Goal: Task Accomplishment & Management: Complete application form

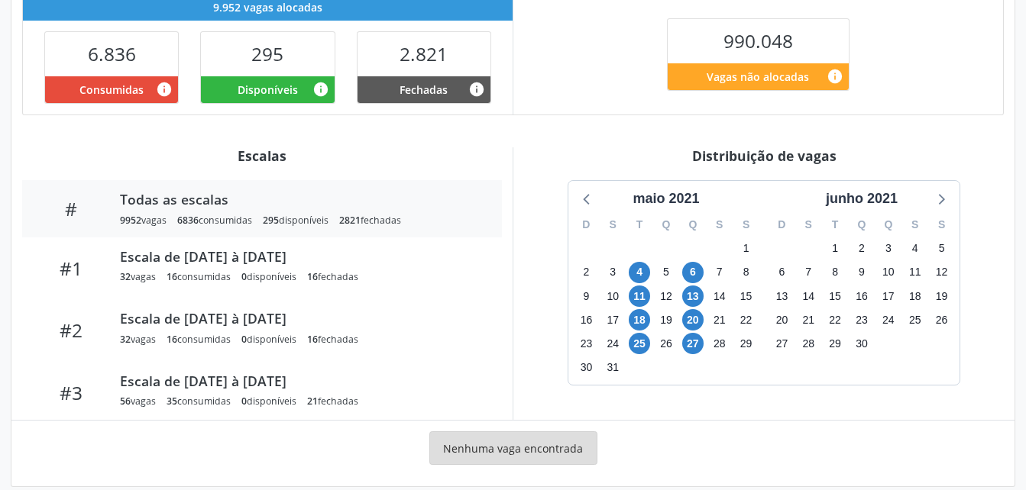
scroll to position [398, 0]
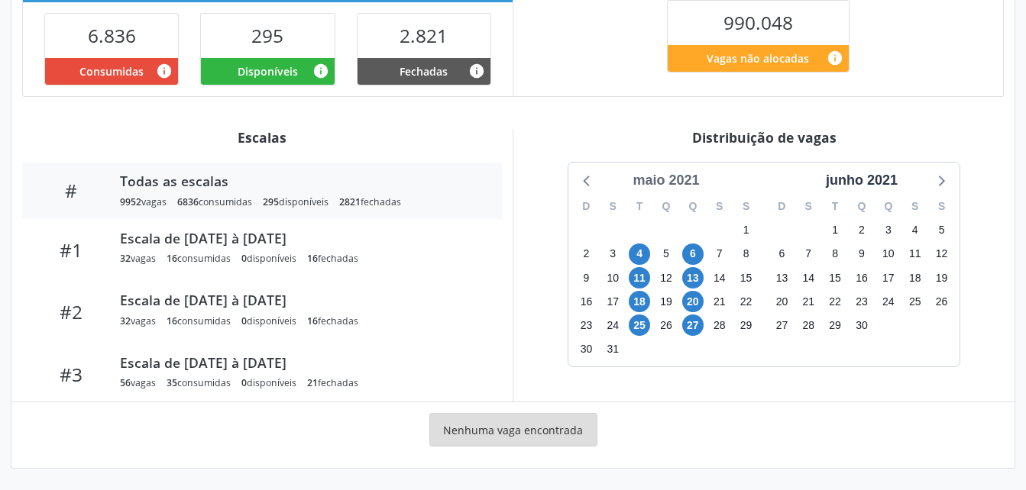
click at [688, 186] on div "maio 2021" at bounding box center [665, 180] width 79 height 21
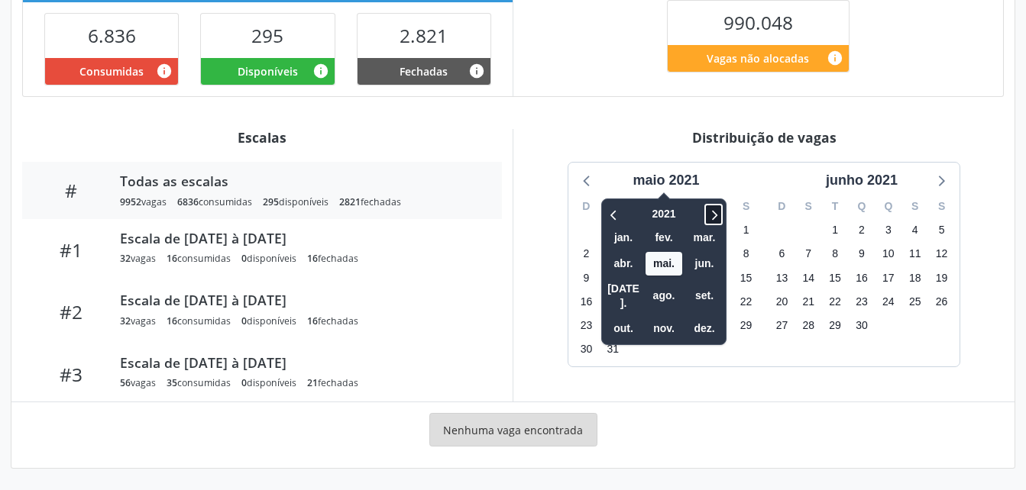
click at [715, 217] on icon at bounding box center [713, 214] width 15 height 18
click at [705, 292] on span "set." at bounding box center [704, 296] width 37 height 24
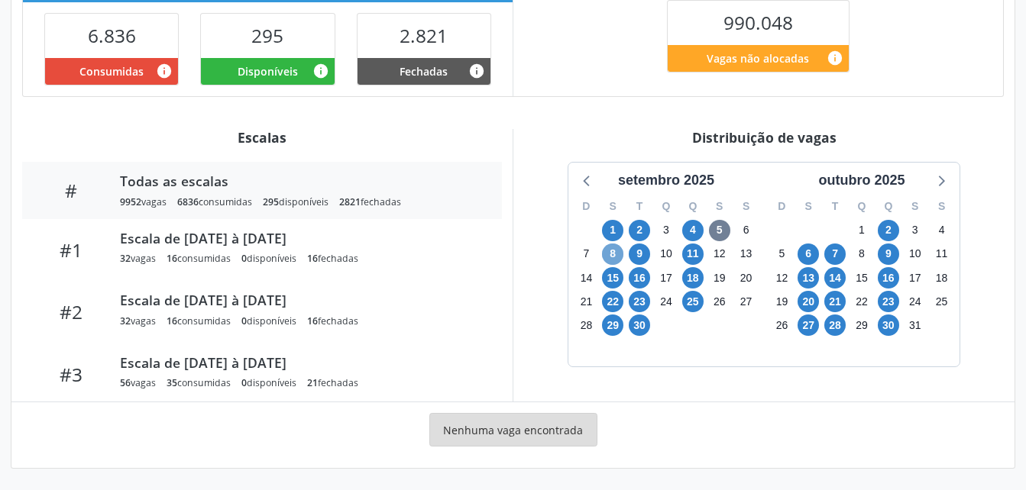
click at [611, 257] on span "8" at bounding box center [612, 254] width 21 height 21
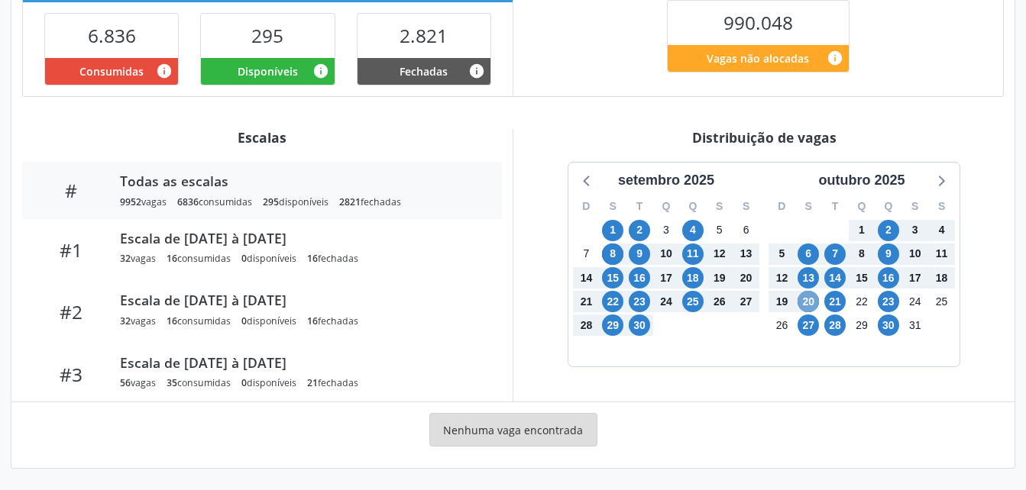
click at [807, 303] on span "20" at bounding box center [808, 301] width 21 height 21
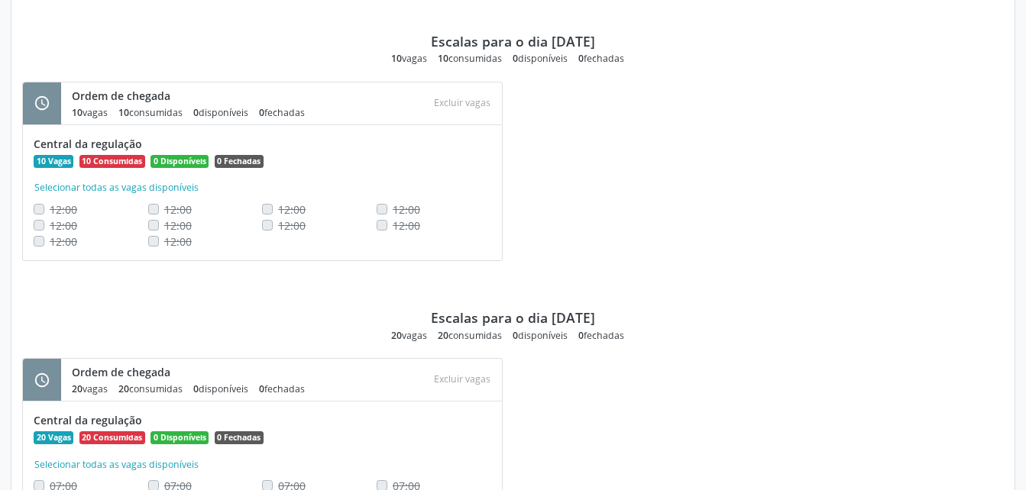
scroll to position [2292, 0]
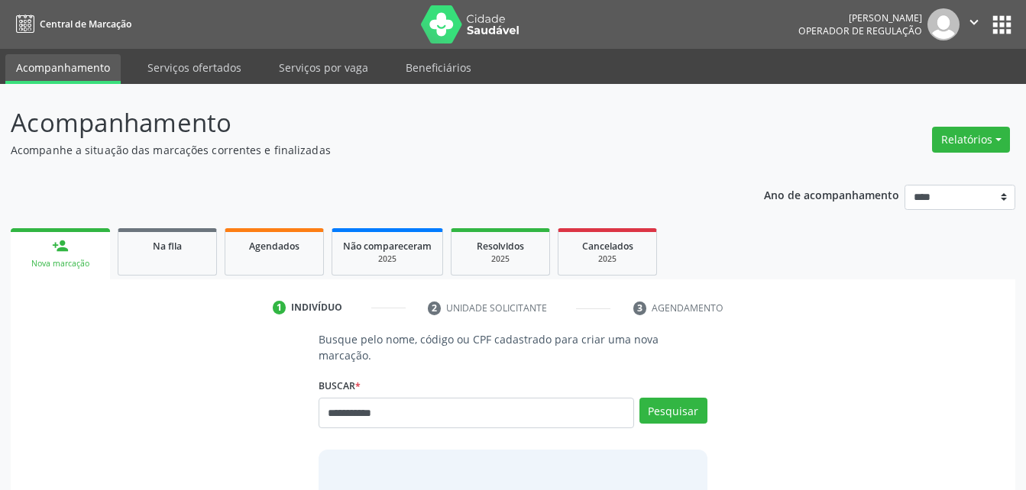
type input "**********"
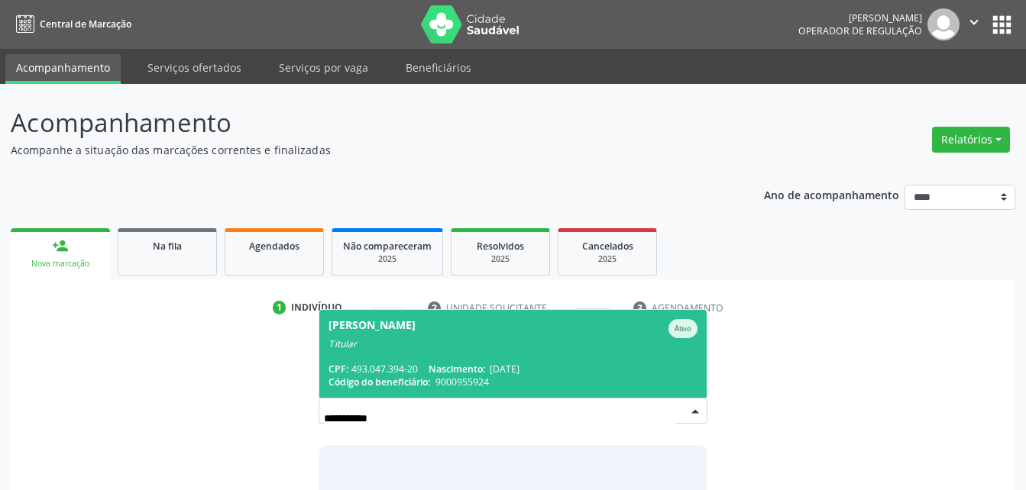
click at [497, 341] on span "Maria do Carmo Lima Ativo Titular CPF: 493.047.394-20 Nascimento: 29/04/1953 Có…" at bounding box center [512, 354] width 387 height 88
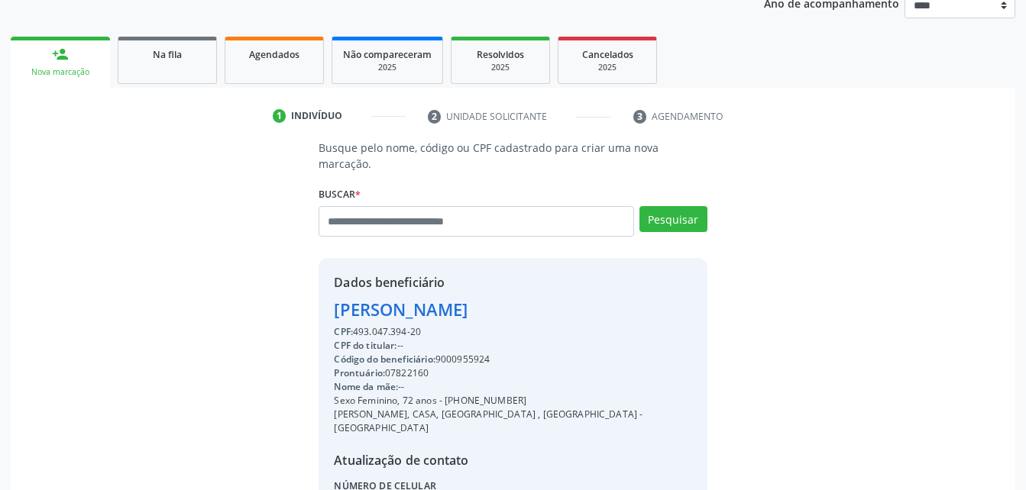
scroll to position [316, 0]
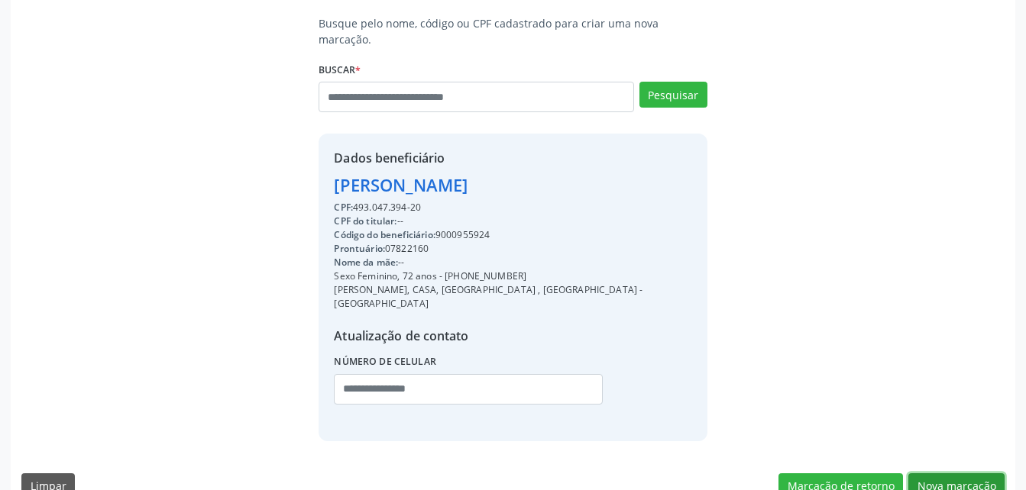
click at [959, 474] on button "Nova marcação" at bounding box center [956, 487] width 96 height 26
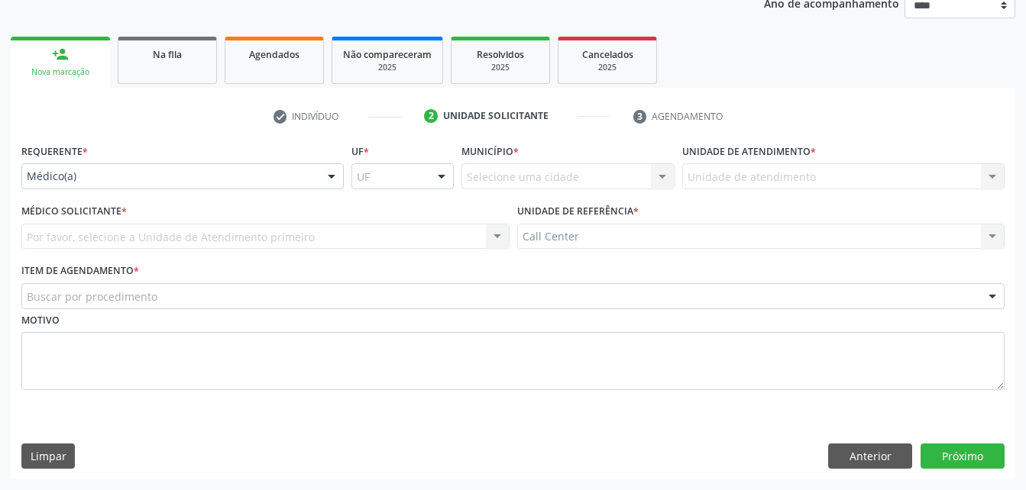
scroll to position [192, 0]
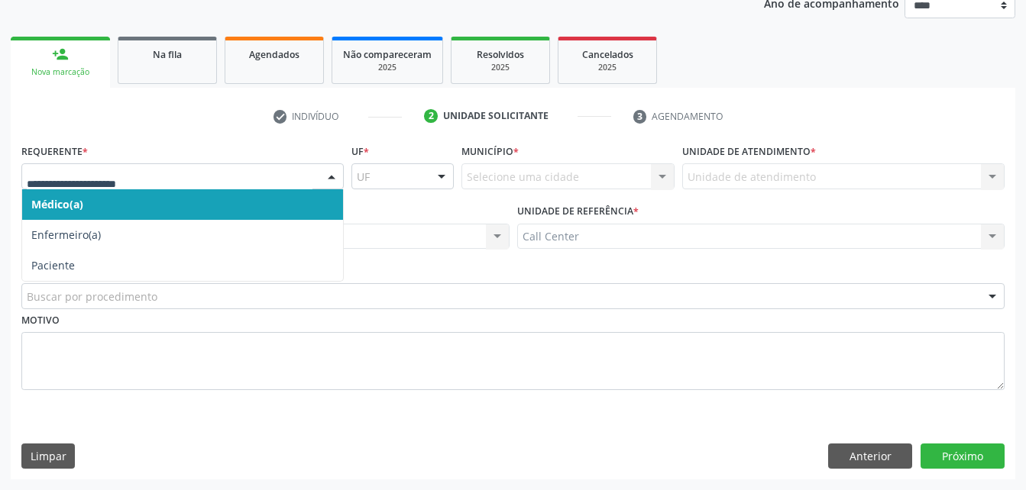
click at [173, 186] on div at bounding box center [182, 176] width 322 height 26
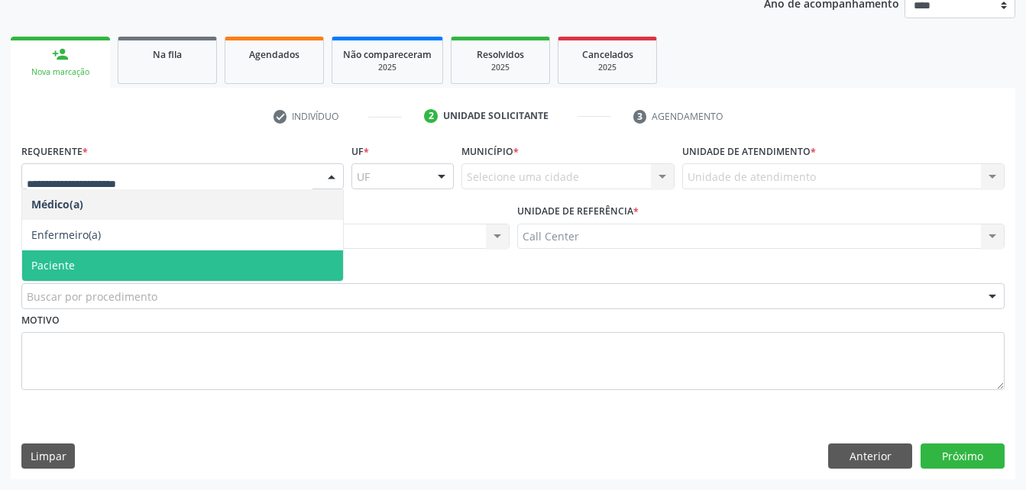
click at [126, 267] on span "Paciente" at bounding box center [182, 266] width 321 height 31
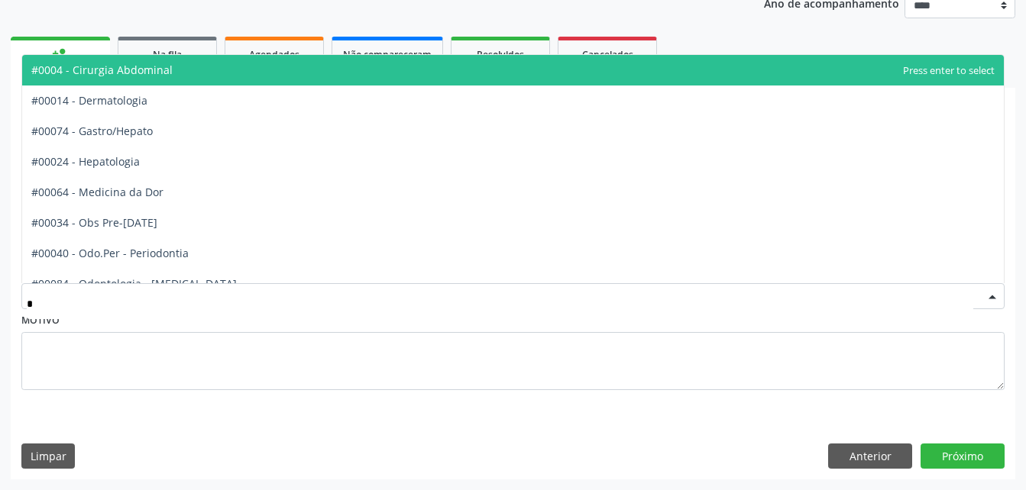
type input "**"
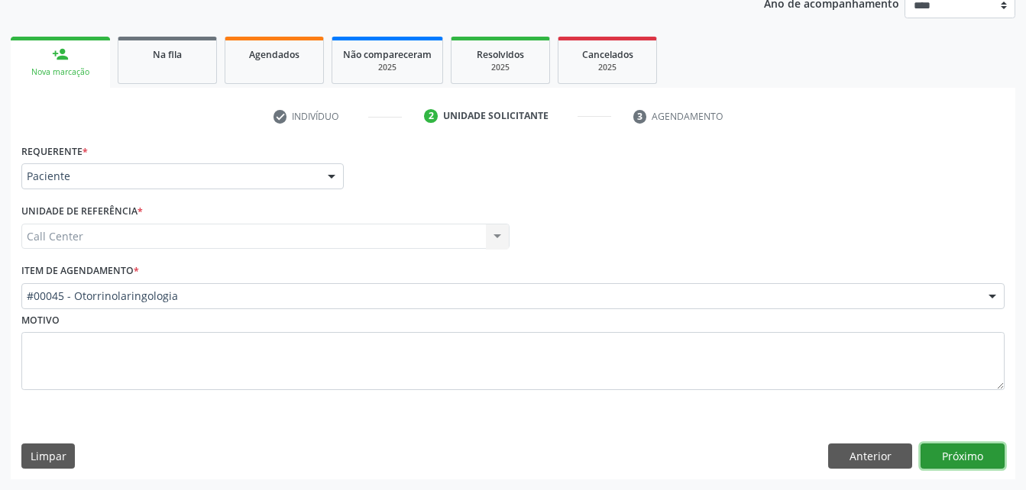
click at [997, 451] on button "Próximo" at bounding box center [963, 457] width 84 height 26
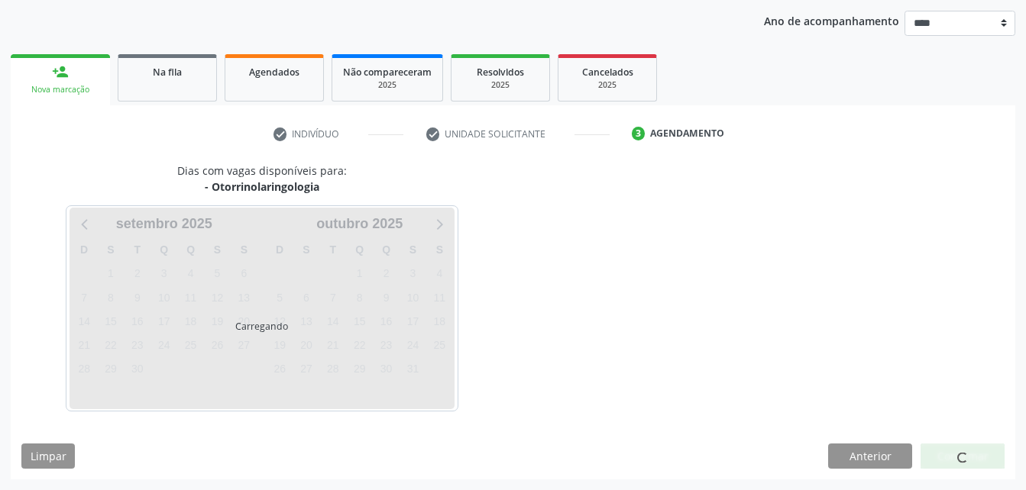
scroll to position [174, 0]
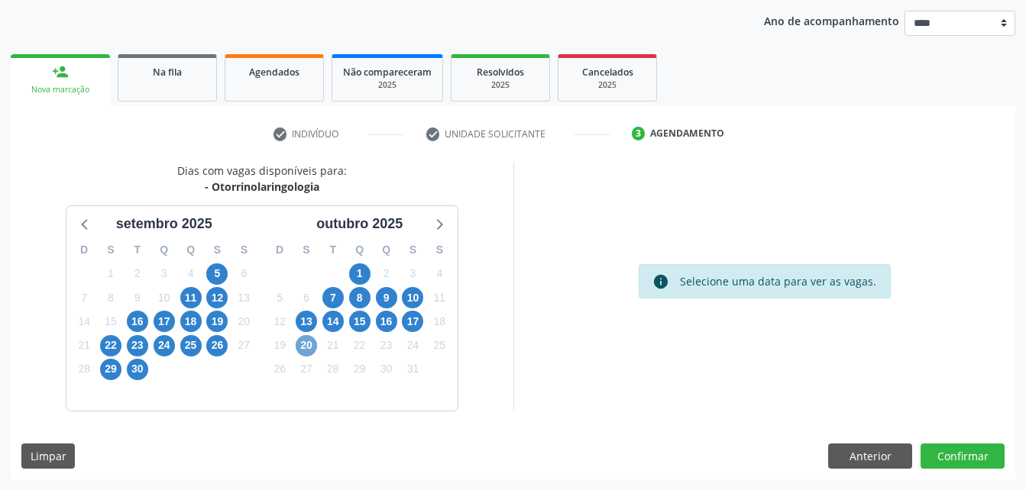
click at [302, 345] on span "20" at bounding box center [306, 345] width 21 height 21
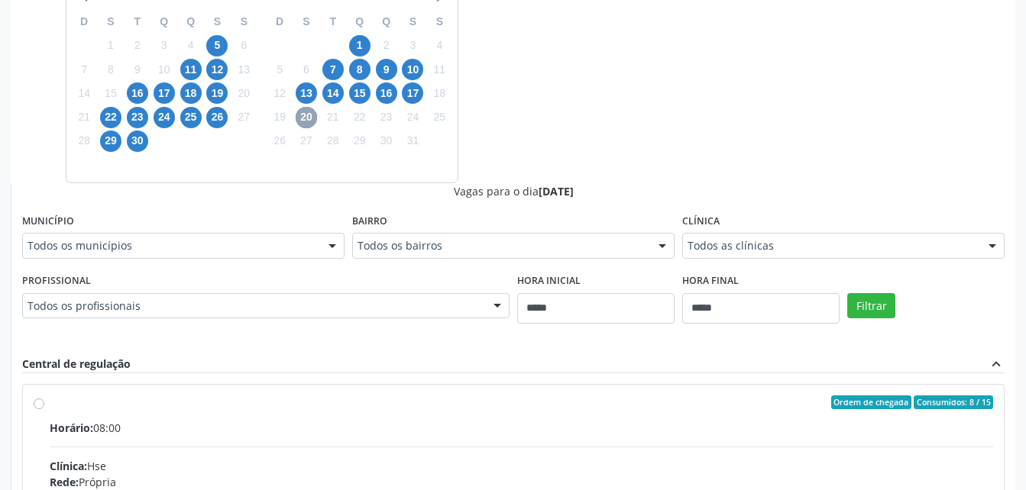
scroll to position [420, 0]
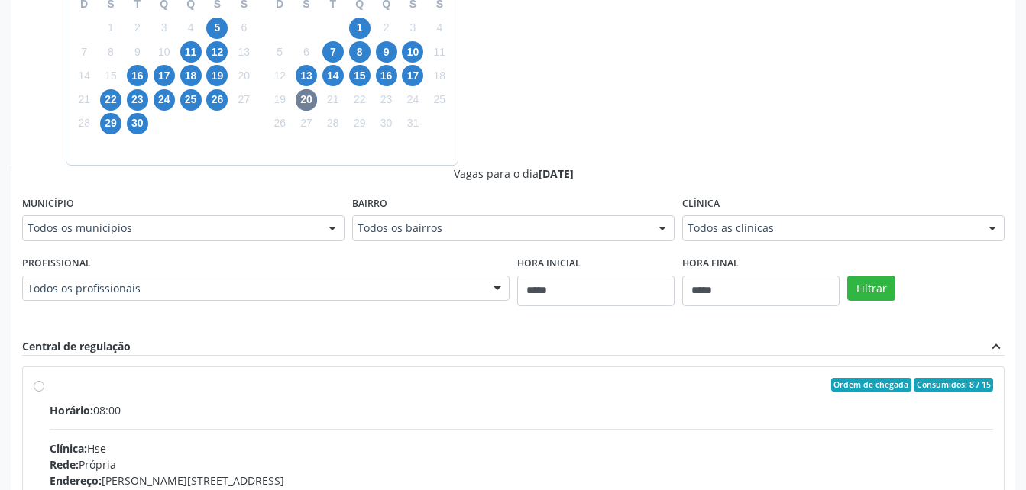
click at [402, 300] on div "Todos os profissionais" at bounding box center [265, 289] width 487 height 26
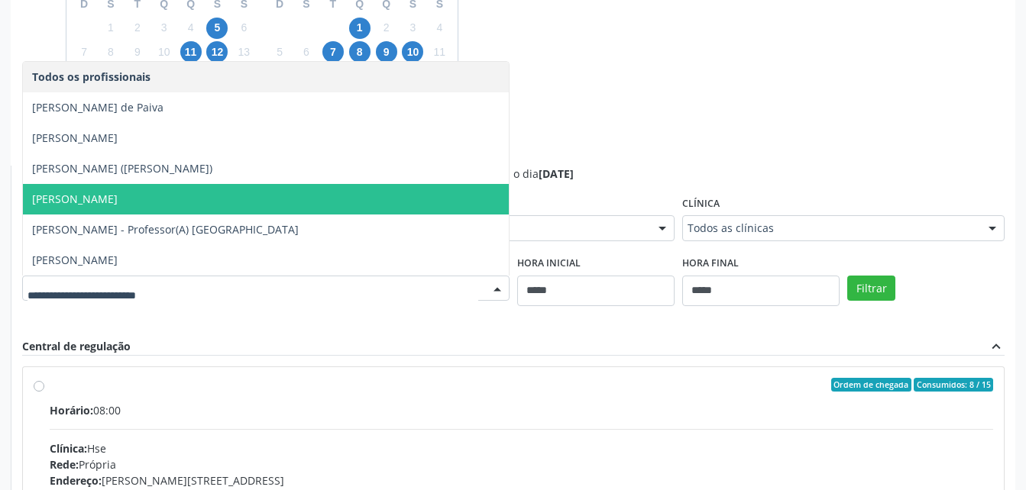
click at [294, 189] on span "Hebert Barbosa Ferreira" at bounding box center [266, 199] width 486 height 31
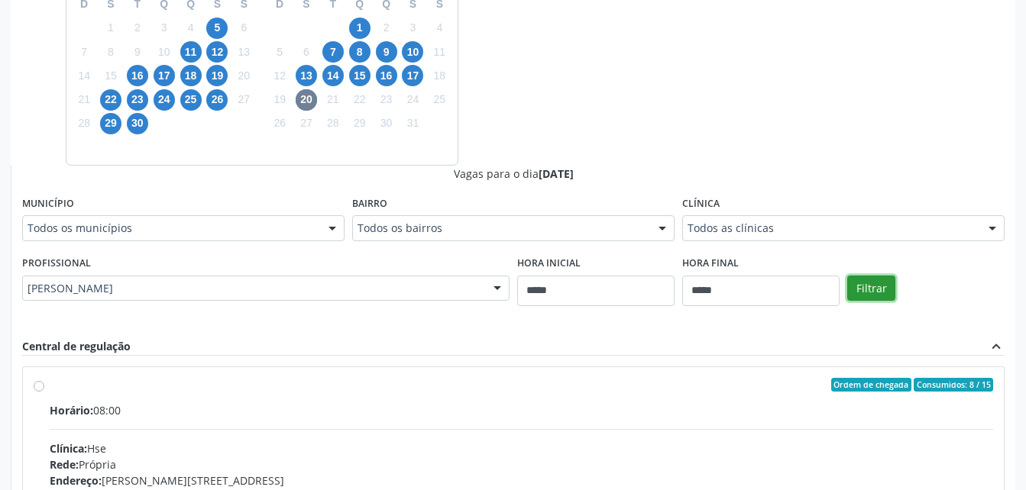
click at [889, 286] on button "Filtrar" at bounding box center [871, 289] width 48 height 26
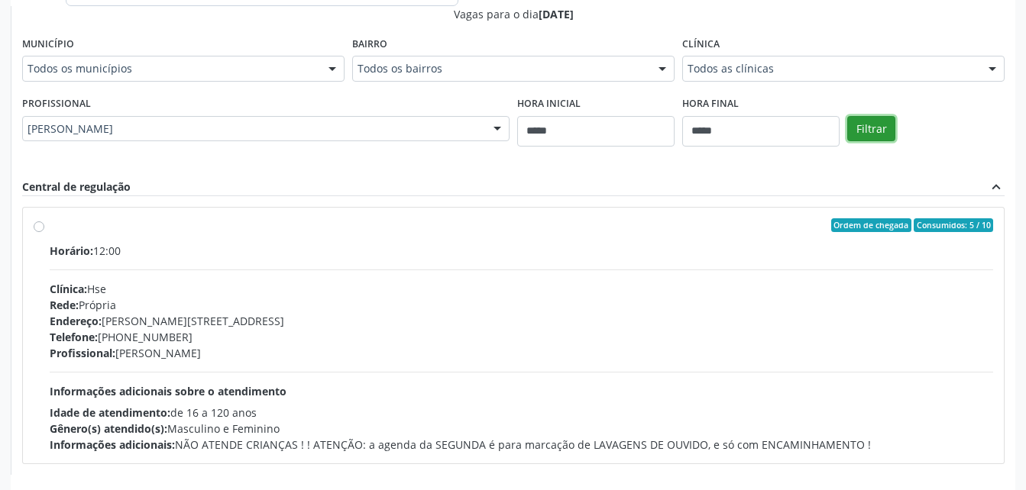
scroll to position [599, 0]
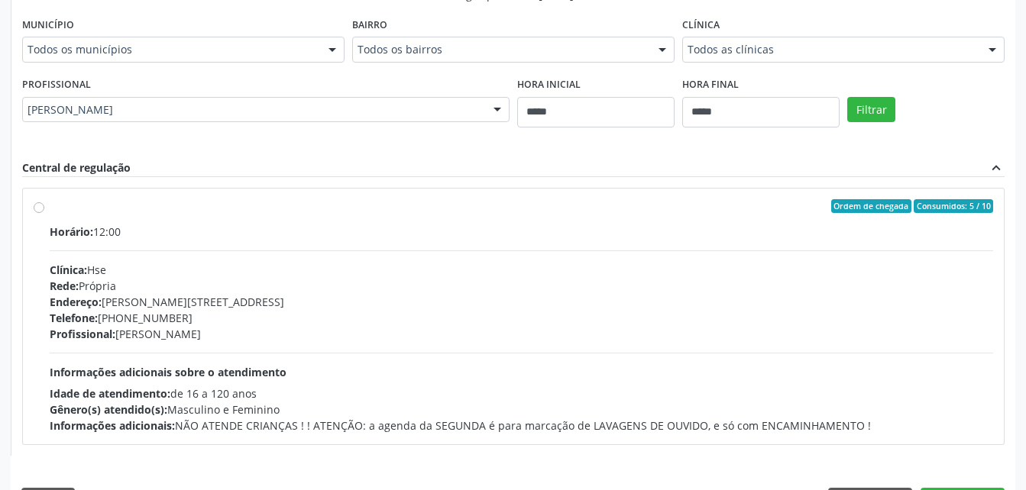
click at [700, 318] on div "Telefone: (81) 31834500" at bounding box center [521, 318] width 943 height 16
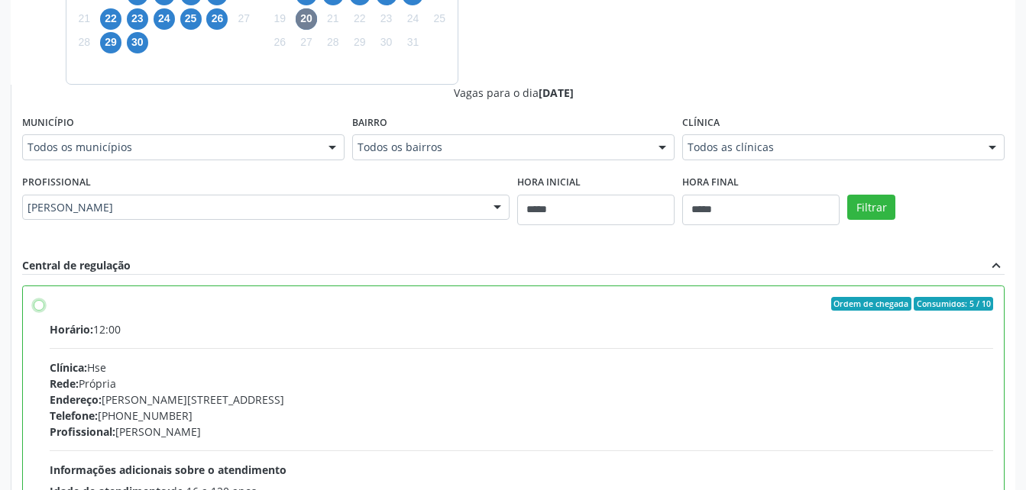
scroll to position [671, 0]
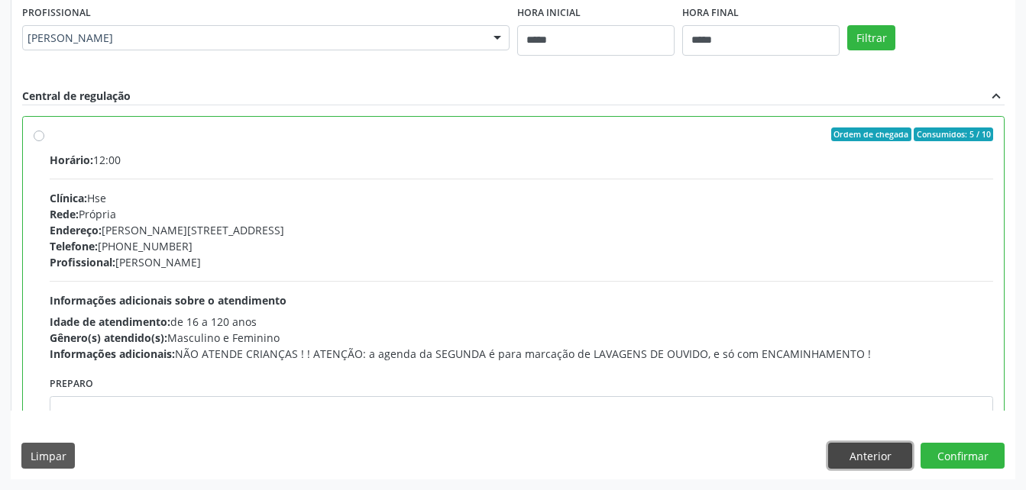
click at [859, 461] on button "Anterior" at bounding box center [870, 456] width 84 height 26
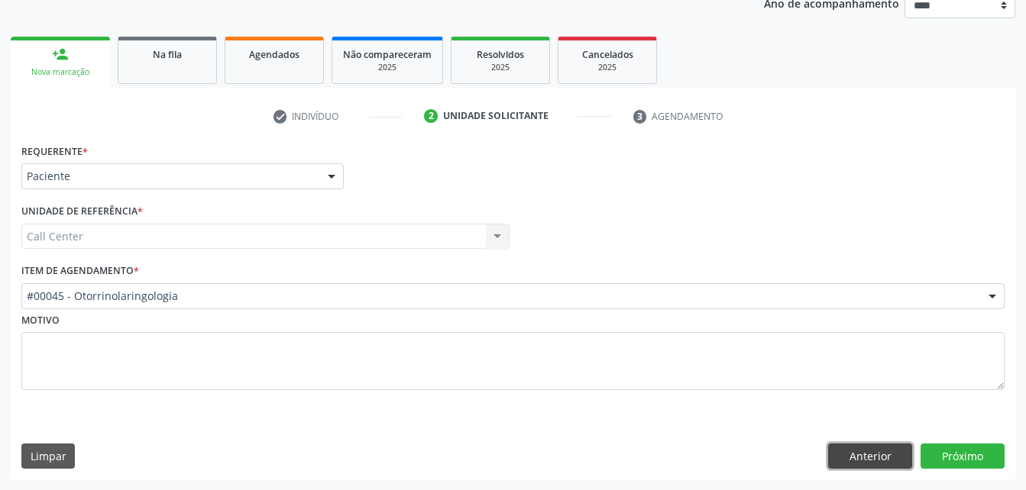
click at [859, 461] on button "Anterior" at bounding box center [870, 457] width 84 height 26
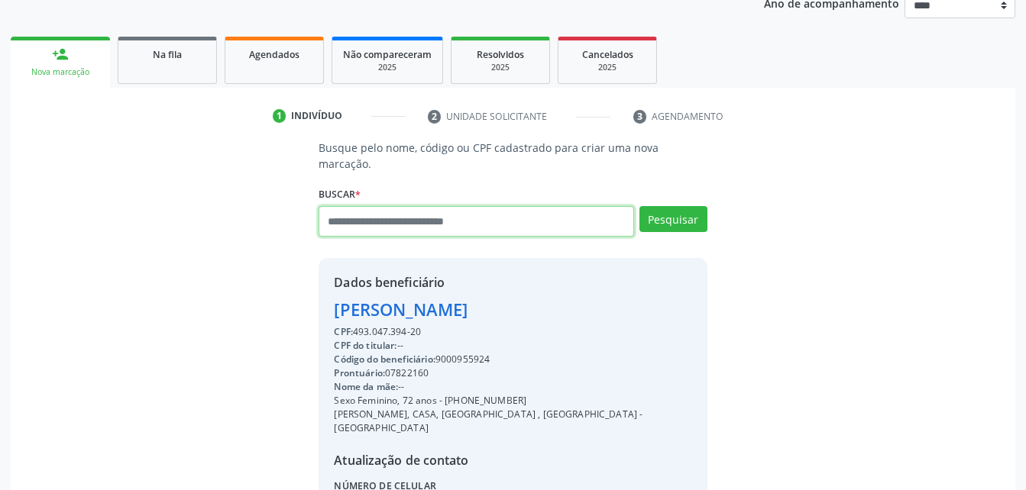
click at [422, 214] on input "text" at bounding box center [476, 221] width 315 height 31
type input "*********"
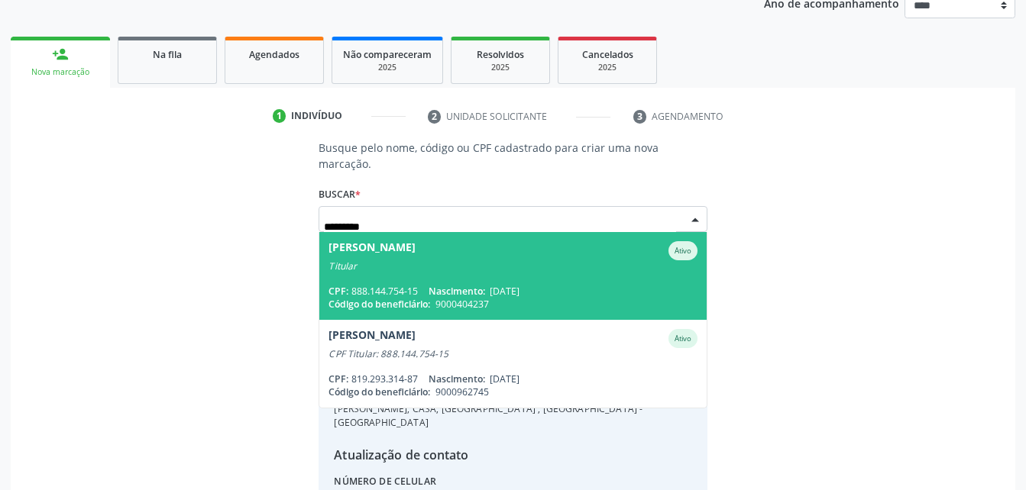
click at [519, 285] on span "04/11/1966" at bounding box center [505, 291] width 30 height 13
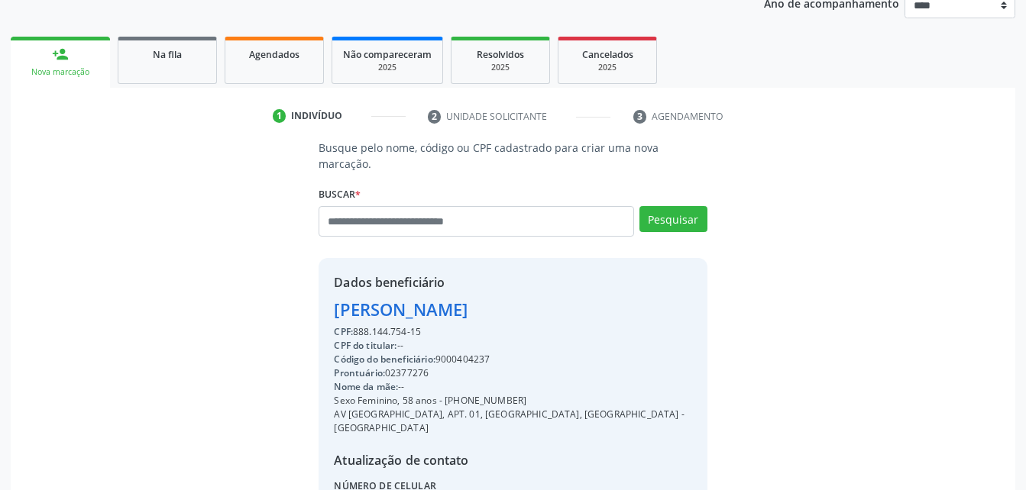
click at [477, 353] on div "Código do beneficiário: 9000404237" at bounding box center [513, 360] width 358 height 14
copy div "9000404237"
click at [303, 70] on link "Agendados" at bounding box center [274, 60] width 99 height 47
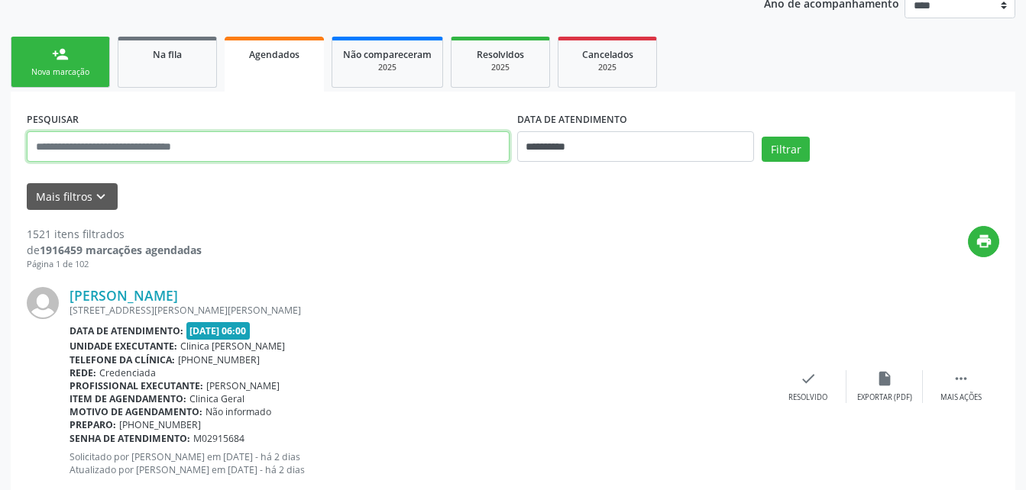
paste input "**********"
type input "**********"
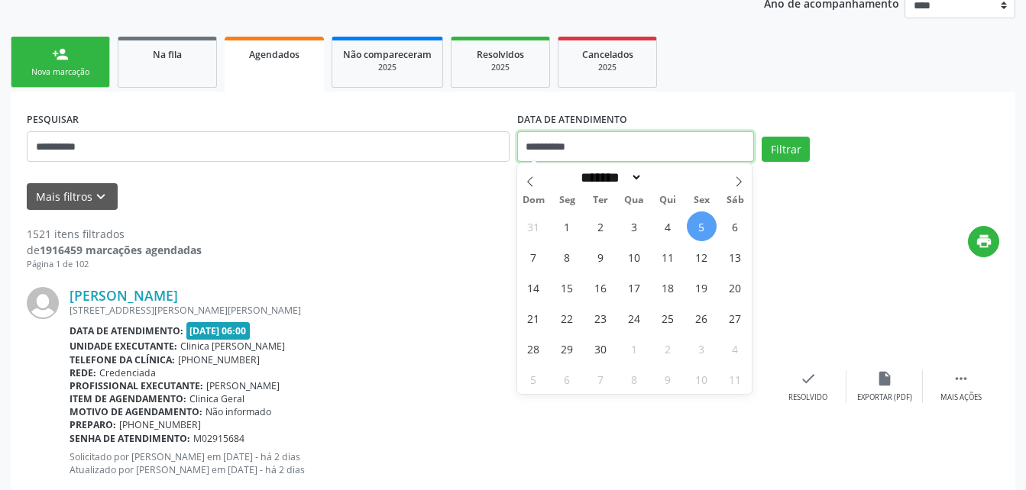
click at [616, 149] on input "**********" at bounding box center [636, 146] width 238 height 31
click at [706, 221] on span "5" at bounding box center [702, 227] width 30 height 30
type input "**********"
click at [735, 176] on icon at bounding box center [738, 181] width 11 height 11
select select "*"
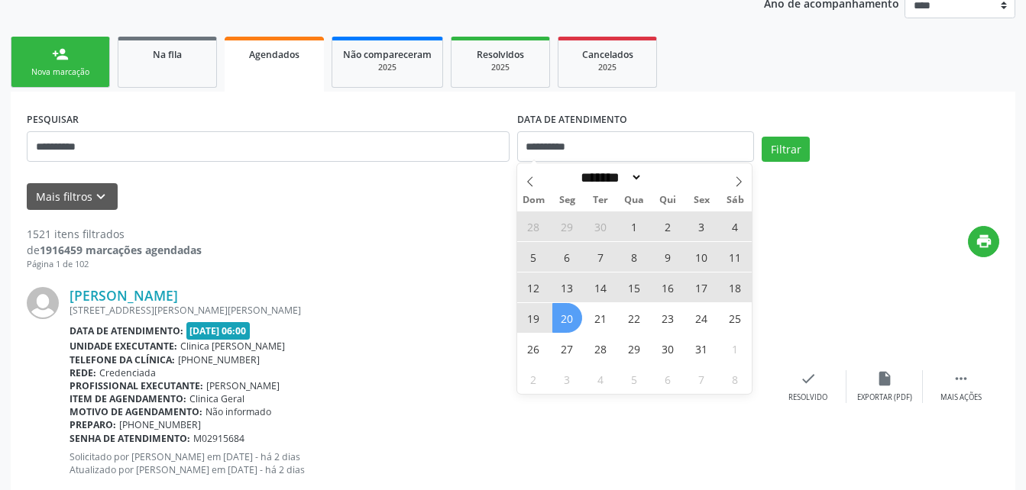
click at [571, 319] on span "20" at bounding box center [567, 318] width 30 height 30
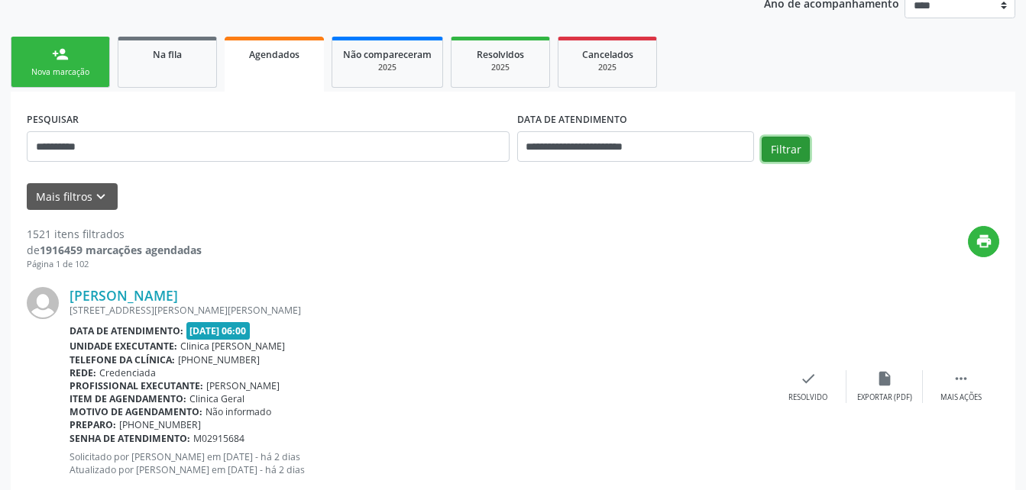
click at [801, 147] on button "Filtrar" at bounding box center [786, 150] width 48 height 26
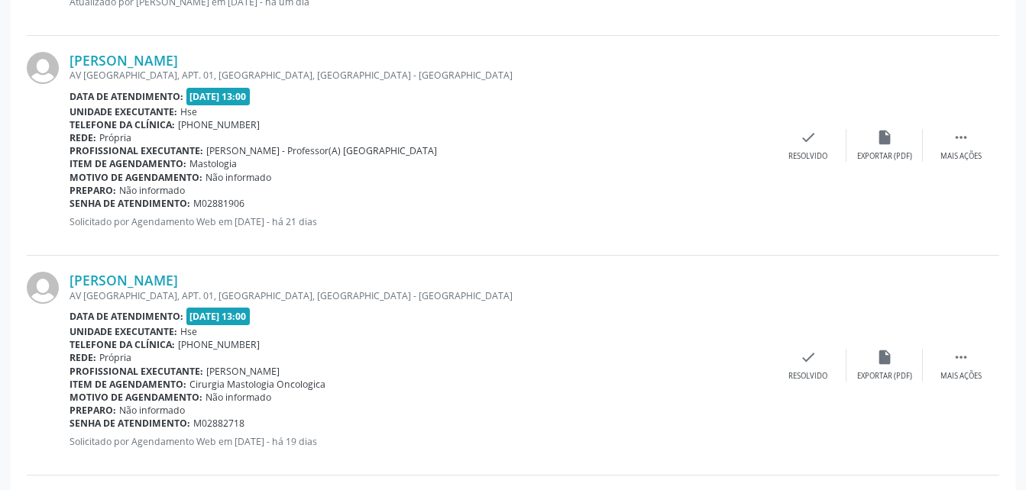
scroll to position [607, 0]
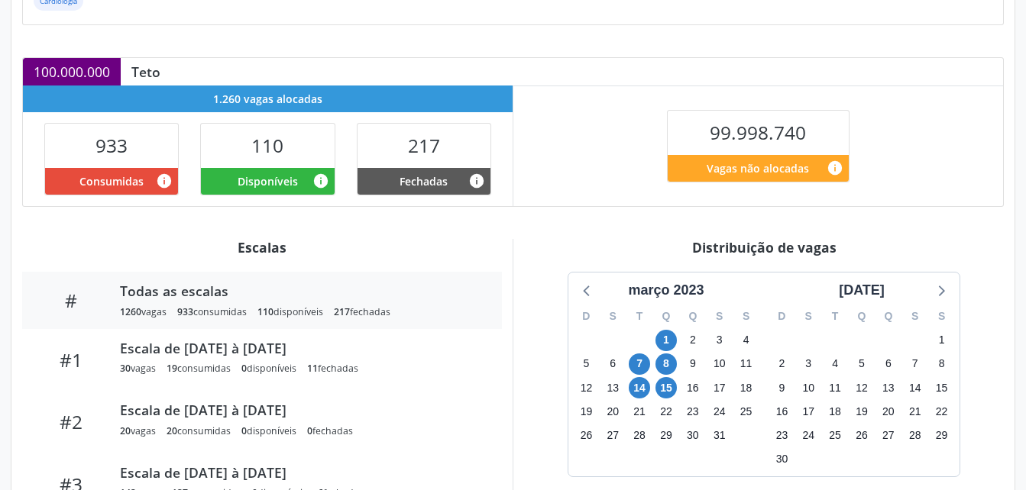
scroll to position [384, 0]
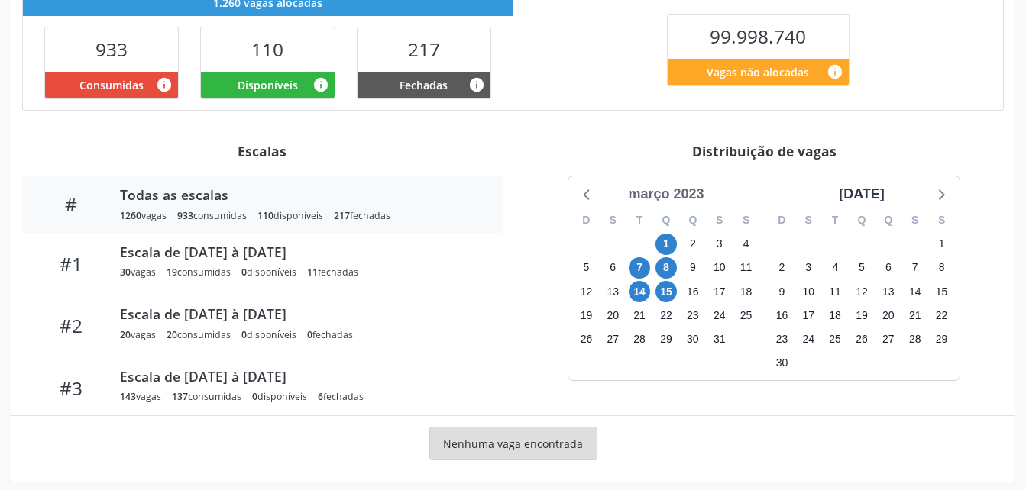
click at [671, 190] on div "março 2023" at bounding box center [666, 194] width 88 height 21
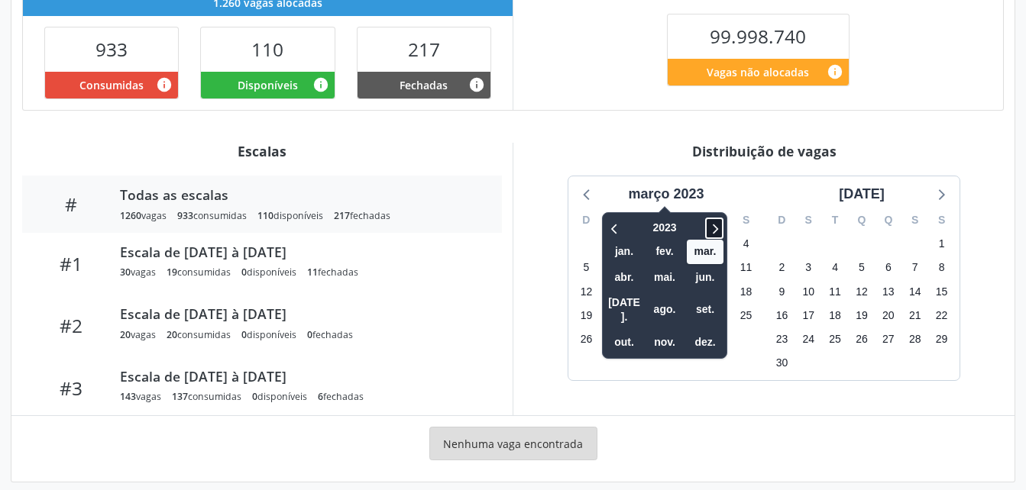
click at [712, 225] on icon at bounding box center [714, 228] width 15 height 18
click at [699, 298] on span "set." at bounding box center [705, 310] width 37 height 24
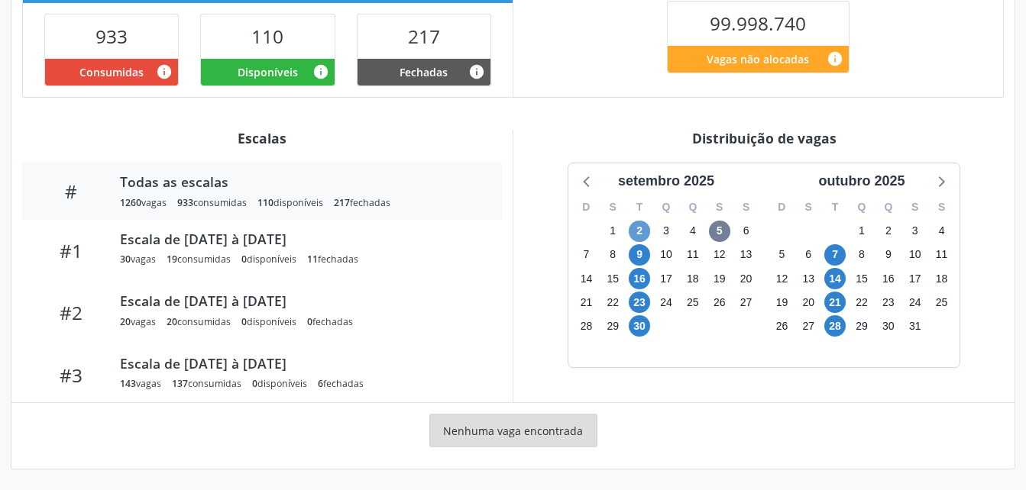
scroll to position [398, 0]
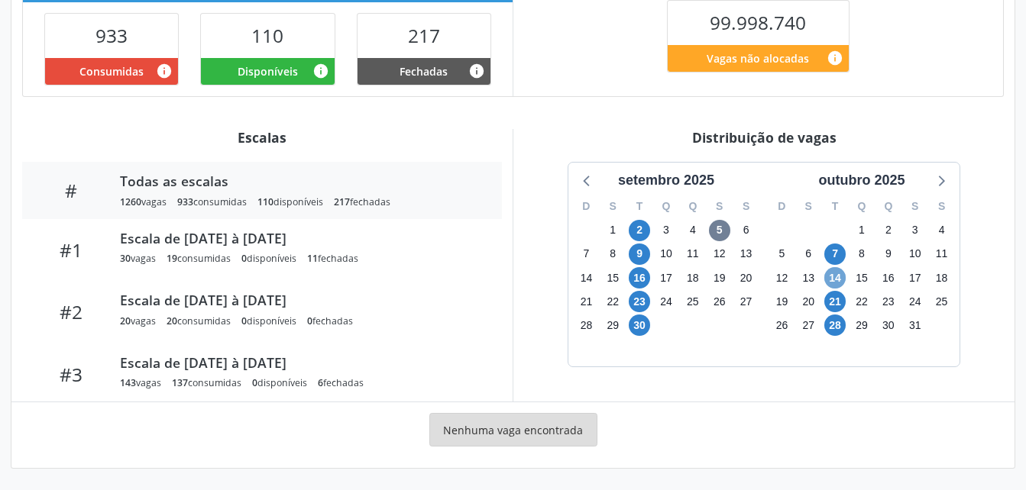
click at [828, 281] on span "14" at bounding box center [834, 277] width 21 height 21
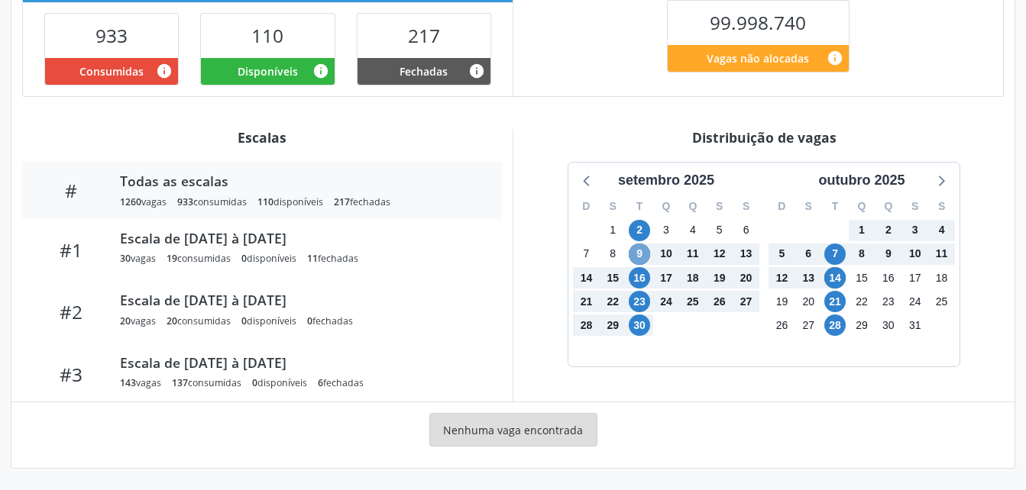
click at [634, 255] on span "9" at bounding box center [639, 254] width 21 height 21
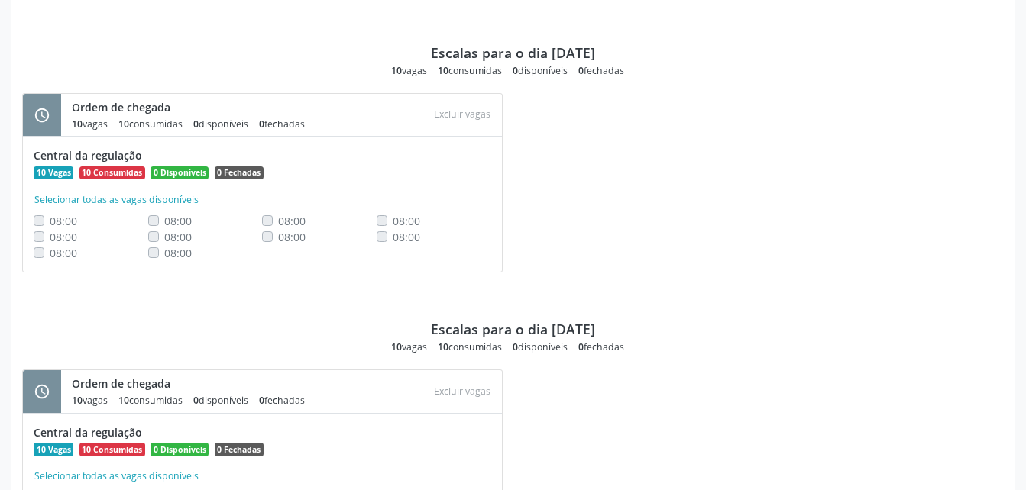
scroll to position [2003, 0]
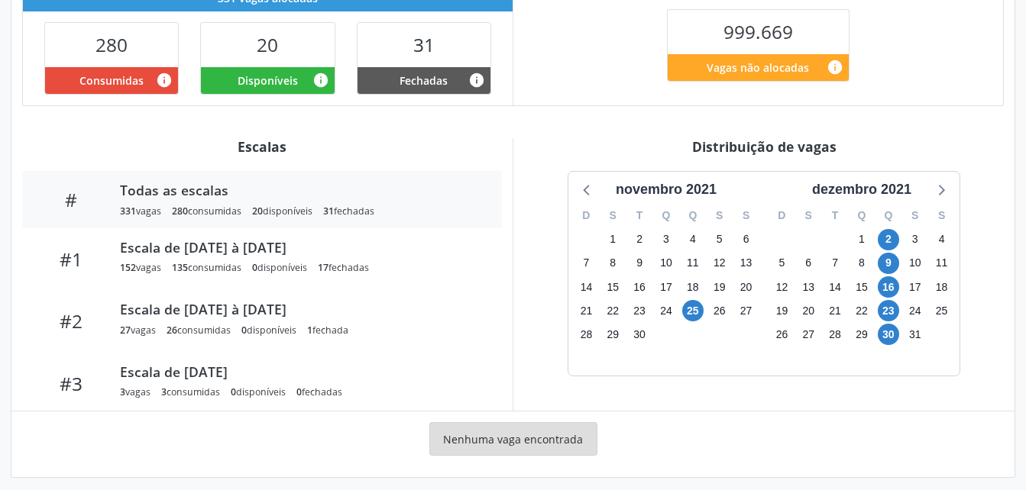
scroll to position [390, 0]
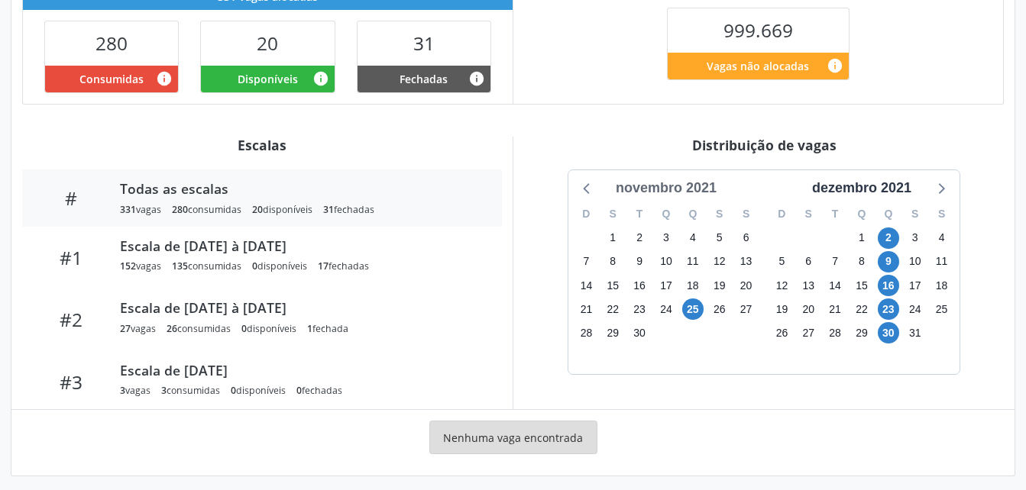
click at [661, 195] on div "novembro 2021" at bounding box center [666, 188] width 113 height 21
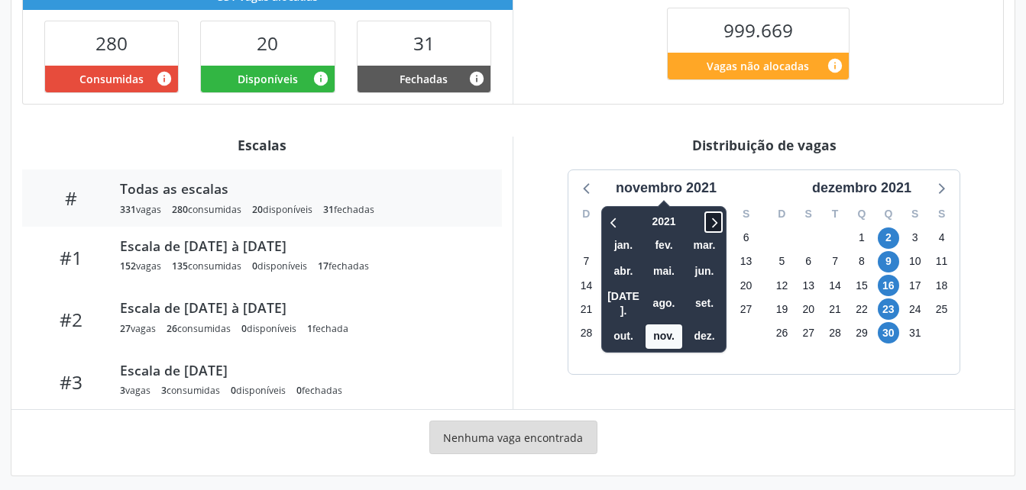
click at [713, 222] on icon at bounding box center [713, 222] width 15 height 18
click at [704, 296] on span "set." at bounding box center [704, 304] width 37 height 24
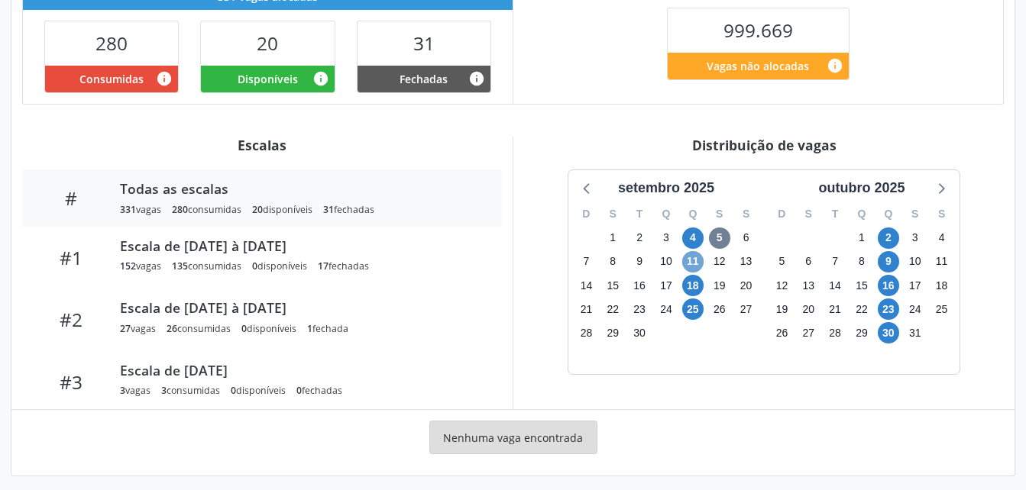
click at [687, 263] on span "11" at bounding box center [692, 261] width 21 height 21
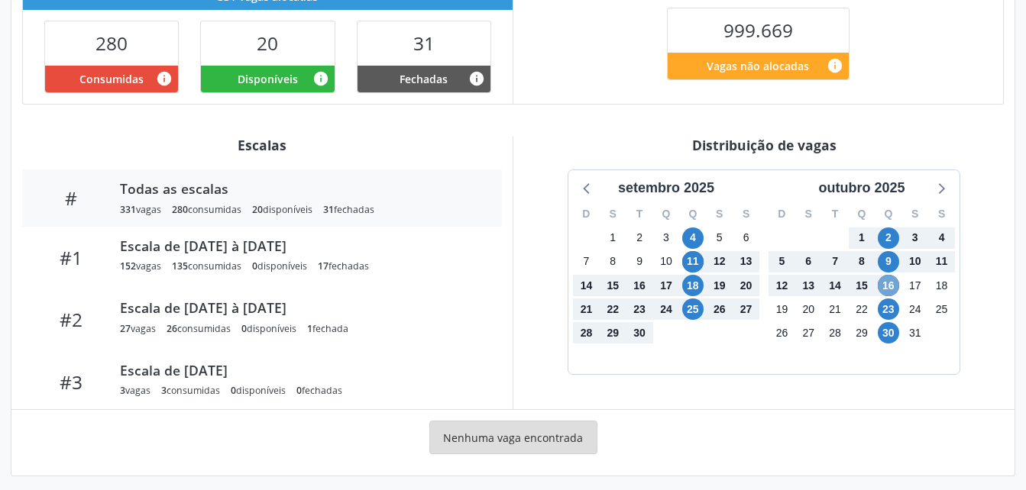
click at [887, 288] on span "16" at bounding box center [888, 285] width 21 height 21
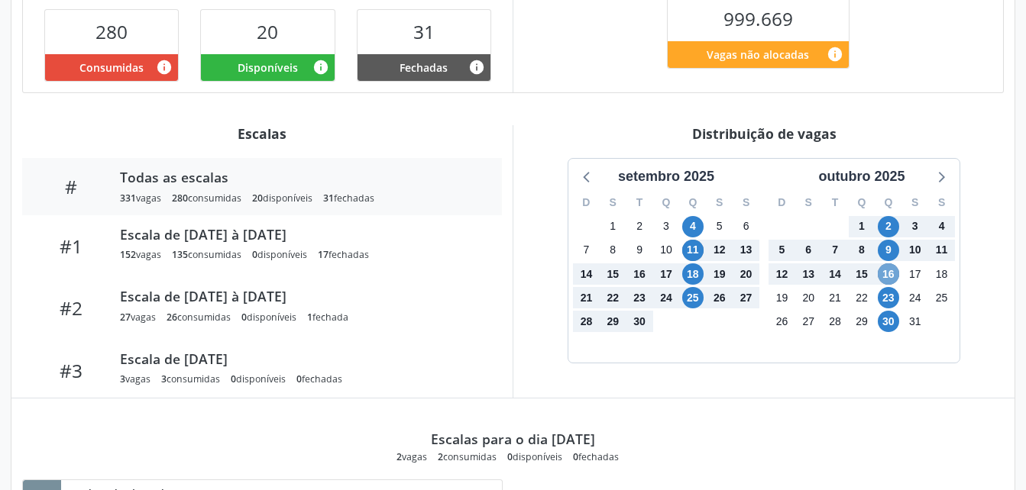
scroll to position [392, 0]
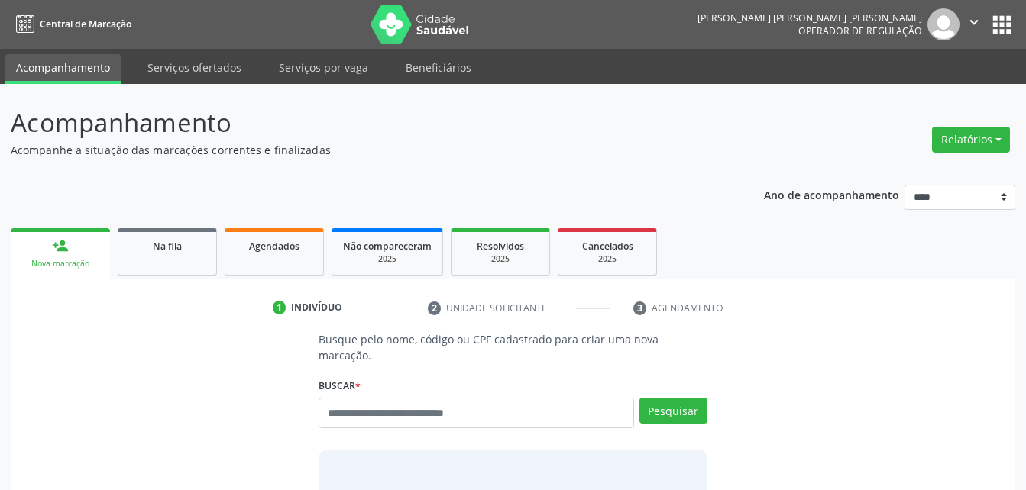
click at [443, 400] on input "text" at bounding box center [476, 413] width 315 height 31
type input "****"
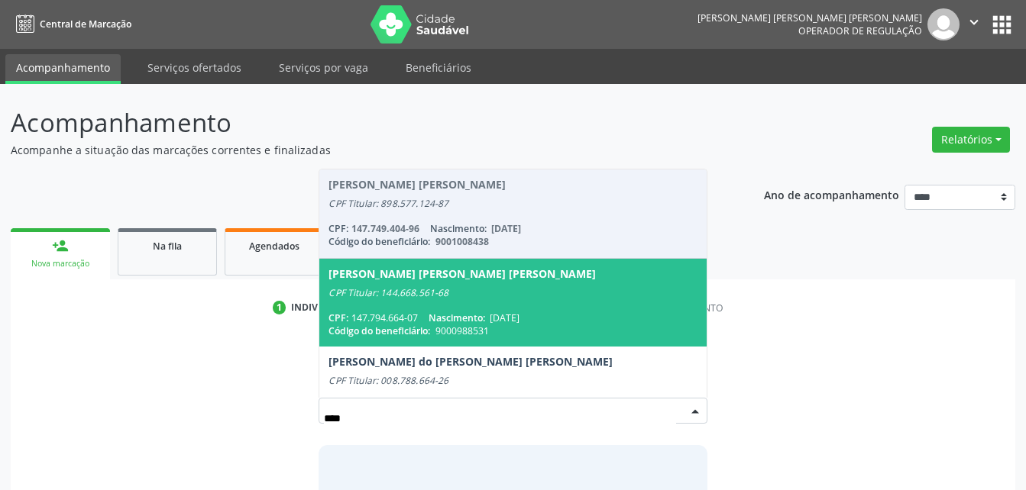
click at [481, 312] on span "Nascimento:" at bounding box center [457, 318] width 57 height 13
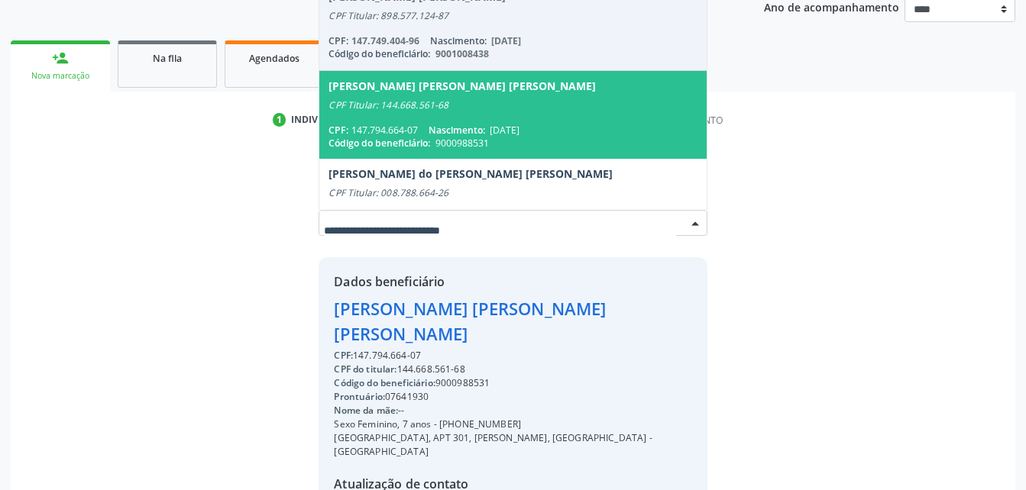
scroll to position [312, 0]
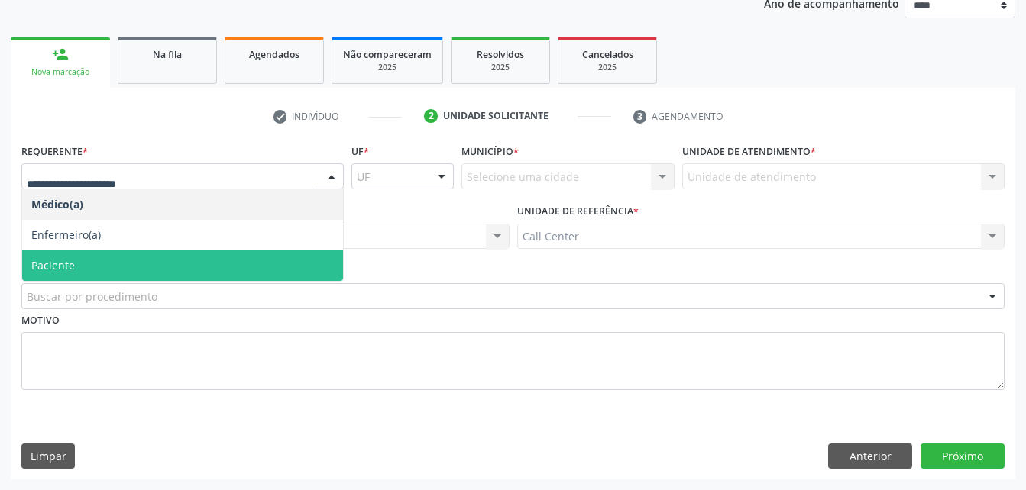
click at [218, 265] on span "Paciente" at bounding box center [182, 266] width 321 height 31
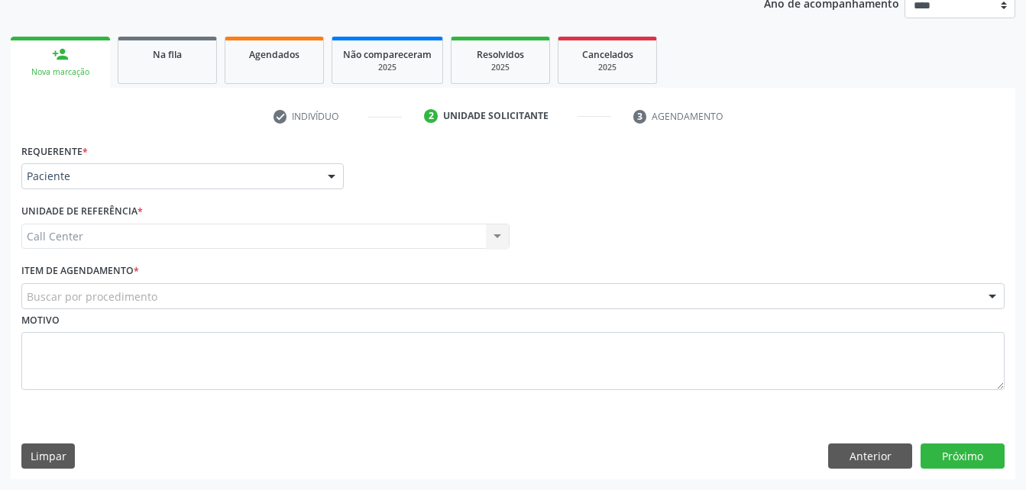
click at [215, 286] on div "Buscar por procedimento" at bounding box center [512, 296] width 983 height 26
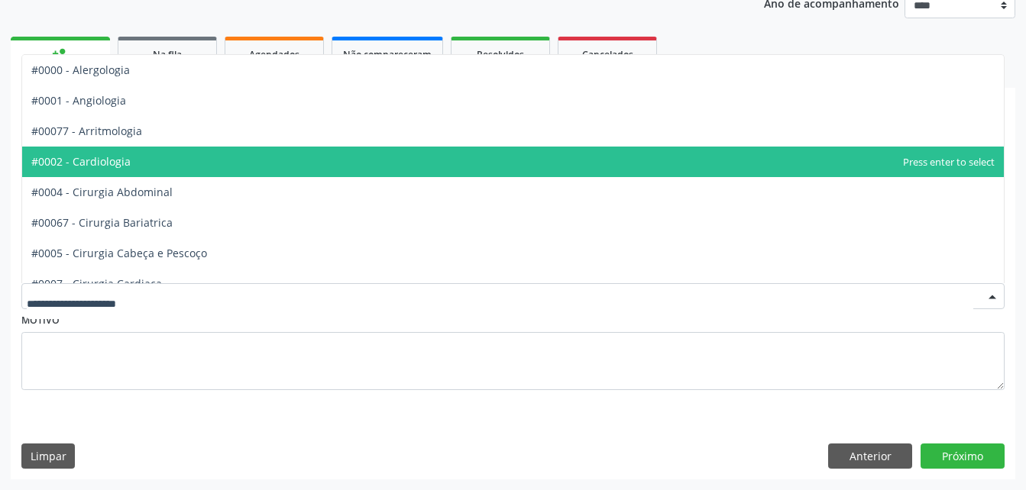
click at [303, 157] on span "#0002 - Cardiologia" at bounding box center [513, 162] width 982 height 31
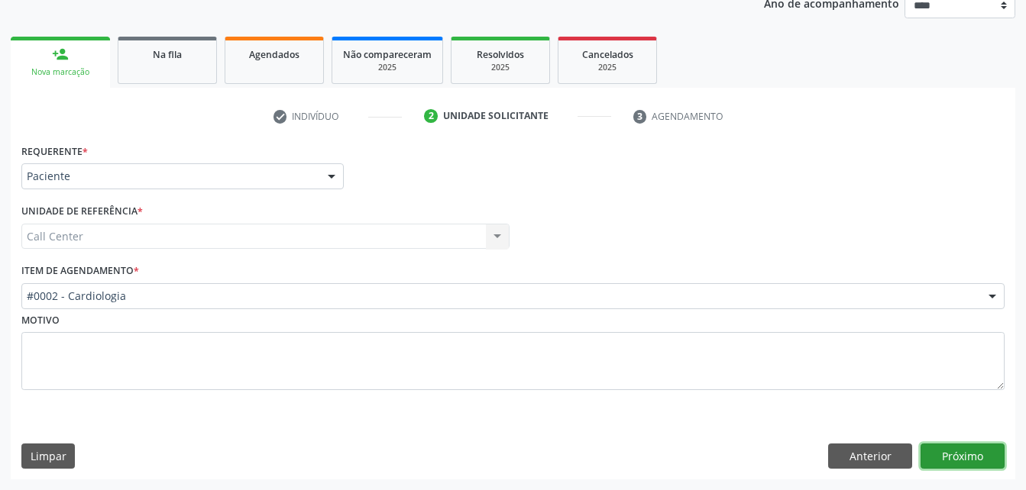
click at [976, 457] on button "Próximo" at bounding box center [963, 457] width 84 height 26
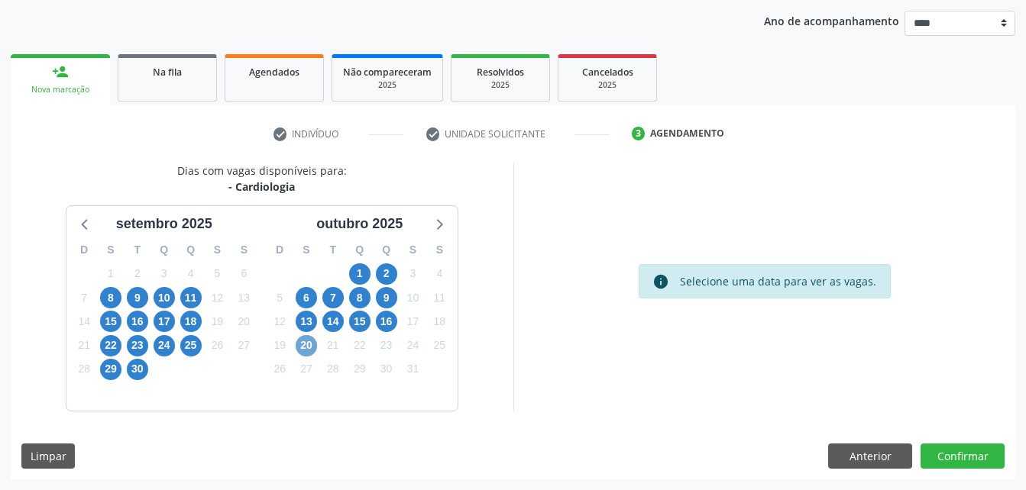
click at [312, 347] on span "20" at bounding box center [306, 345] width 21 height 21
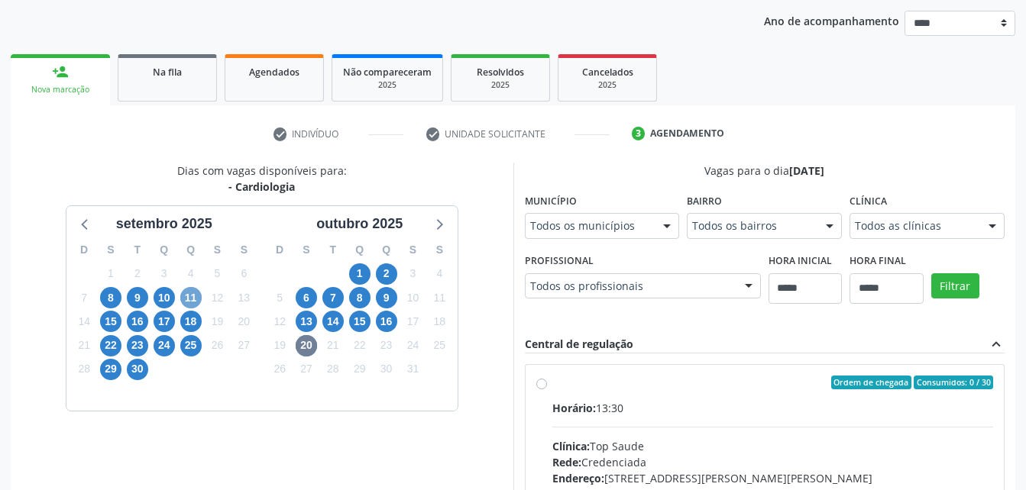
click at [184, 299] on span "11" at bounding box center [190, 297] width 21 height 21
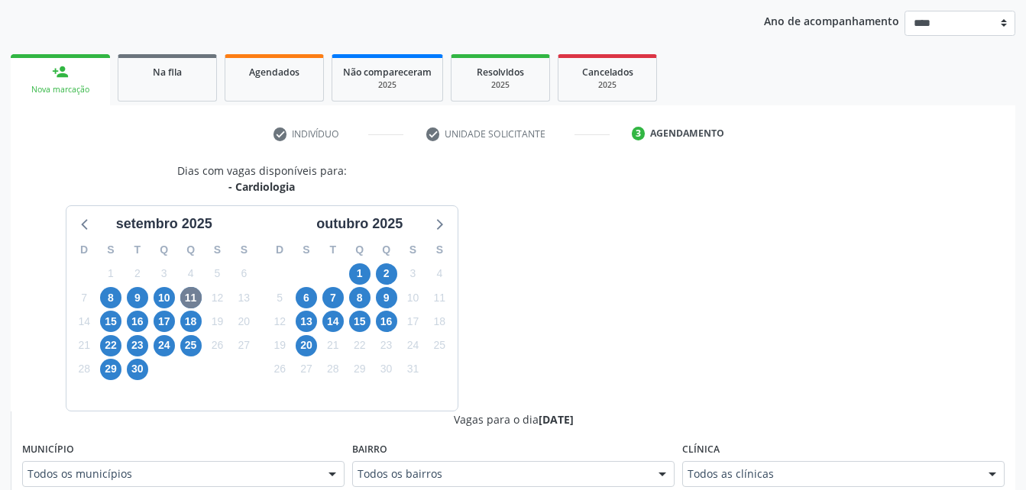
scroll to position [181, 0]
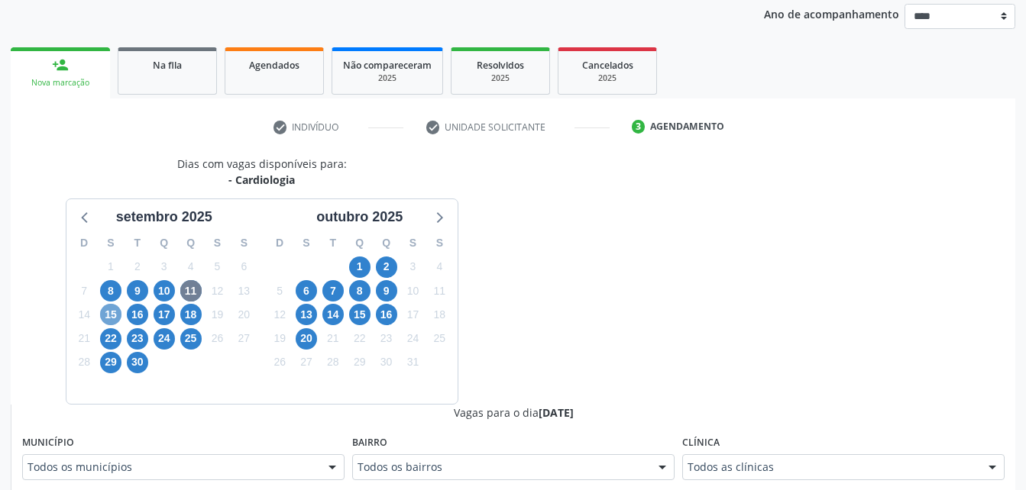
click at [114, 319] on span "15" at bounding box center [110, 314] width 21 height 21
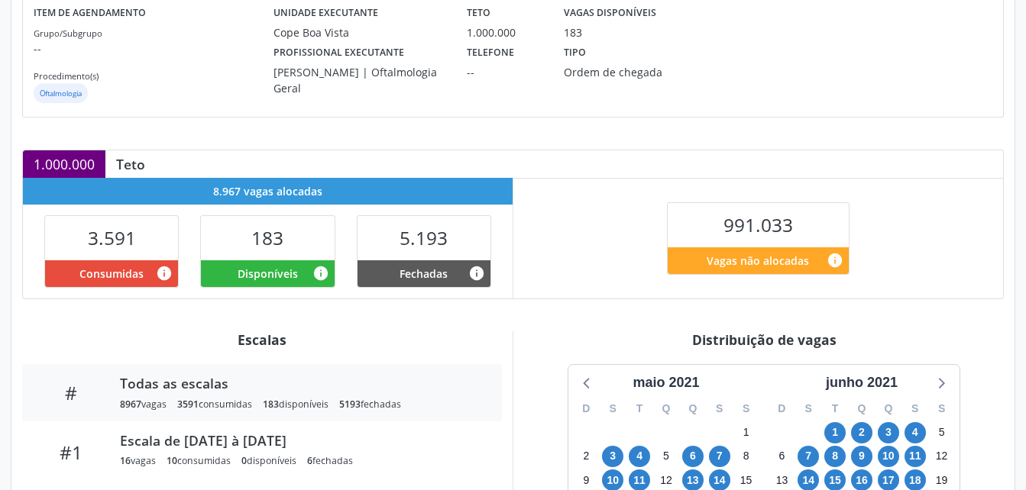
scroll to position [398, 0]
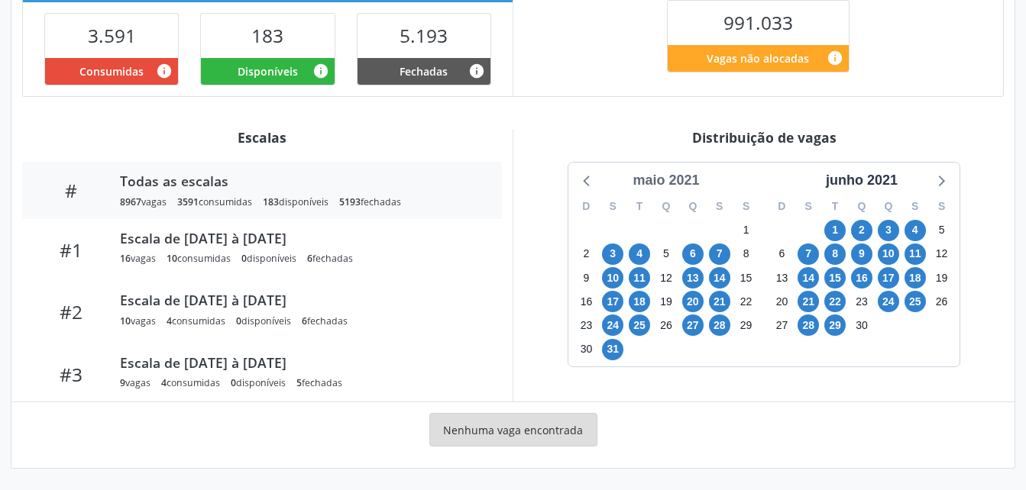
click at [683, 173] on div "maio 2021" at bounding box center [665, 180] width 79 height 21
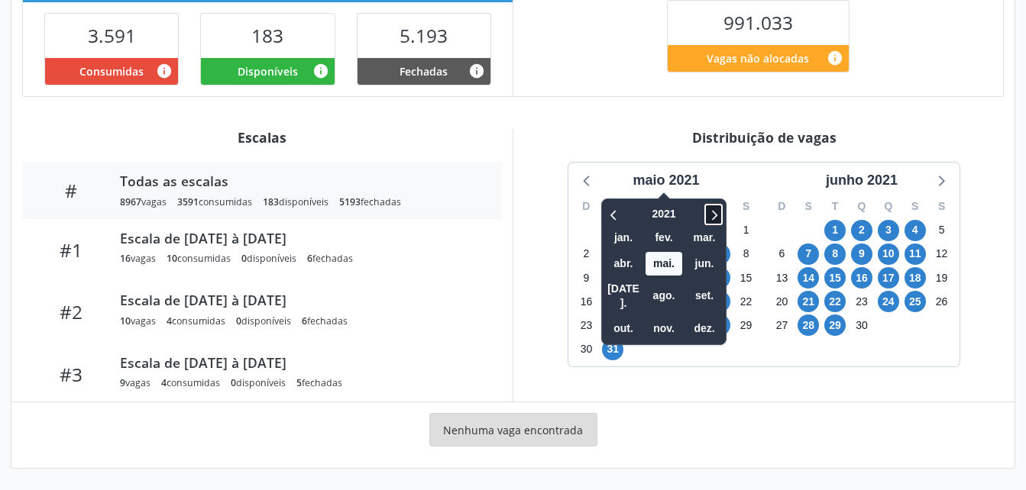
click at [710, 211] on icon at bounding box center [713, 214] width 15 height 18
click at [703, 286] on span "set." at bounding box center [704, 296] width 37 height 24
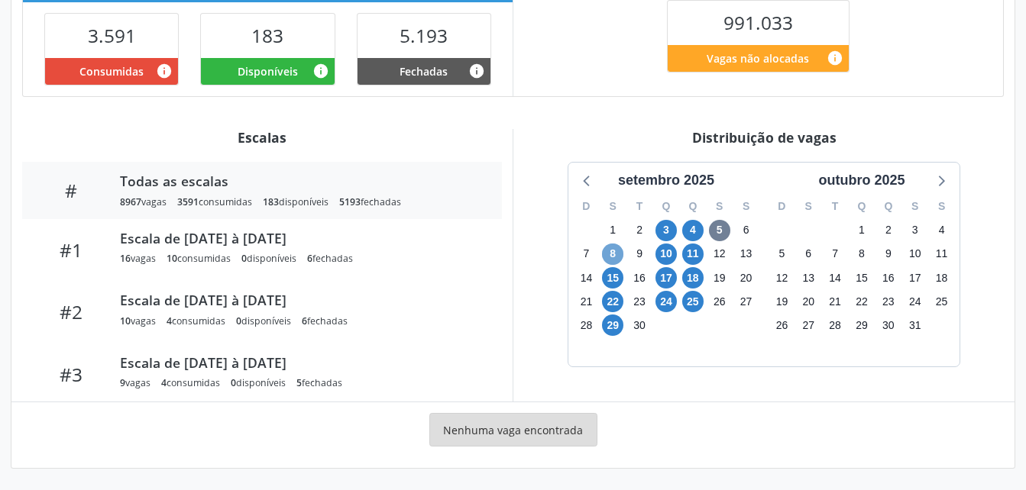
click at [612, 254] on span "8" at bounding box center [612, 254] width 21 height 21
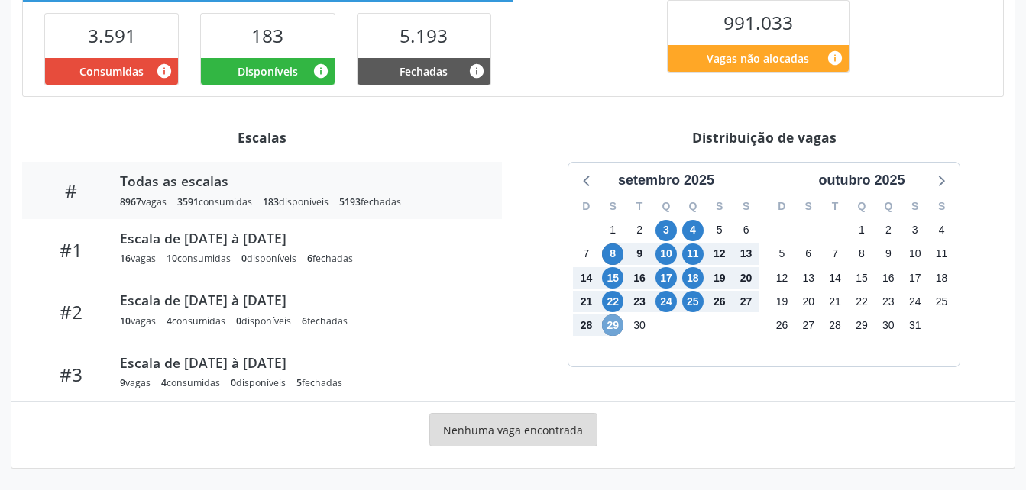
click at [613, 320] on span "29" at bounding box center [612, 325] width 21 height 21
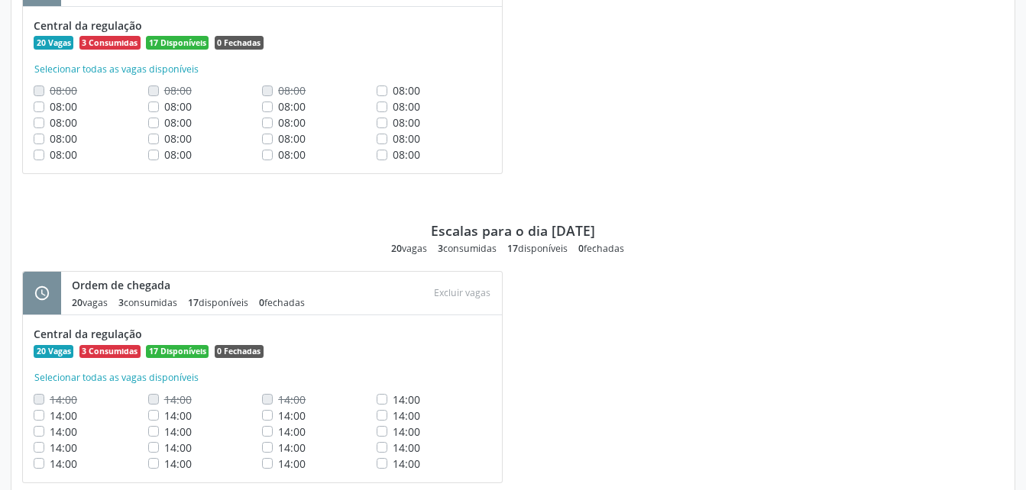
scroll to position [1235, 0]
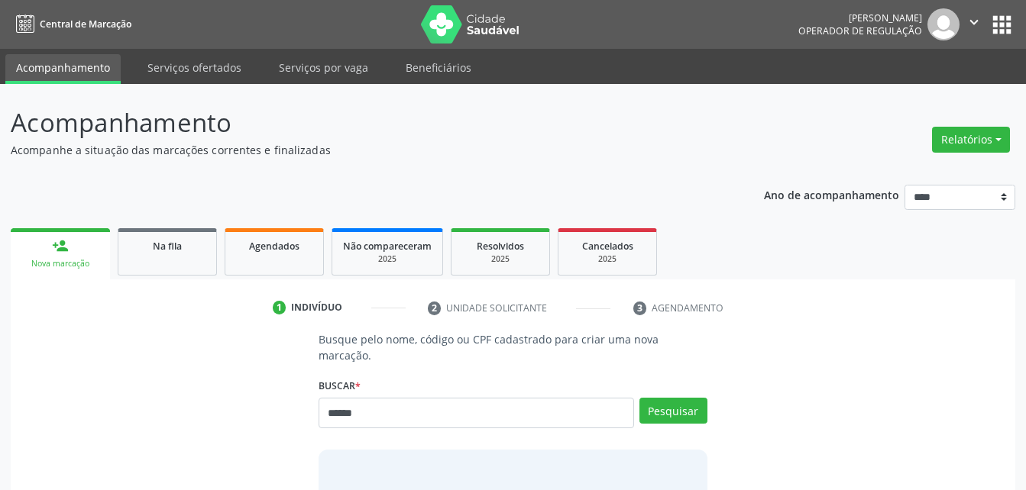
type input "******"
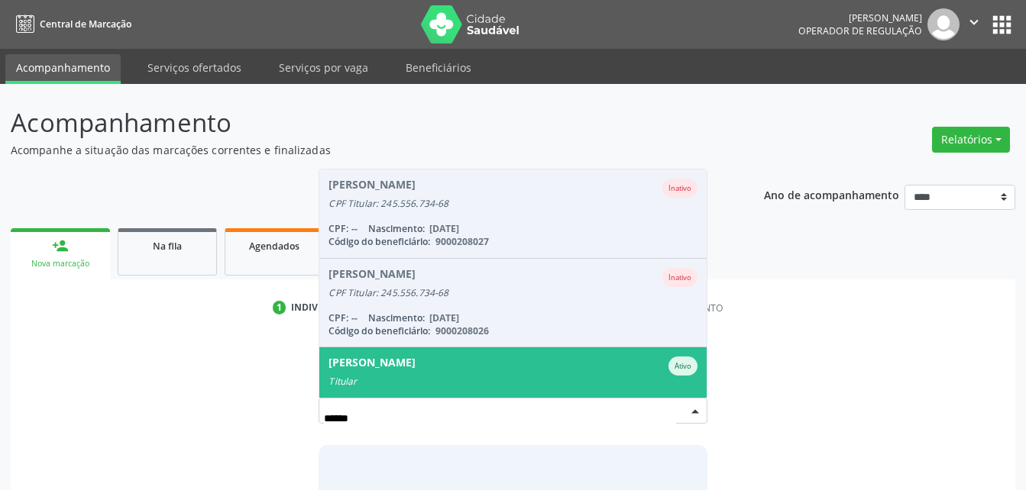
scroll to position [37, 0]
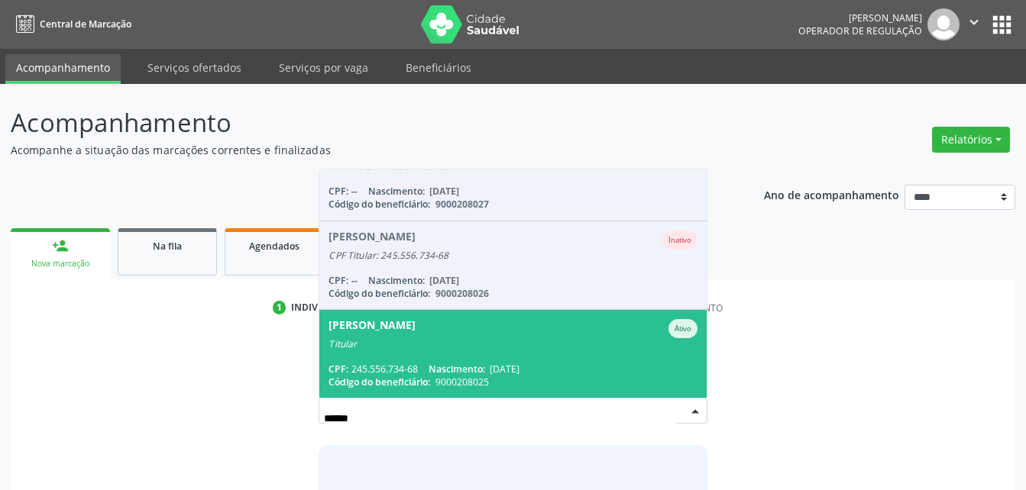
click at [602, 344] on span "Lydia da Costa Gomes Ativo Titular CPF: 245.556.734-68 Nascimento: 26/01/1962 C…" at bounding box center [512, 354] width 387 height 88
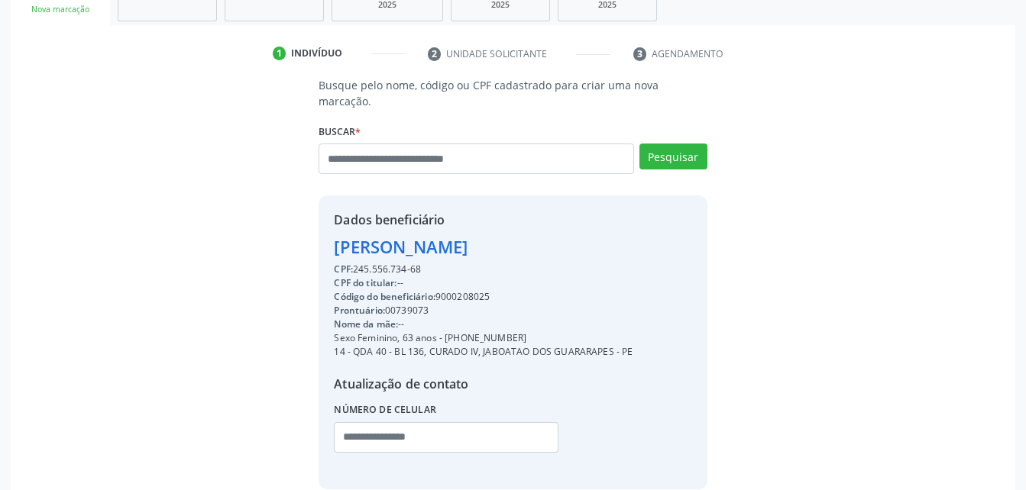
scroll to position [316, 0]
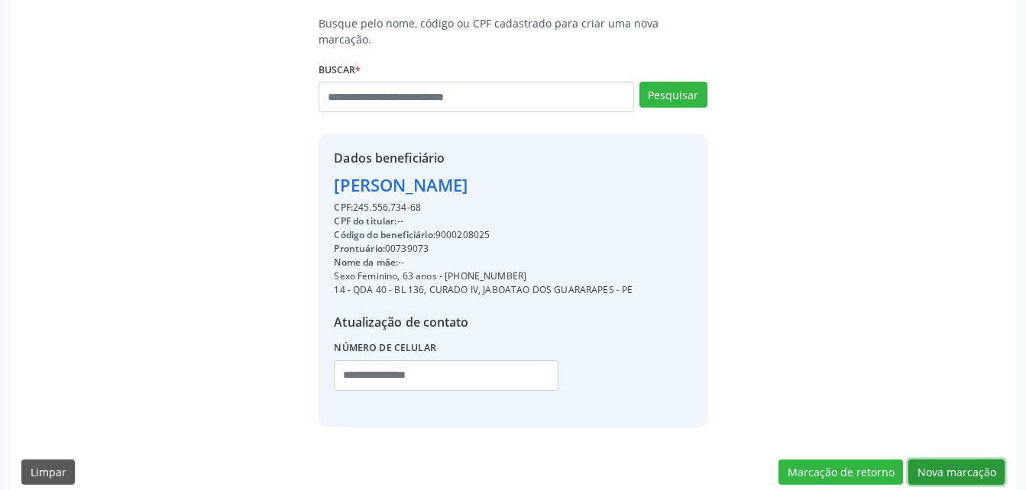
click at [953, 463] on button "Nova marcação" at bounding box center [956, 473] width 96 height 26
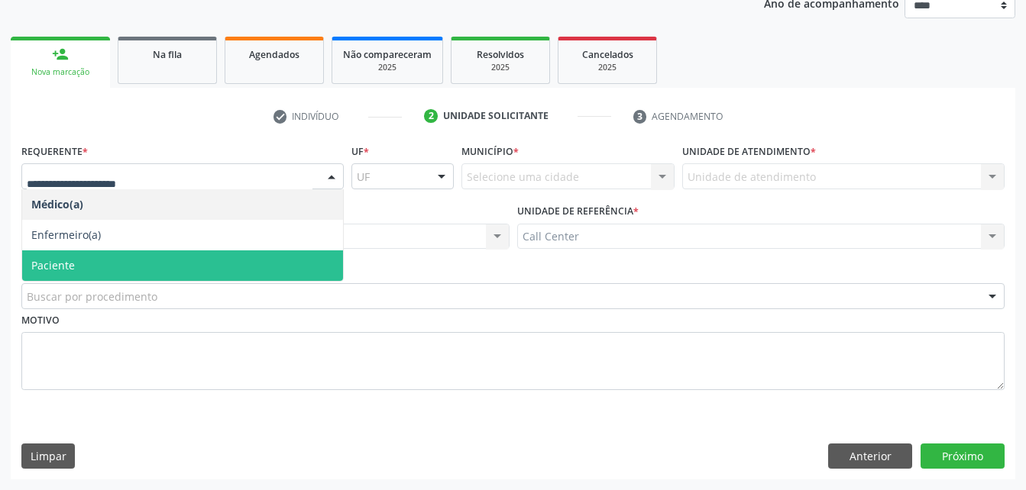
click at [172, 276] on span "Paciente" at bounding box center [182, 266] width 321 height 31
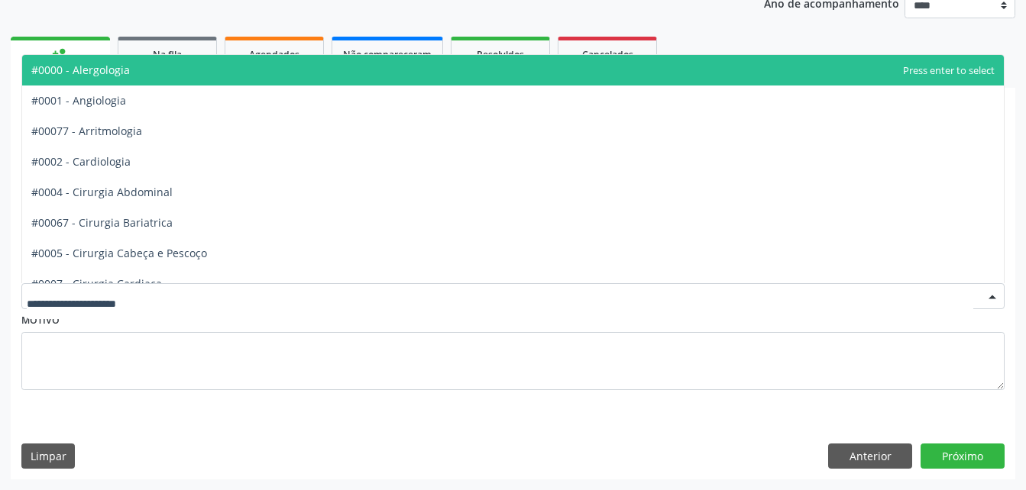
click at [179, 297] on div at bounding box center [512, 296] width 983 height 26
type input "**"
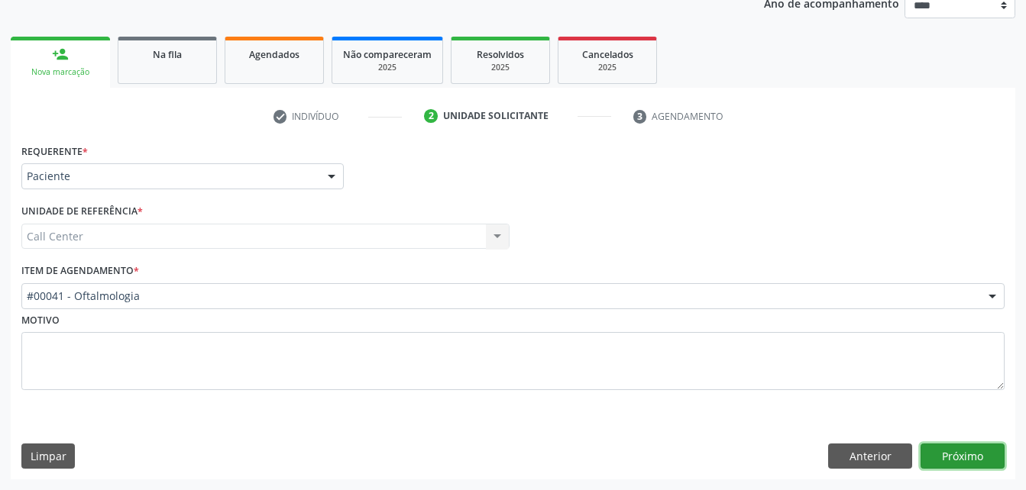
click at [959, 464] on button "Próximo" at bounding box center [963, 457] width 84 height 26
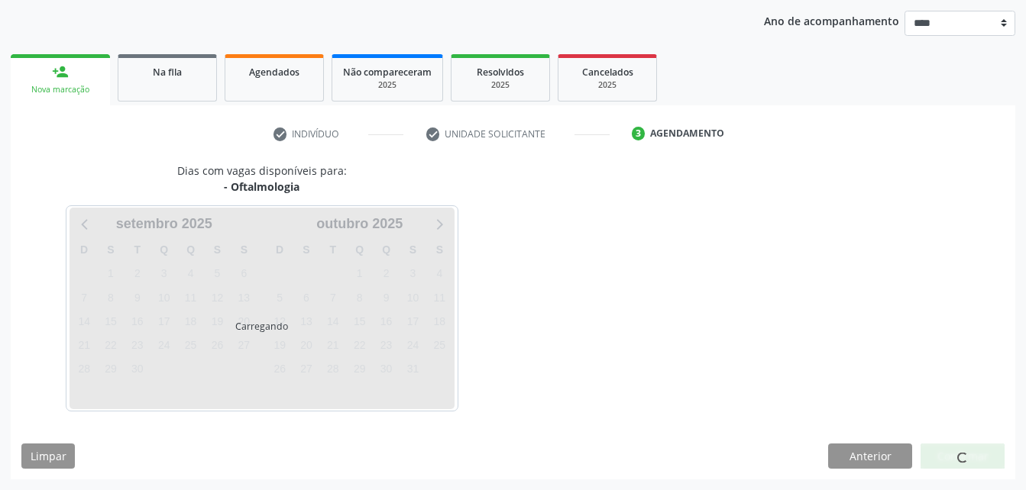
scroll to position [174, 0]
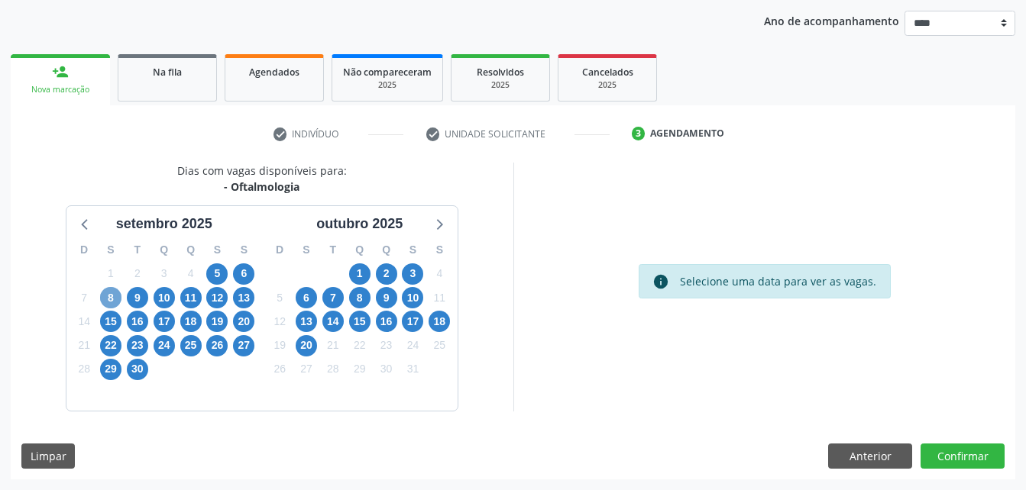
click at [109, 292] on span "8" at bounding box center [110, 297] width 21 height 21
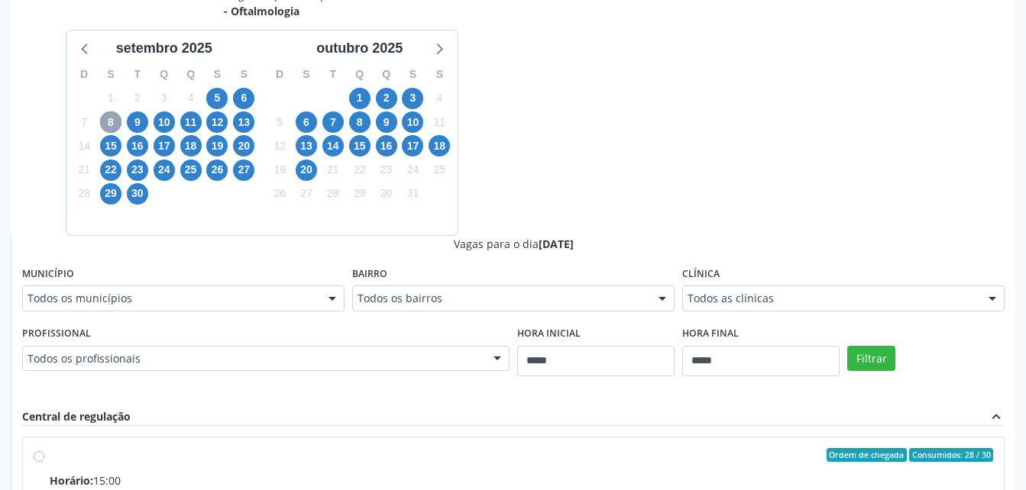
scroll to position [396, 0]
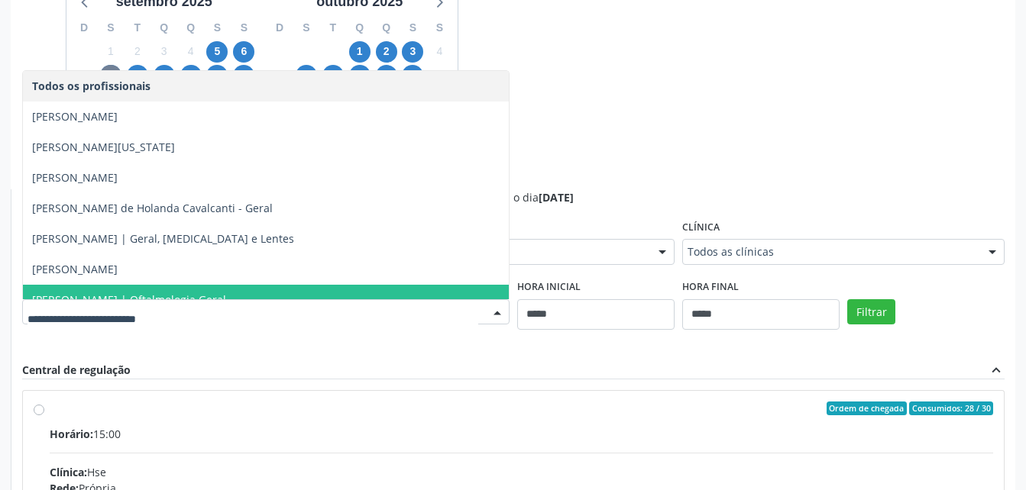
click at [203, 299] on div "Todos os profissionais Aline de Oliveira Bahe Ana Virginia Elihimas Alencar Art…" at bounding box center [265, 312] width 487 height 26
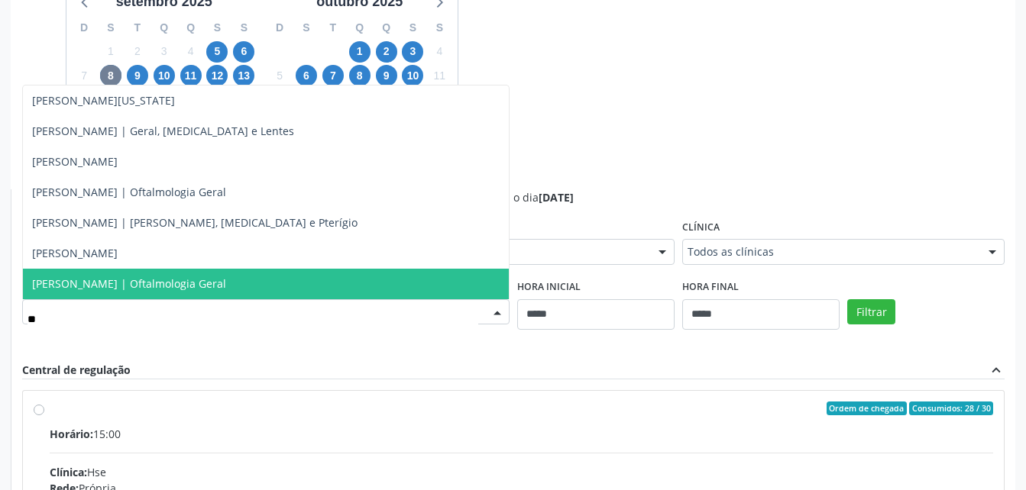
type input "***"
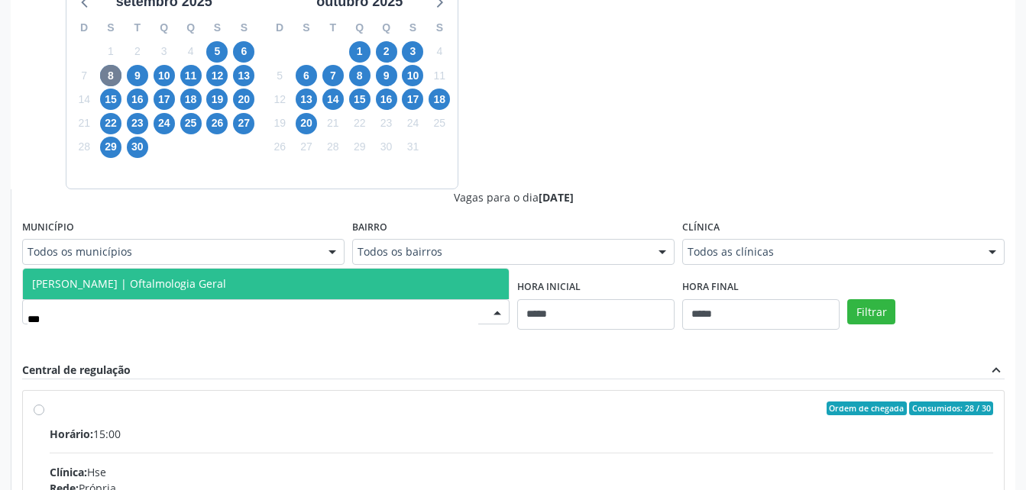
click at [199, 290] on span "Eneide Dias | Oftalmologia Geral" at bounding box center [266, 284] width 486 height 31
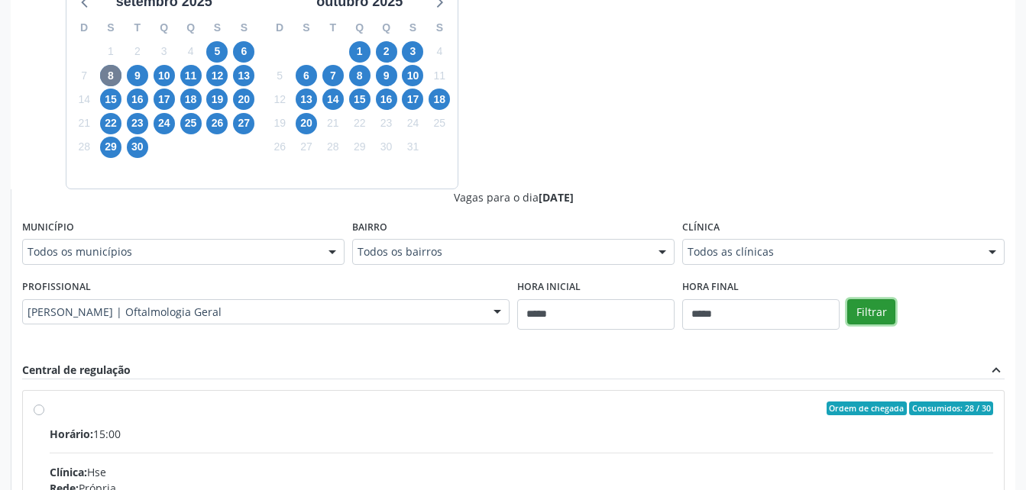
click at [866, 309] on button "Filtrar" at bounding box center [871, 312] width 48 height 26
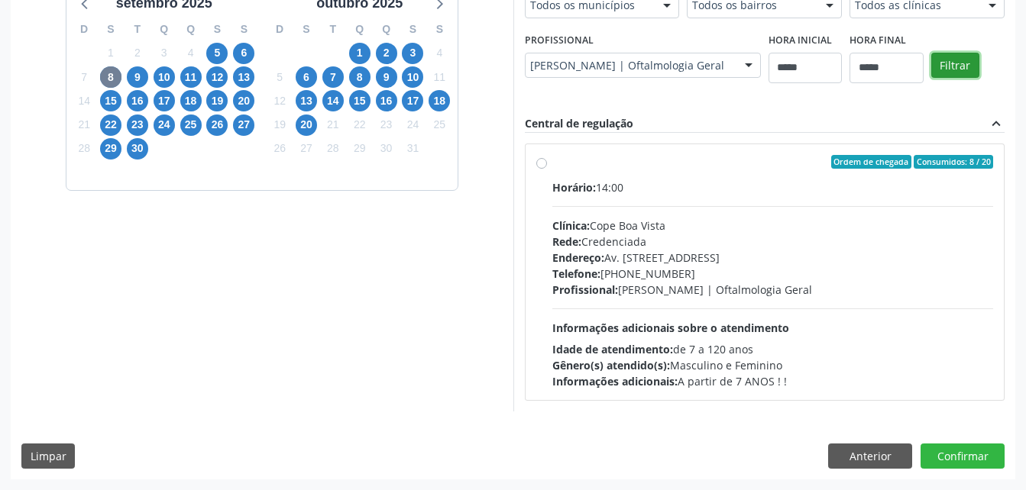
scroll to position [395, 0]
click at [866, 309] on hr at bounding box center [773, 309] width 442 height 1
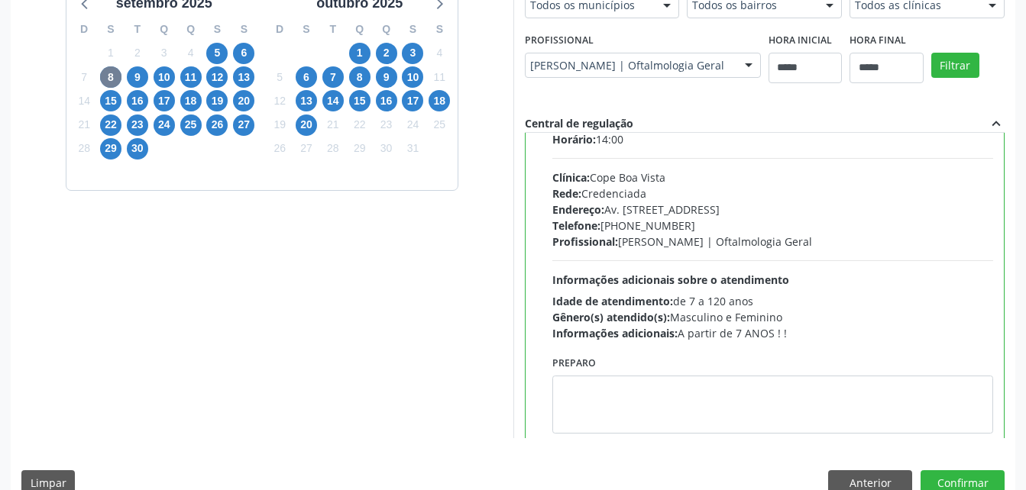
scroll to position [53, 0]
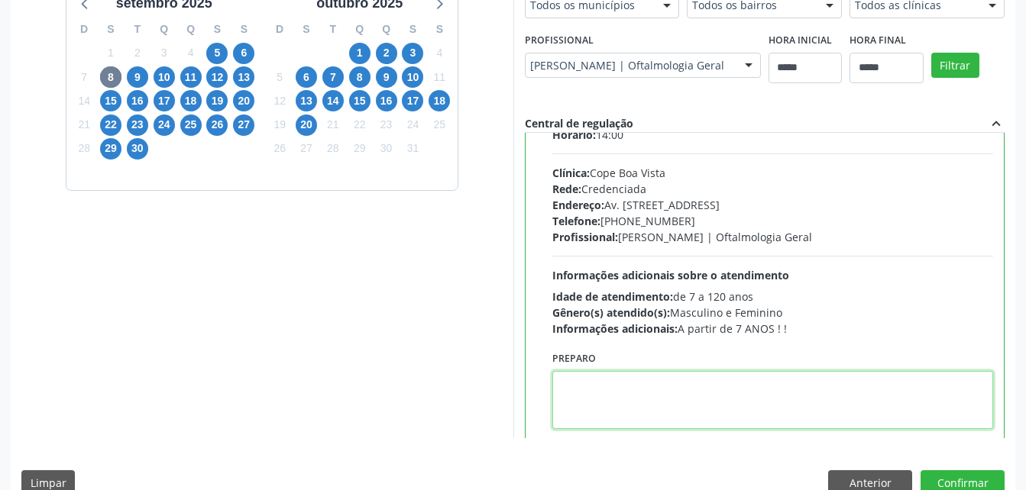
paste textarea "**********"
type textarea "**********"
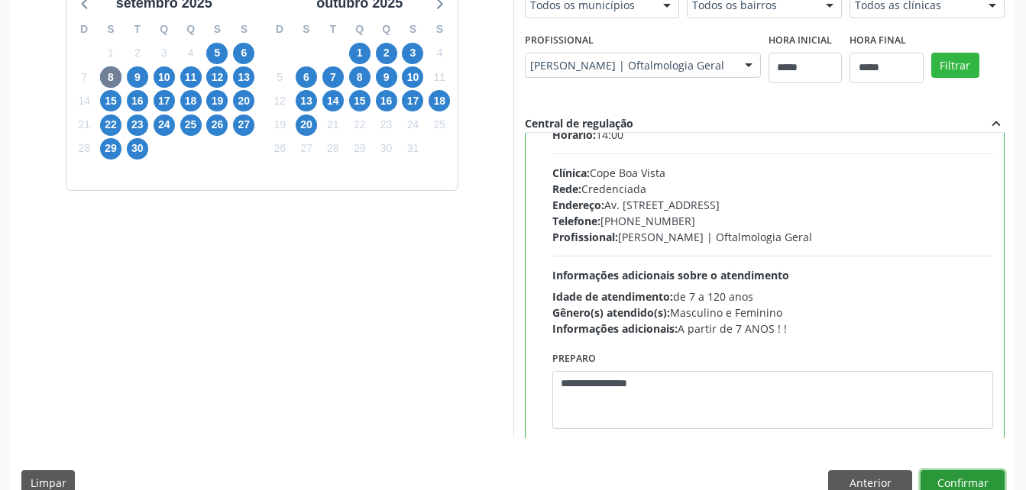
click at [974, 473] on button "Confirmar" at bounding box center [963, 484] width 84 height 26
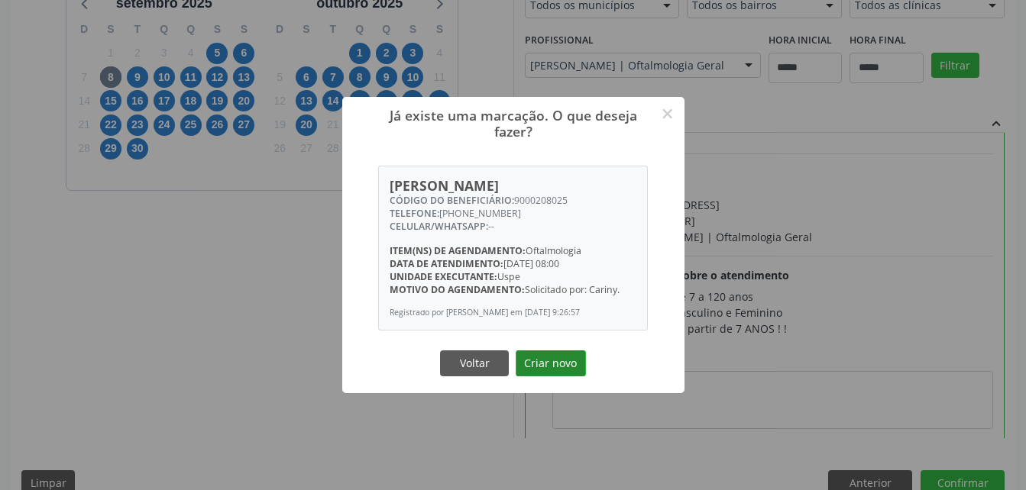
click at [539, 362] on button "Criar novo" at bounding box center [551, 364] width 70 height 26
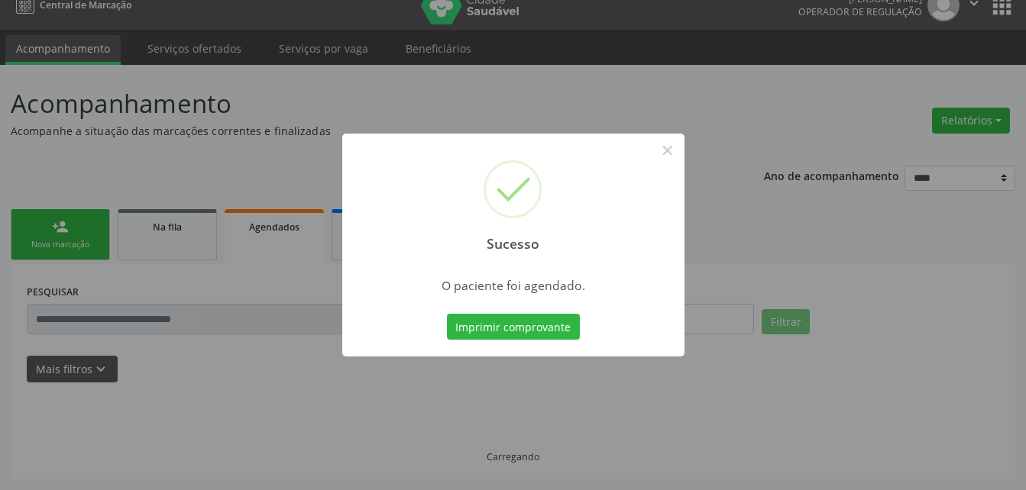
scroll to position [19, 0]
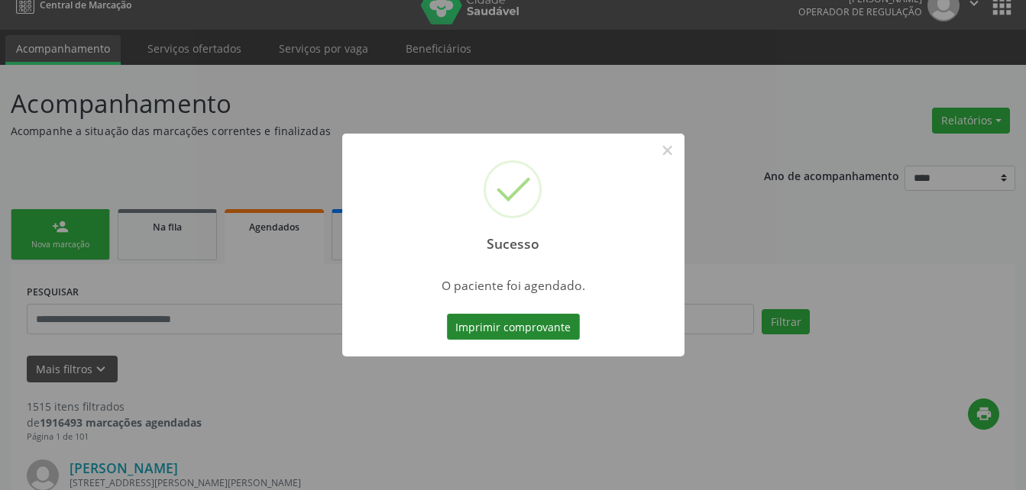
click at [519, 334] on button "Imprimir comprovante" at bounding box center [513, 327] width 133 height 26
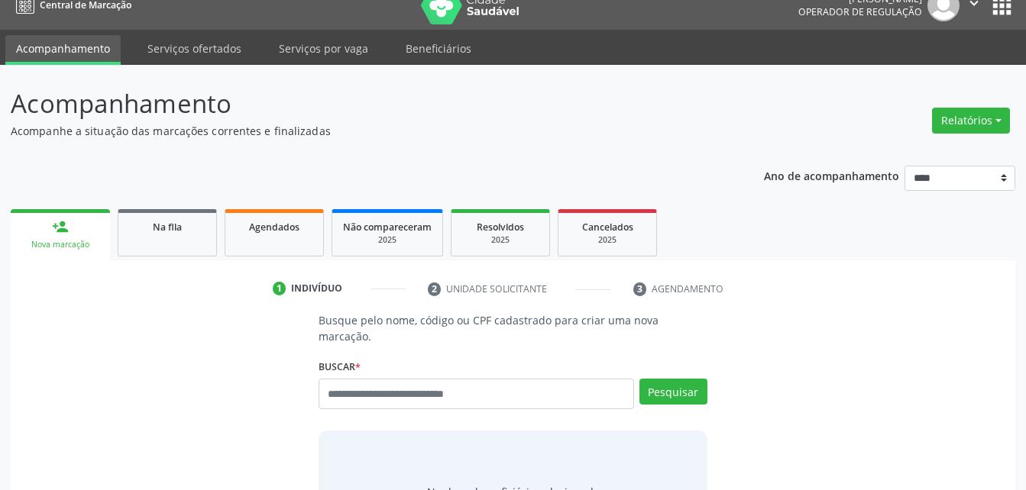
scroll to position [19, 0]
click at [399, 380] on input "text" at bounding box center [476, 394] width 315 height 31
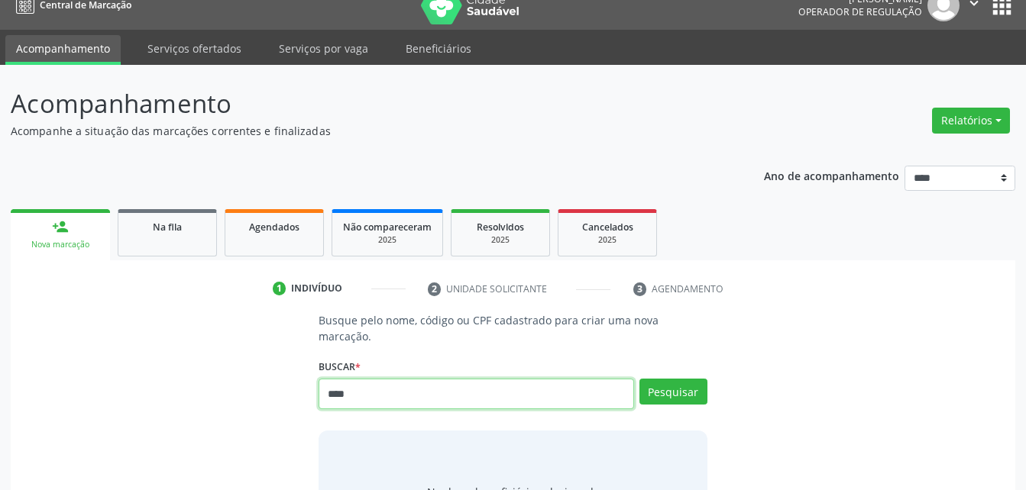
type input "****"
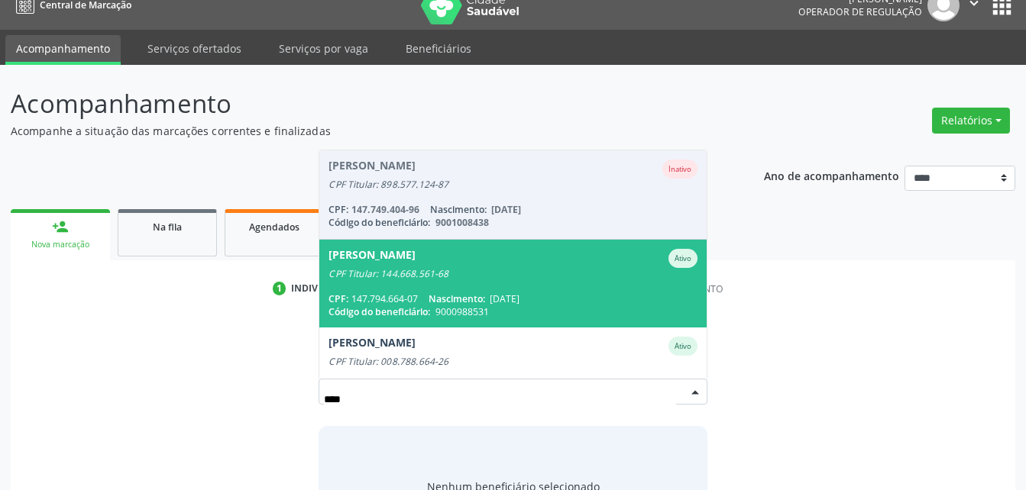
click at [500, 268] on div "CPF Titular: 144.668.561-68" at bounding box center [512, 274] width 368 height 12
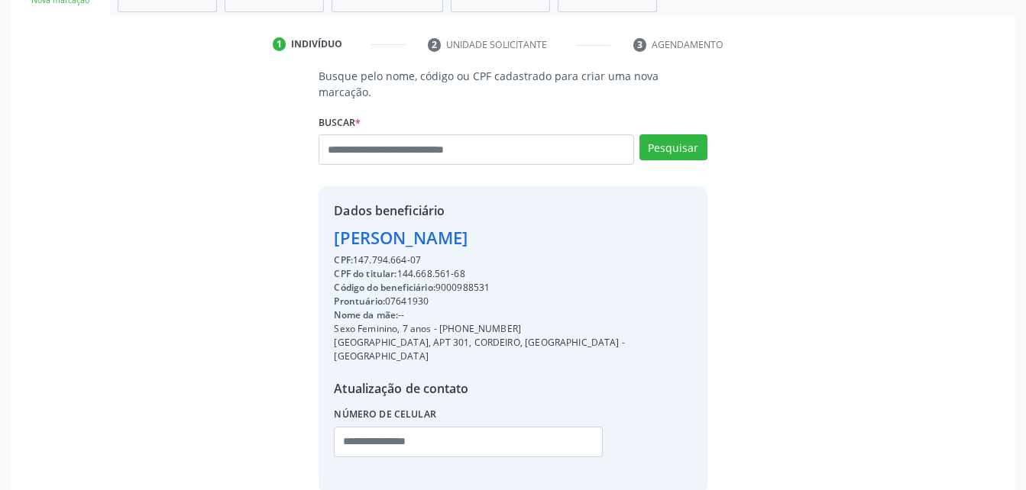
scroll to position [316, 0]
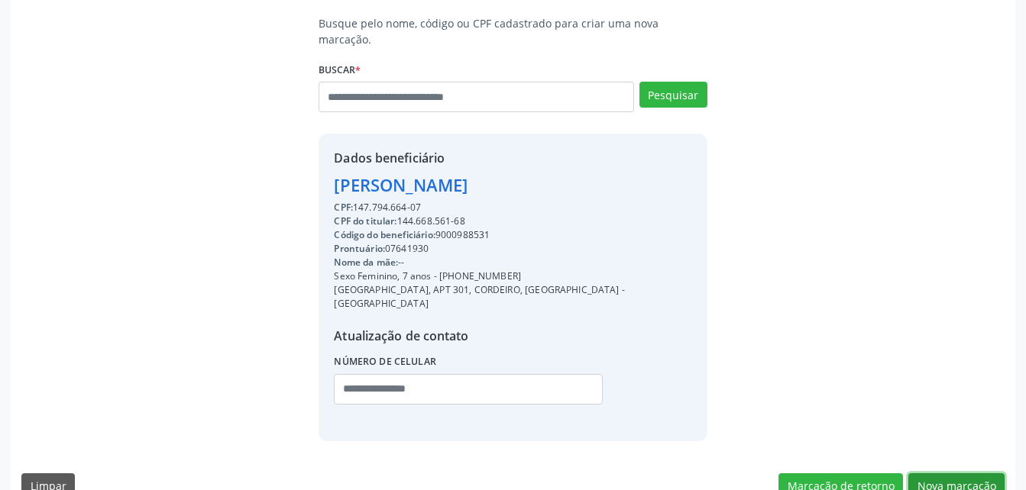
click at [963, 474] on button "Nova marcação" at bounding box center [956, 487] width 96 height 26
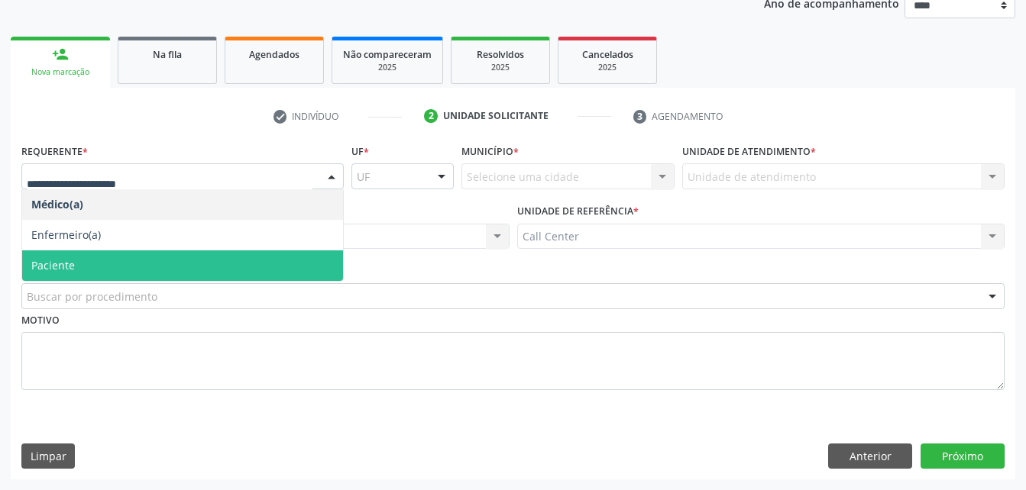
click at [193, 260] on span "Paciente" at bounding box center [182, 266] width 321 height 31
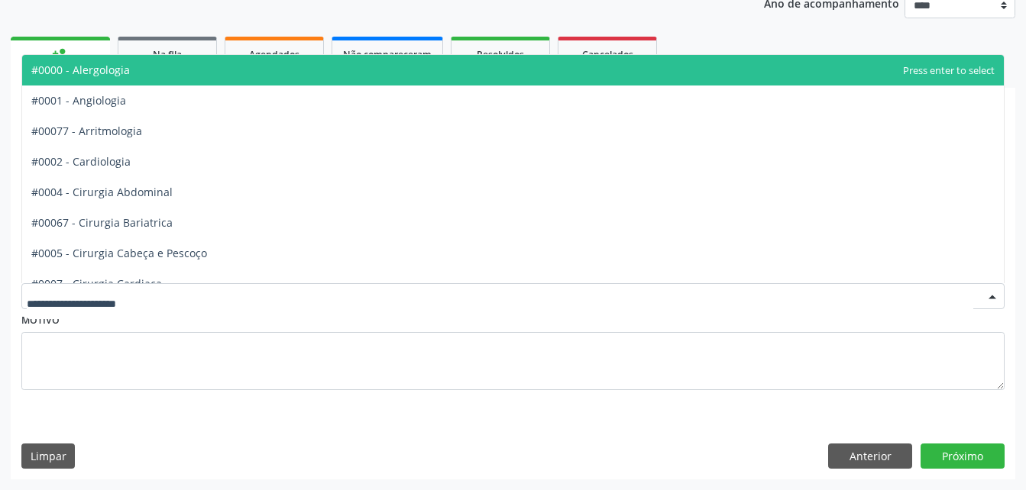
click at [196, 291] on div at bounding box center [512, 296] width 983 height 26
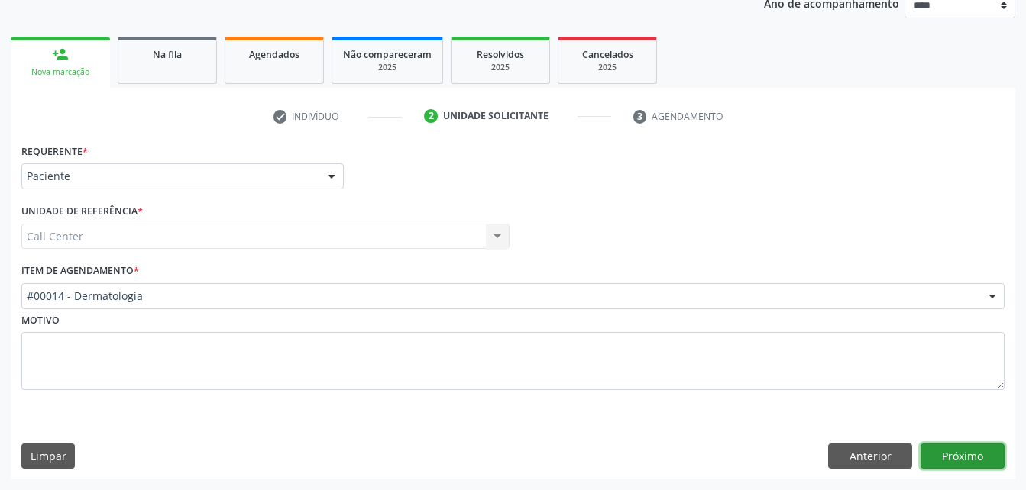
click at [934, 459] on button "Próximo" at bounding box center [963, 457] width 84 height 26
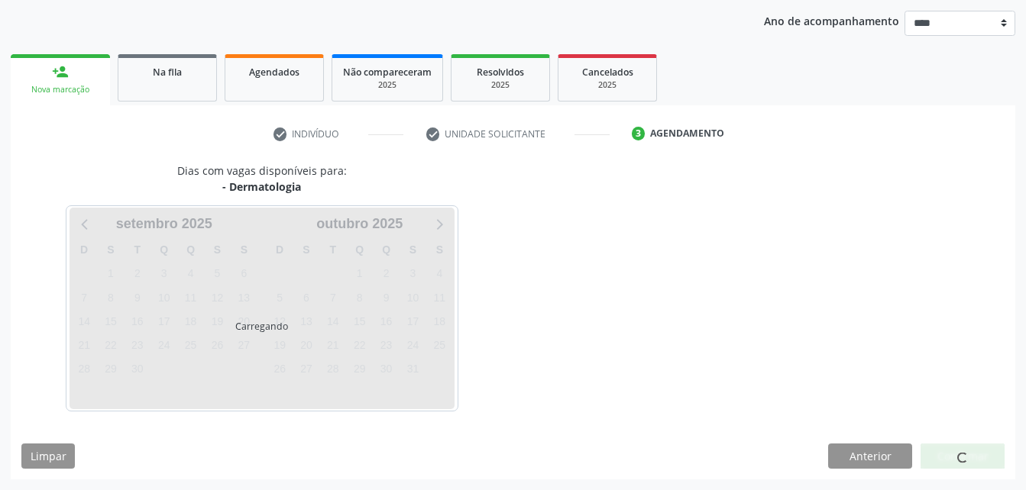
scroll to position [174, 0]
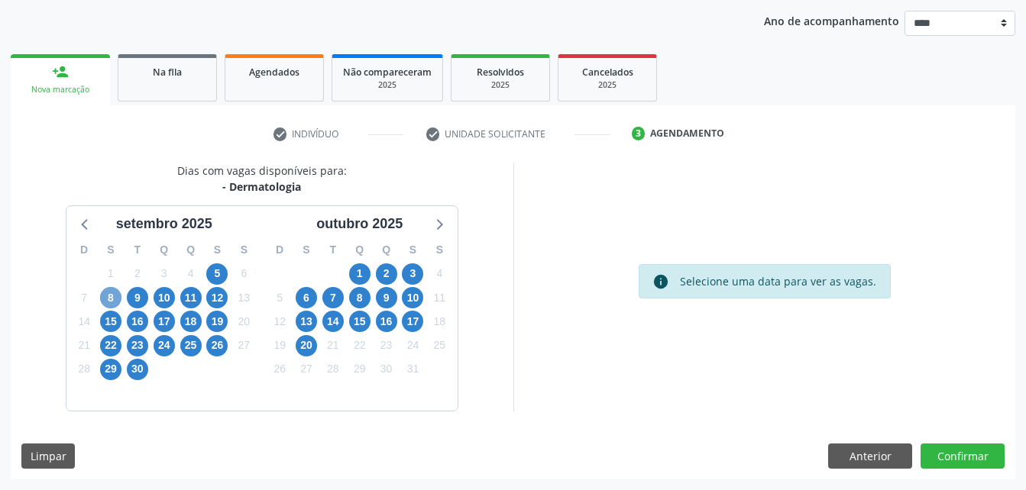
click at [110, 301] on span "8" at bounding box center [110, 297] width 21 height 21
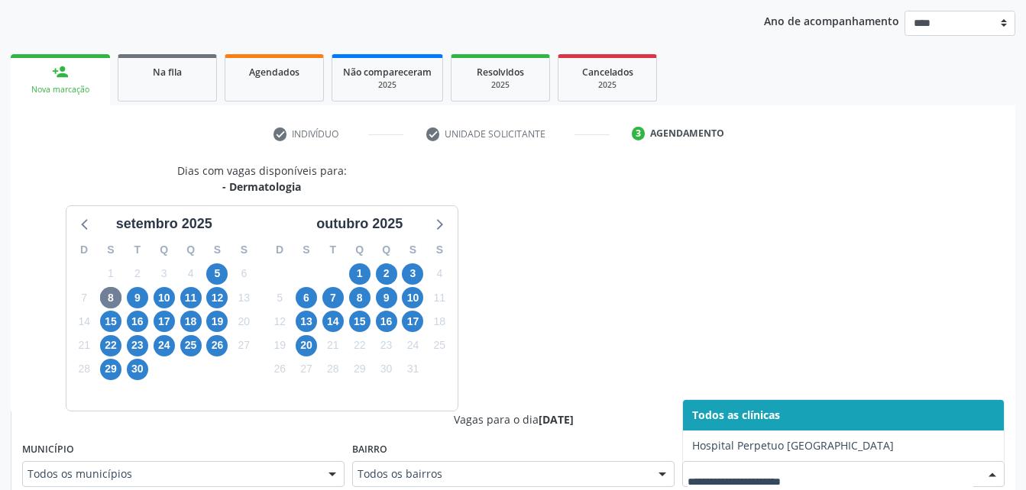
scroll to position [181, 0]
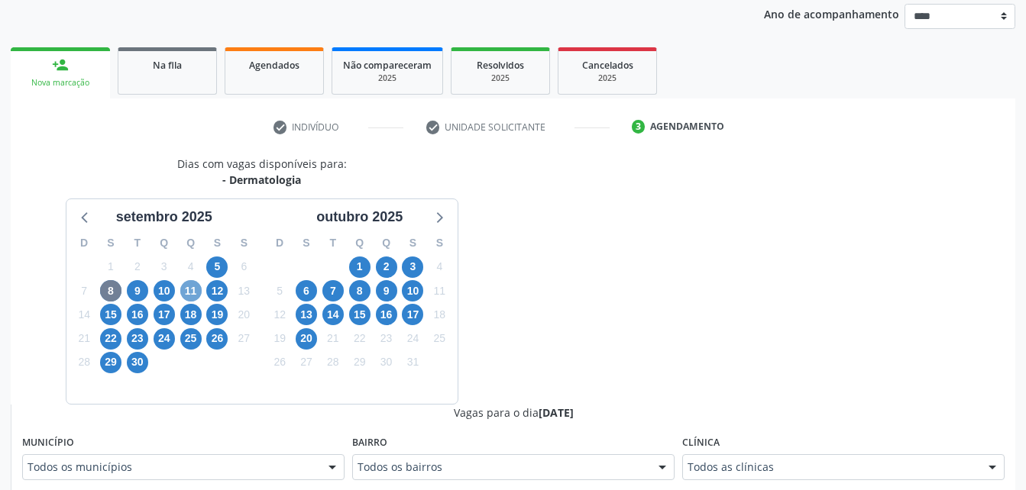
click at [189, 296] on span "11" at bounding box center [190, 290] width 21 height 21
click at [215, 290] on span "12" at bounding box center [216, 290] width 21 height 21
click at [132, 345] on span "23" at bounding box center [137, 338] width 21 height 21
drag, startPoint x: 299, startPoint y: 306, endPoint x: 301, endPoint y: 316, distance: 10.2
click at [301, 316] on div "13" at bounding box center [306, 315] width 21 height 24
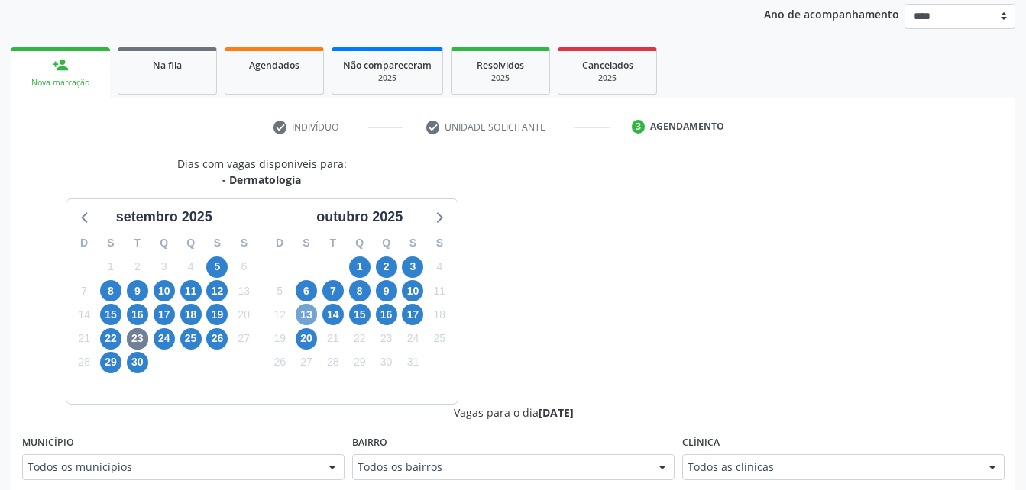
click at [301, 316] on span "13" at bounding box center [306, 314] width 21 height 21
click at [701, 450] on label "Clínica" at bounding box center [700, 444] width 37 height 24
click at [298, 341] on span "20" at bounding box center [306, 338] width 21 height 21
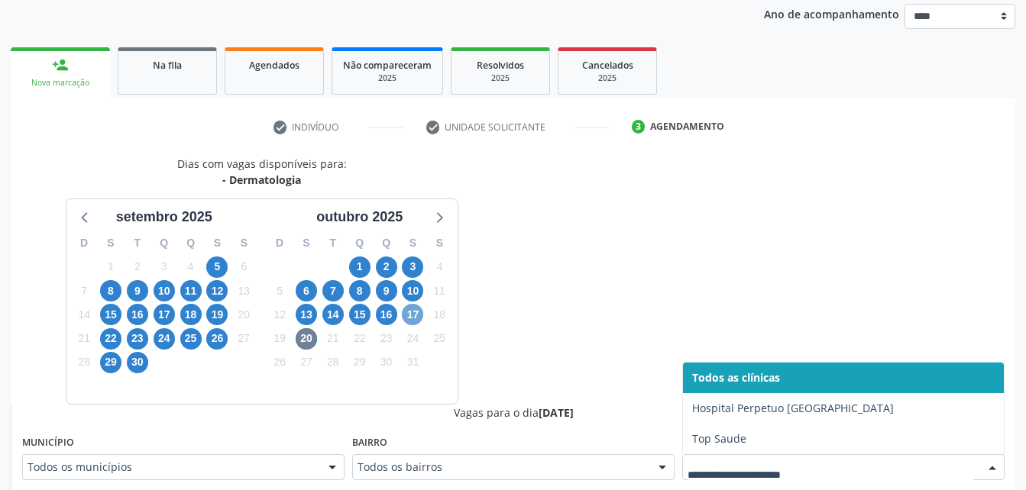
click at [415, 318] on span "17" at bounding box center [412, 314] width 21 height 21
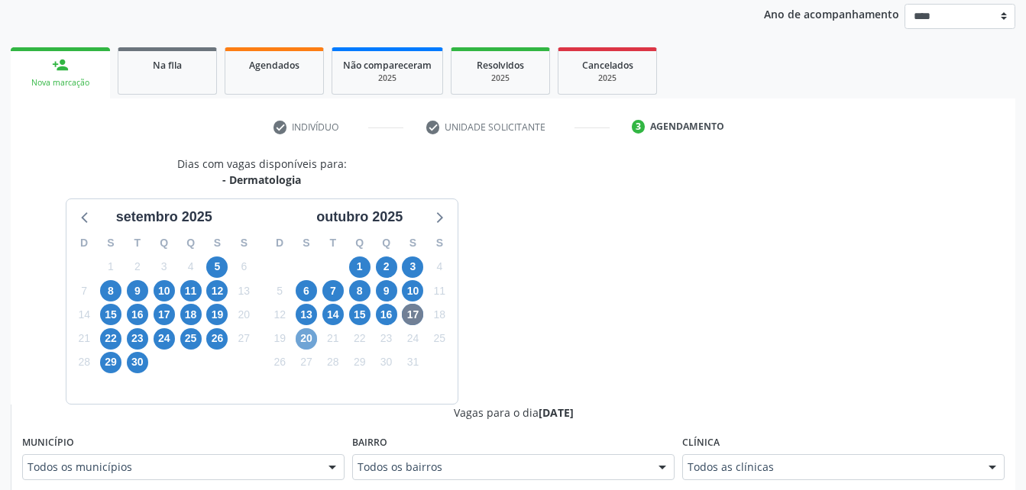
click at [308, 334] on span "20" at bounding box center [306, 338] width 21 height 21
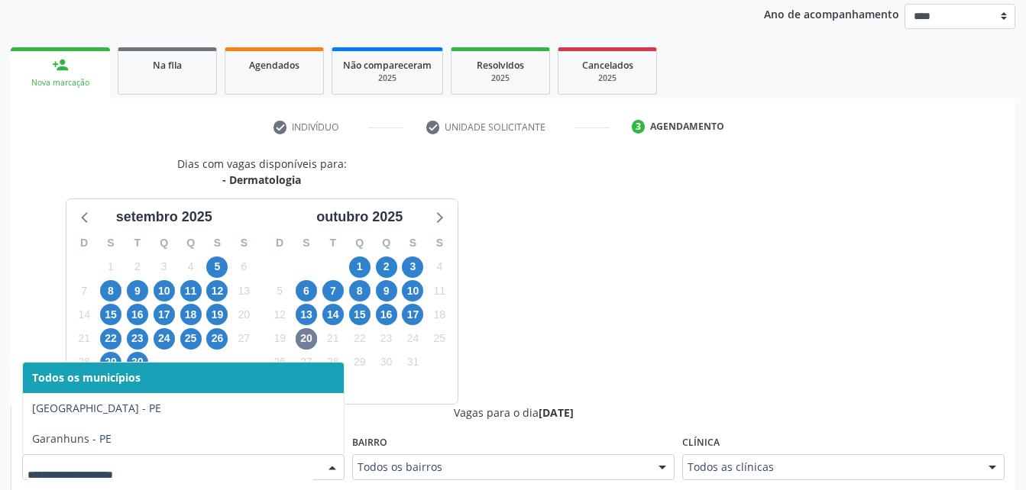
click at [158, 458] on div at bounding box center [183, 468] width 322 height 26
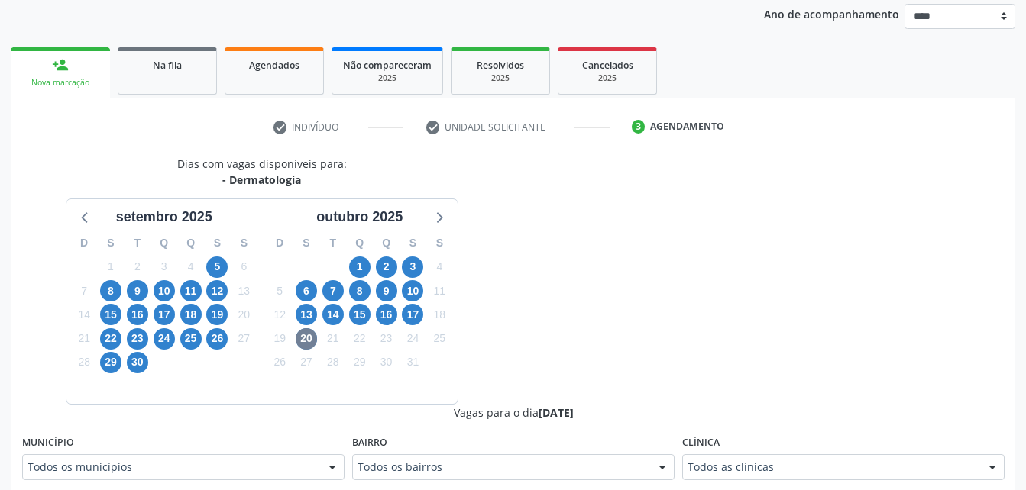
click at [271, 304] on div "12" at bounding box center [279, 315] width 21 height 24
click at [138, 358] on span "30" at bounding box center [137, 362] width 21 height 21
click at [731, 458] on div "Todos as clínicas" at bounding box center [843, 468] width 322 height 26
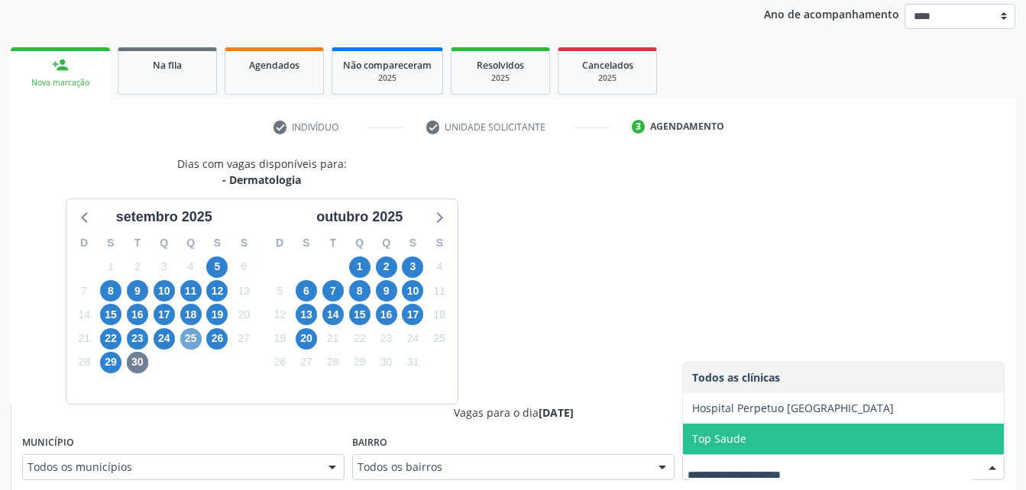
click at [181, 342] on span "25" at bounding box center [190, 338] width 21 height 21
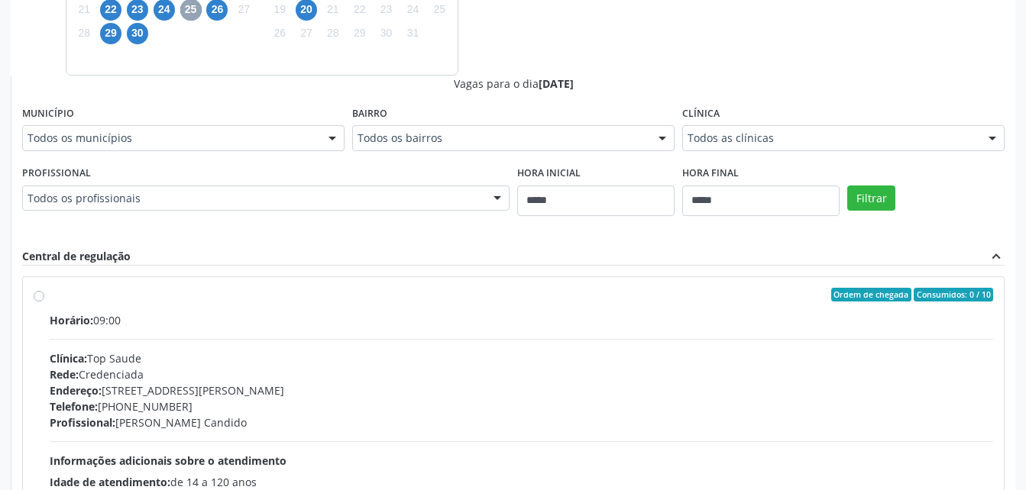
scroll to position [671, 0]
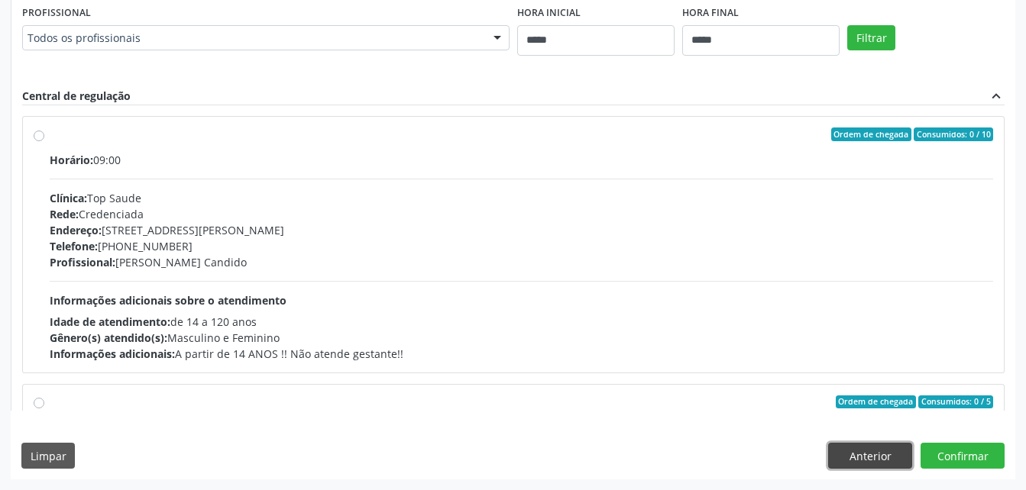
click at [846, 455] on button "Anterior" at bounding box center [870, 456] width 84 height 26
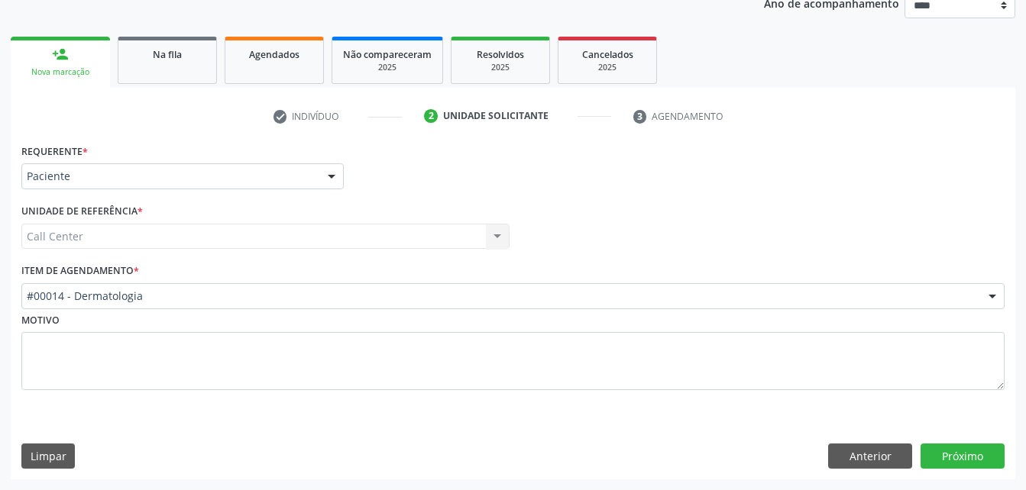
scroll to position [192, 0]
click at [274, 281] on div "Item de agendamento * #00014 - Dermatologia #0000 - Alergologia #0001 - Angiolo…" at bounding box center [512, 284] width 983 height 49
click at [953, 456] on button "Próximo" at bounding box center [963, 457] width 84 height 26
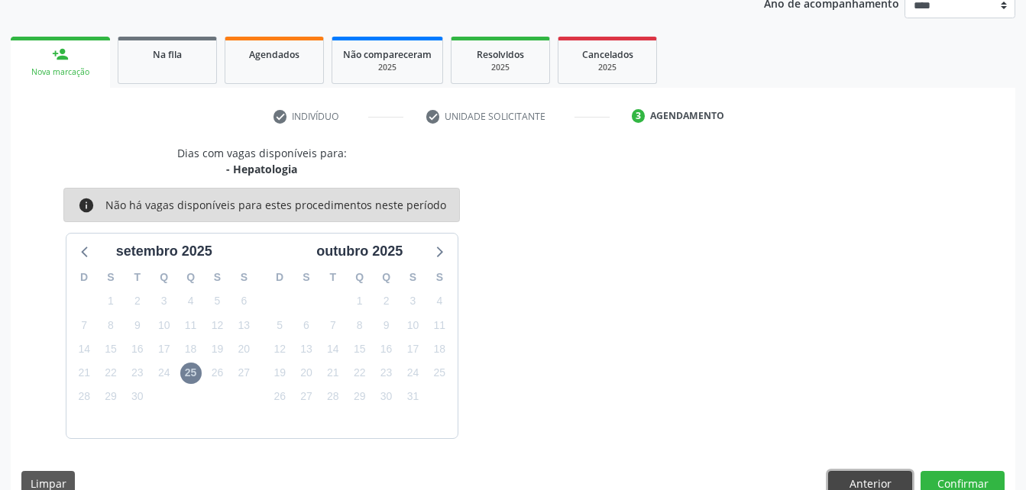
click at [895, 475] on button "Anterior" at bounding box center [870, 484] width 84 height 26
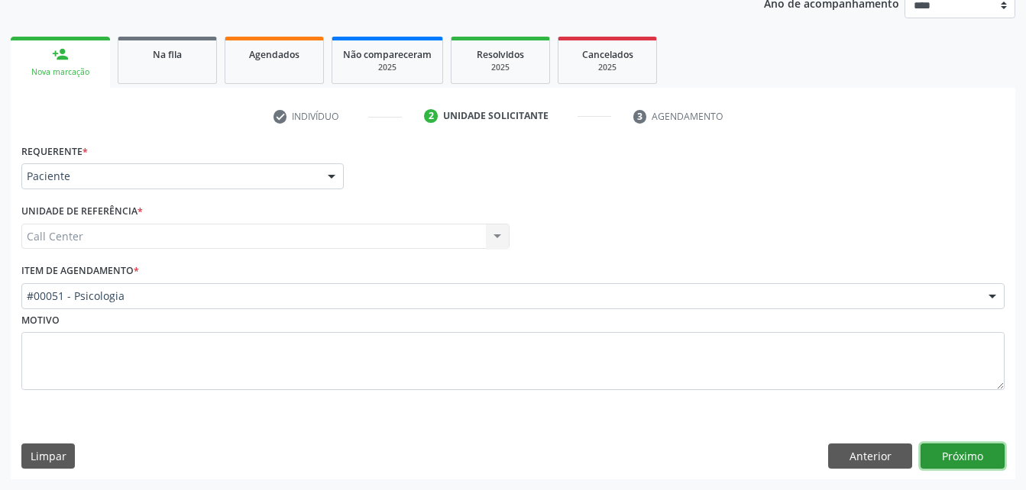
click at [951, 452] on button "Próximo" at bounding box center [963, 457] width 84 height 26
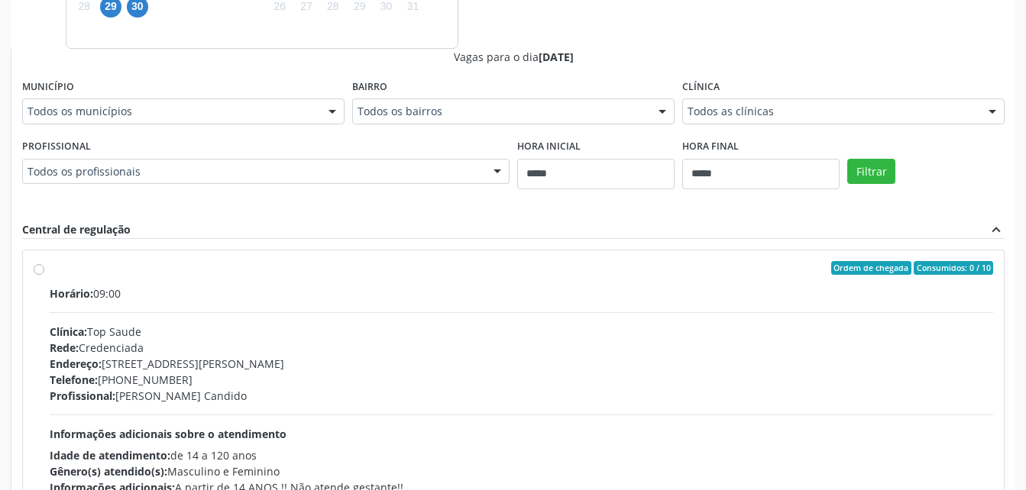
scroll to position [655, 0]
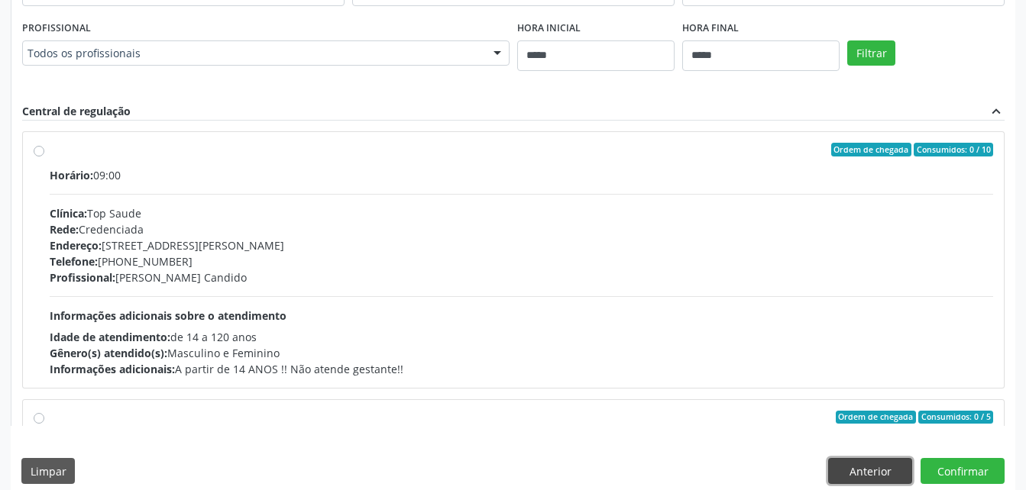
click at [871, 473] on button "Anterior" at bounding box center [870, 471] width 84 height 26
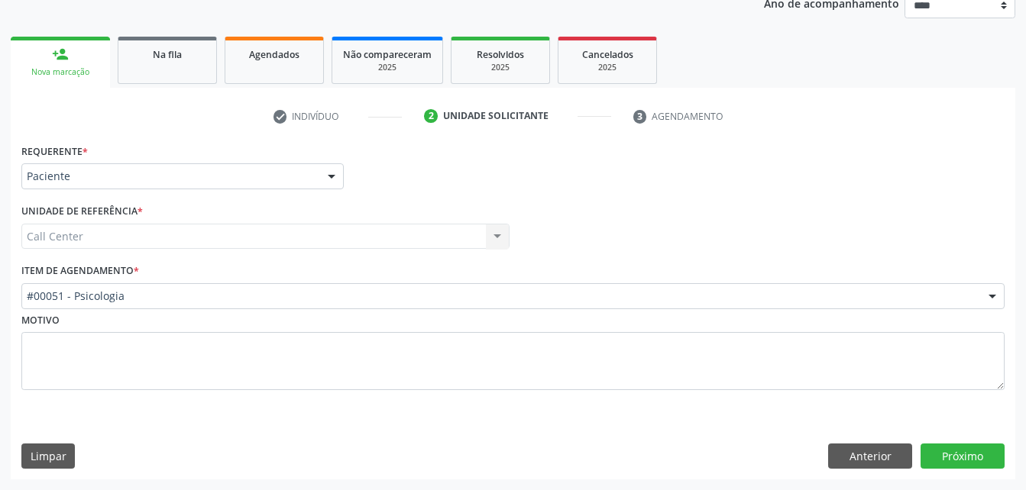
scroll to position [192, 0]
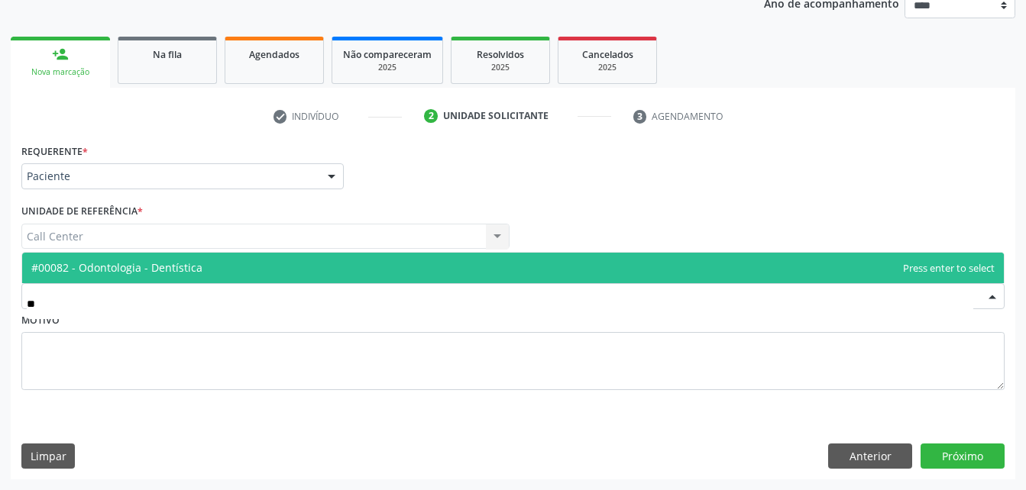
click at [490, 277] on span "#00082 - Odontologia - Dentística" at bounding box center [513, 268] width 982 height 31
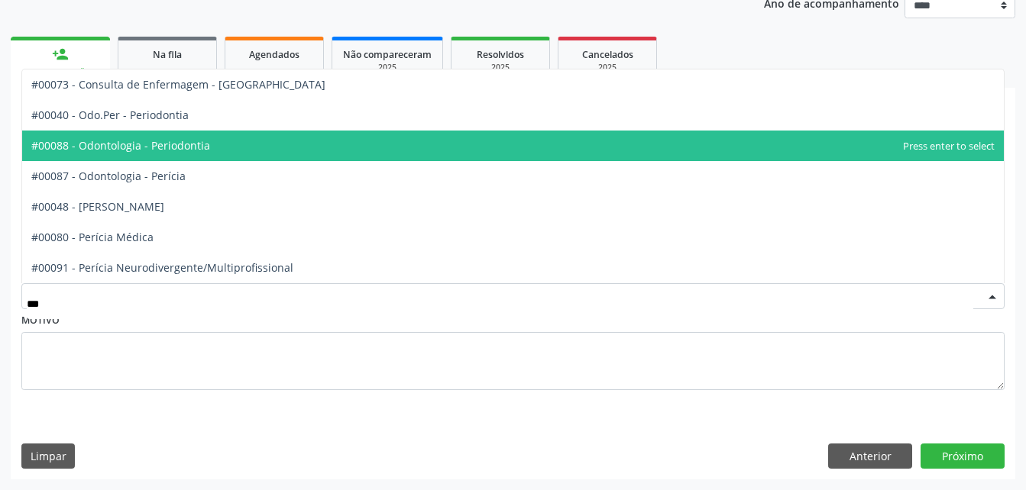
click at [509, 140] on span "#00088 - Odontologia - Periodontia" at bounding box center [513, 146] width 982 height 31
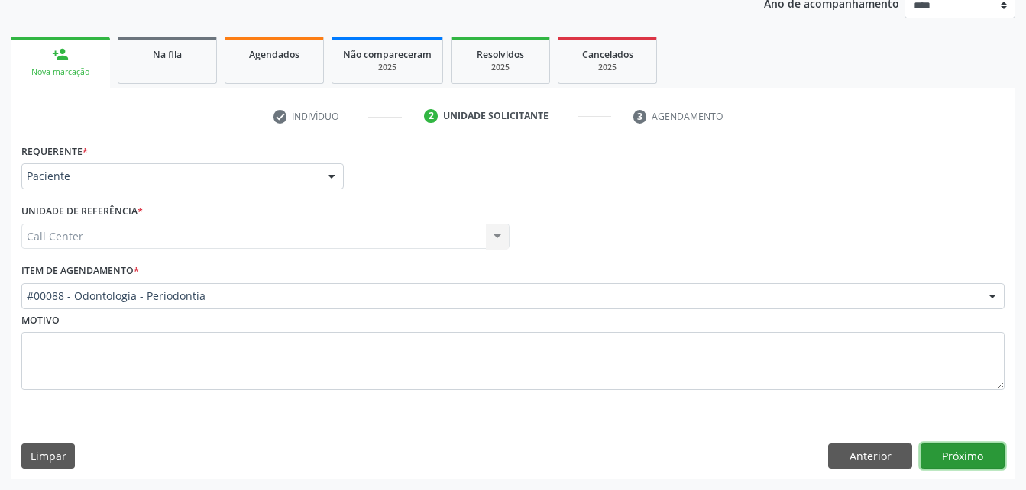
click at [976, 448] on button "Próximo" at bounding box center [963, 457] width 84 height 26
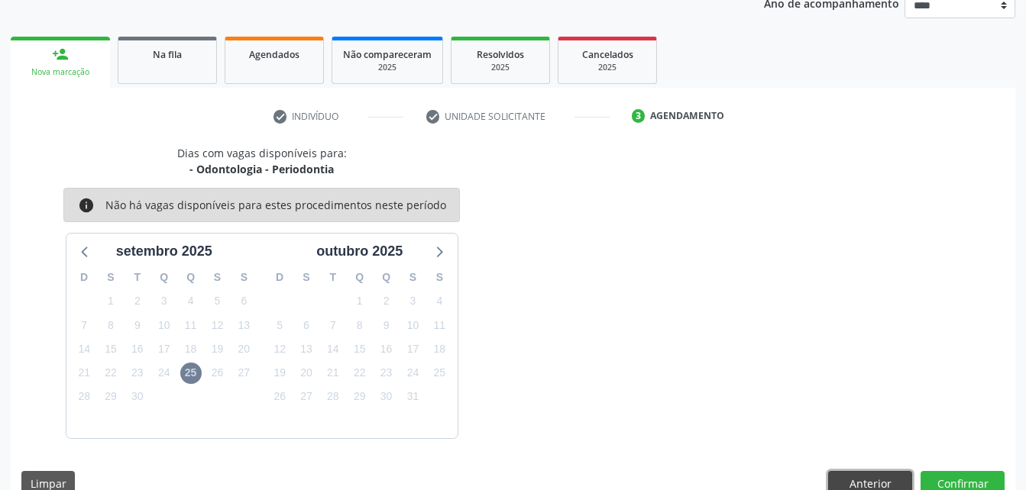
click at [843, 472] on button "Anterior" at bounding box center [870, 484] width 84 height 26
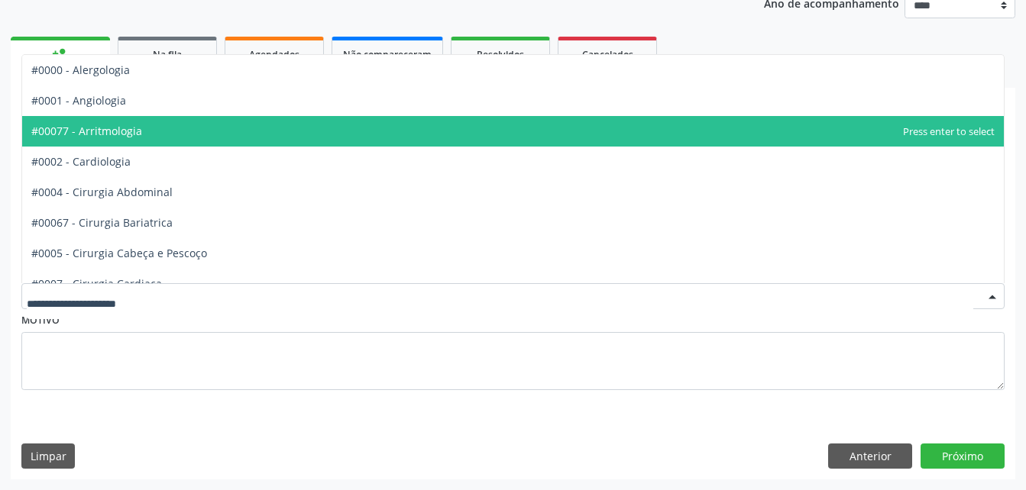
click at [267, 306] on div at bounding box center [512, 296] width 983 height 26
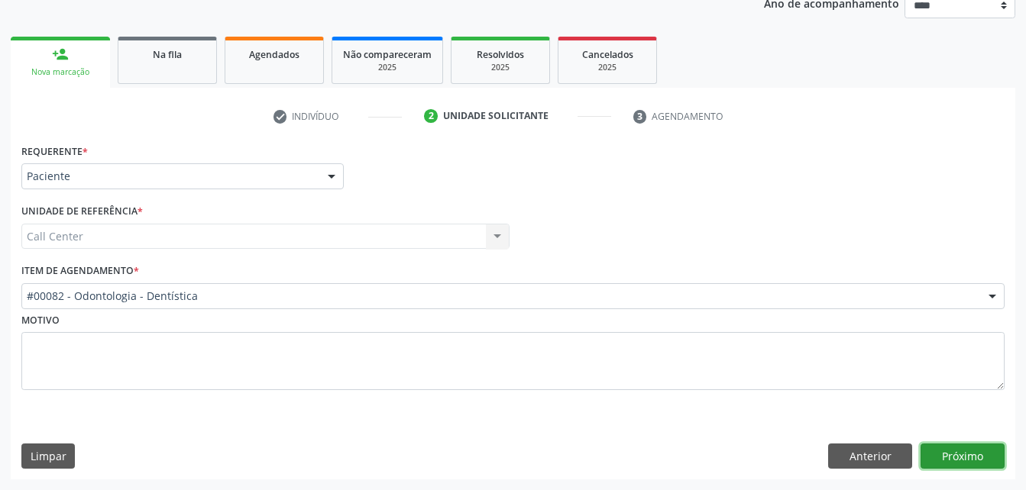
click at [945, 450] on button "Próximo" at bounding box center [963, 457] width 84 height 26
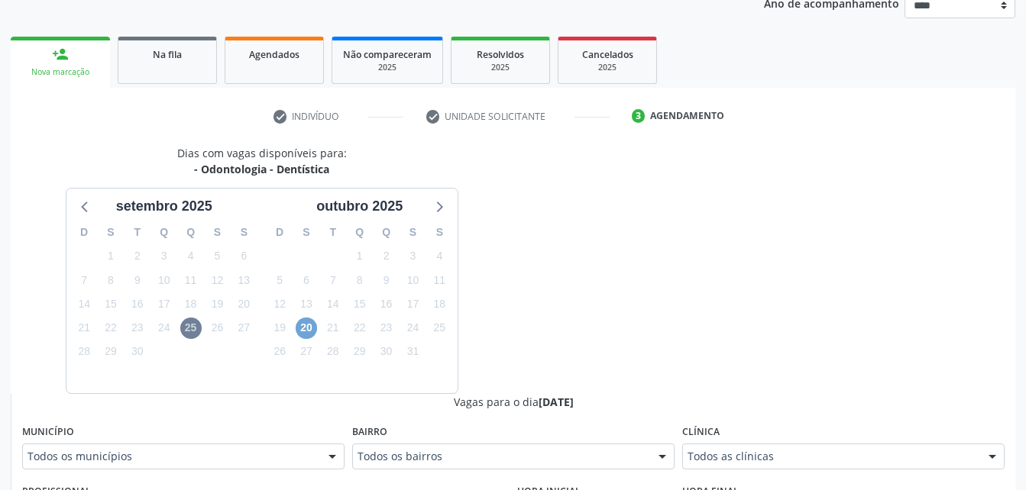
click at [316, 322] on span "20" at bounding box center [306, 328] width 21 height 21
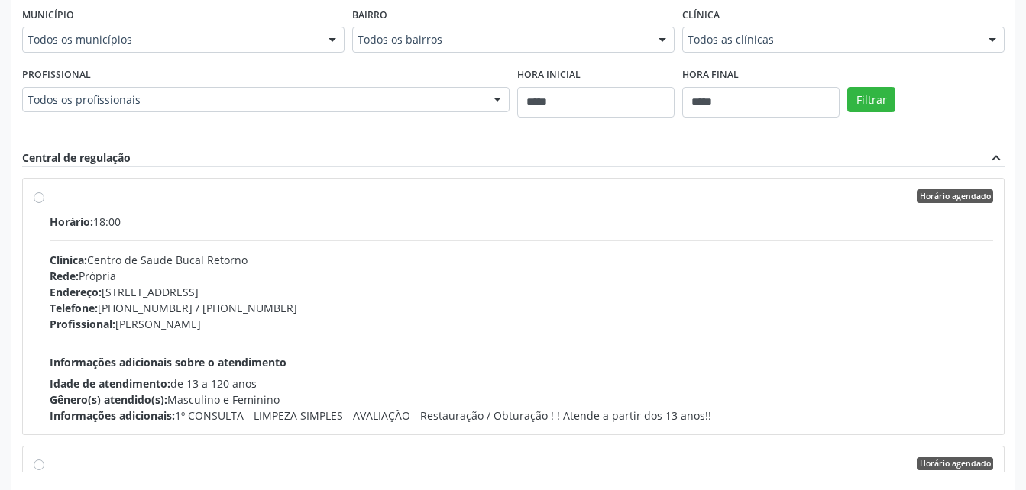
scroll to position [671, 0]
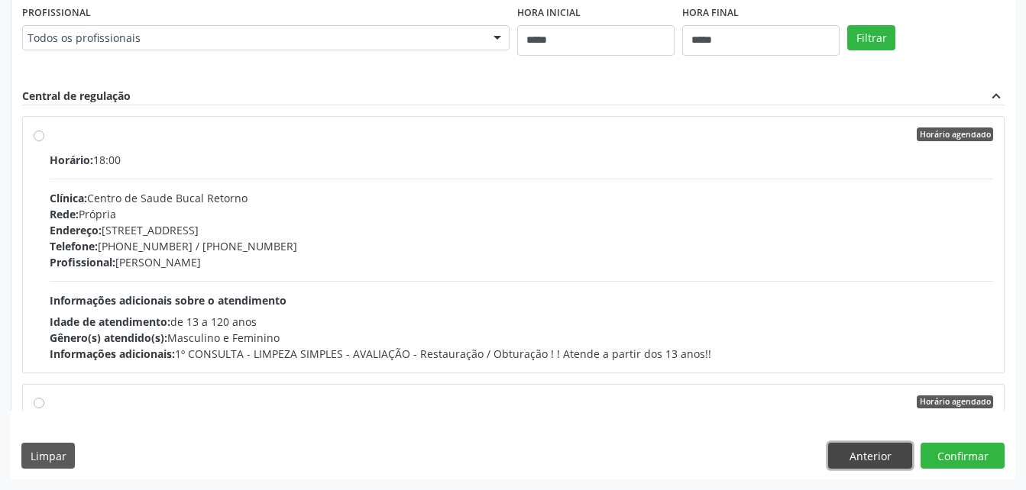
click at [870, 451] on button "Anterior" at bounding box center [870, 456] width 84 height 26
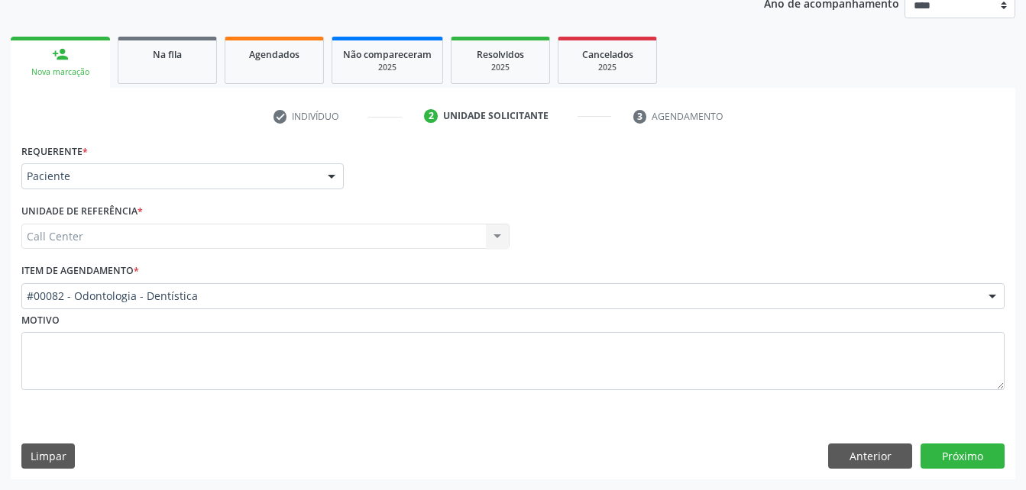
click at [381, 283] on div "#00082 - Odontologia - Dentística" at bounding box center [512, 296] width 983 height 26
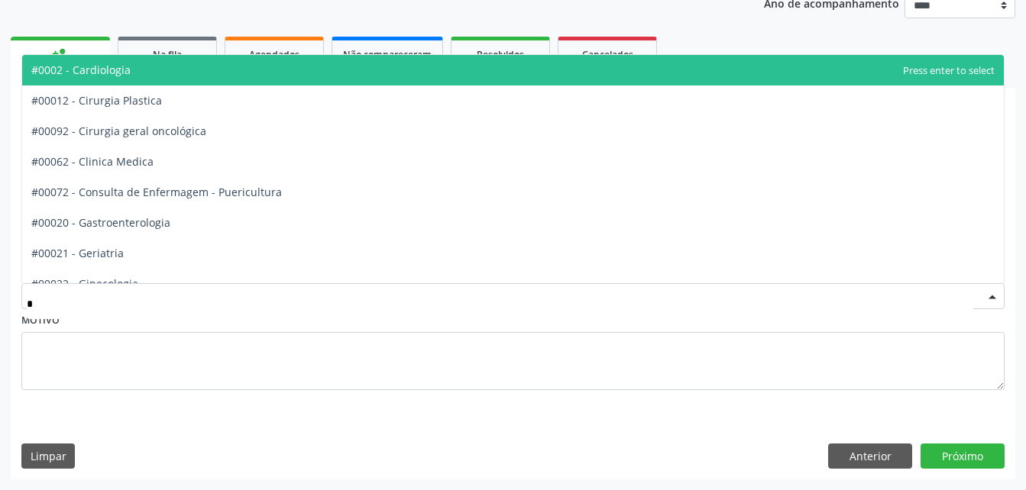
type input "**"
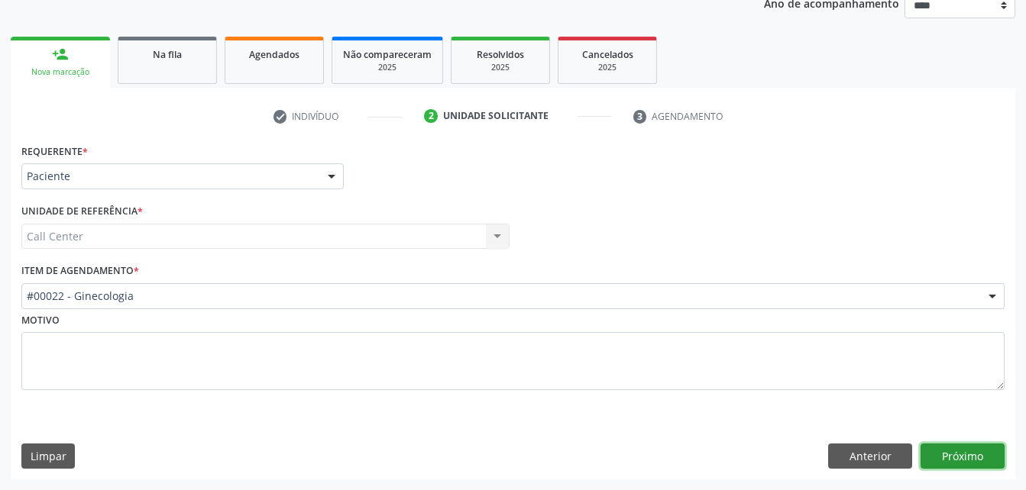
click at [935, 452] on button "Próximo" at bounding box center [963, 457] width 84 height 26
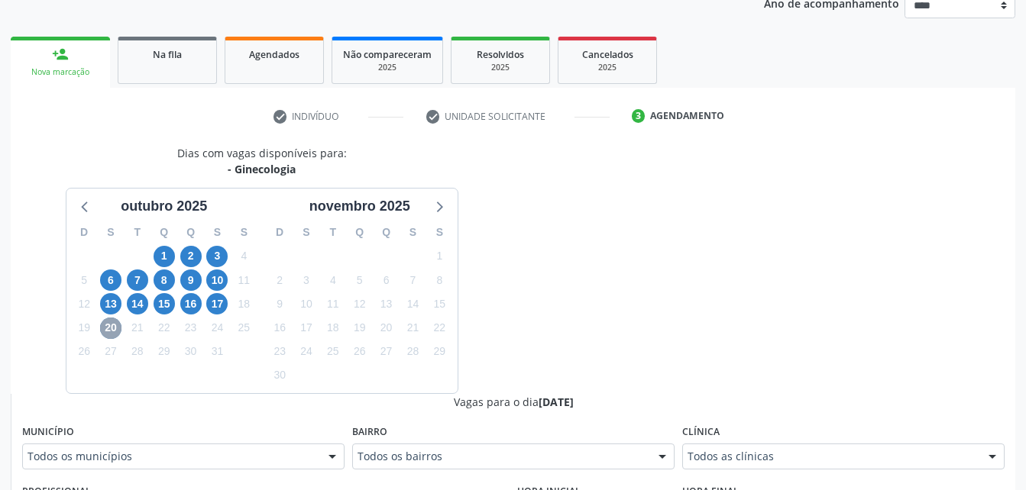
click at [105, 326] on span "20" at bounding box center [110, 328] width 21 height 21
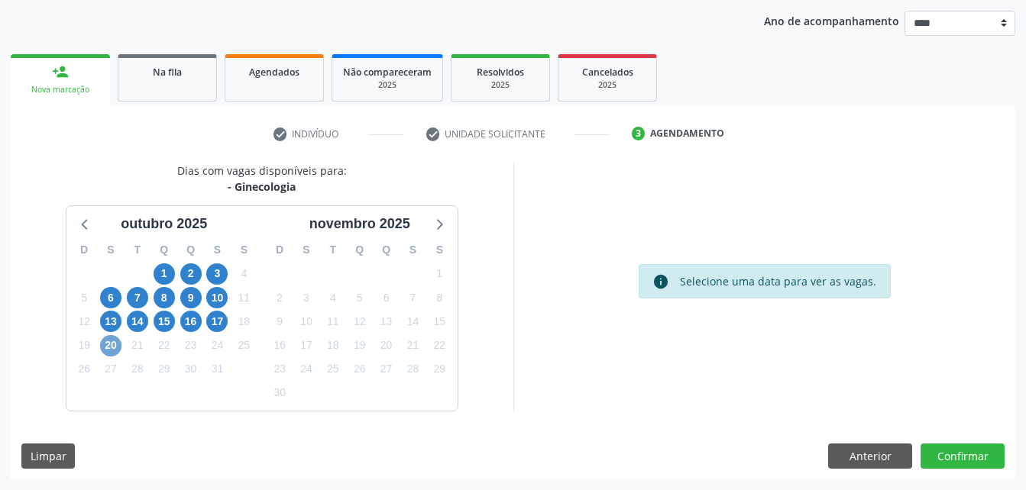
click at [108, 345] on span "20" at bounding box center [110, 345] width 21 height 21
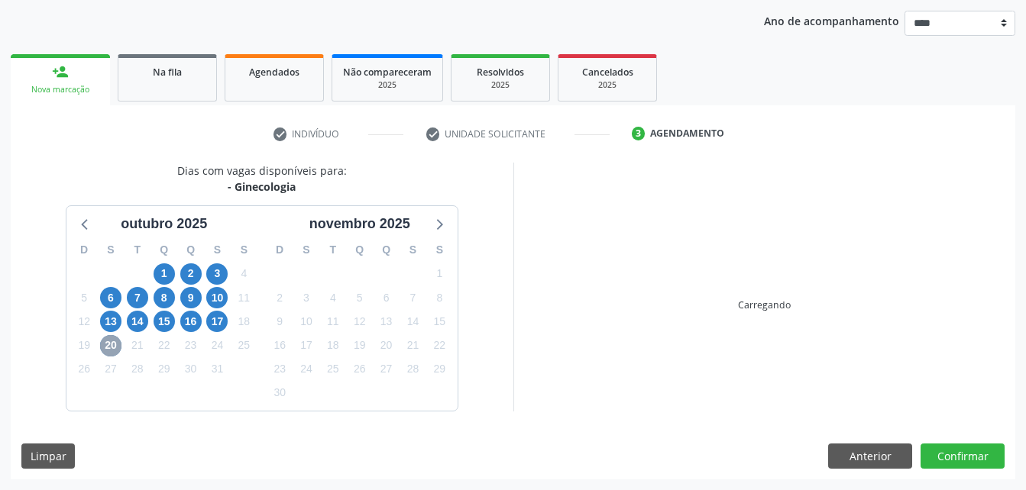
scroll to position [192, 0]
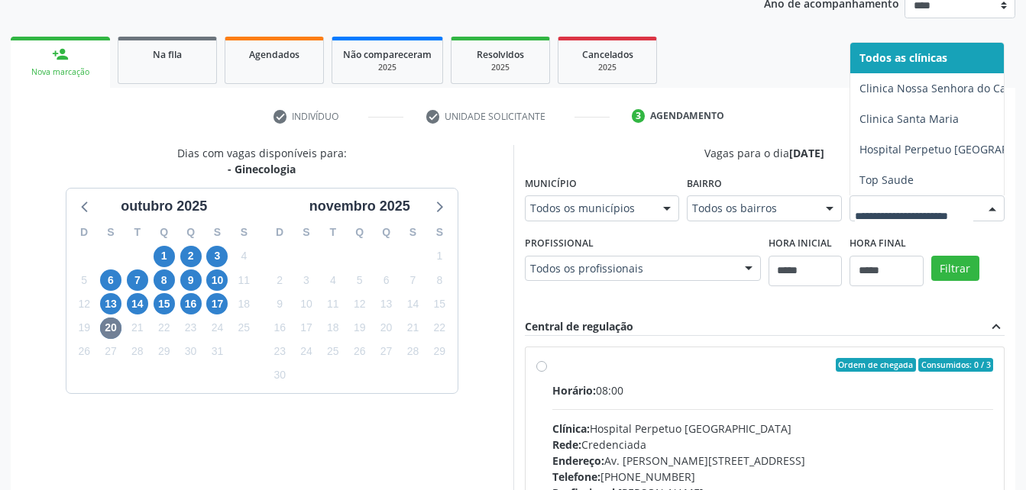
click at [849, 222] on div at bounding box center [926, 209] width 155 height 26
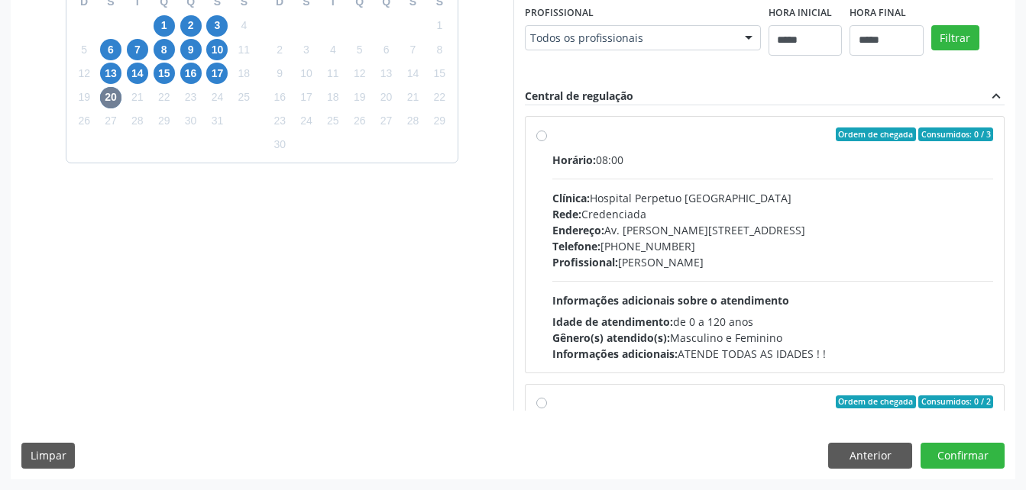
scroll to position [671, 0]
click at [887, 458] on button "Anterior" at bounding box center [870, 456] width 84 height 26
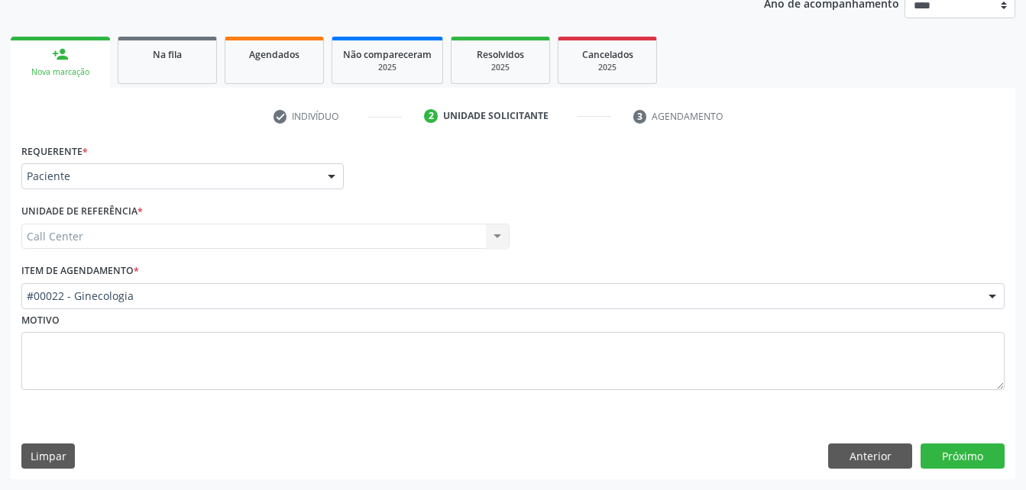
scroll to position [192, 0]
click at [882, 450] on button "Anterior" at bounding box center [870, 457] width 84 height 26
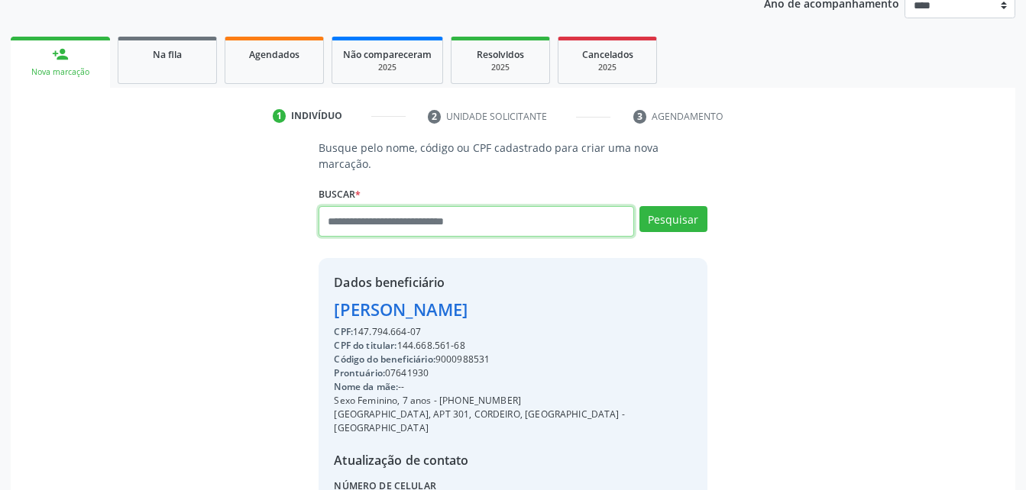
click at [465, 206] on input "text" at bounding box center [476, 221] width 315 height 31
type input "*********"
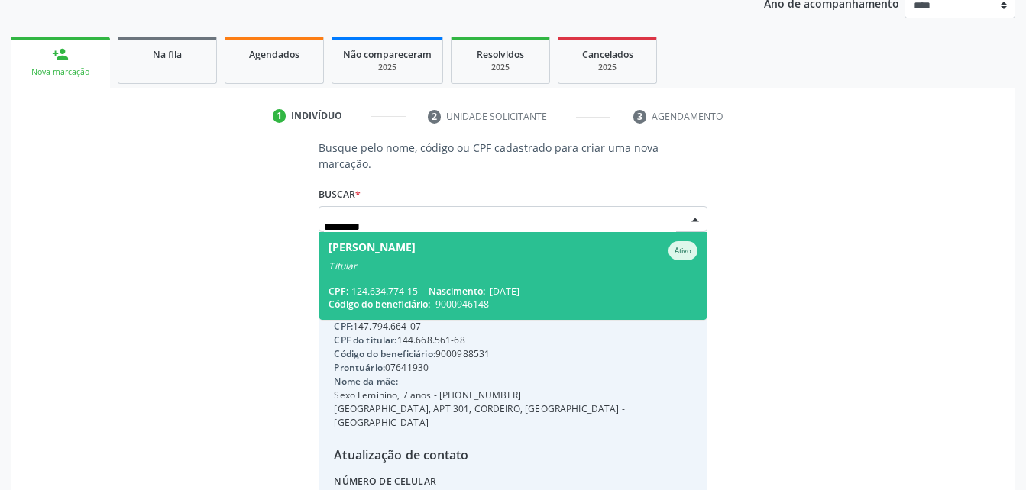
click at [485, 258] on span "[PERSON_NAME] Ativo Titular CPF: 124.634.774-15 Nascimento: [DATE] Código do be…" at bounding box center [512, 276] width 387 height 88
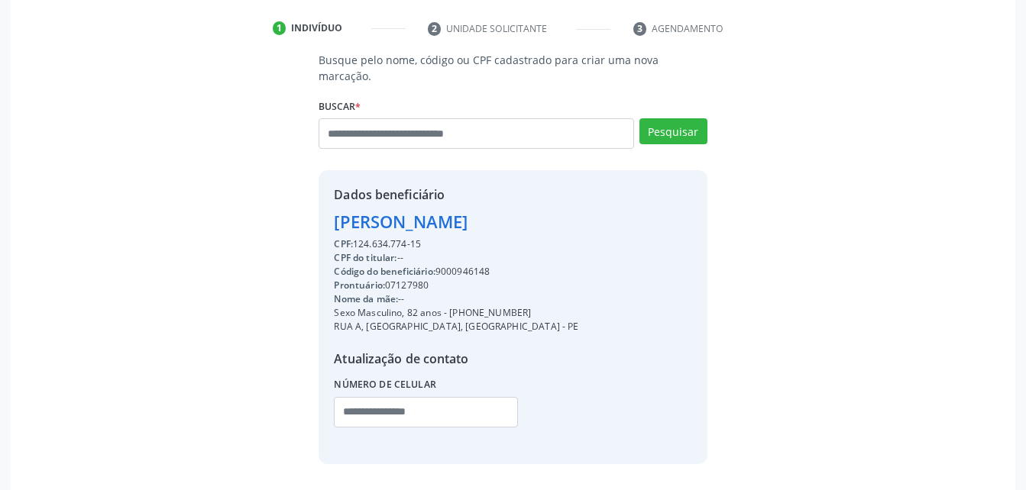
scroll to position [316, 0]
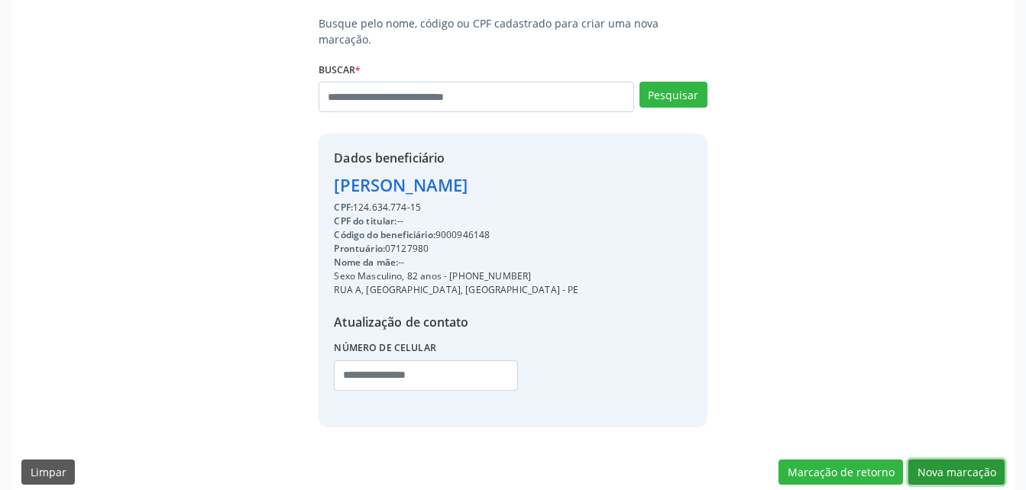
click at [938, 460] on button "Nova marcação" at bounding box center [956, 473] width 96 height 26
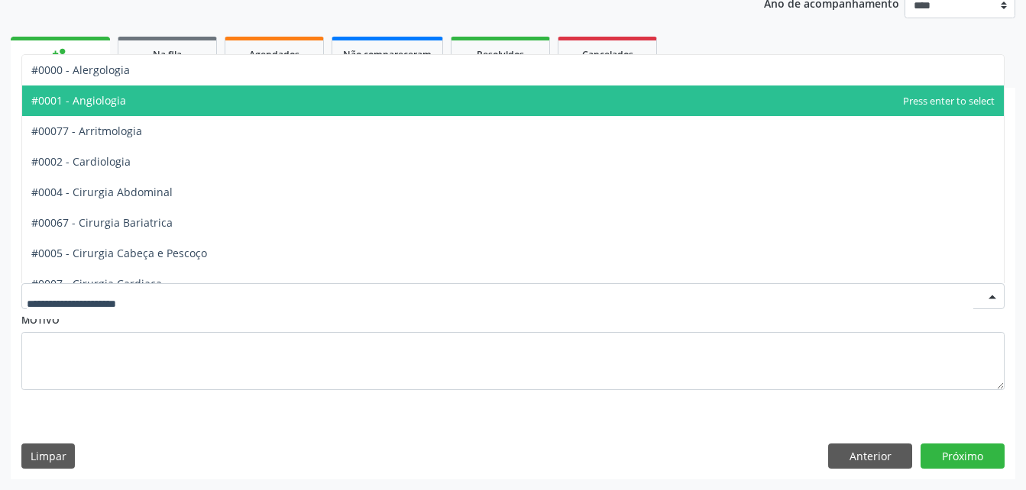
click at [306, 288] on div at bounding box center [512, 296] width 983 height 26
type input "**"
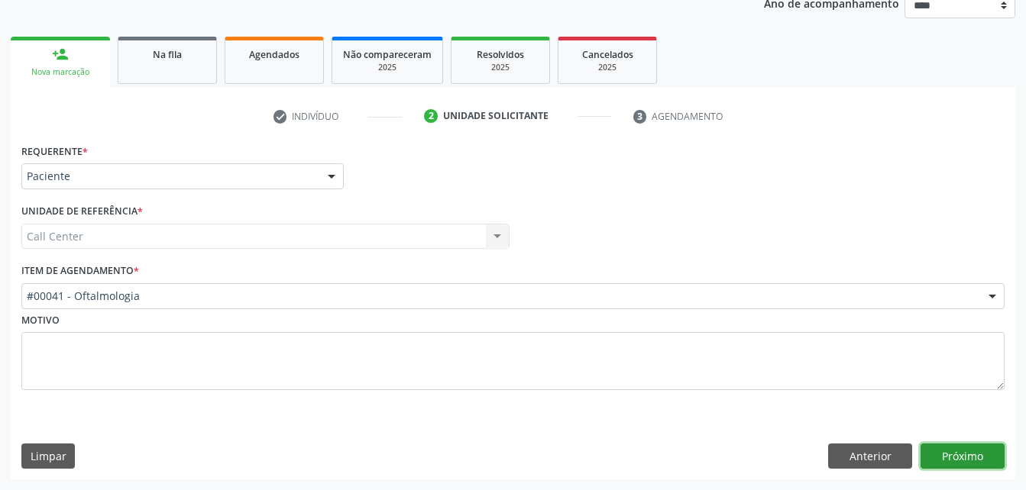
click at [965, 457] on button "Próximo" at bounding box center [963, 457] width 84 height 26
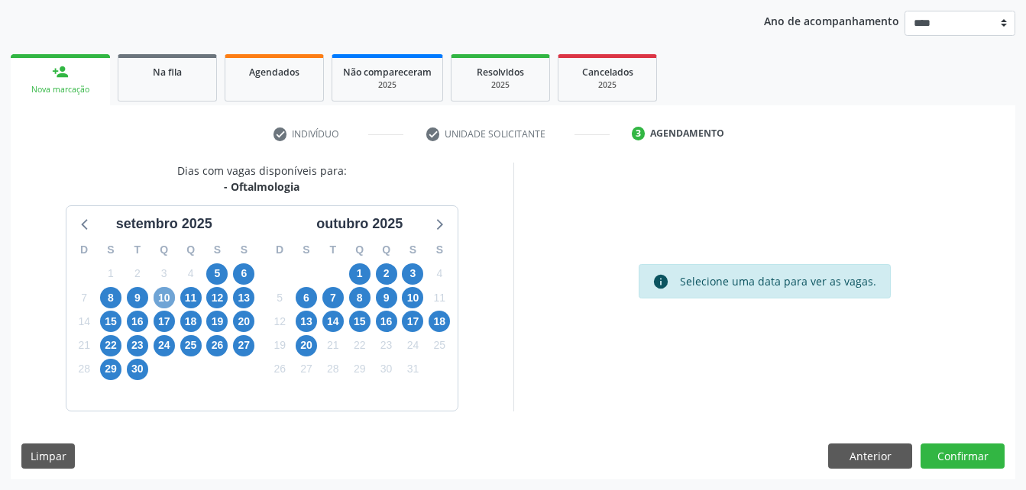
click at [168, 294] on span "10" at bounding box center [164, 297] width 21 height 21
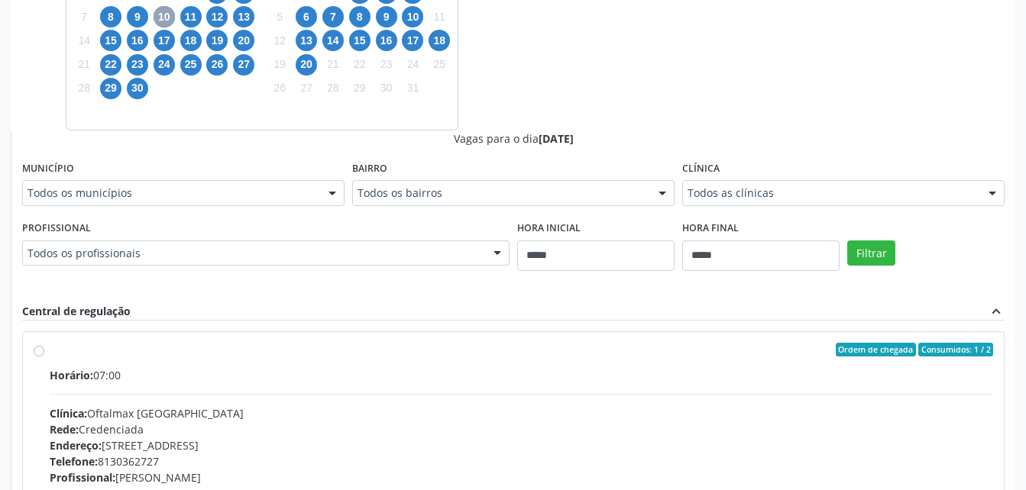
scroll to position [474, 0]
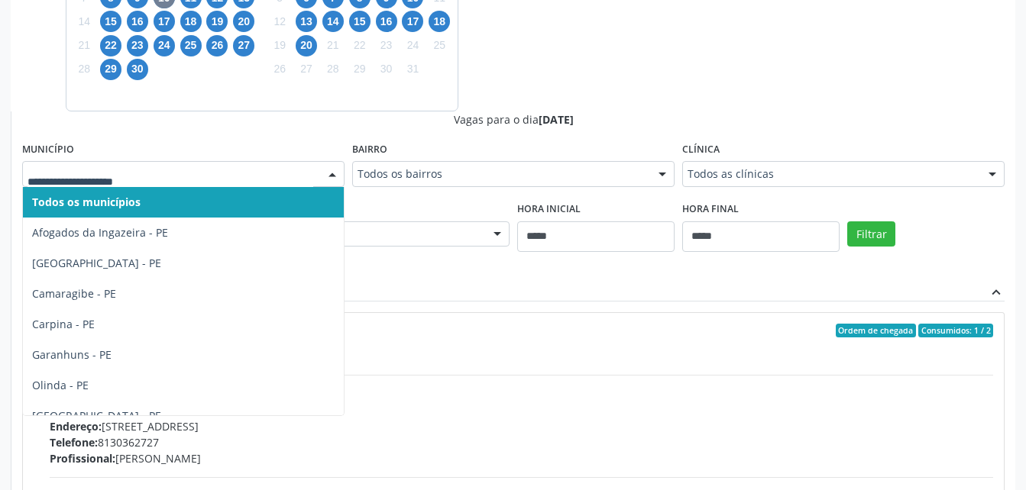
click at [191, 184] on div at bounding box center [183, 174] width 322 height 26
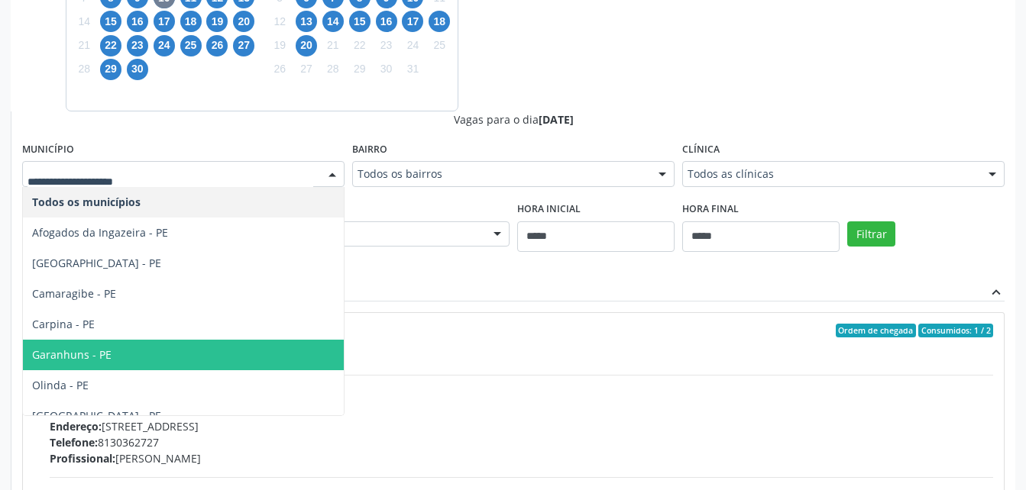
click at [131, 367] on span "Garanhuns - PE" at bounding box center [183, 355] width 321 height 31
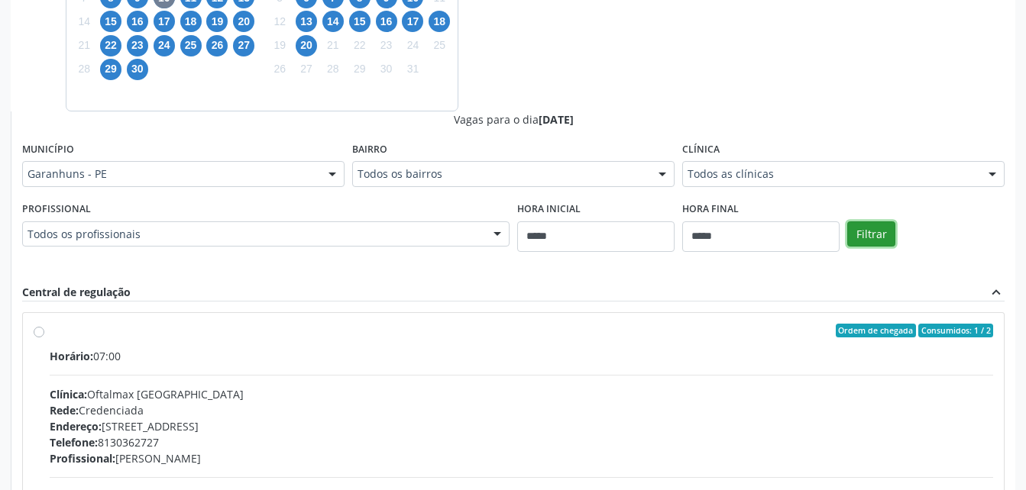
click at [854, 232] on button "Filtrar" at bounding box center [871, 235] width 48 height 26
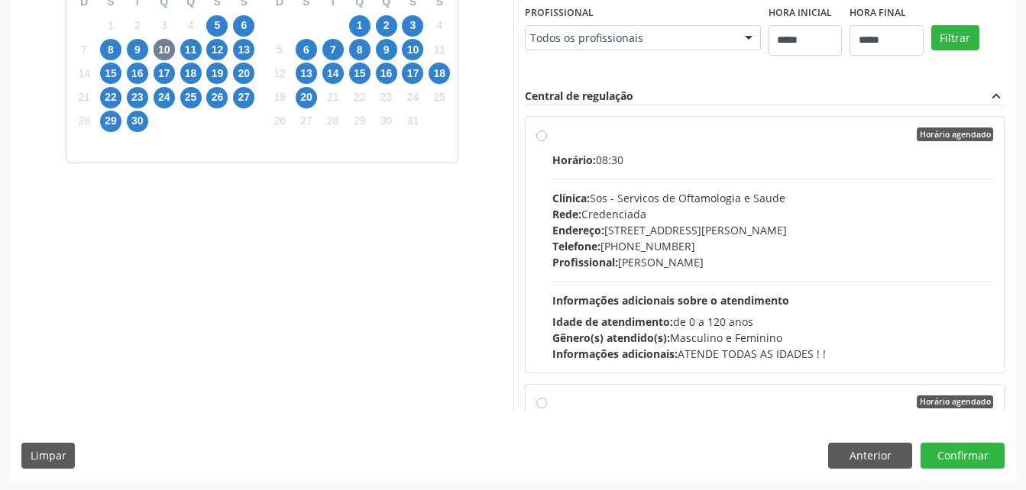
click at [866, 179] on hr at bounding box center [773, 179] width 442 height 1
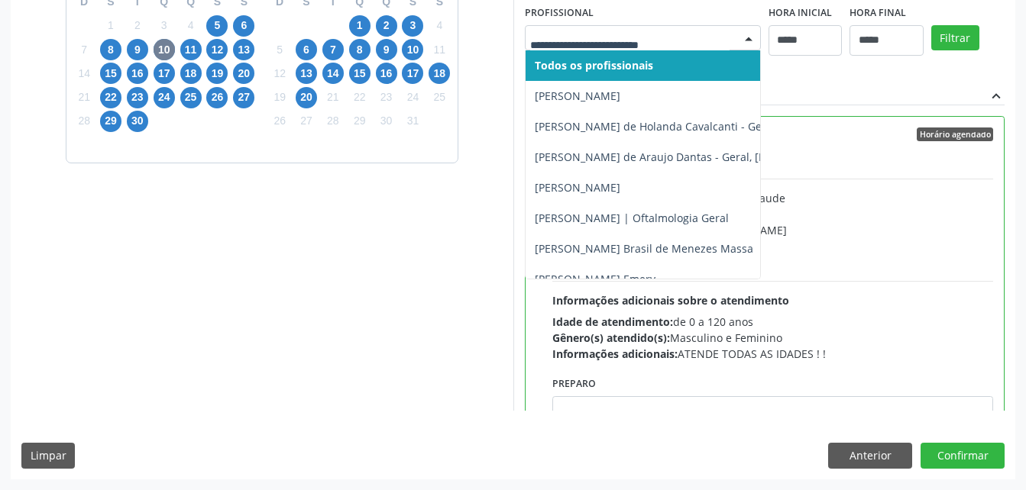
click at [731, 40] on div at bounding box center [643, 38] width 236 height 26
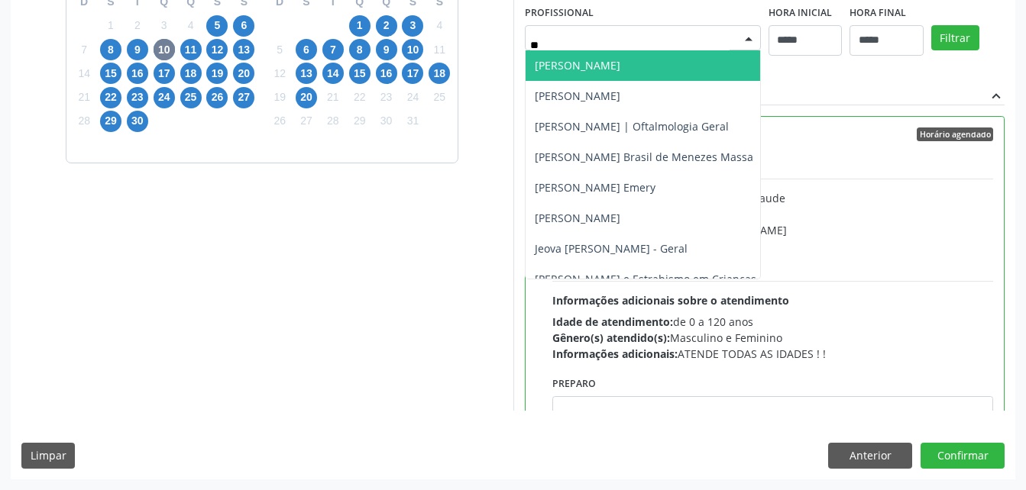
type input "**"
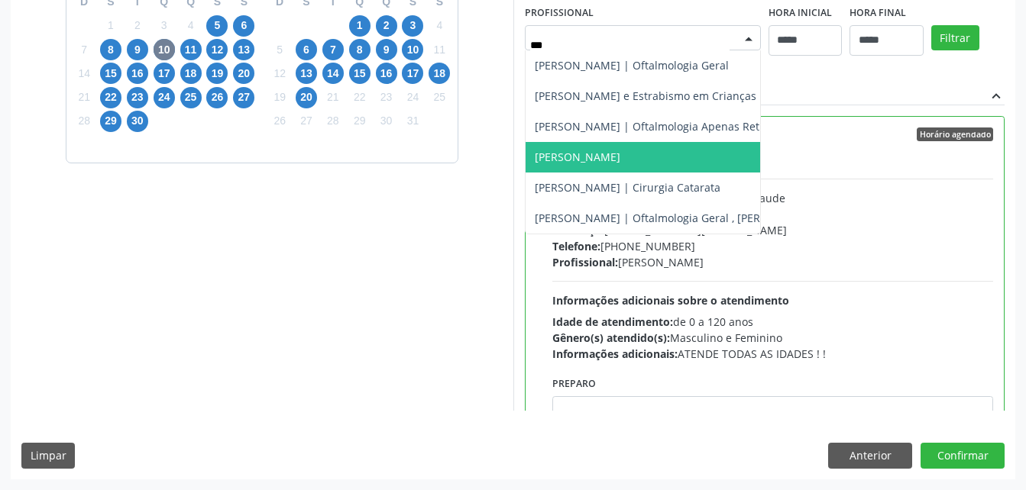
click at [597, 163] on span "Moyses Emery Lopes Filho" at bounding box center [578, 157] width 86 height 15
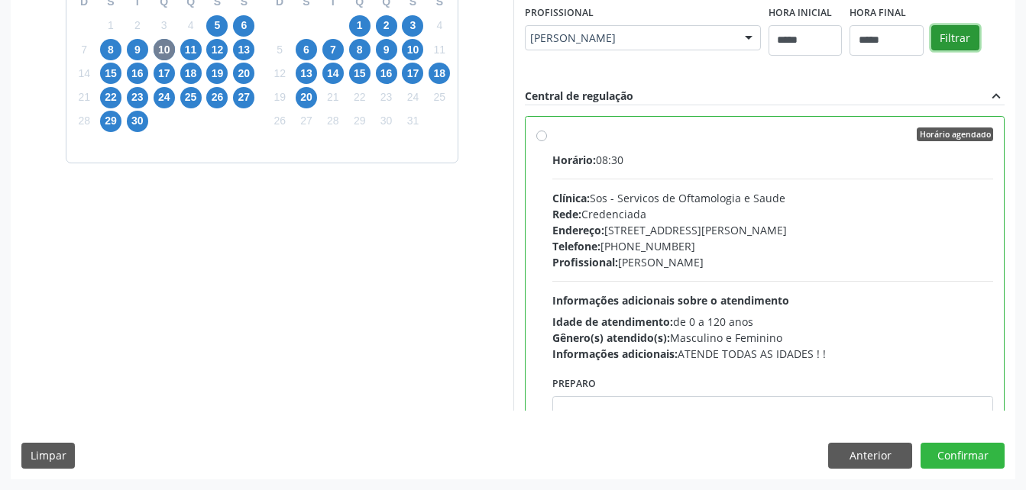
click at [970, 25] on button "Filtrar" at bounding box center [955, 38] width 48 height 26
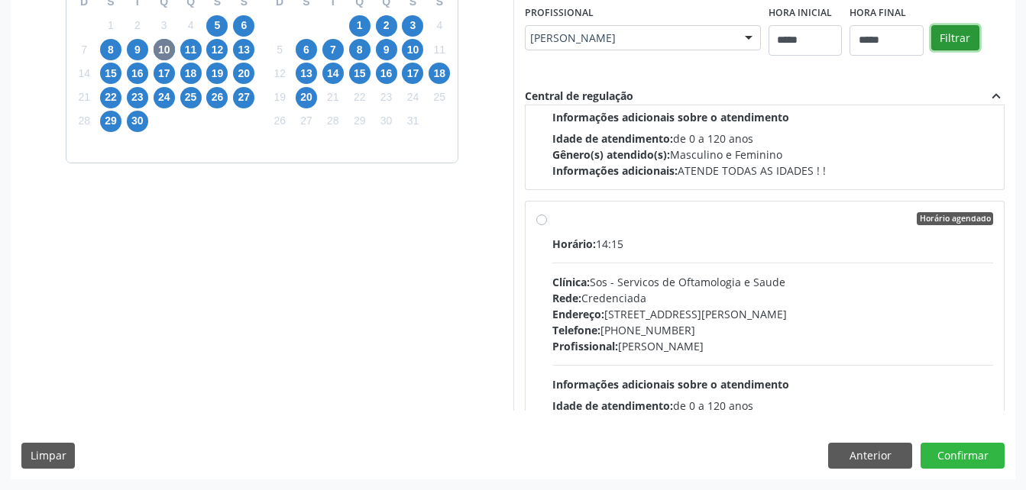
scroll to position [9859, 0]
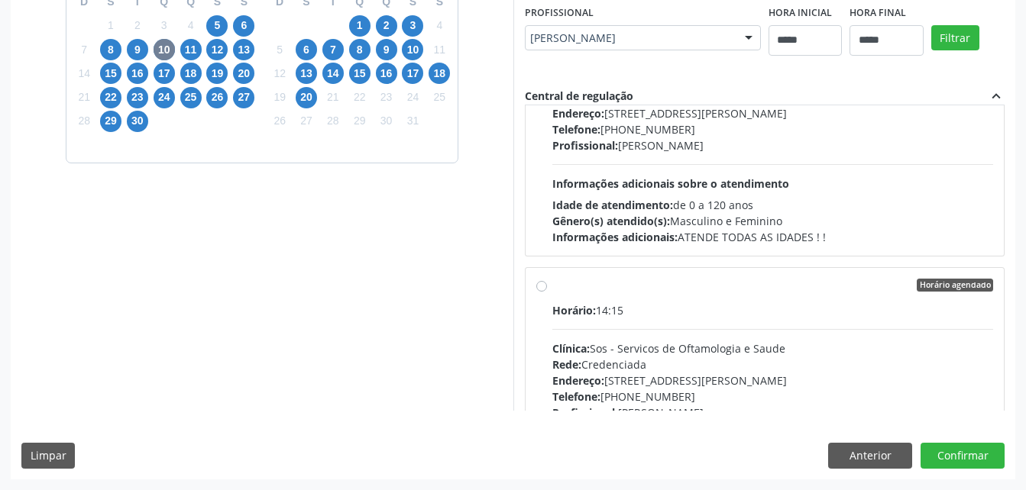
click at [867, 279] on div "Horário agendado" at bounding box center [773, 286] width 442 height 14
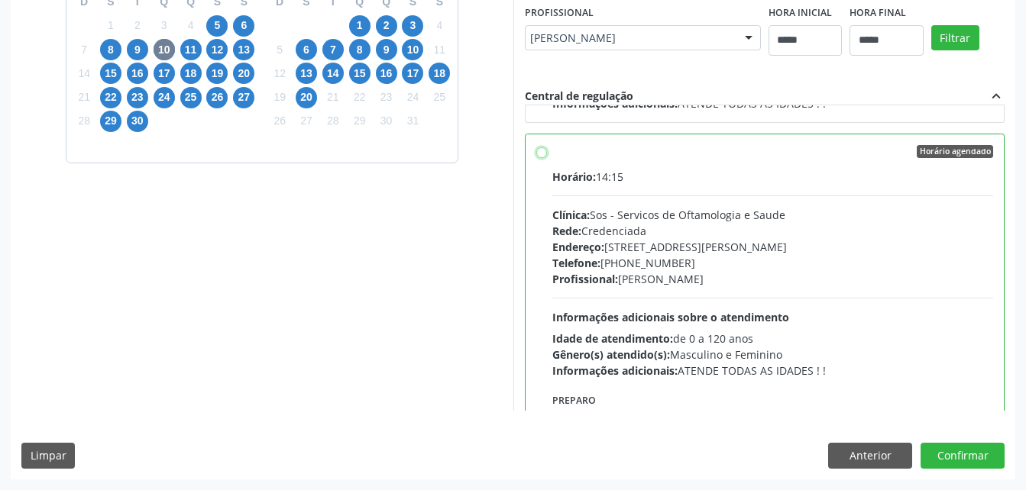
scroll to position [10022, 0]
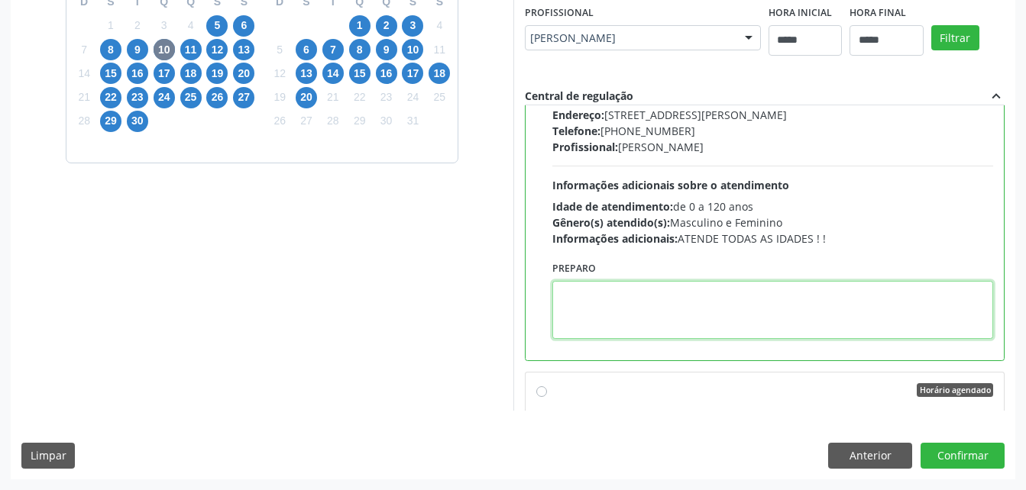
paste textarea "**********"
type textarea "**********"
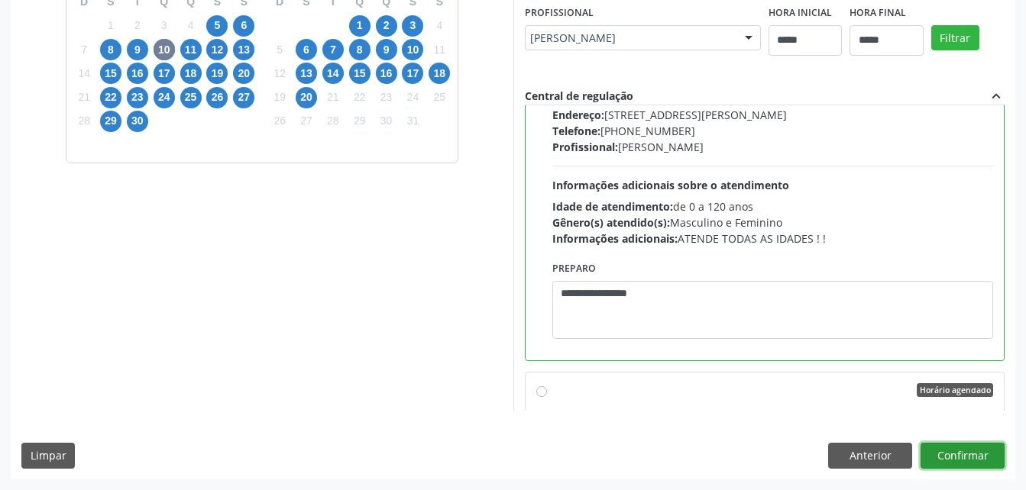
click at [956, 448] on button "Confirmar" at bounding box center [963, 456] width 84 height 26
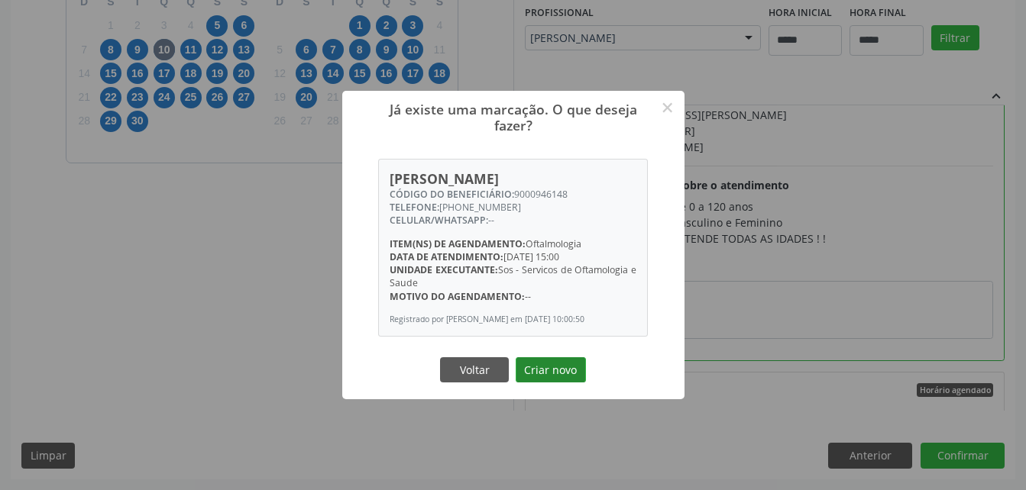
click at [552, 373] on button "Criar novo" at bounding box center [551, 371] width 70 height 26
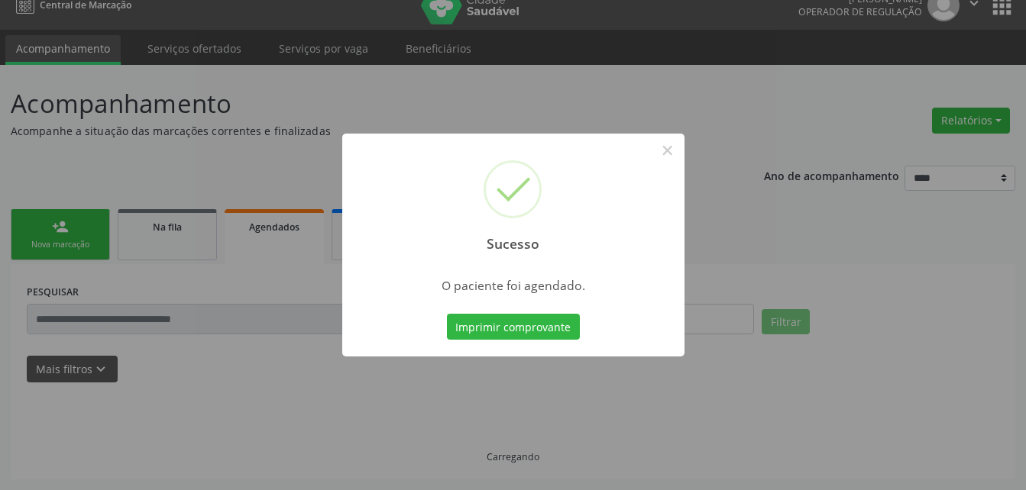
scroll to position [19, 0]
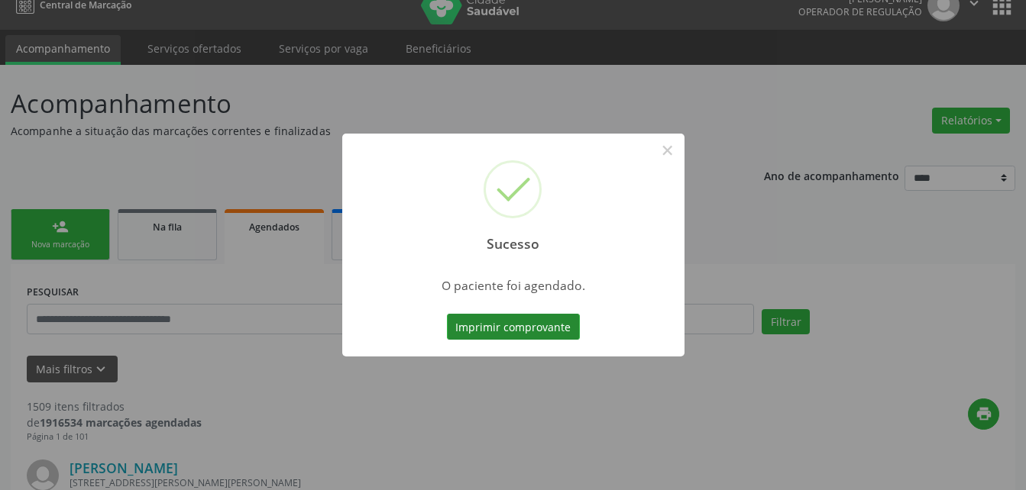
click at [497, 323] on button "Imprimir comprovante" at bounding box center [513, 327] width 133 height 26
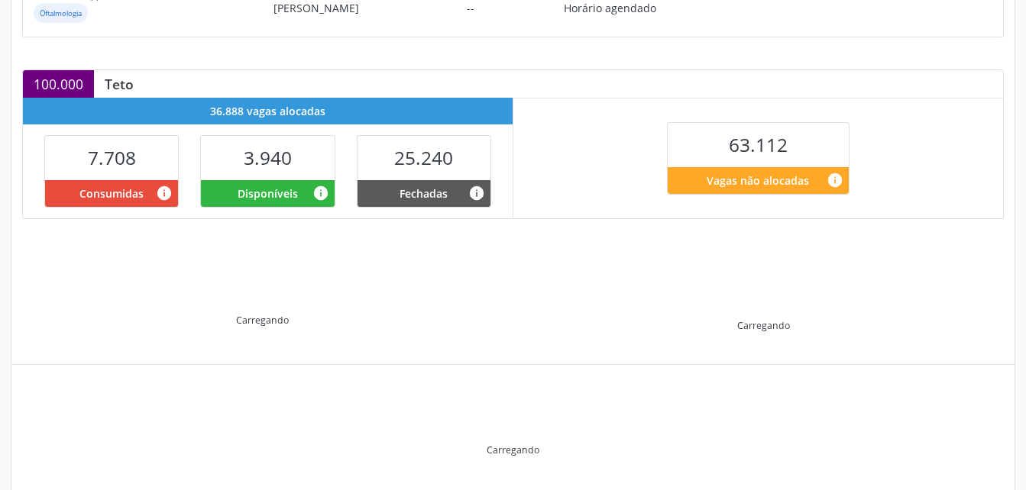
scroll to position [295, 0]
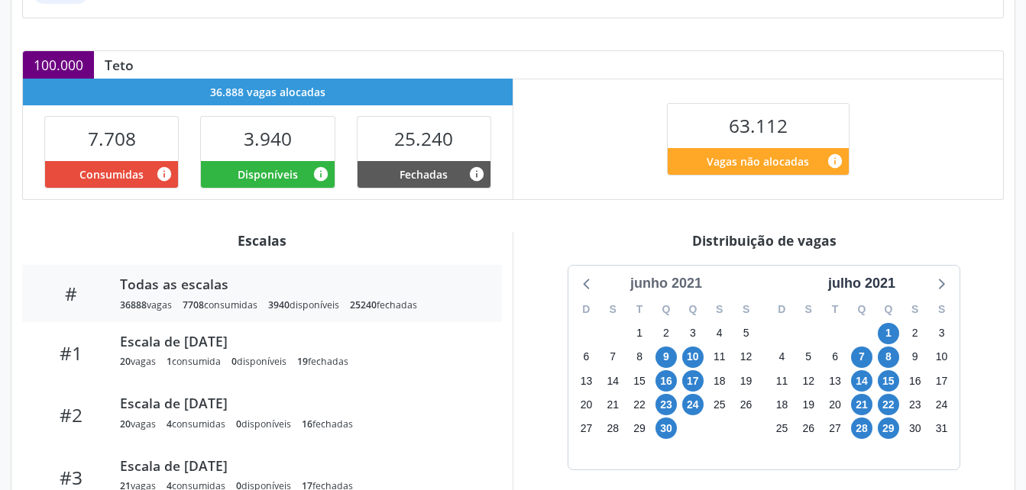
click at [663, 283] on div "junho 2021" at bounding box center [666, 283] width 84 height 21
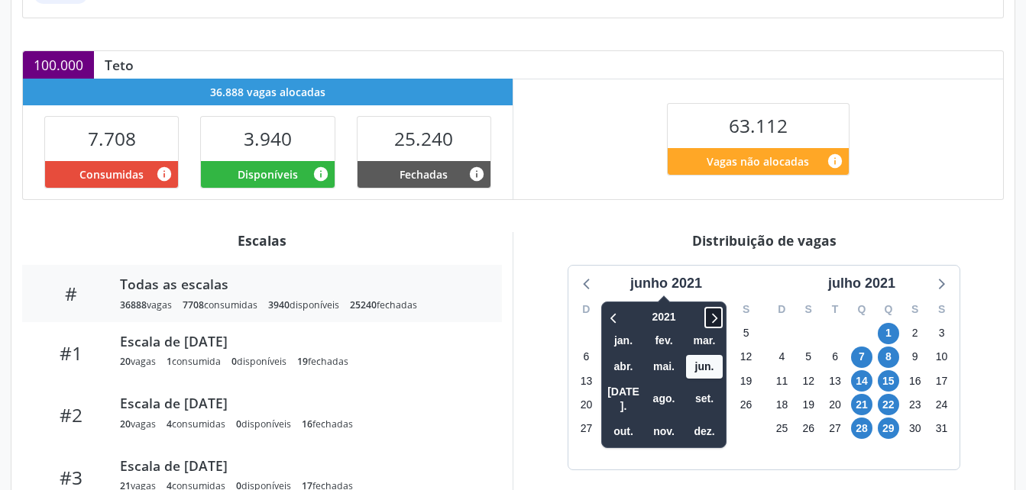
click at [710, 322] on icon at bounding box center [713, 318] width 15 height 18
click at [706, 391] on span "set." at bounding box center [704, 399] width 37 height 24
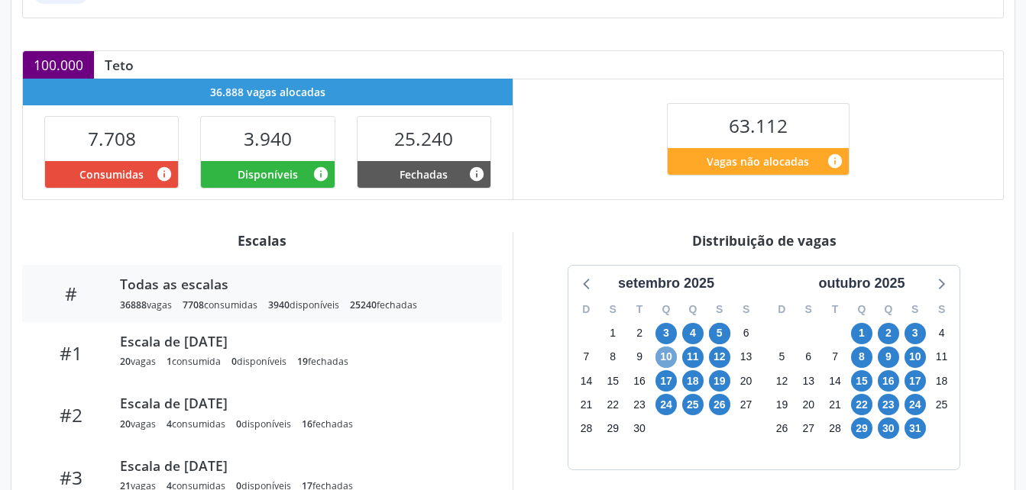
click at [669, 355] on span "10" at bounding box center [665, 357] width 21 height 21
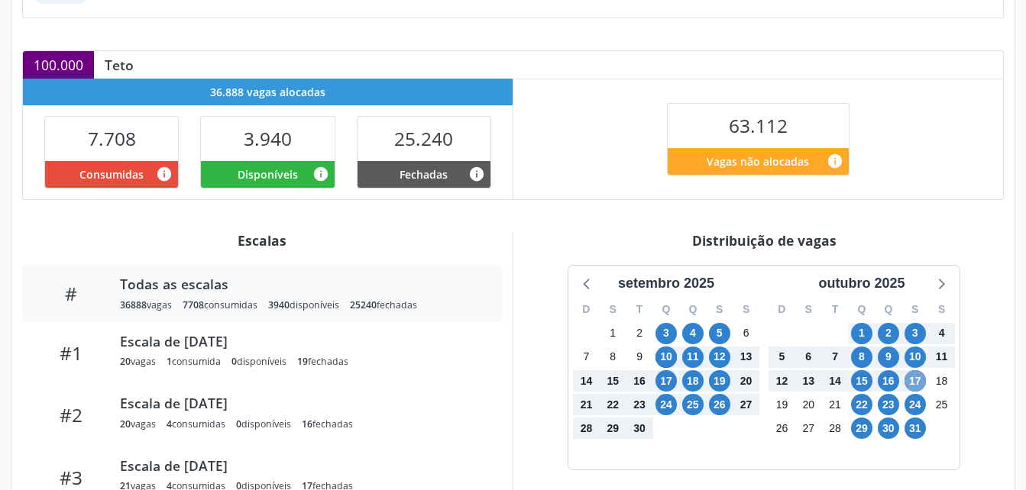
click at [907, 383] on span "17" at bounding box center [914, 381] width 21 height 21
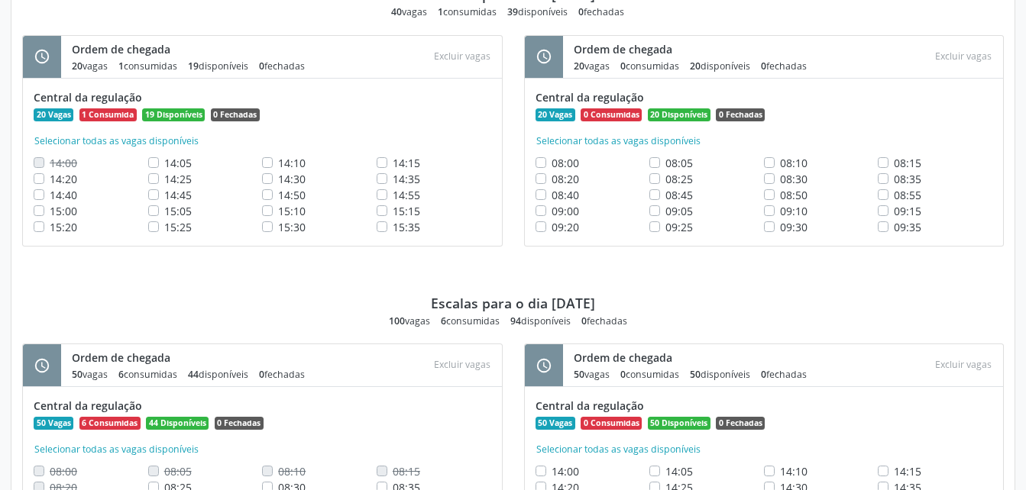
scroll to position [1827, 0]
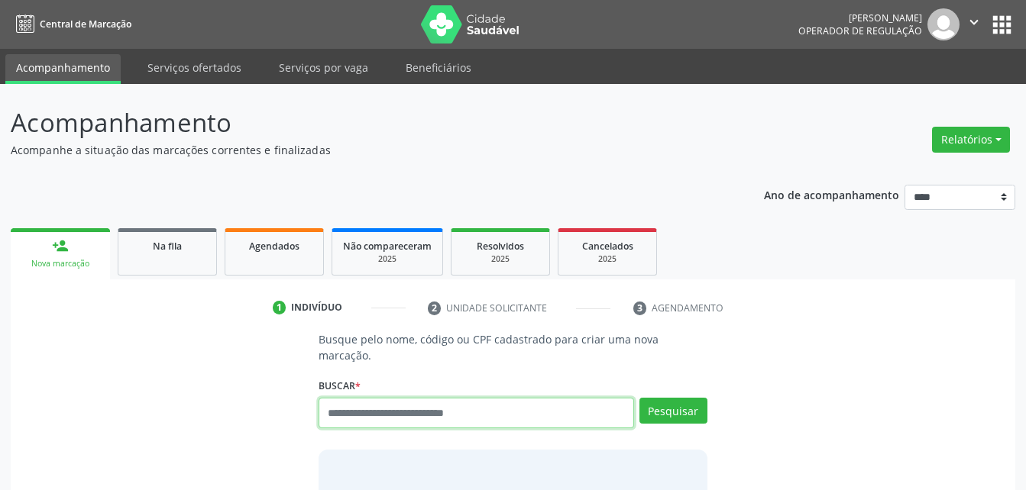
scroll to position [19, 0]
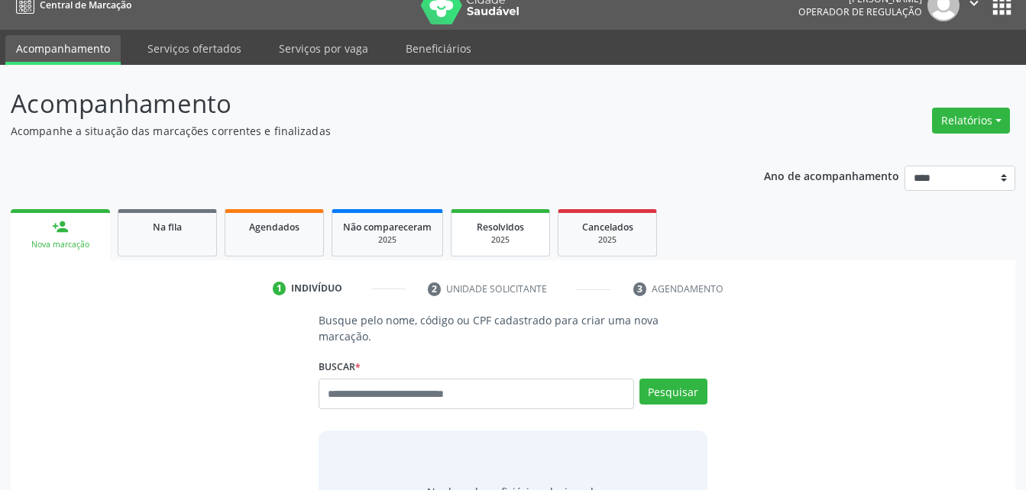
click at [487, 238] on div "2025" at bounding box center [500, 240] width 76 height 11
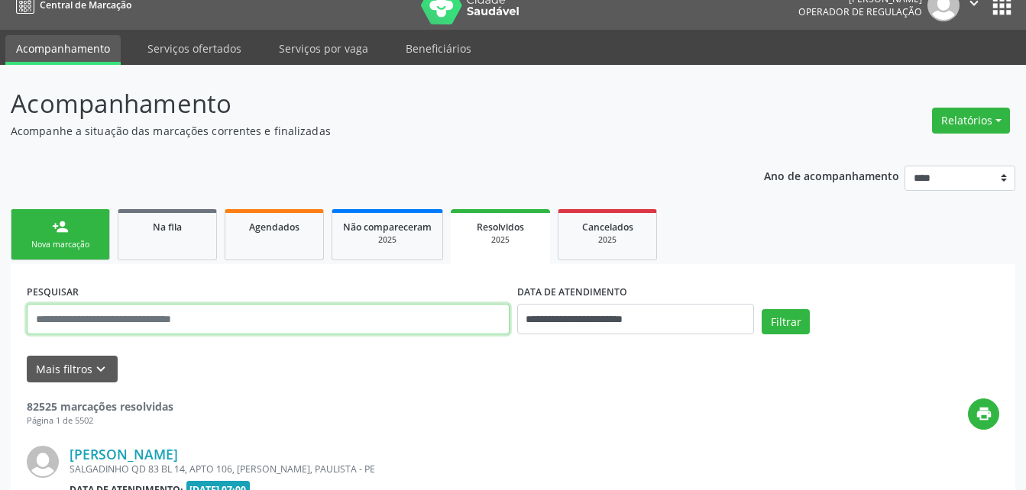
paste input "**********"
type input "**********"
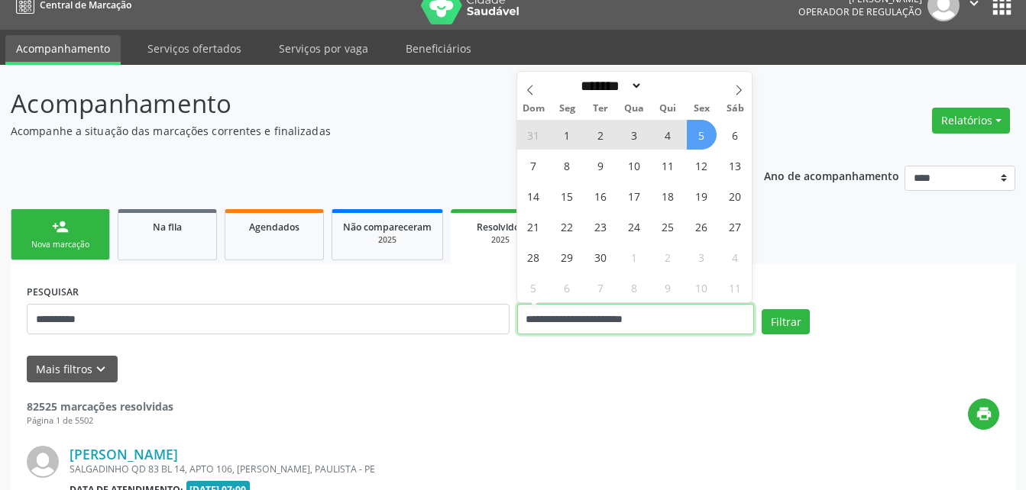
click at [597, 319] on input "**********" at bounding box center [636, 319] width 238 height 31
click at [639, 163] on span "10" at bounding box center [635, 165] width 30 height 30
type input "**********"
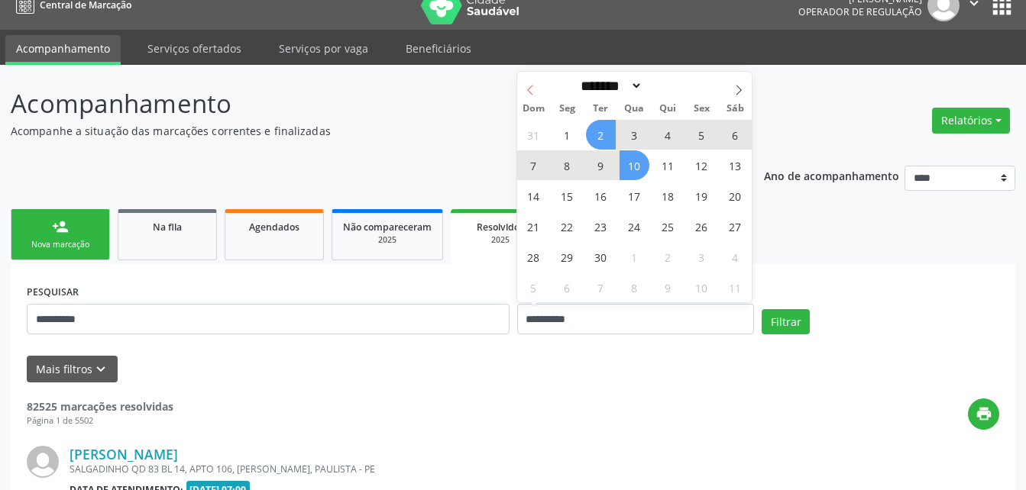
click at [523, 84] on span at bounding box center [530, 85] width 26 height 26
select select "*"
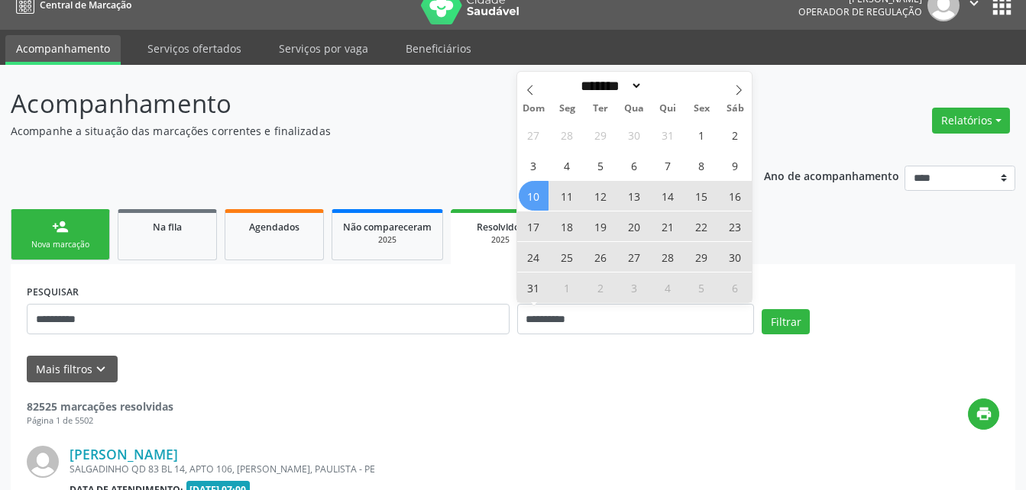
click at [536, 201] on span "10" at bounding box center [534, 196] width 30 height 30
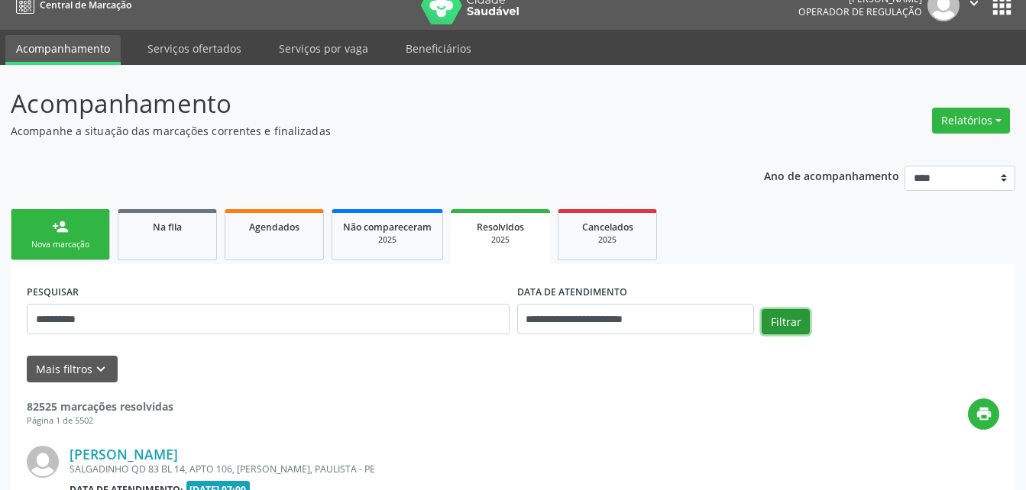
click at [785, 309] on button "Filtrar" at bounding box center [786, 322] width 48 height 26
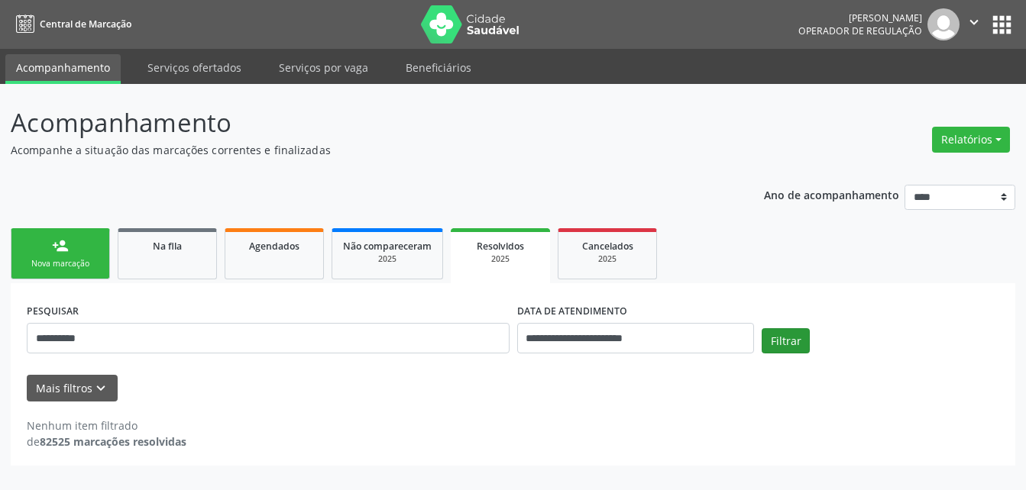
scroll to position [0, 0]
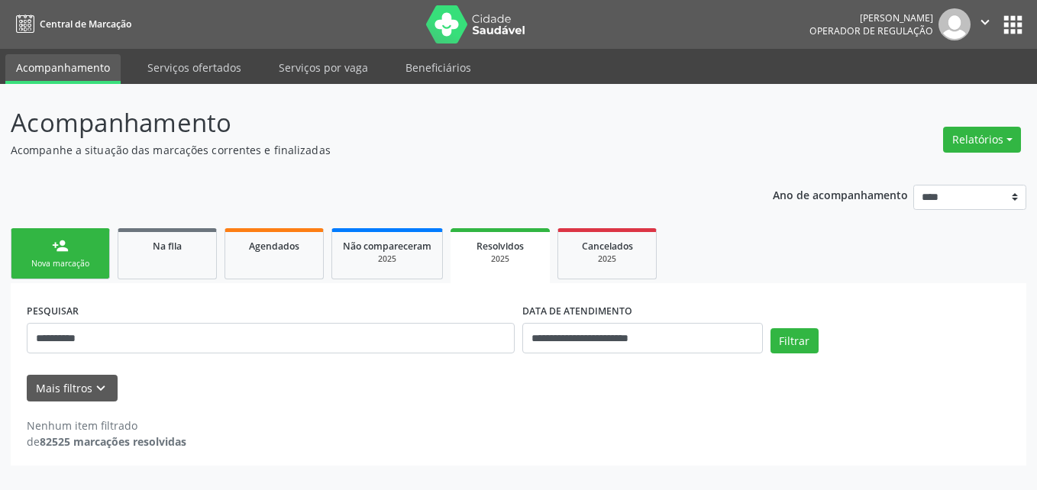
click at [64, 272] on link "person_add Nova marcação" at bounding box center [60, 253] width 99 height 51
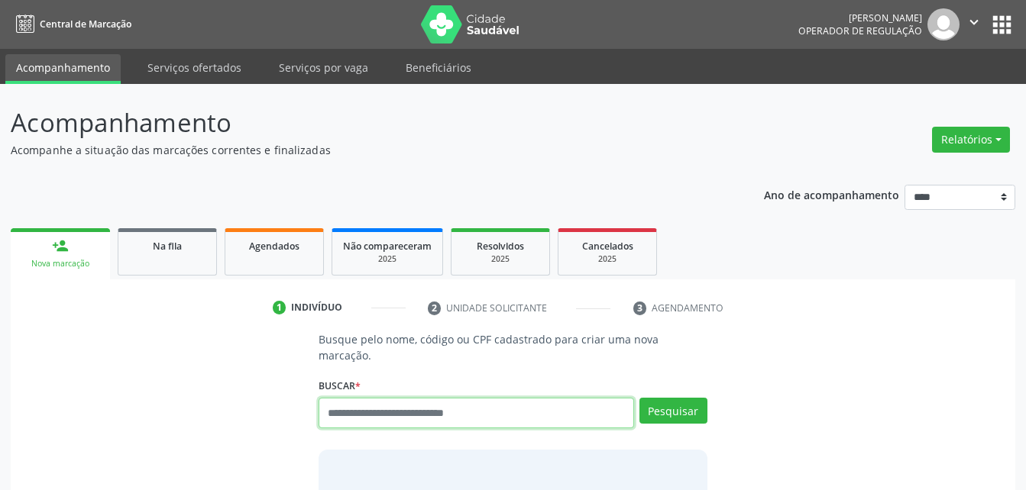
click at [389, 405] on input "text" at bounding box center [476, 413] width 315 height 31
paste input "**********"
type input "**********"
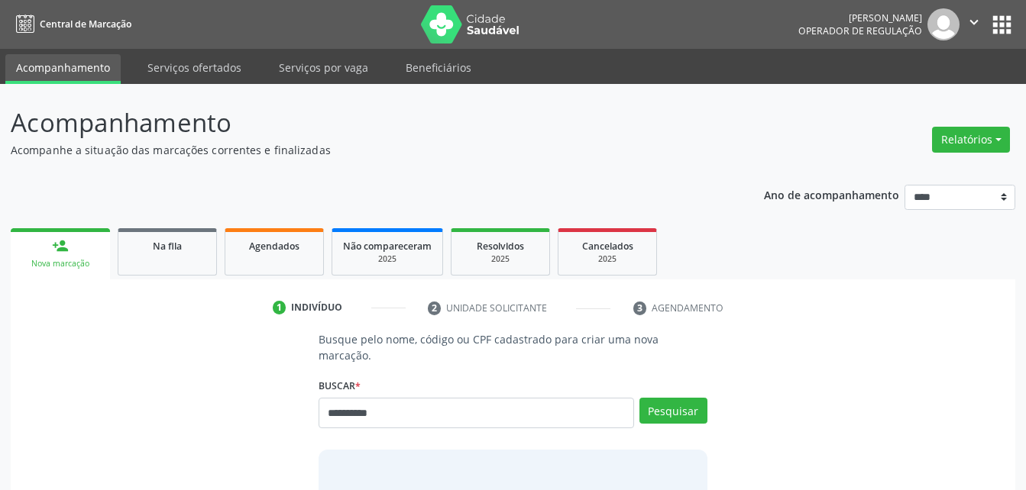
click at [661, 380] on div "**********" at bounding box center [513, 406] width 388 height 65
click at [666, 398] on button "Pesquisar" at bounding box center [673, 411] width 68 height 26
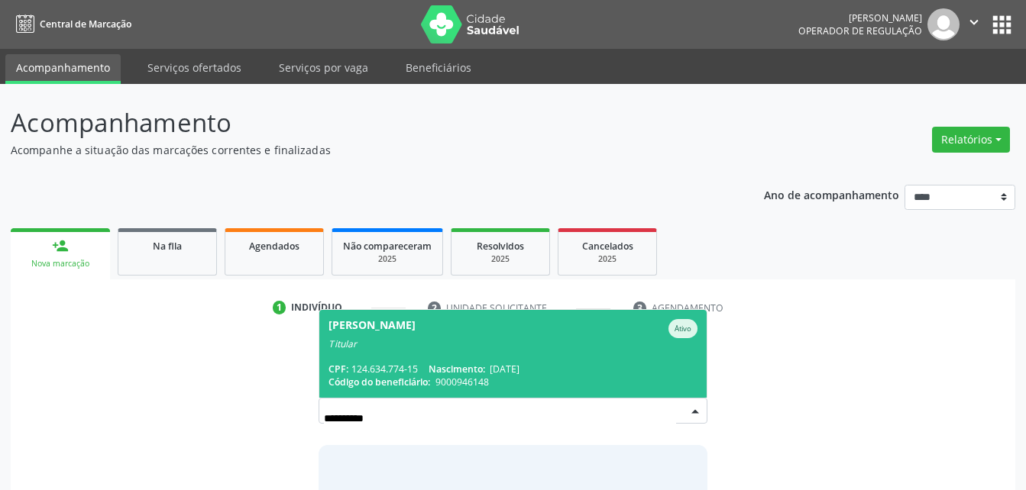
click at [581, 345] on span "Heleno do Prado Siqueira Ativo Titular CPF: 124.634.774-15 Nascimento: 05/06/19…" at bounding box center [512, 354] width 387 height 88
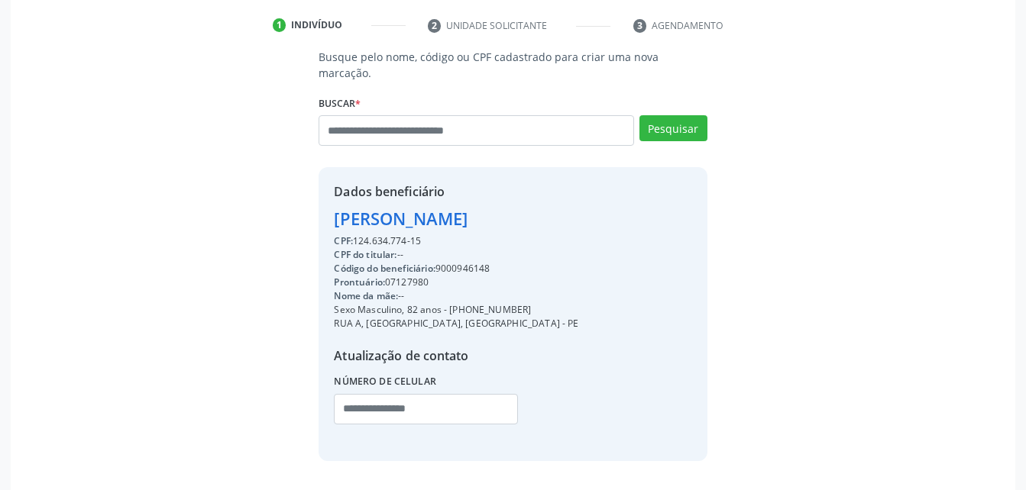
scroll to position [284, 0]
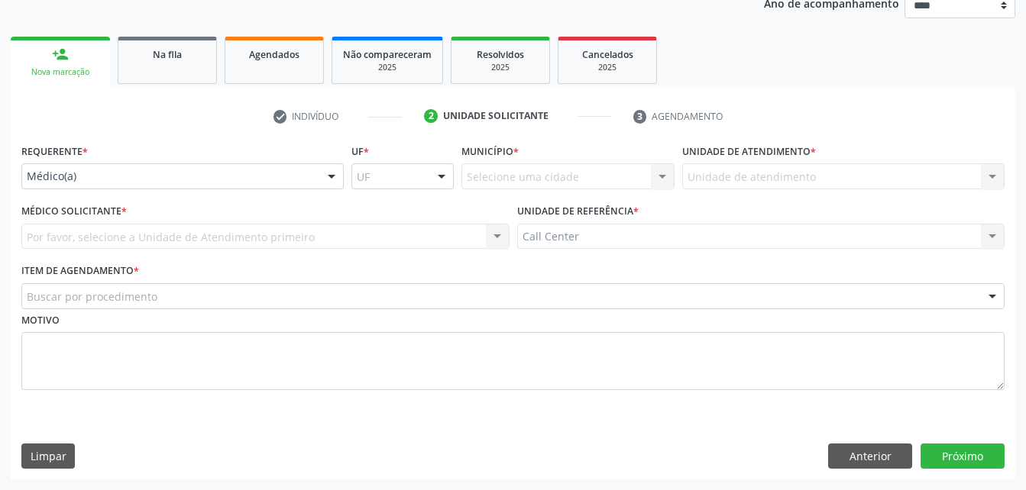
scroll to position [192, 0]
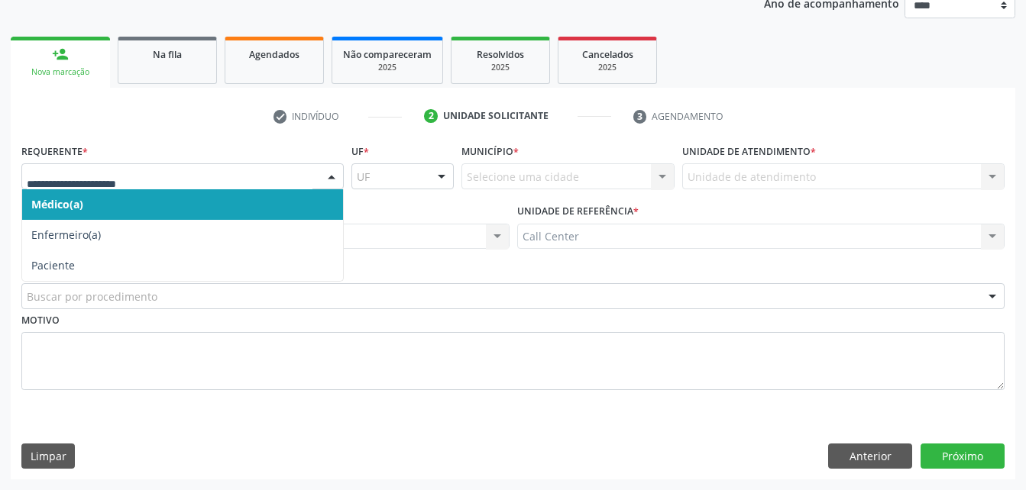
click at [244, 165] on div at bounding box center [182, 176] width 322 height 26
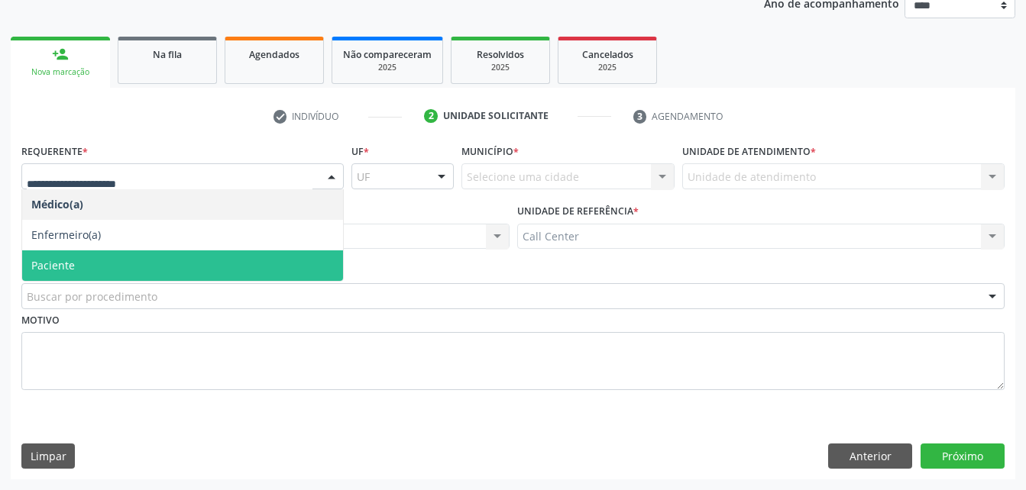
click at [199, 275] on span "Paciente" at bounding box center [182, 266] width 321 height 31
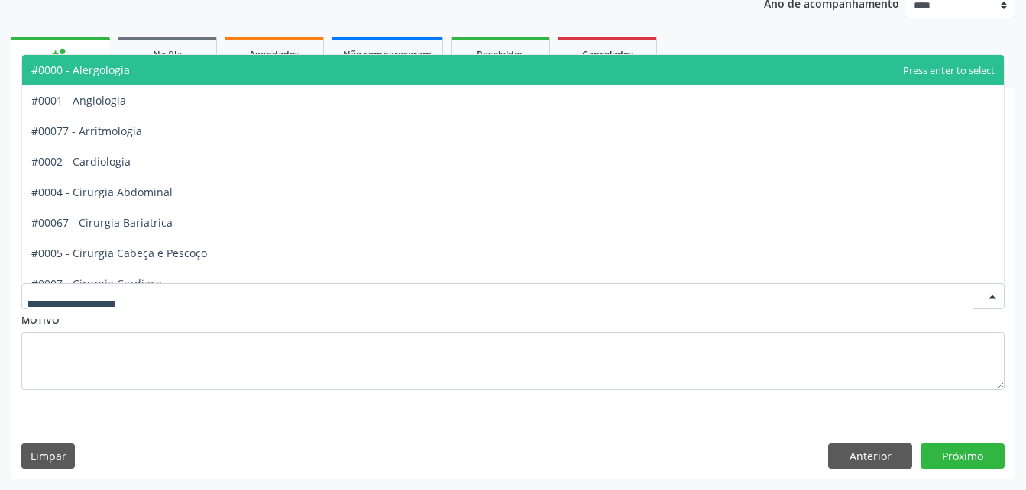
click at [199, 290] on div at bounding box center [512, 296] width 983 height 26
type input "**"
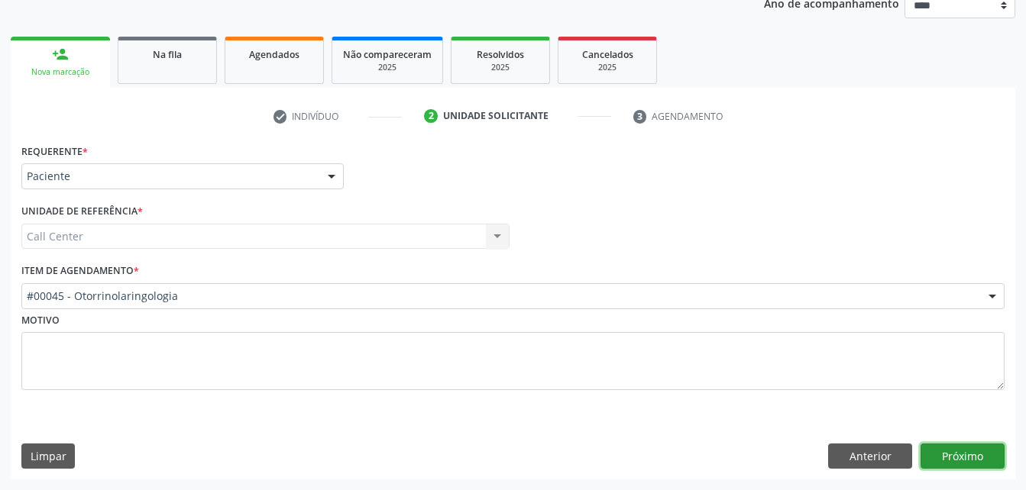
click at [971, 457] on button "Próximo" at bounding box center [963, 457] width 84 height 26
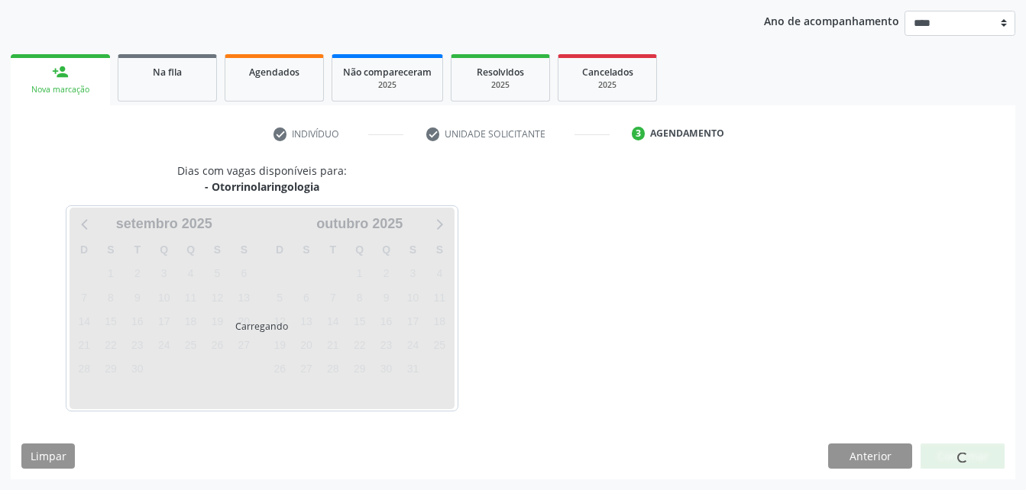
scroll to position [174, 0]
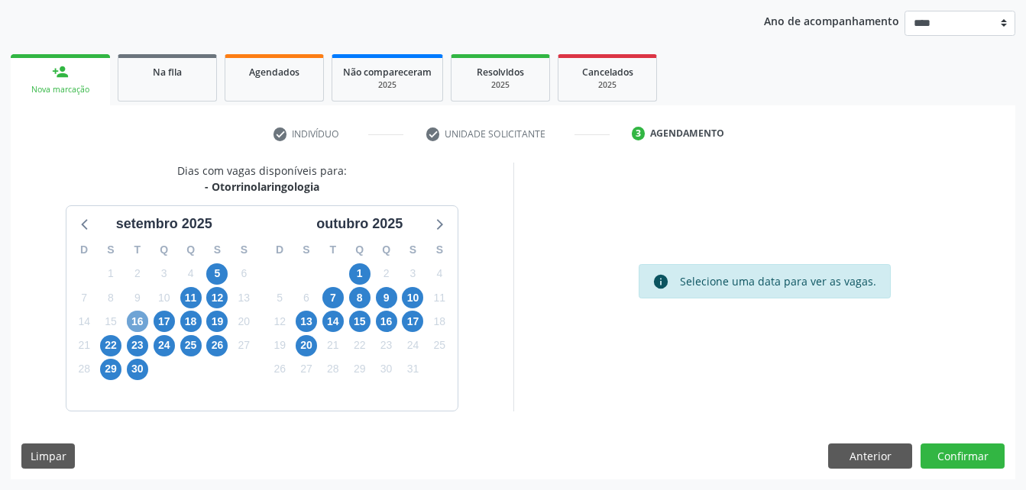
click at [132, 324] on span "16" at bounding box center [137, 321] width 21 height 21
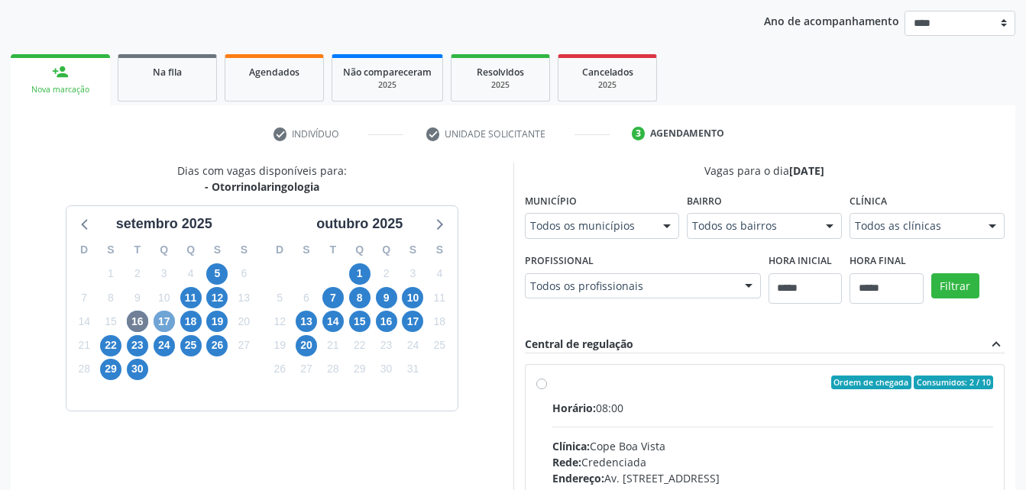
click at [167, 317] on span "17" at bounding box center [164, 321] width 21 height 21
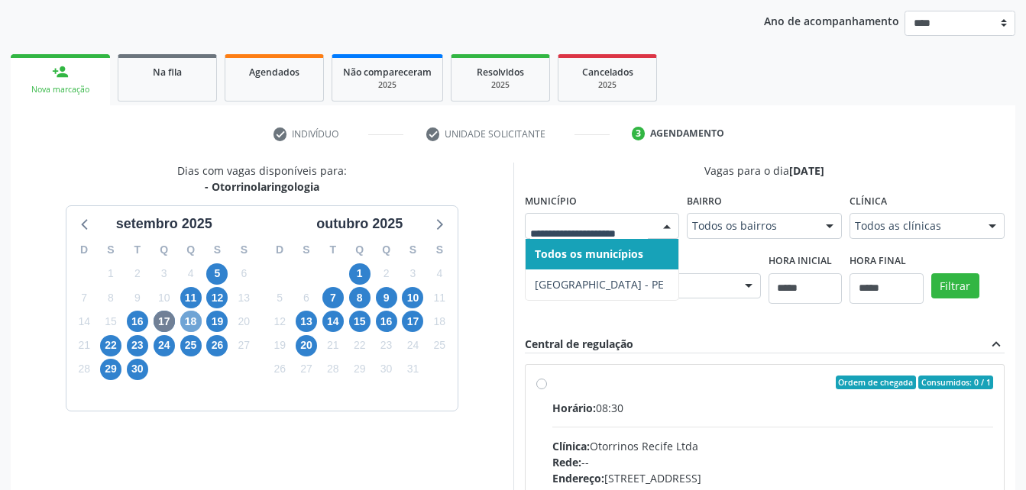
click at [185, 325] on span "18" at bounding box center [190, 321] width 21 height 21
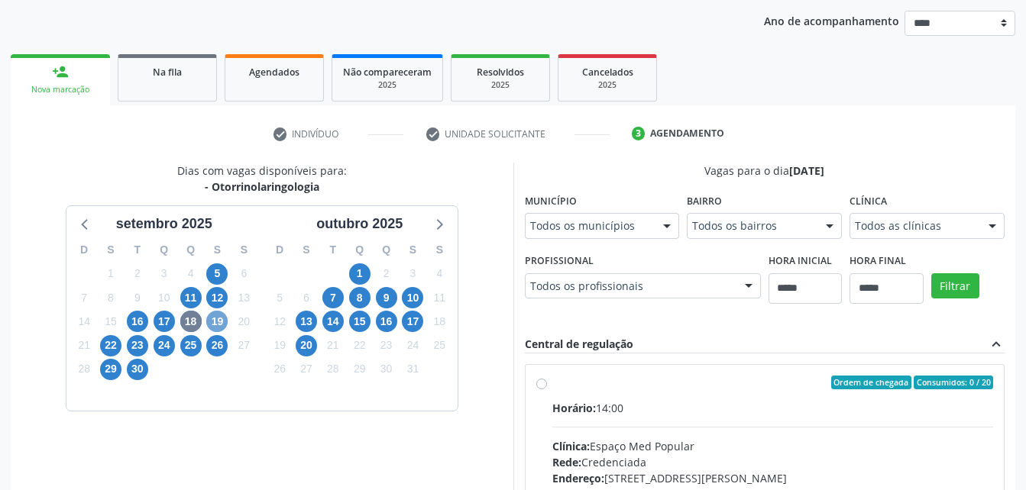
click at [212, 314] on span "19" at bounding box center [216, 321] width 21 height 21
click at [108, 351] on span "22" at bounding box center [110, 345] width 21 height 21
click at [115, 372] on span "29" at bounding box center [110, 369] width 21 height 21
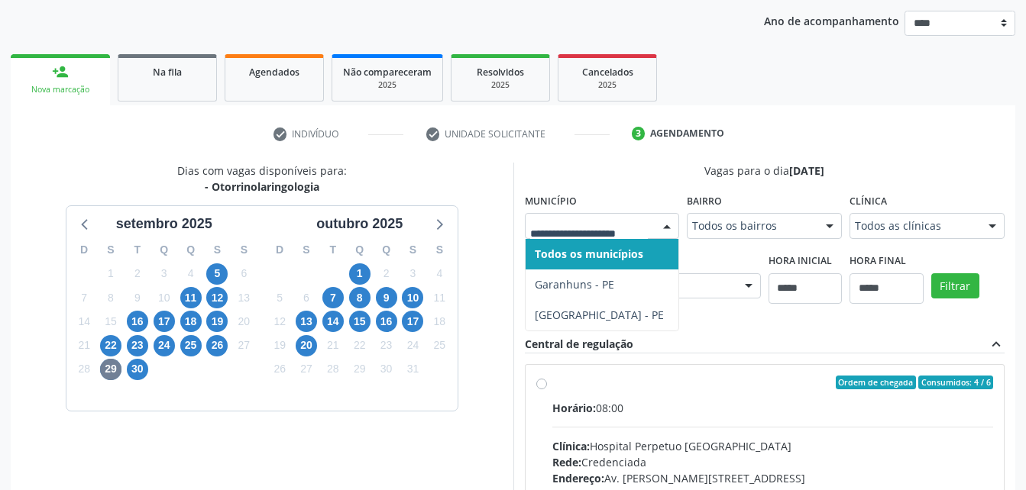
click at [600, 218] on div at bounding box center [602, 226] width 155 height 26
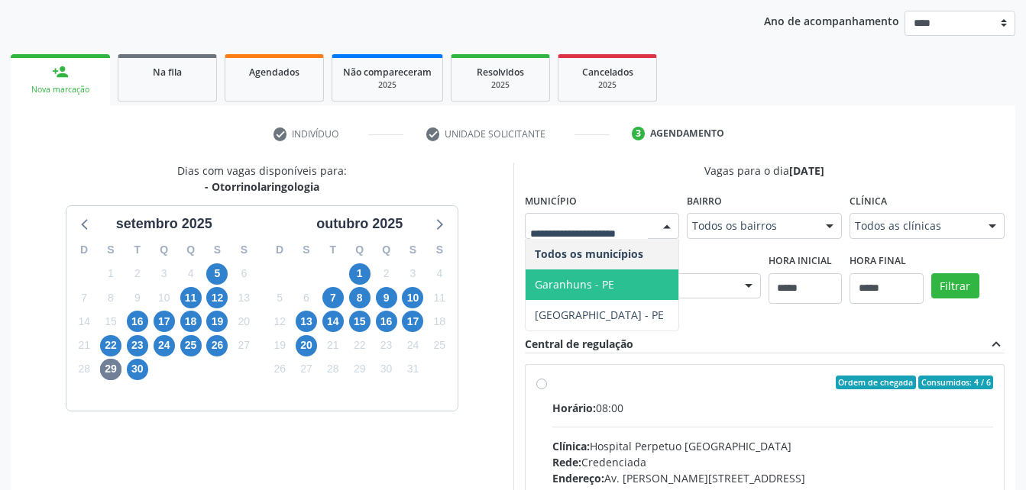
click at [581, 290] on span "Garanhuns - PE" at bounding box center [574, 284] width 79 height 15
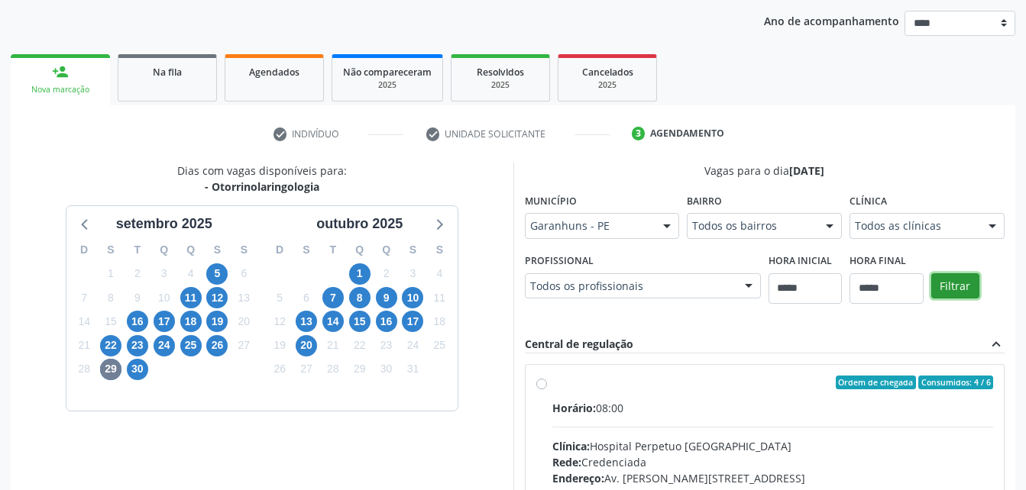
click at [955, 280] on button "Filtrar" at bounding box center [955, 286] width 48 height 26
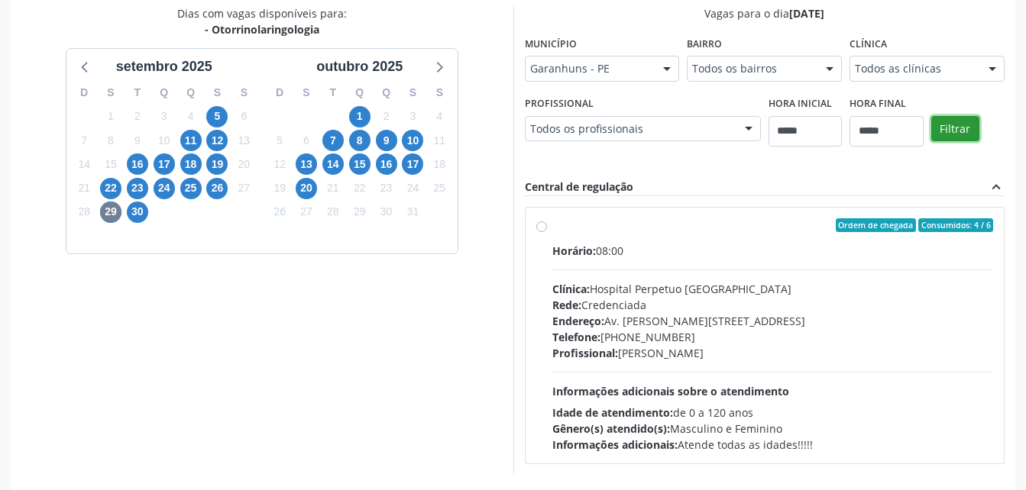
scroll to position [335, 0]
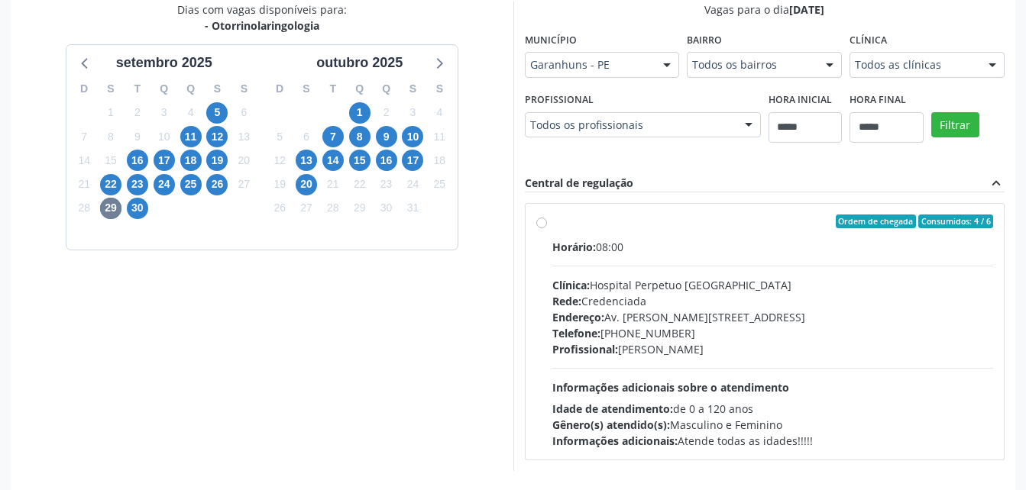
click at [814, 309] on div "Endereço: Av. Simoa Gomes, nº 33, Heliópolis, Garanhuns - PE" at bounding box center [773, 317] width 442 height 16
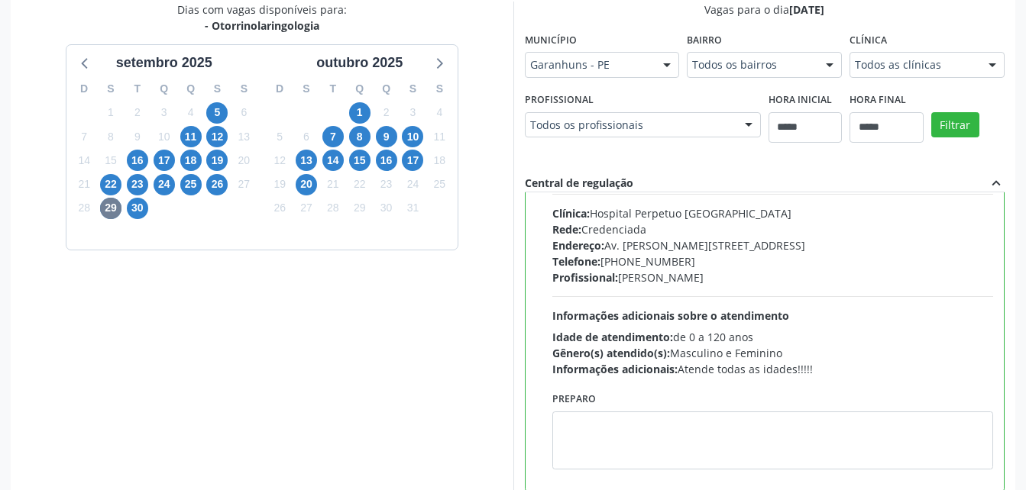
scroll to position [76, 0]
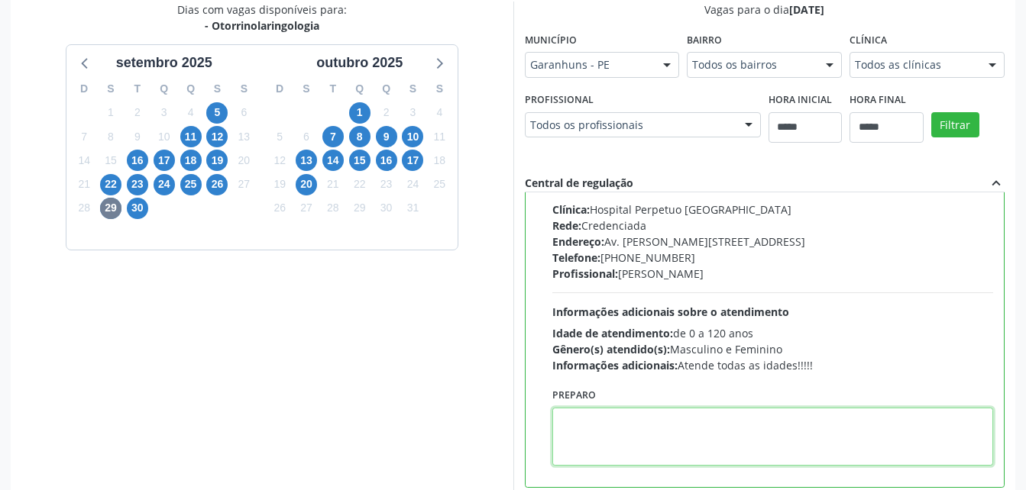
paste textarea "**********"
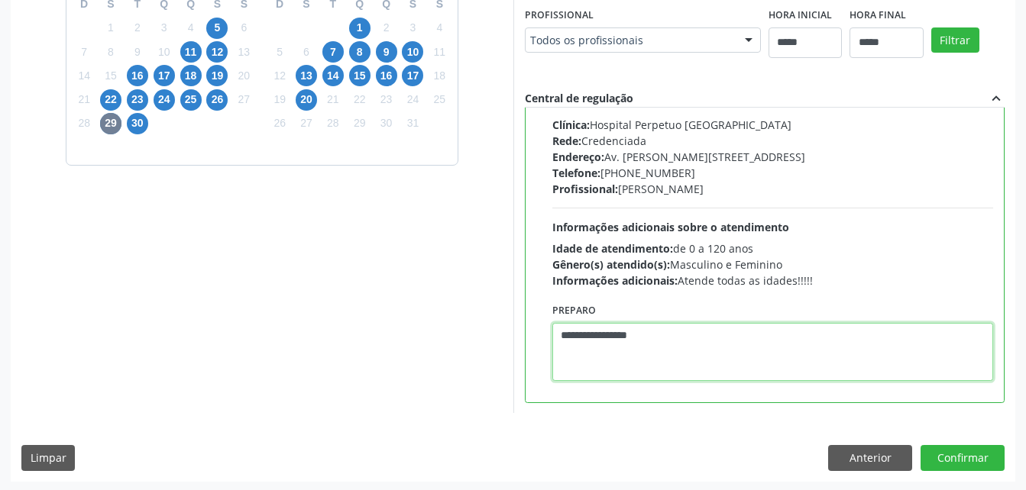
scroll to position [422, 0]
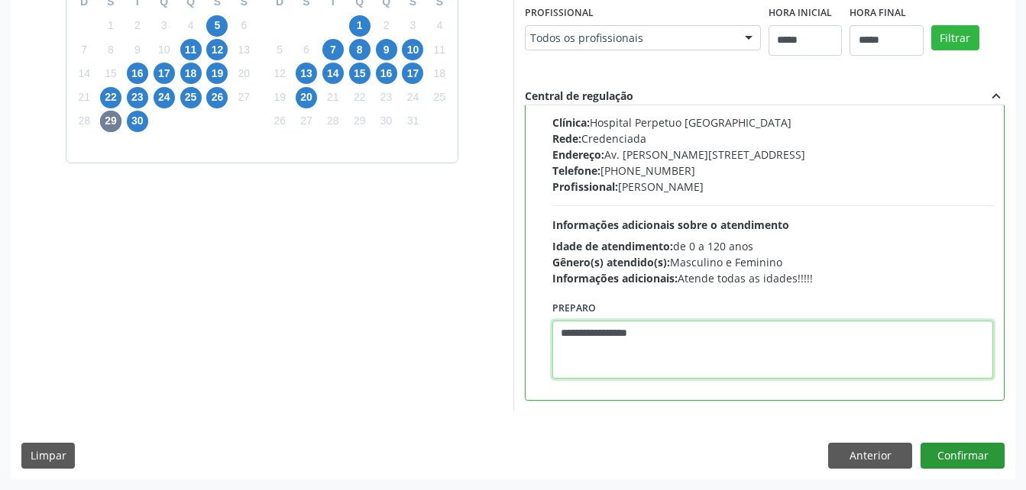
type textarea "**********"
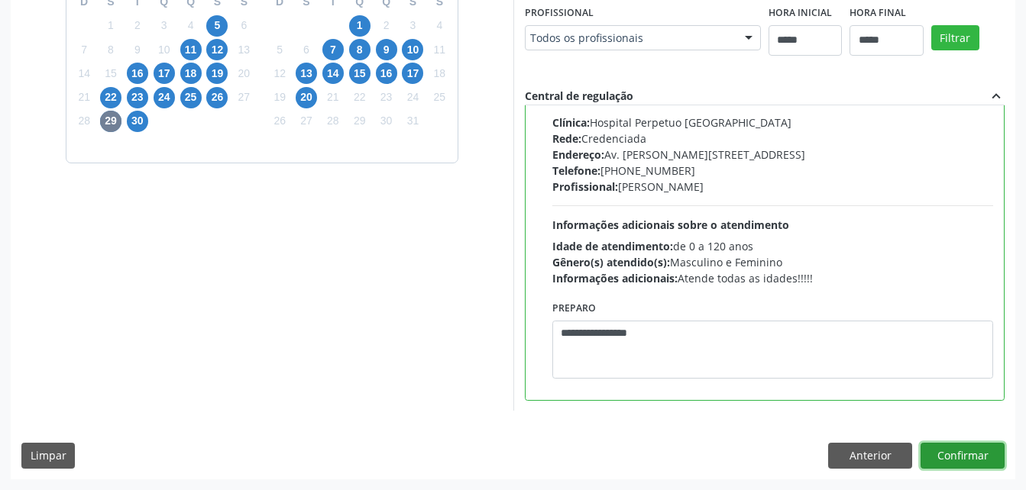
click at [968, 451] on button "Confirmar" at bounding box center [963, 456] width 84 height 26
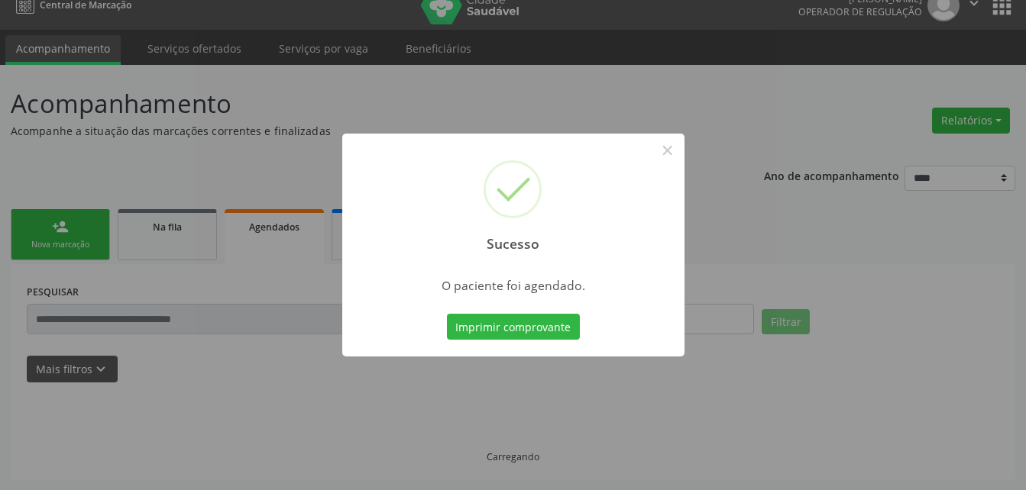
scroll to position [19, 0]
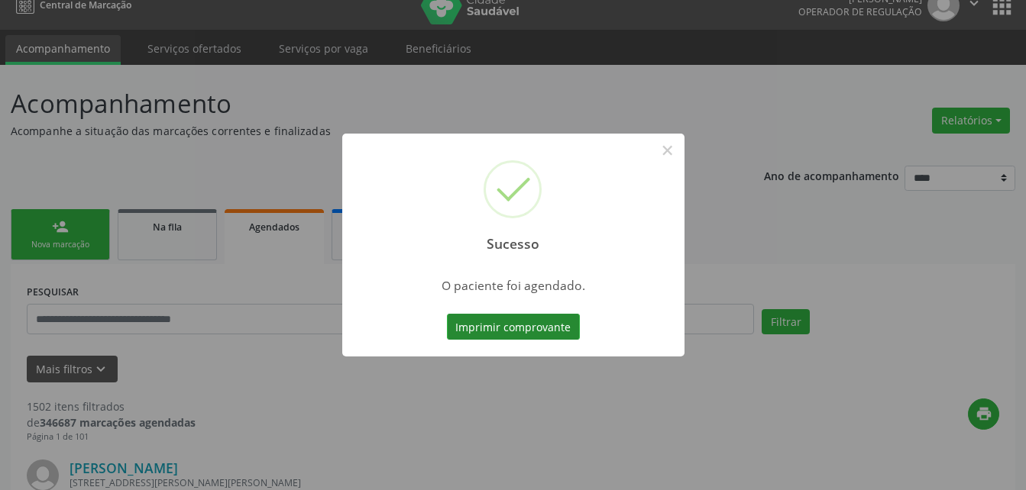
click at [537, 322] on button "Imprimir comprovante" at bounding box center [513, 327] width 133 height 26
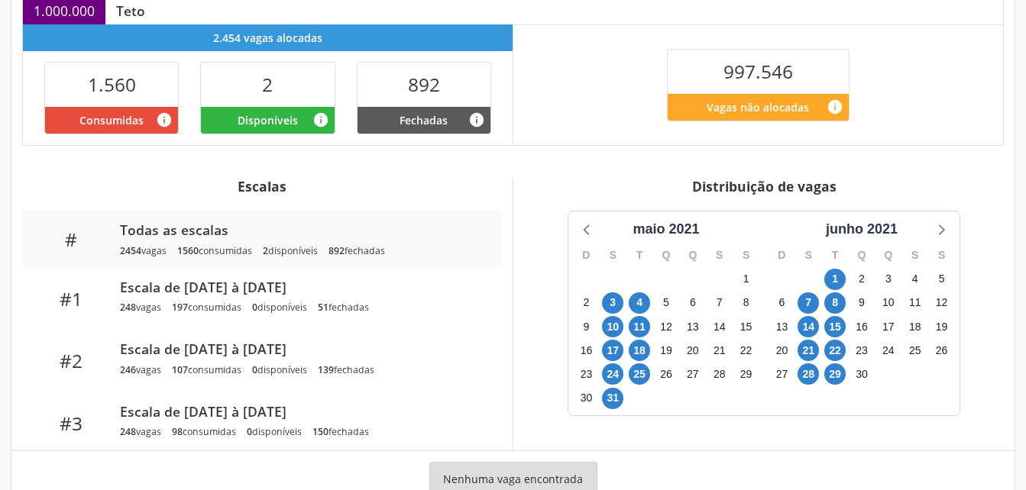
scroll to position [398, 0]
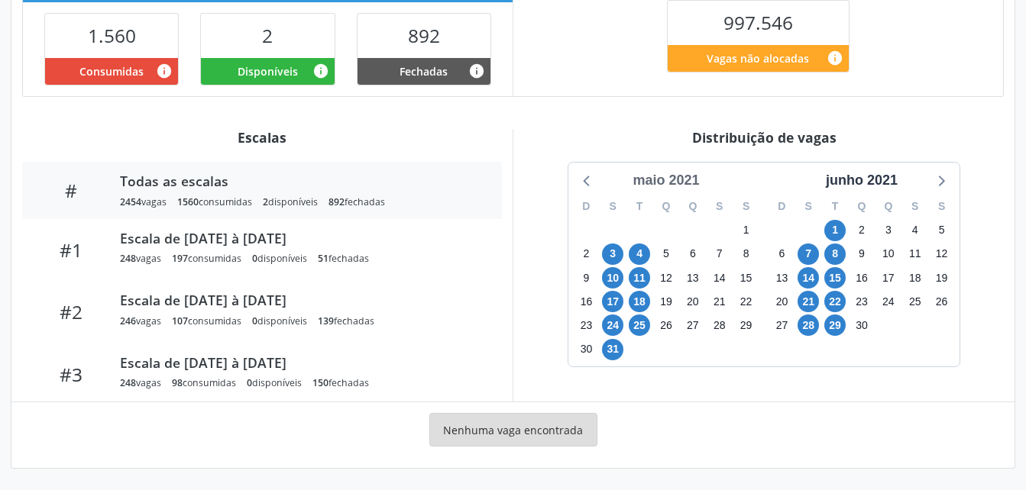
click at [650, 185] on div "maio 2021" at bounding box center [665, 180] width 79 height 21
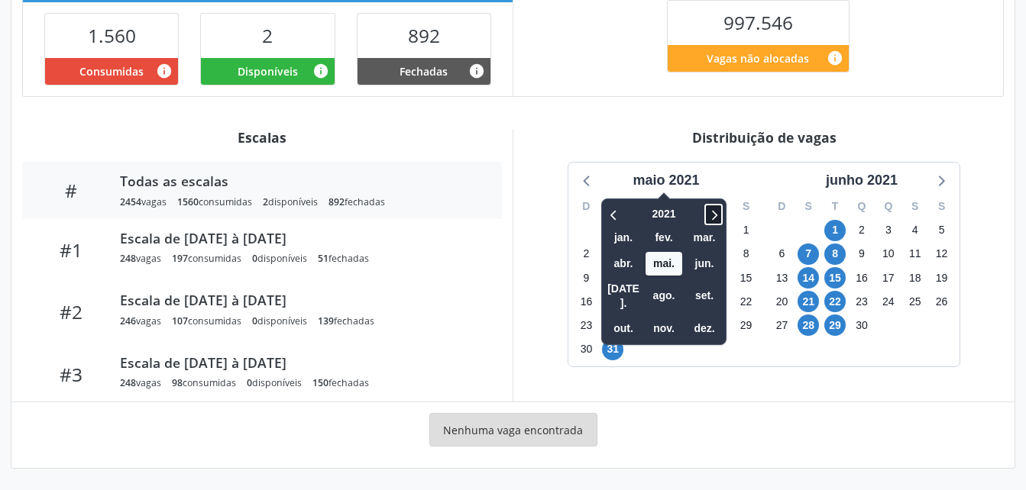
click at [709, 218] on icon at bounding box center [713, 214] width 15 height 18
click at [710, 291] on span "set." at bounding box center [704, 296] width 37 height 24
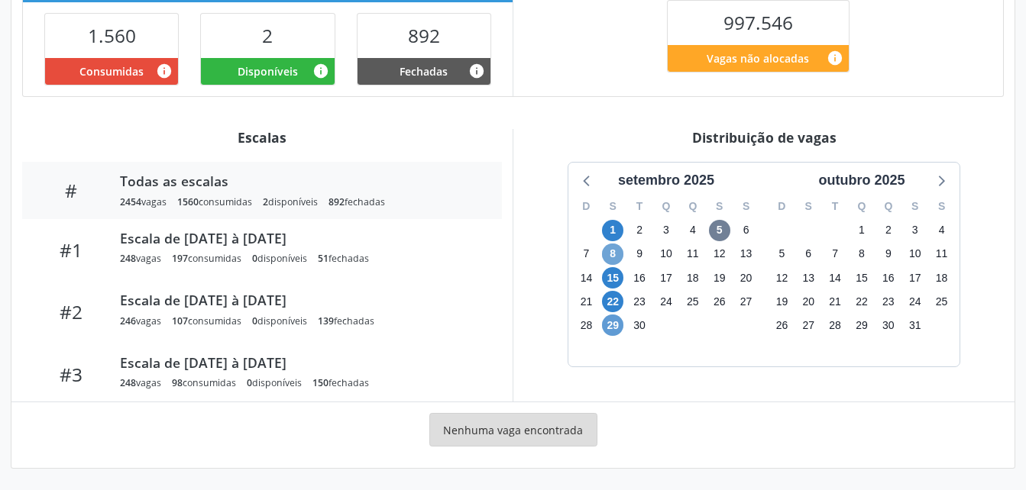
drag, startPoint x: 614, startPoint y: 253, endPoint x: 614, endPoint y: 326, distance: 73.3
click at [614, 326] on div "D S T Q Q S S 31 1 2 3 4 5 6 7 8 9 10 11 12 13 14 15 16 17 18 19 20 21 22 23 24…" at bounding box center [666, 279] width 196 height 176
click at [614, 326] on span "29" at bounding box center [612, 325] width 21 height 21
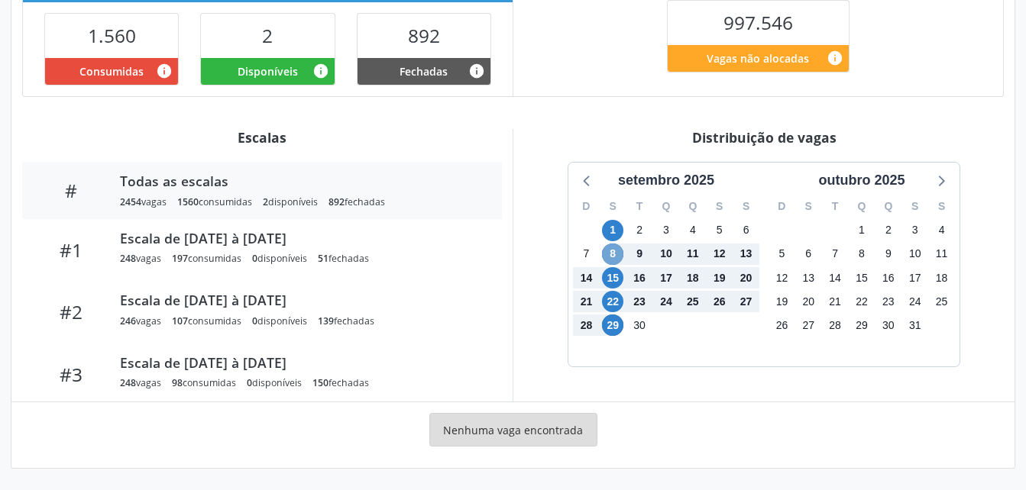
click at [610, 248] on span "8" at bounding box center [612, 254] width 21 height 21
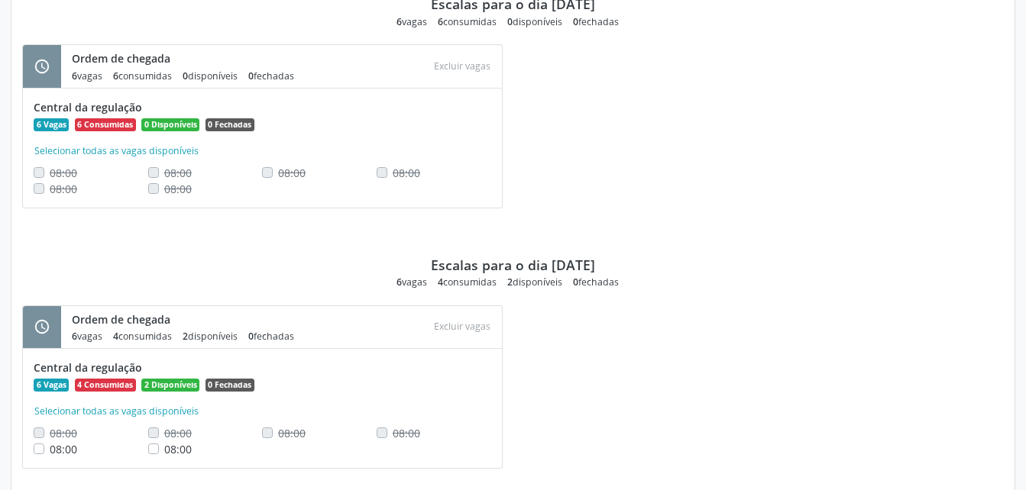
scroll to position [1386, 0]
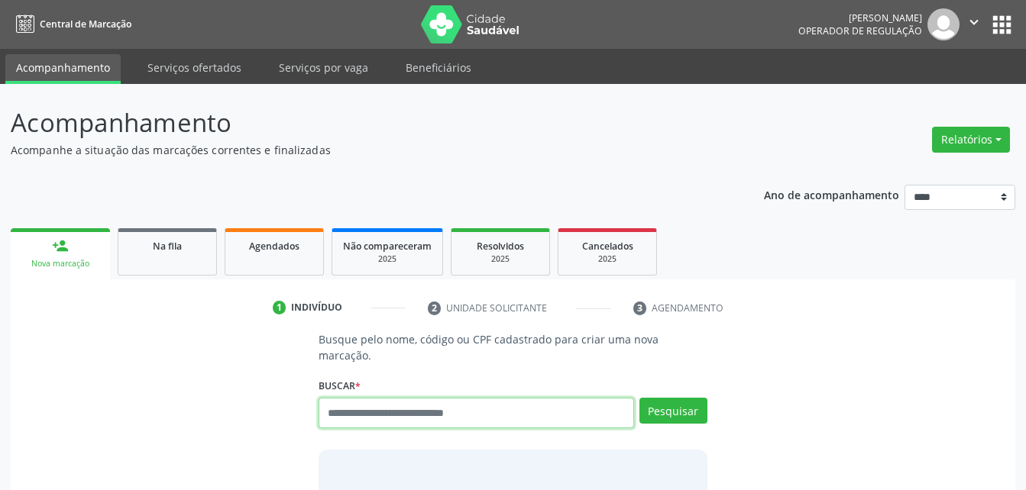
scroll to position [19, 0]
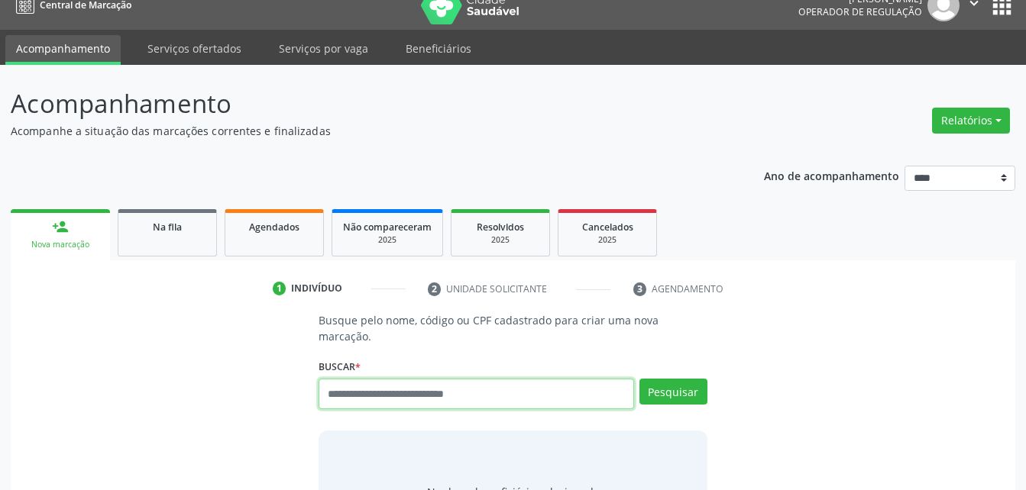
click at [367, 382] on input "text" at bounding box center [476, 394] width 315 height 31
type input "**********"
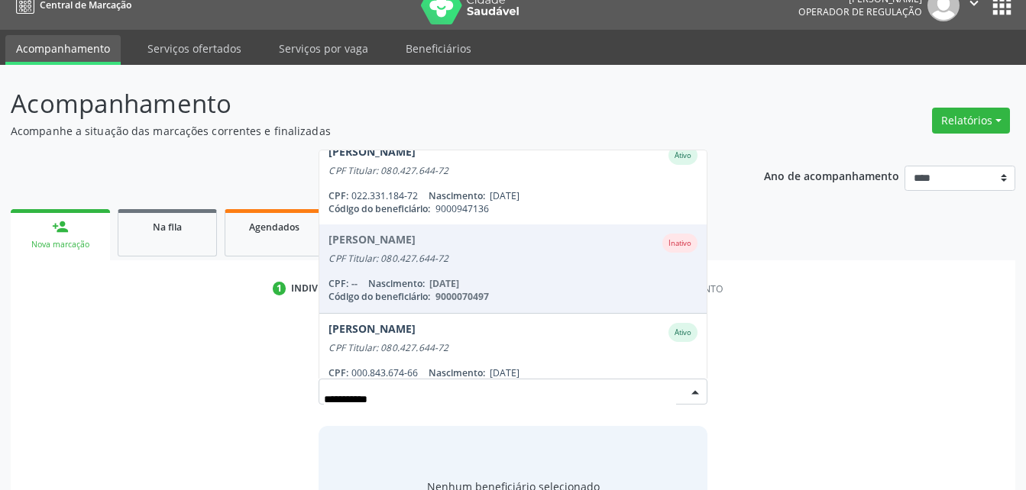
scroll to position [213, 0]
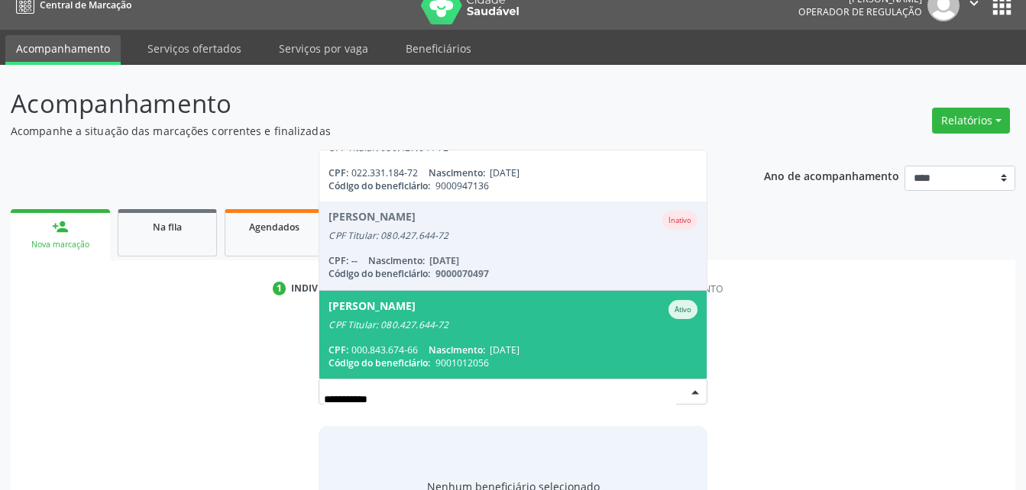
click at [607, 319] on span "Miguel Arcanjo Xavier Freire Ativo CPF Titular: 080.427.644-72 CPF: 000.843.674…" at bounding box center [512, 335] width 387 height 88
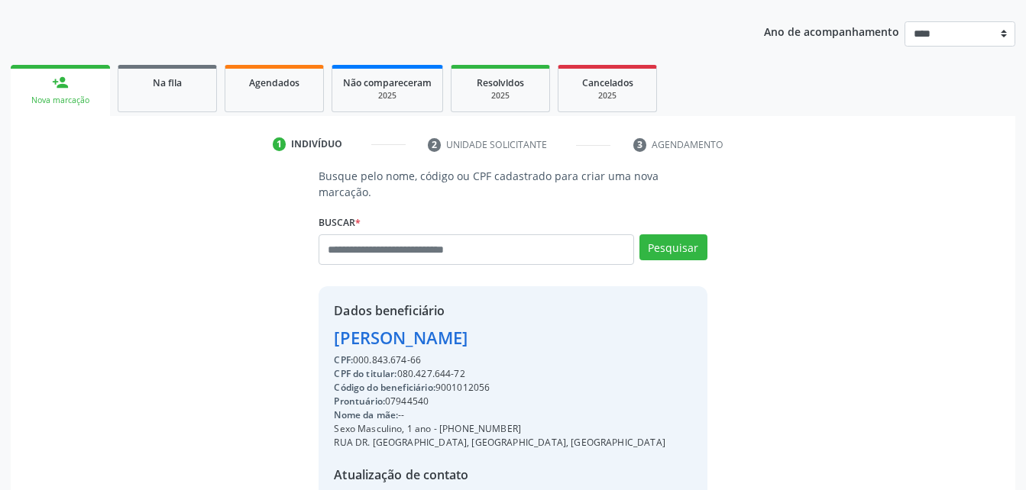
scroll to position [167, 0]
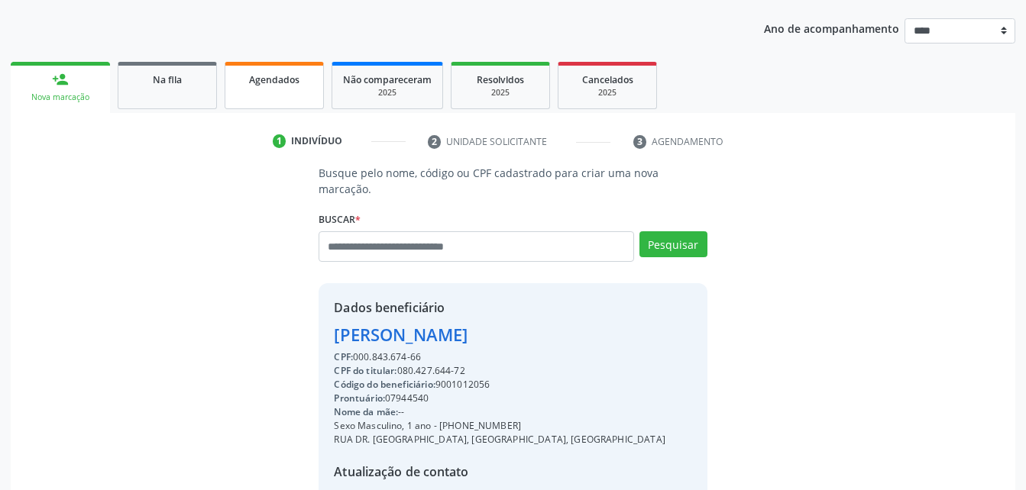
click at [262, 66] on link "Agendados" at bounding box center [274, 85] width 99 height 47
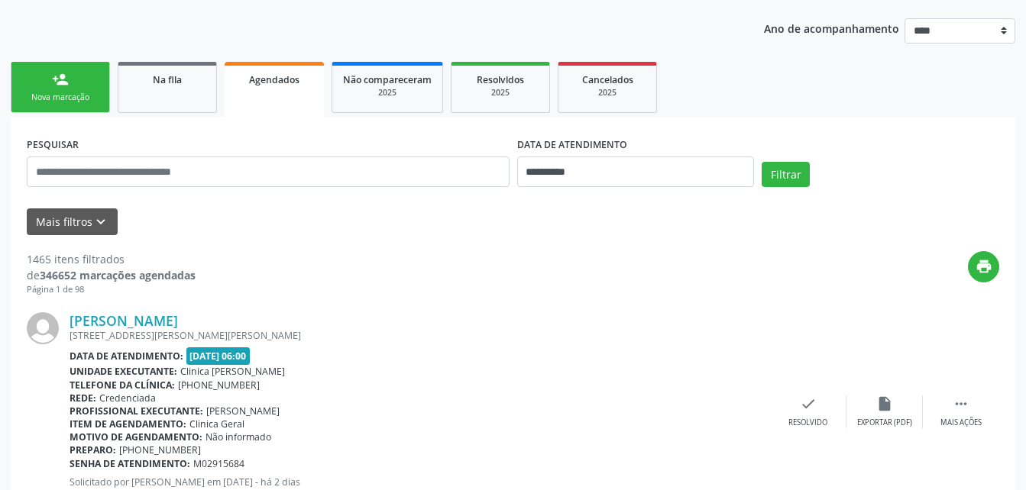
click at [67, 99] on div "Nova marcação" at bounding box center [60, 97] width 76 height 11
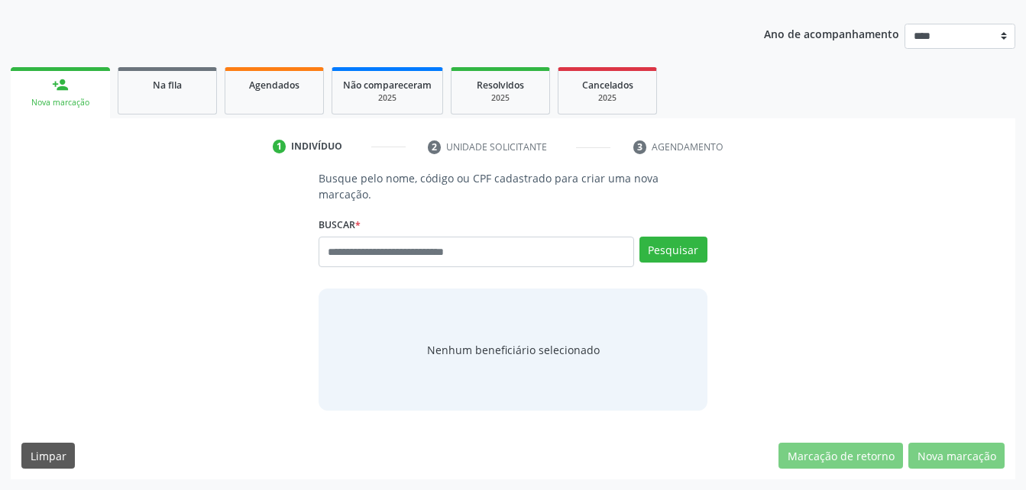
scroll to position [145, 0]
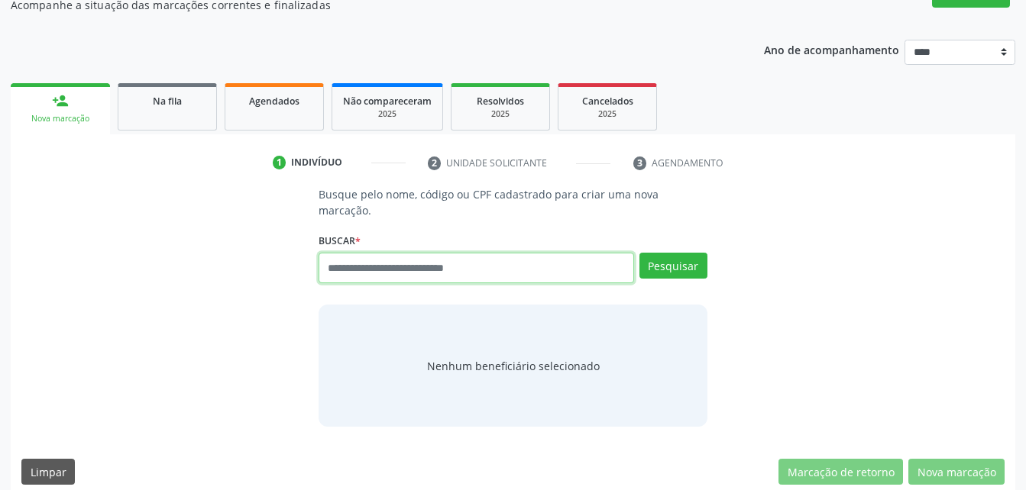
click at [391, 255] on input "text" at bounding box center [476, 268] width 315 height 31
paste input "**********"
click at [436, 262] on input "**********" at bounding box center [476, 268] width 315 height 31
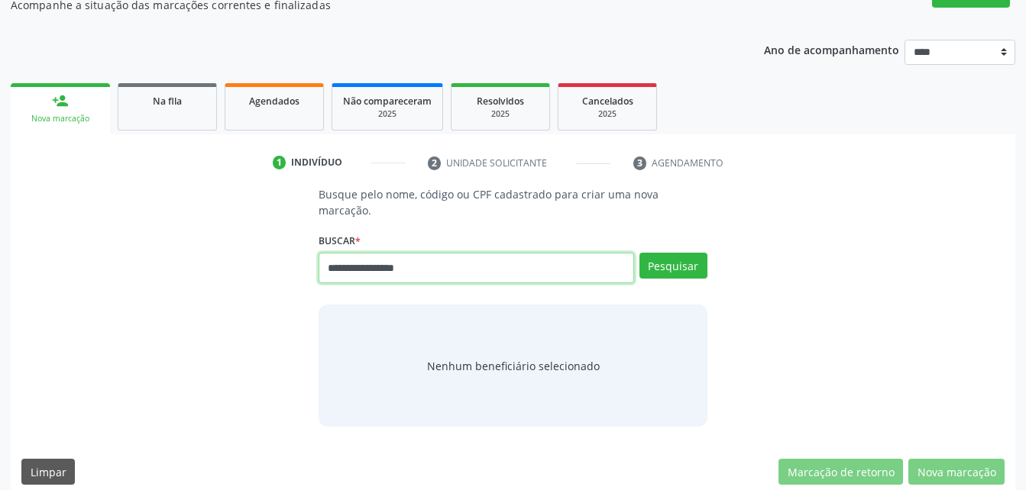
click at [436, 262] on input "**********" at bounding box center [476, 268] width 315 height 31
type input "*"
type input "**********"
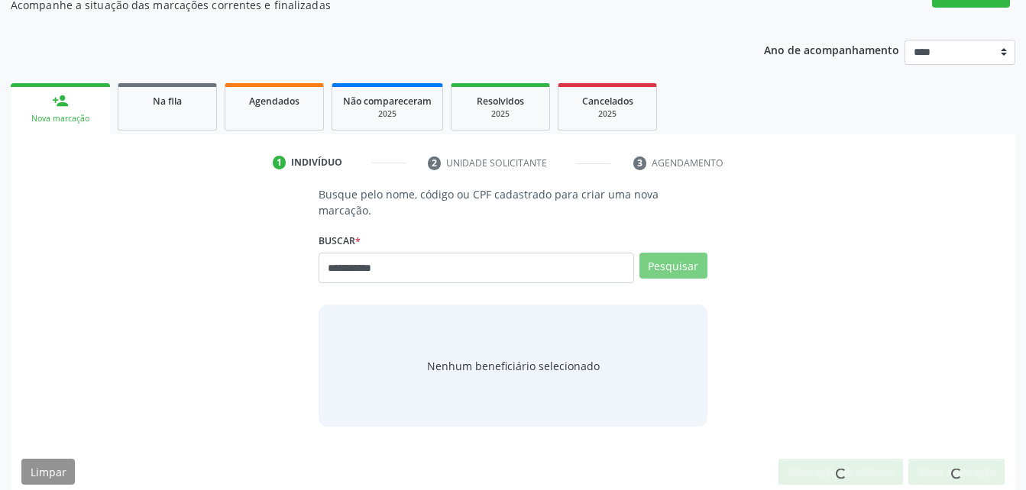
scroll to position [140, 0]
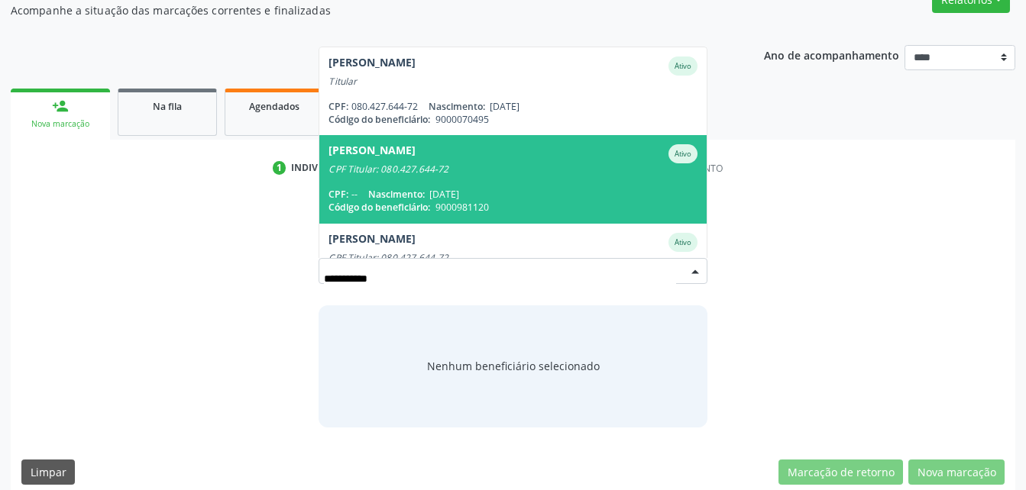
click at [461, 201] on span "9000981120" at bounding box center [461, 207] width 53 height 13
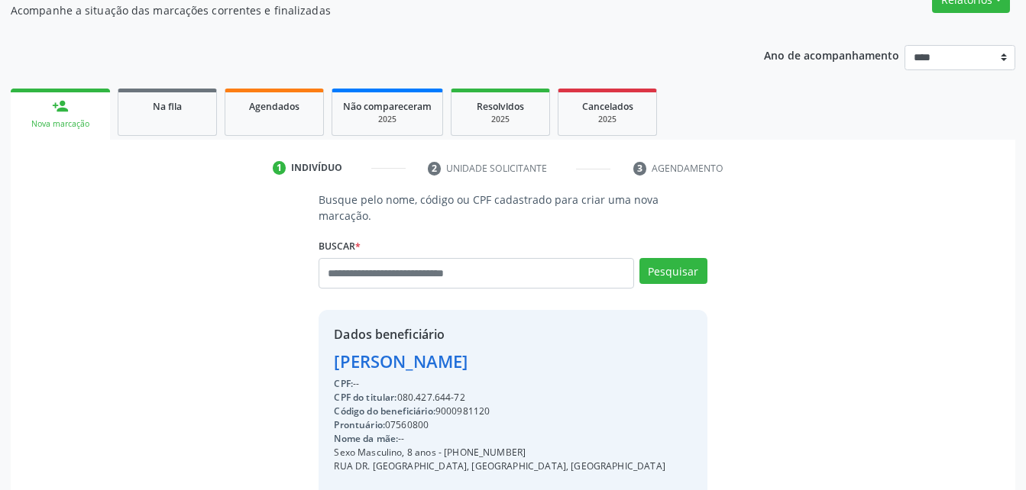
click at [425, 391] on div "CPF do titular: 080.427.644-72" at bounding box center [499, 398] width 331 height 14
copy div "CPF do titular: 080.427.644-72"
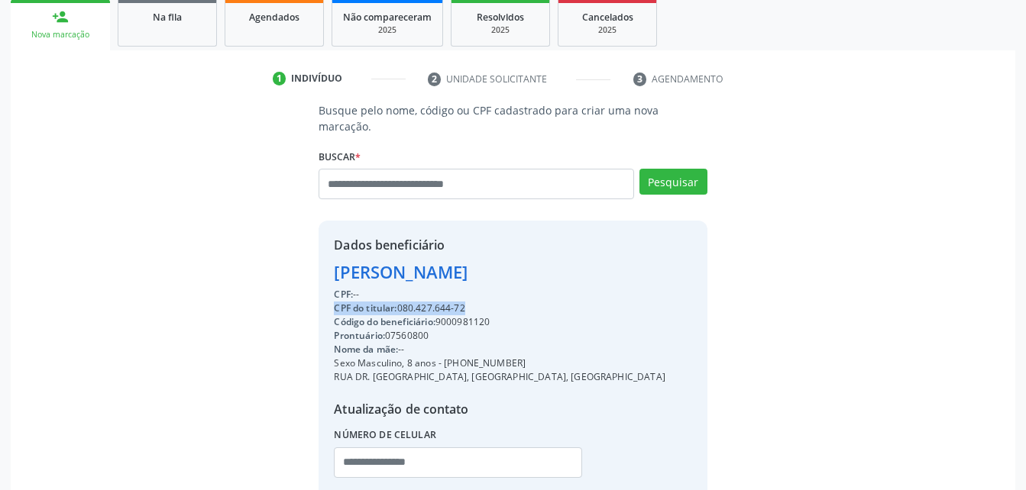
scroll to position [316, 0]
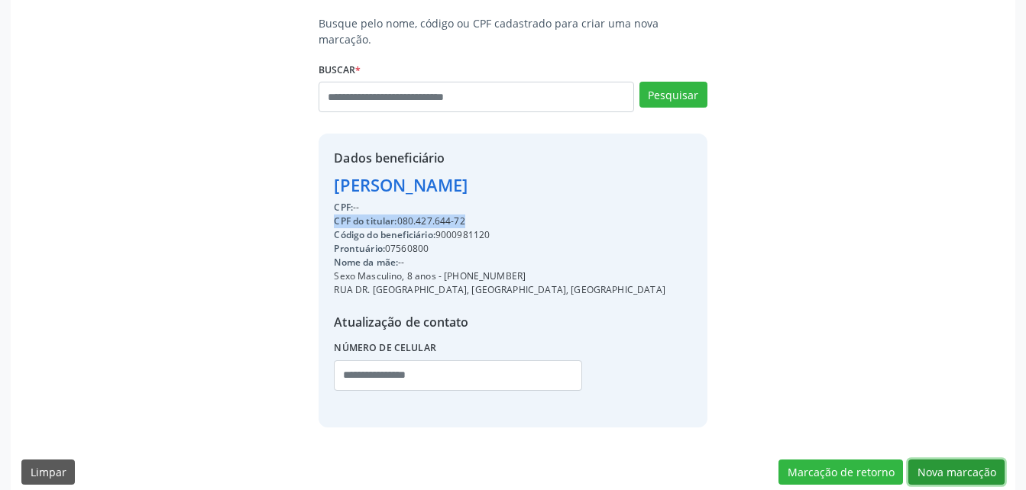
click at [947, 460] on button "Nova marcação" at bounding box center [956, 473] width 96 height 26
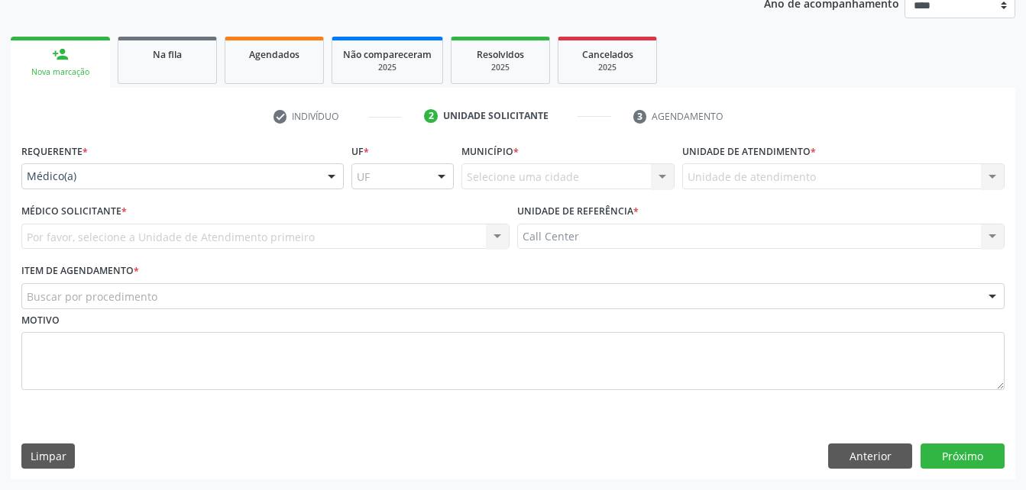
scroll to position [192, 0]
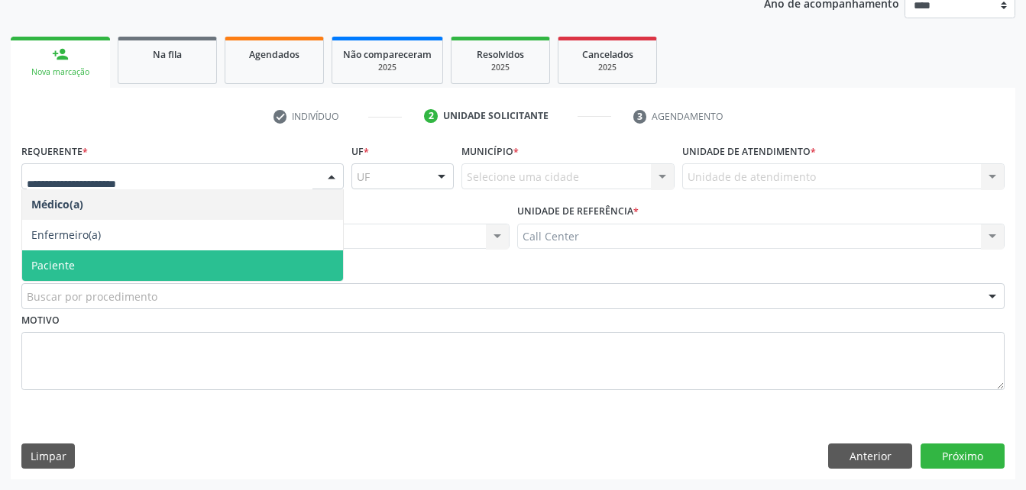
click at [98, 269] on span "Paciente" at bounding box center [182, 266] width 321 height 31
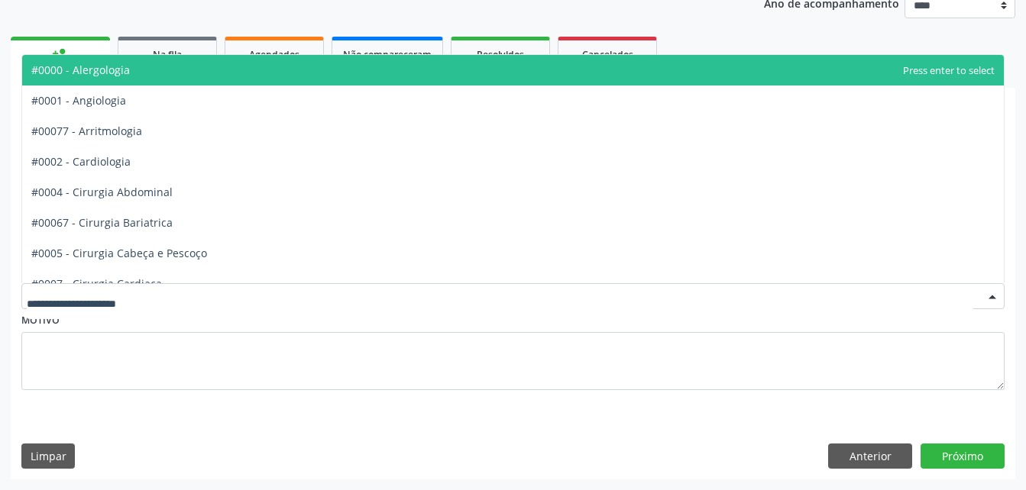
click at [100, 286] on div at bounding box center [512, 296] width 983 height 26
type input "**"
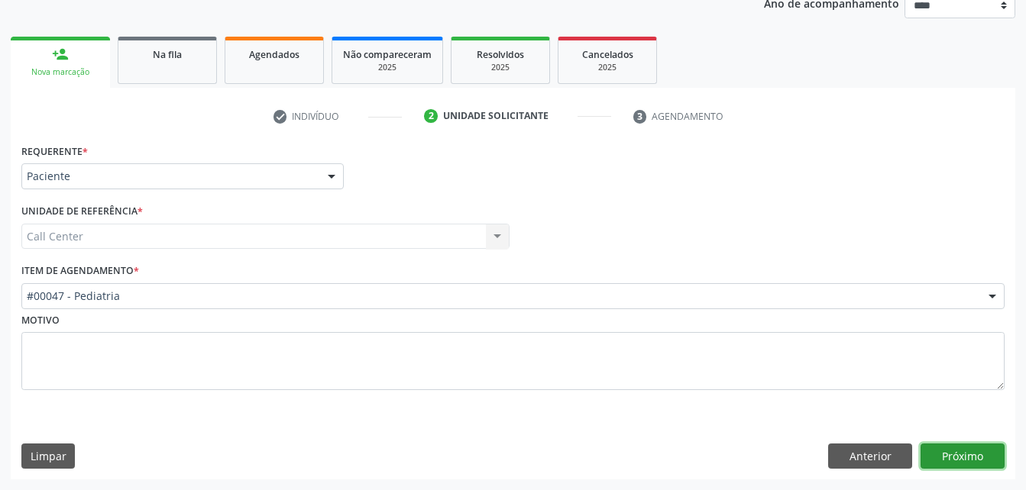
click at [976, 468] on button "Próximo" at bounding box center [963, 457] width 84 height 26
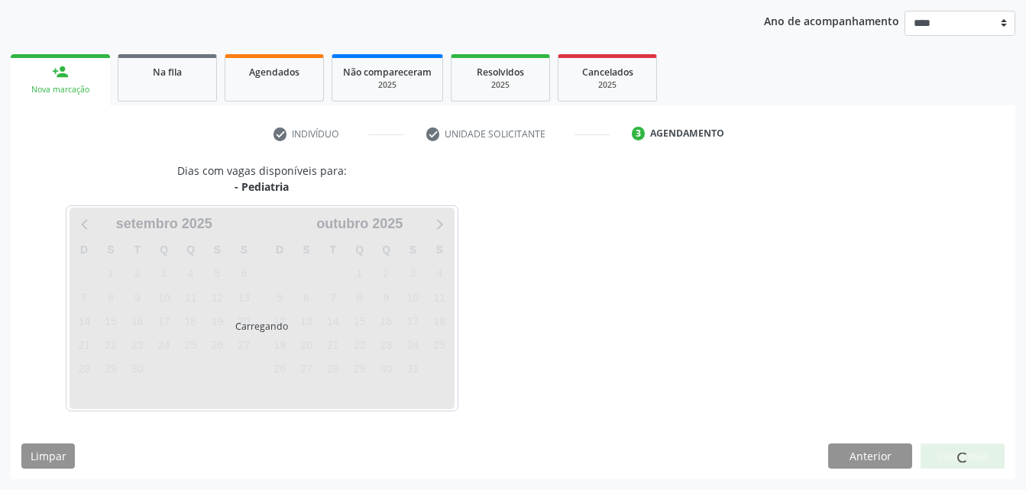
scroll to position [174, 0]
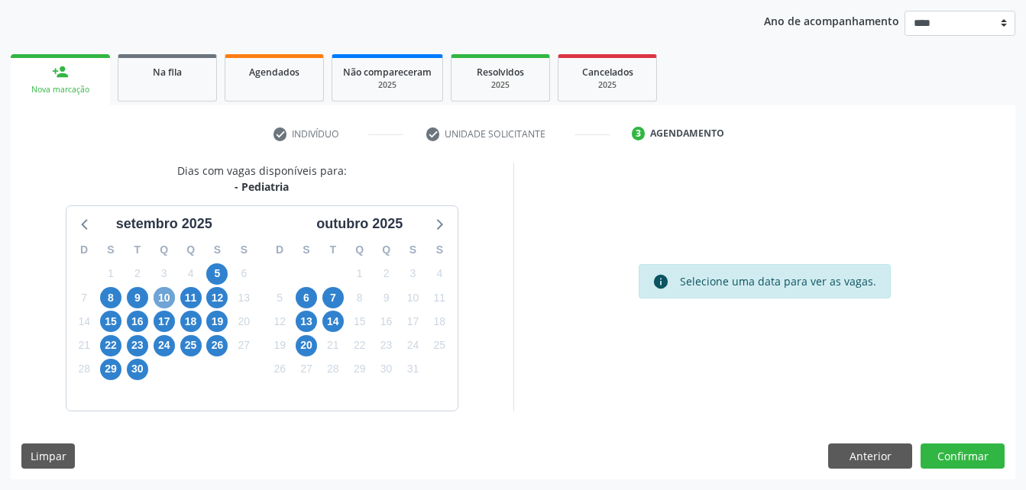
click at [159, 306] on span "10" at bounding box center [164, 297] width 21 height 21
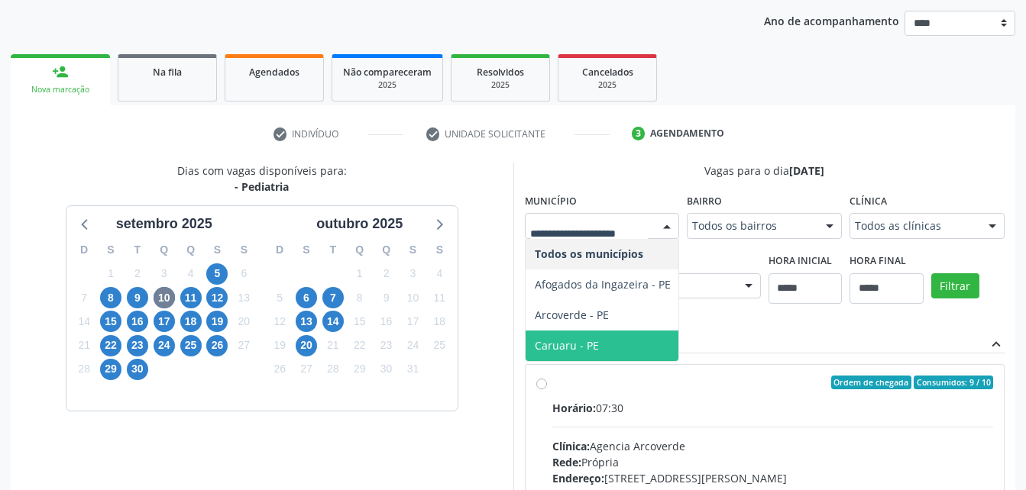
click at [578, 341] on span "Caruaru - PE" at bounding box center [567, 345] width 64 height 15
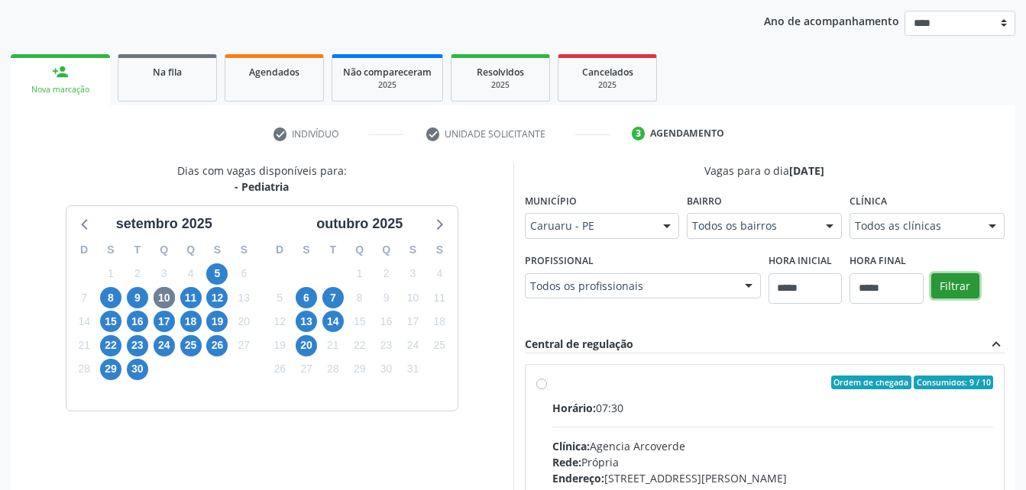
click at [950, 285] on button "Filtrar" at bounding box center [955, 286] width 48 height 26
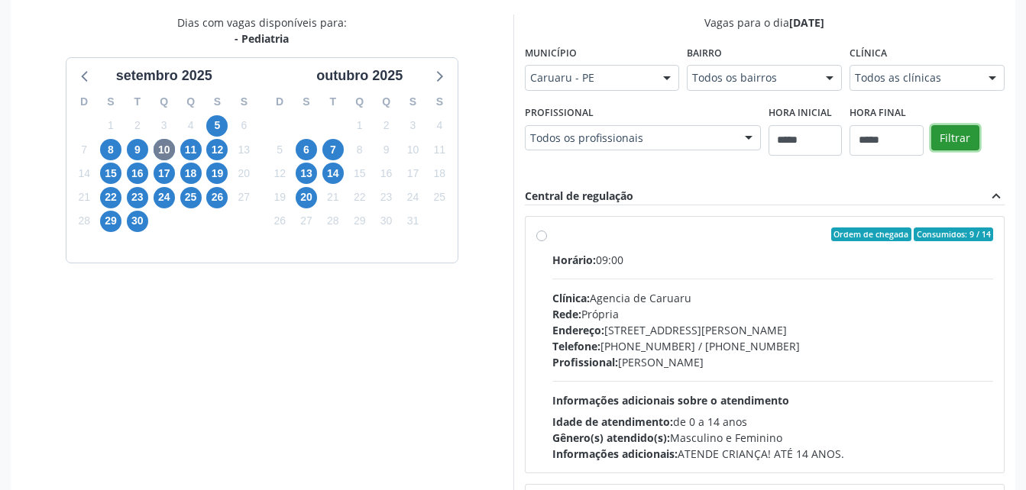
scroll to position [333, 0]
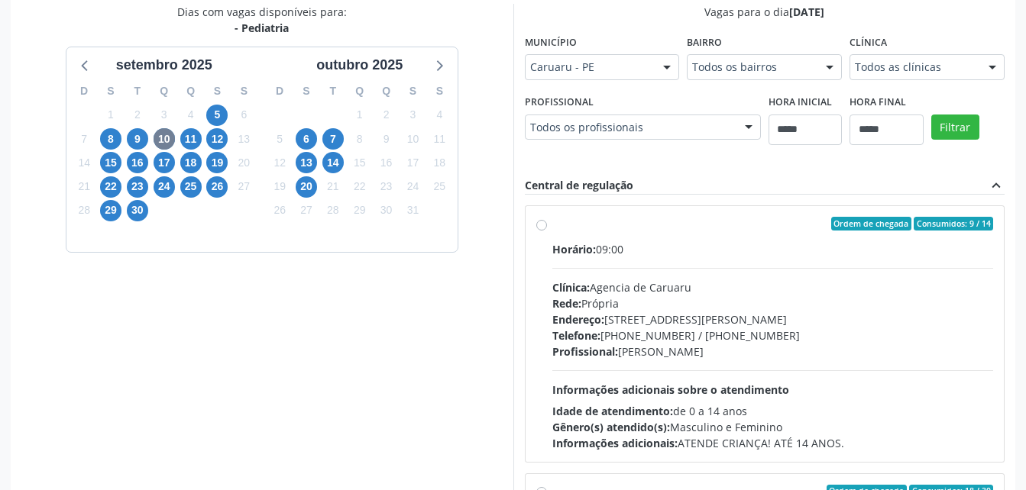
click at [870, 306] on div "Rede: Própria" at bounding box center [773, 304] width 442 height 16
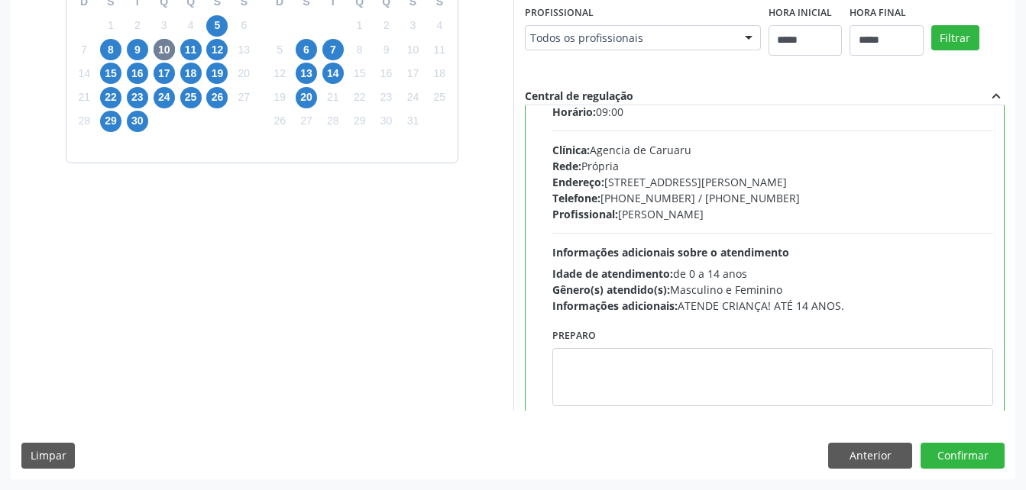
scroll to position [51, 0]
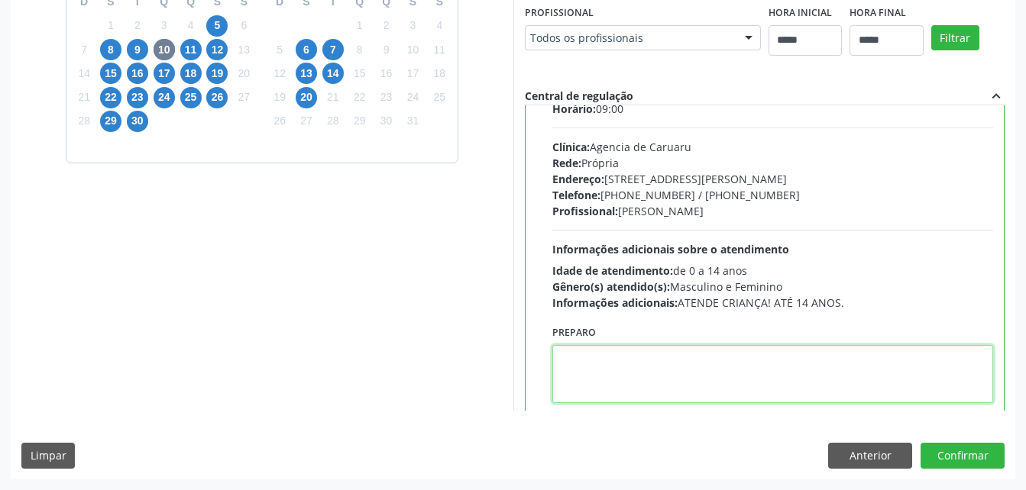
click textarea
paste textarea "**********"
type textarea "**********"
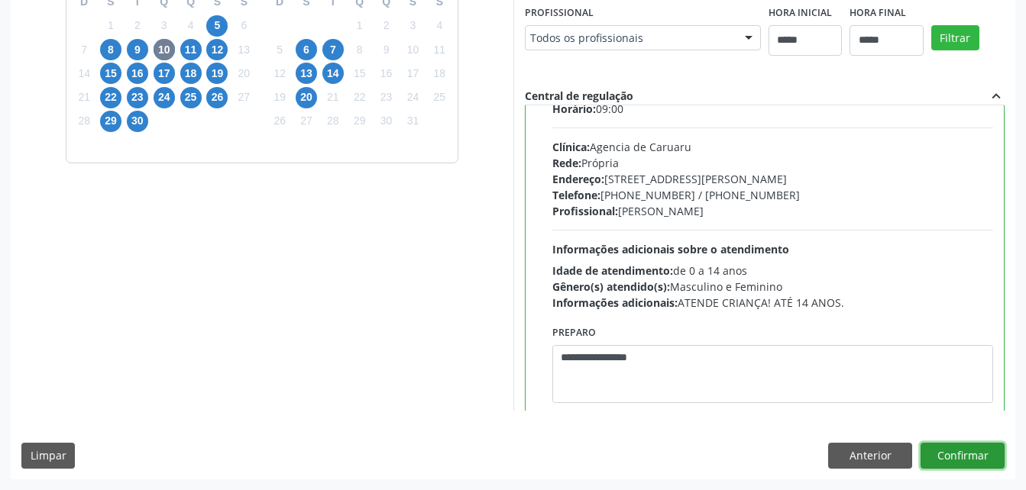
click button "Confirmar"
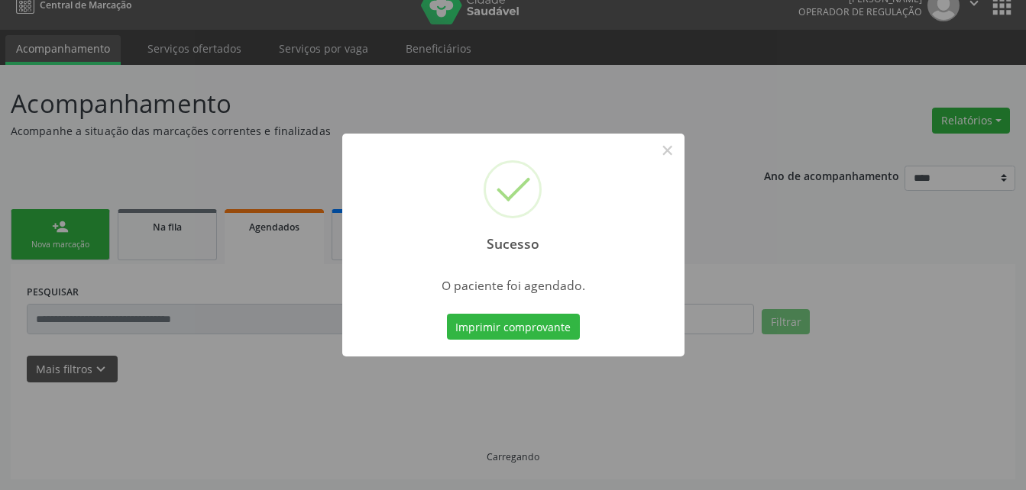
scroll to position [19, 0]
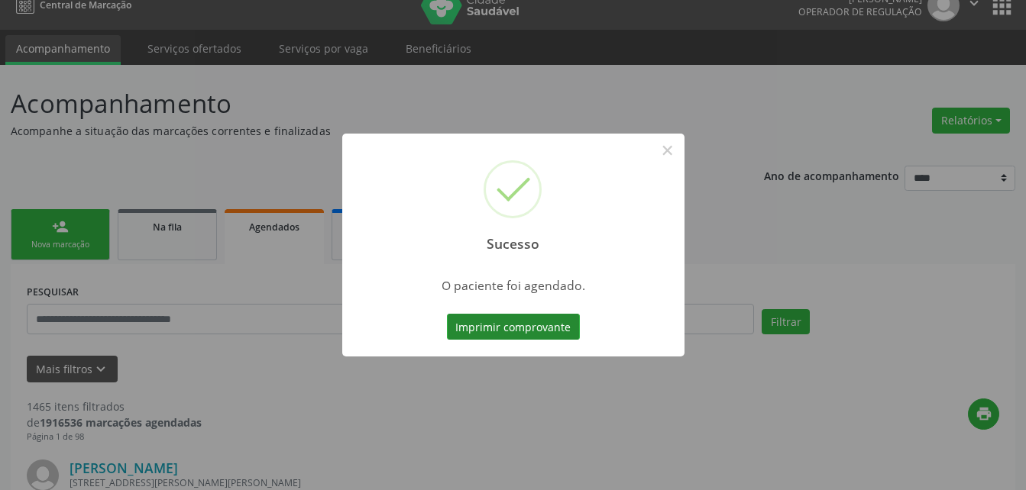
click button "Imprimir comprovante"
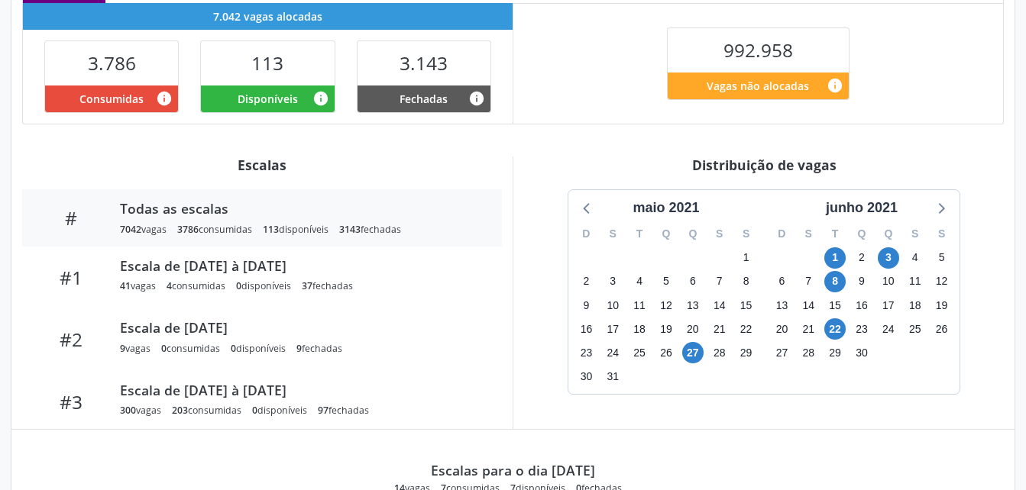
scroll to position [380, 0]
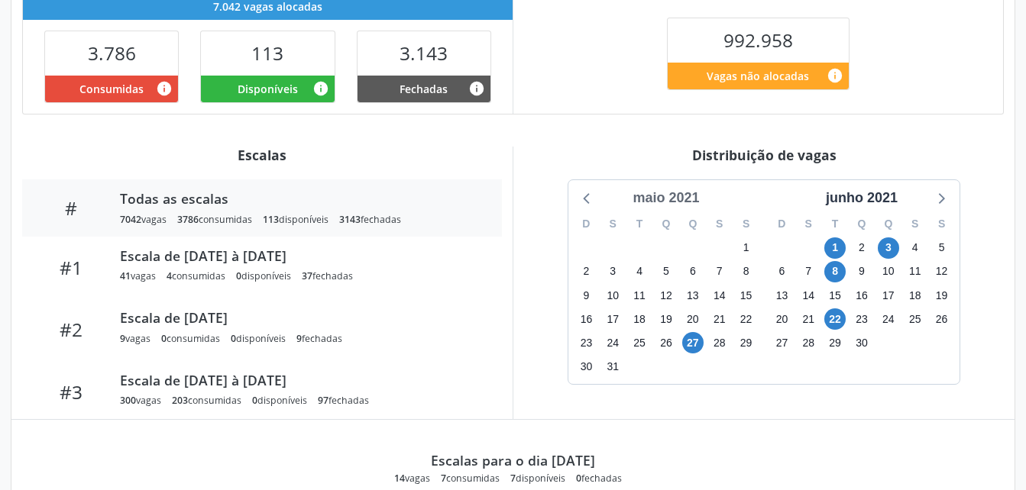
click at [688, 196] on div "maio 2021" at bounding box center [665, 198] width 79 height 21
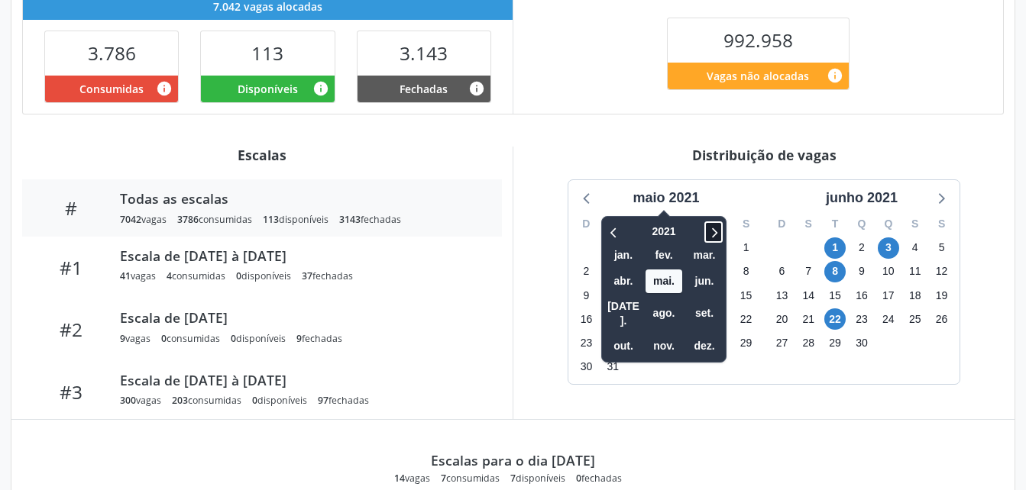
click at [714, 234] on icon at bounding box center [713, 232] width 15 height 18
click at [705, 304] on span "set." at bounding box center [704, 314] width 37 height 24
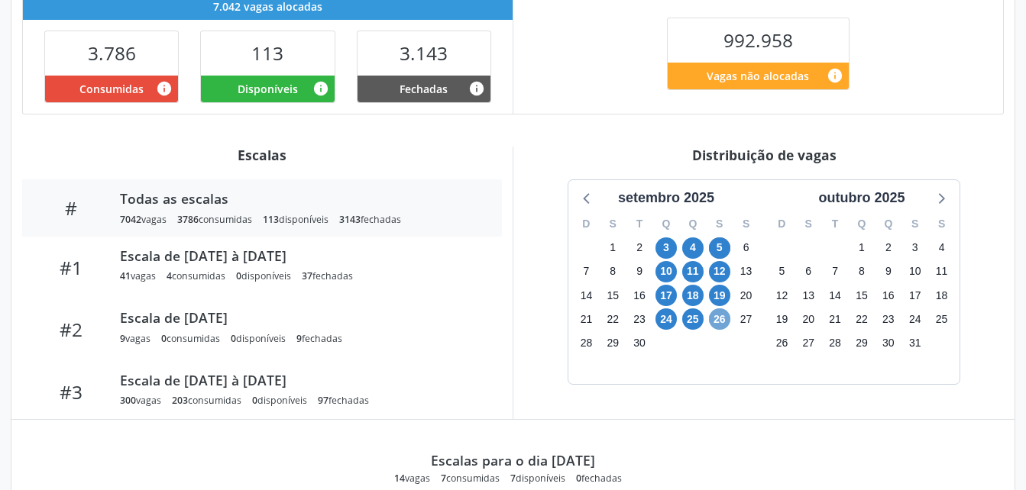
click at [717, 319] on span "26" at bounding box center [719, 319] width 21 height 21
click at [665, 271] on span "10" at bounding box center [665, 271] width 21 height 21
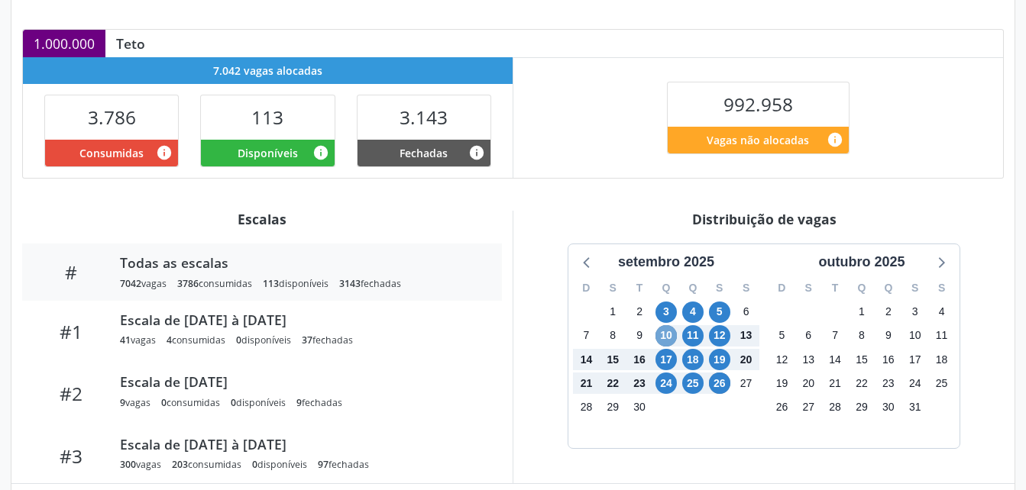
scroll to position [322, 0]
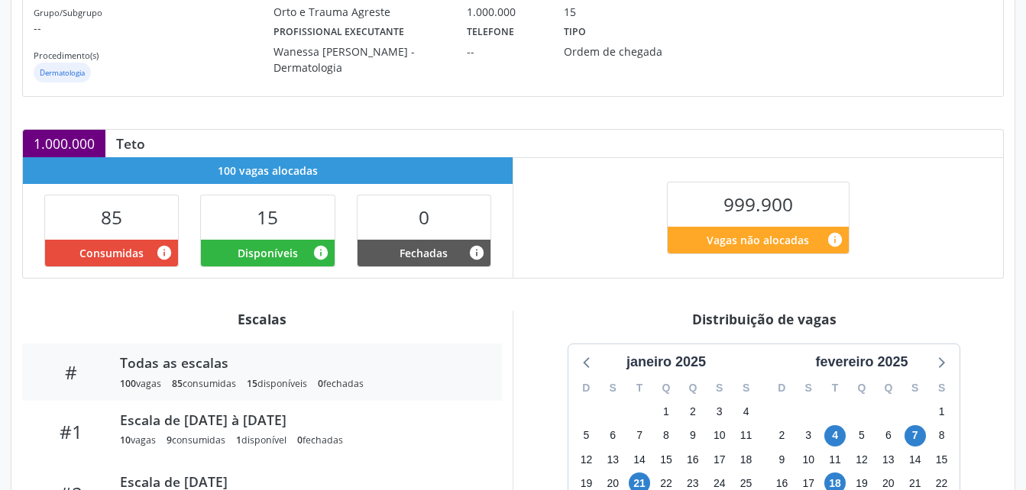
scroll to position [328, 0]
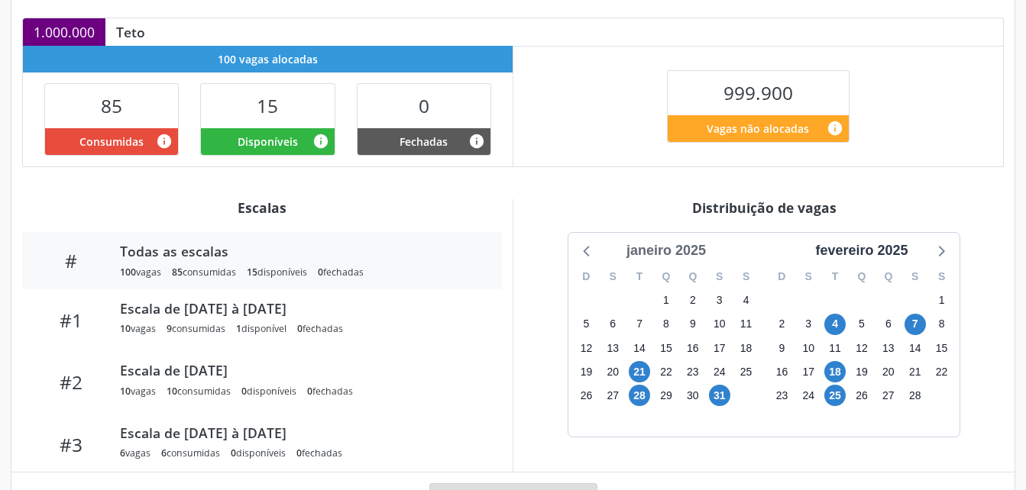
click at [694, 256] on div "janeiro 2025" at bounding box center [666, 251] width 92 height 21
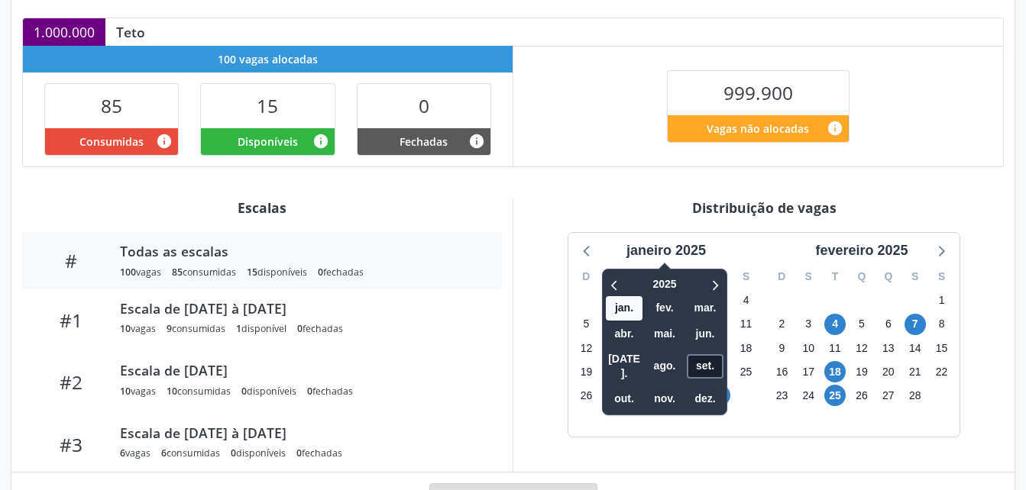
click at [717, 359] on span "set." at bounding box center [705, 366] width 37 height 24
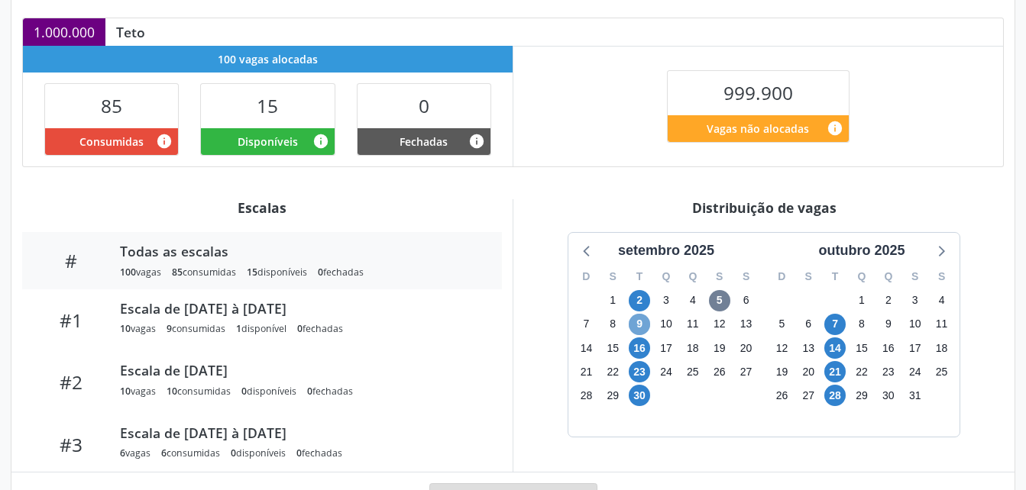
click at [642, 324] on span "9" at bounding box center [639, 324] width 21 height 21
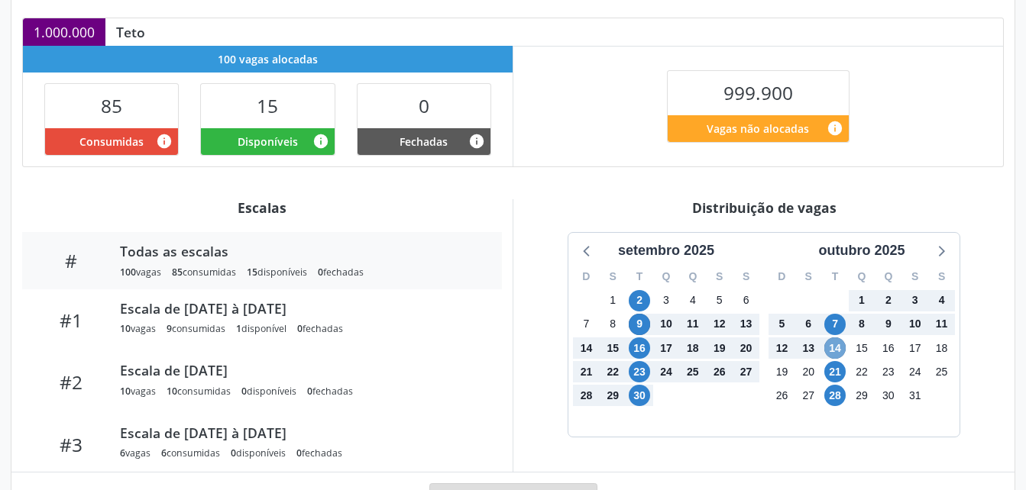
click at [837, 353] on span "14" at bounding box center [834, 348] width 21 height 21
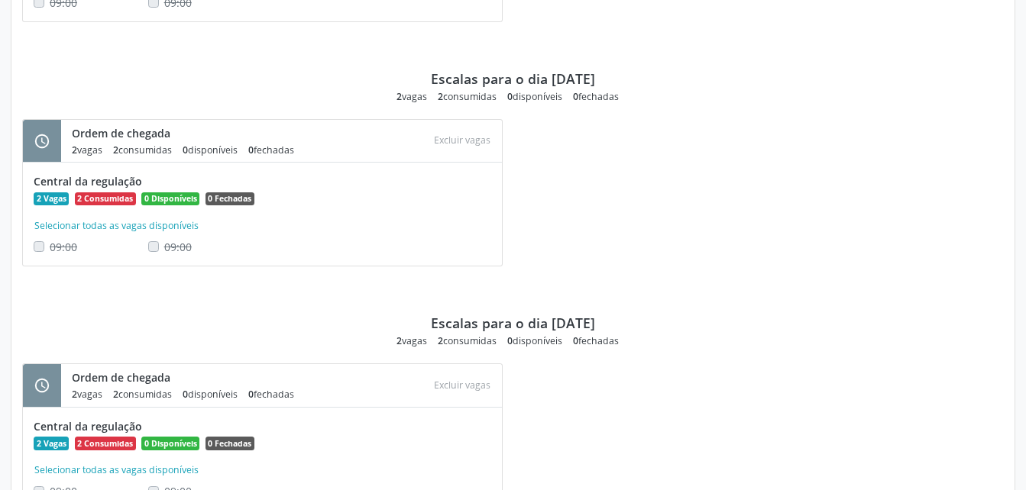
scroll to position [1811, 0]
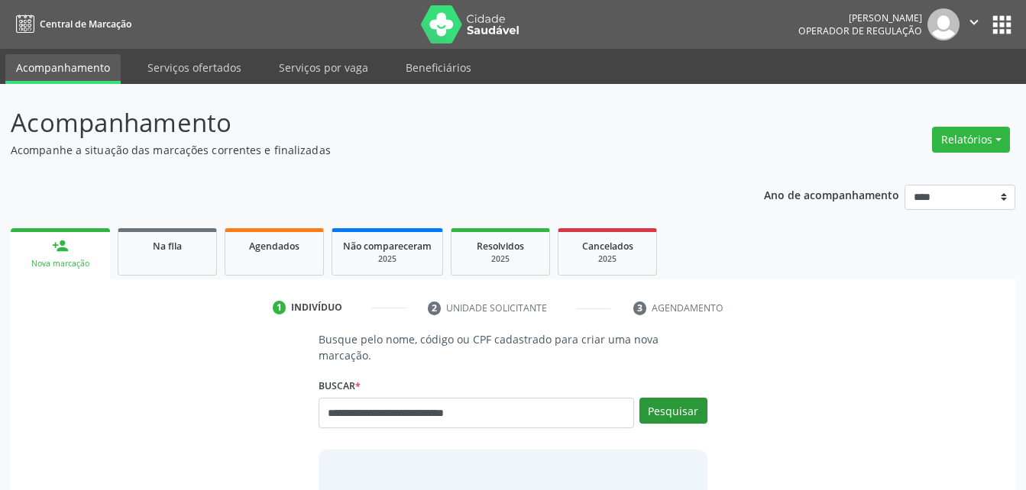
type input "**********"
click at [662, 398] on button "Pesquisar" at bounding box center [673, 411] width 68 height 26
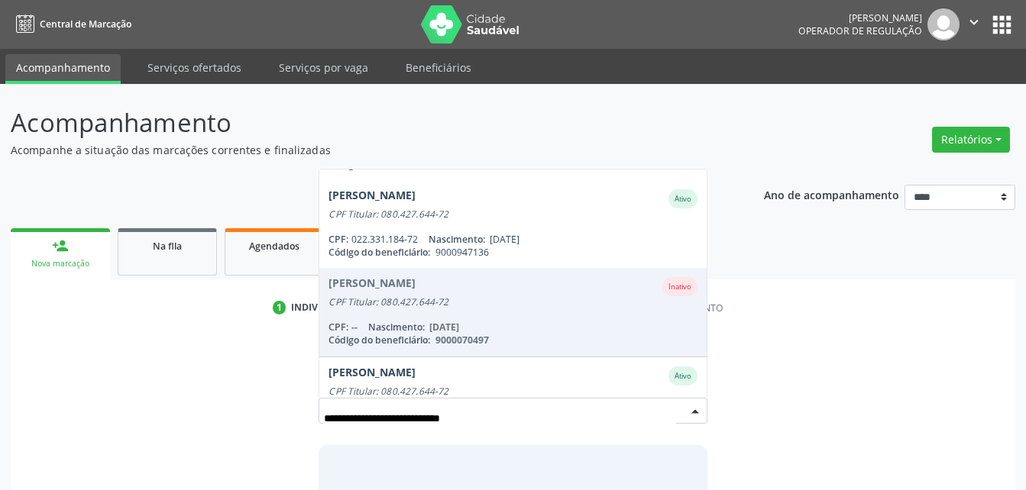
scroll to position [213, 0]
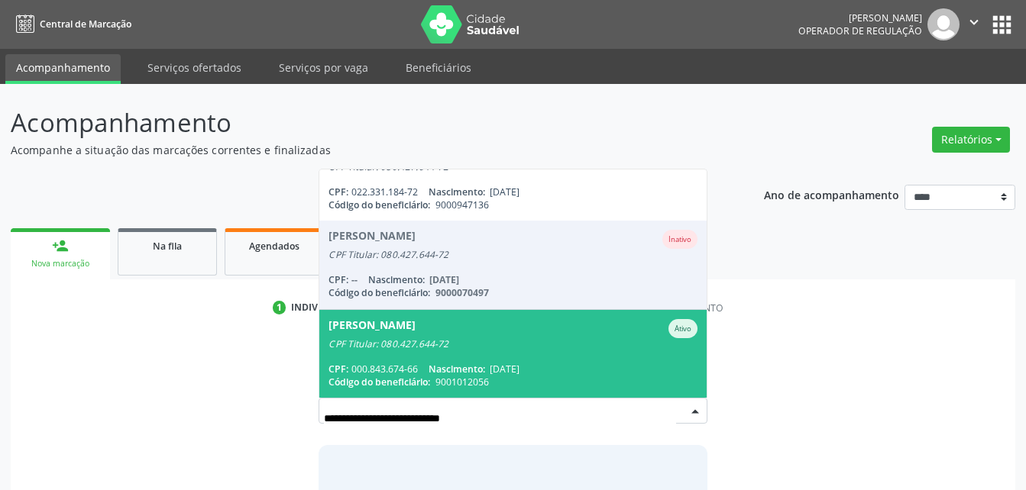
click at [611, 376] on div "Código do beneficiário: 9001012056" at bounding box center [512, 382] width 368 height 13
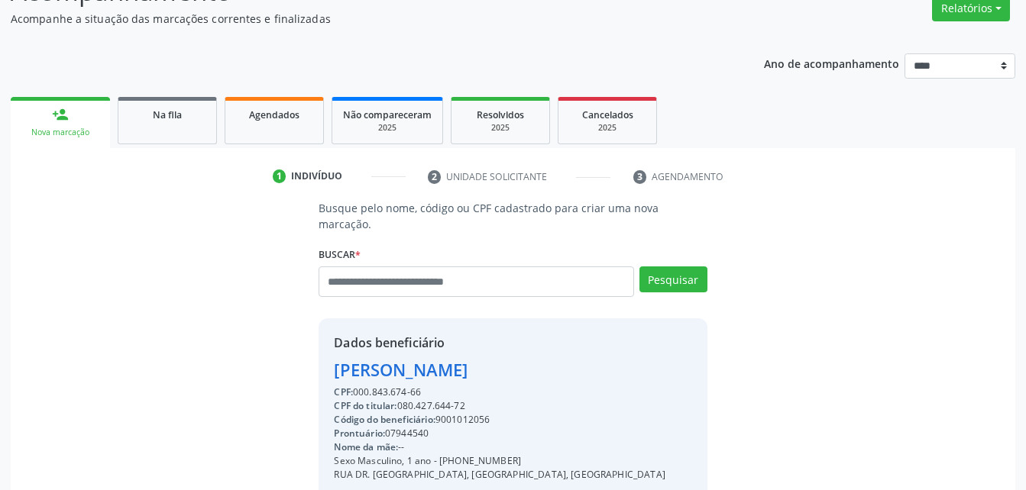
scroll to position [316, 0]
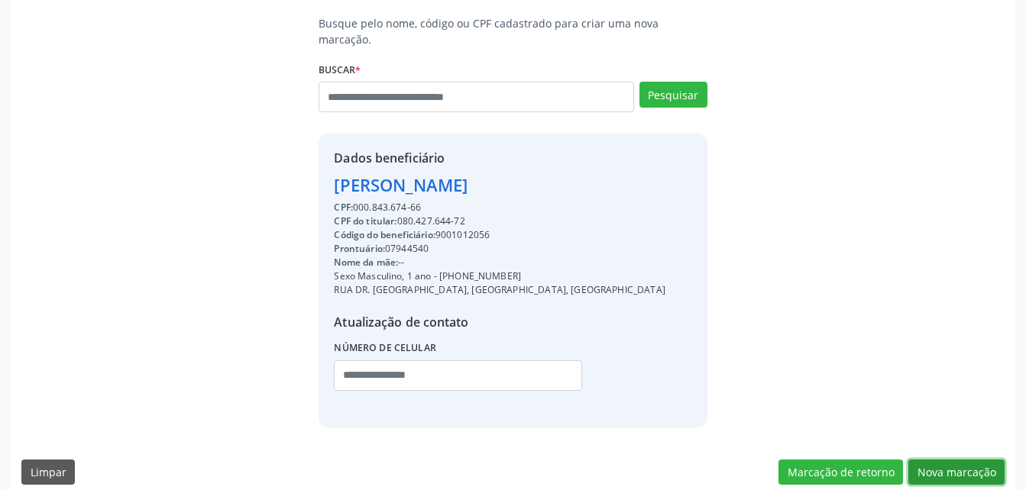
click at [978, 460] on button "Nova marcação" at bounding box center [956, 473] width 96 height 26
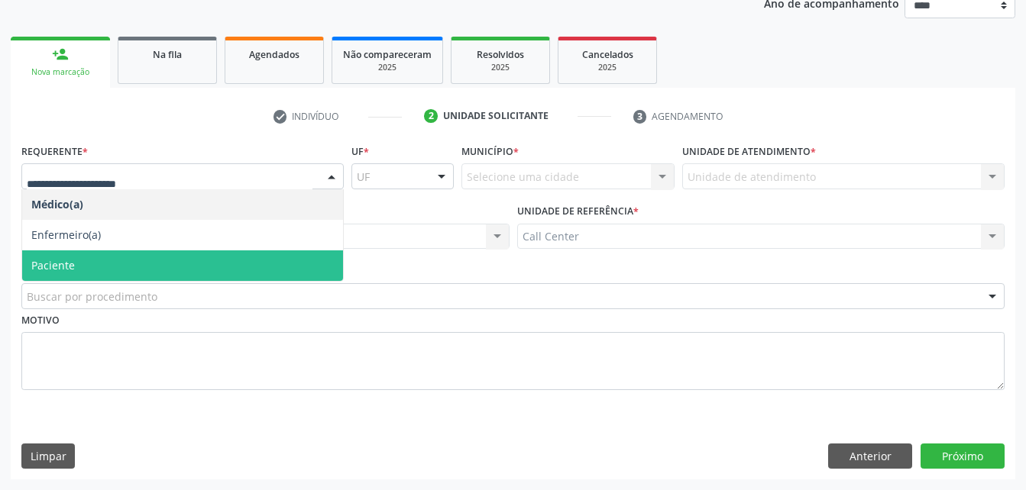
click at [144, 253] on span "Paciente" at bounding box center [182, 266] width 321 height 31
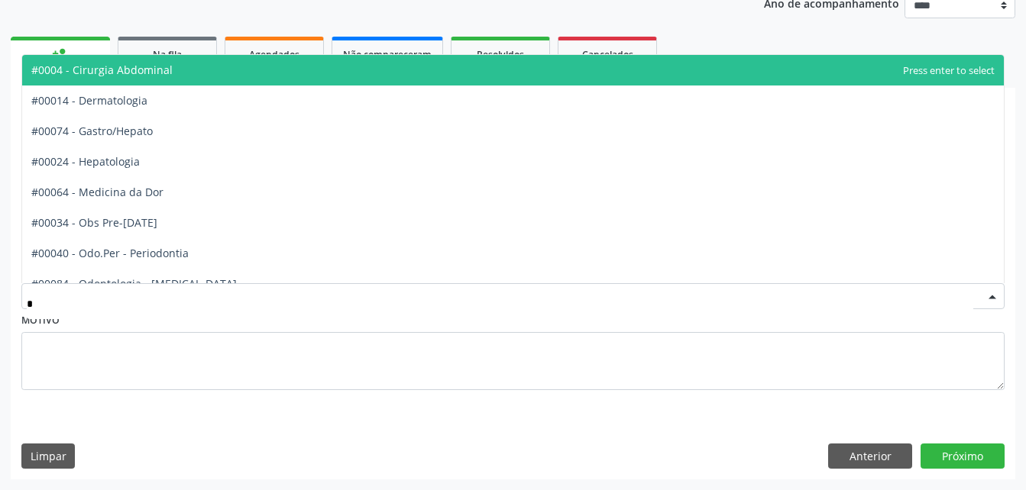
type input "**"
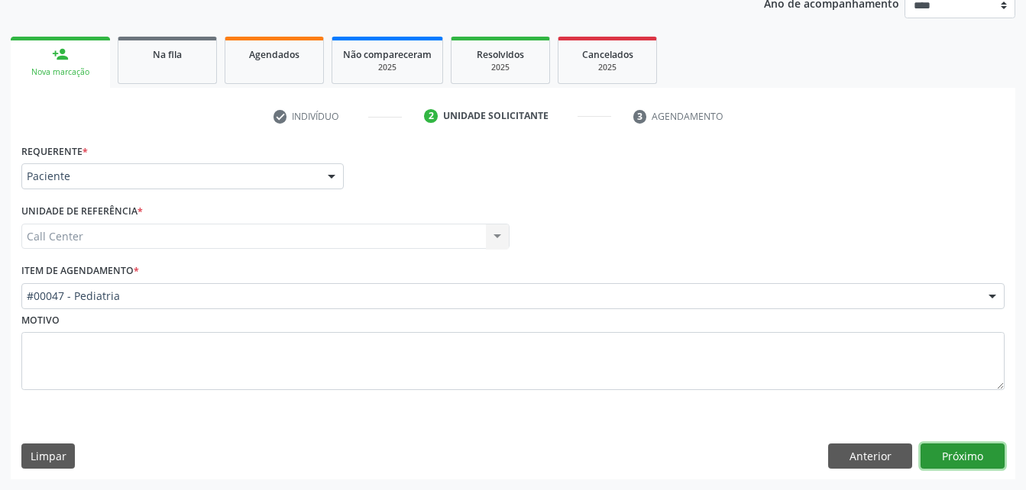
click at [975, 458] on button "Próximo" at bounding box center [963, 457] width 84 height 26
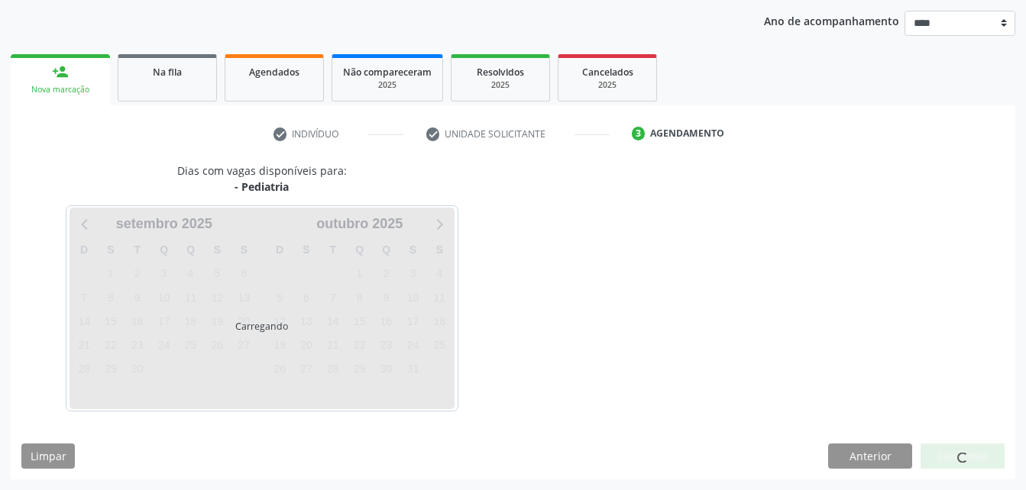
scroll to position [174, 0]
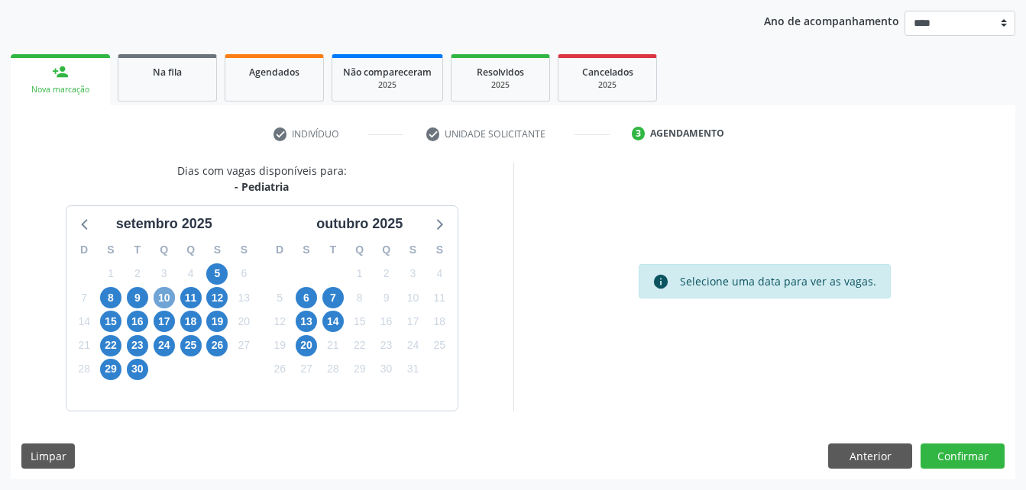
click at [163, 308] on span "10" at bounding box center [164, 297] width 21 height 21
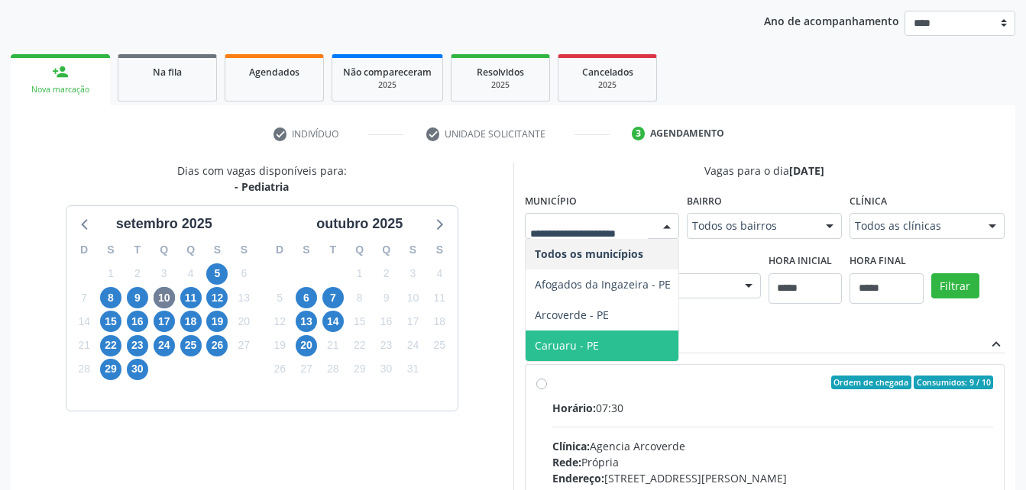
click at [604, 340] on span "Caruaru - PE" at bounding box center [603, 346] width 154 height 31
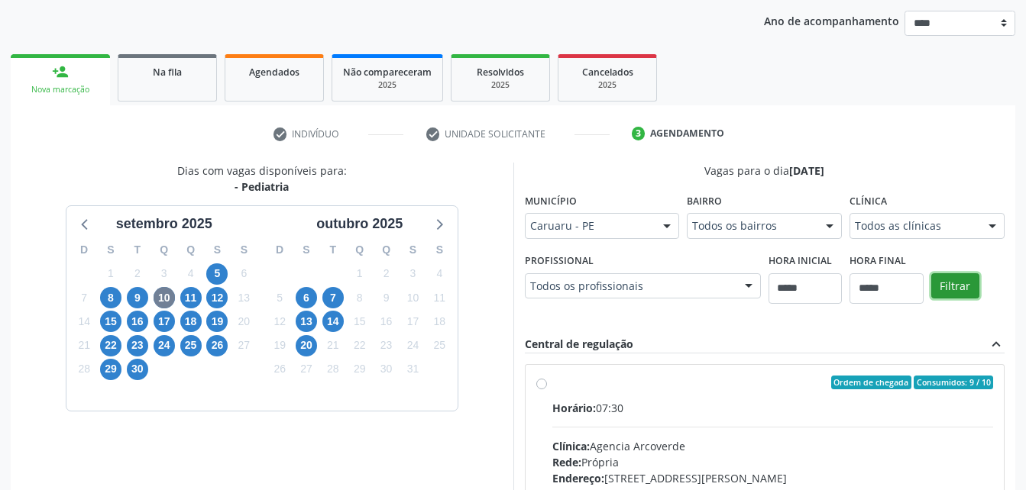
click at [943, 291] on button "Filtrar" at bounding box center [955, 286] width 48 height 26
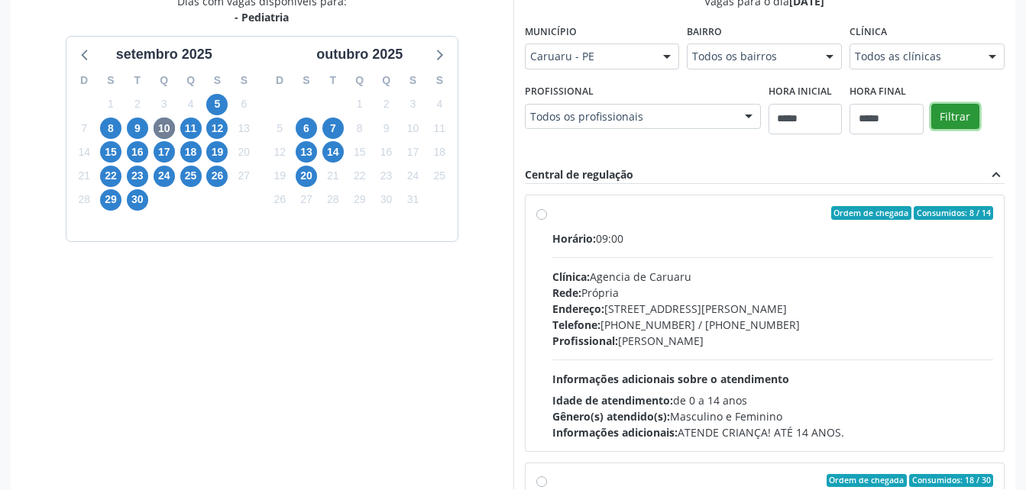
scroll to position [409, 0]
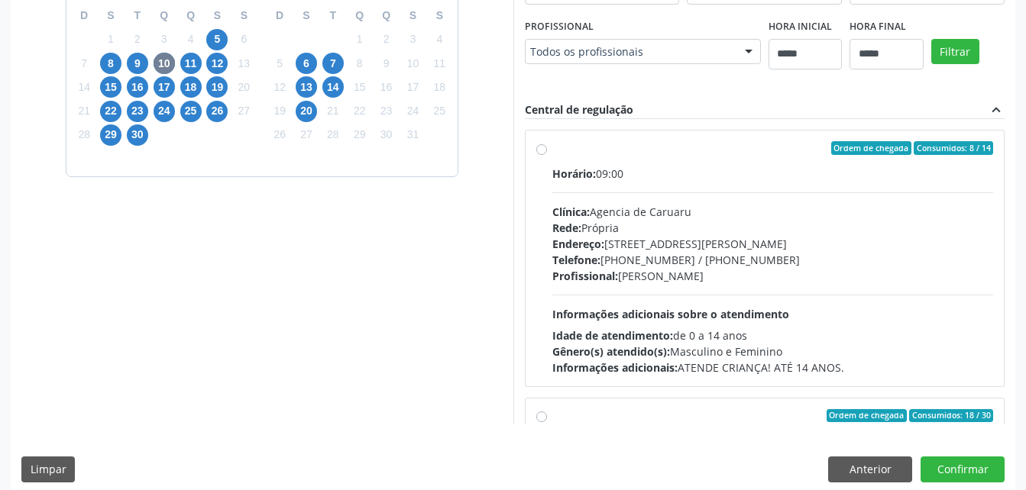
click at [872, 304] on div "Horário: 09:00 Clínica: Agencia de Caruaru Rede: [PERSON_NAME]: [STREET_ADDRESS…" at bounding box center [773, 271] width 442 height 210
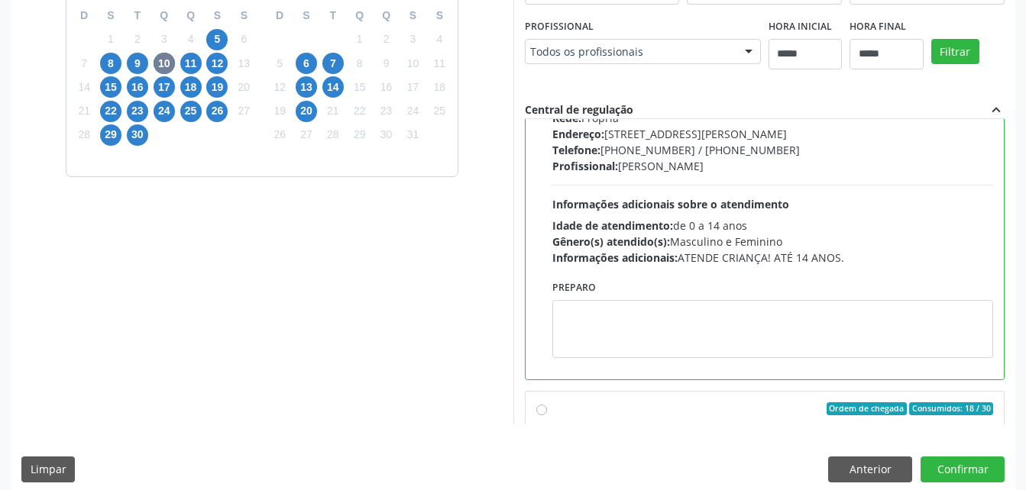
scroll to position [123, 0]
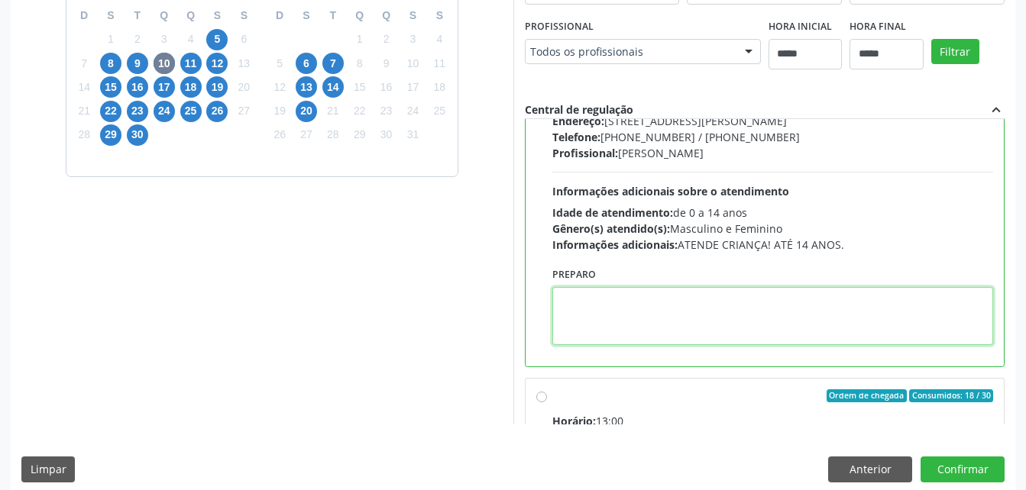
paste textarea "**********"
type textarea "**********"
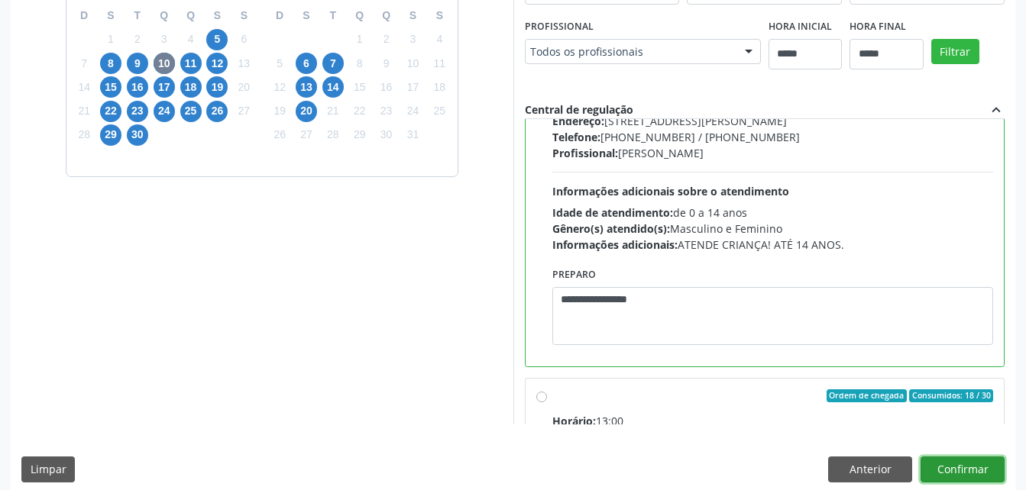
click at [995, 477] on button "Confirmar" at bounding box center [963, 470] width 84 height 26
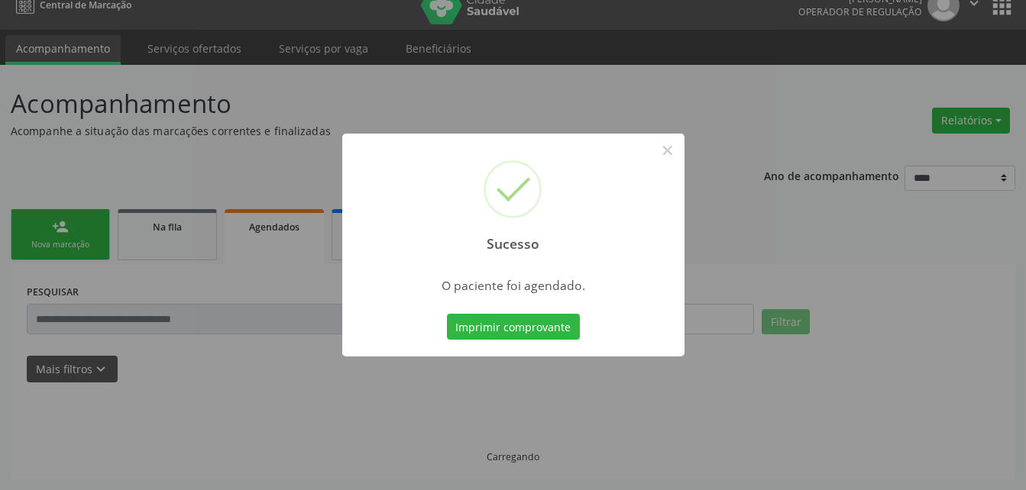
scroll to position [19, 0]
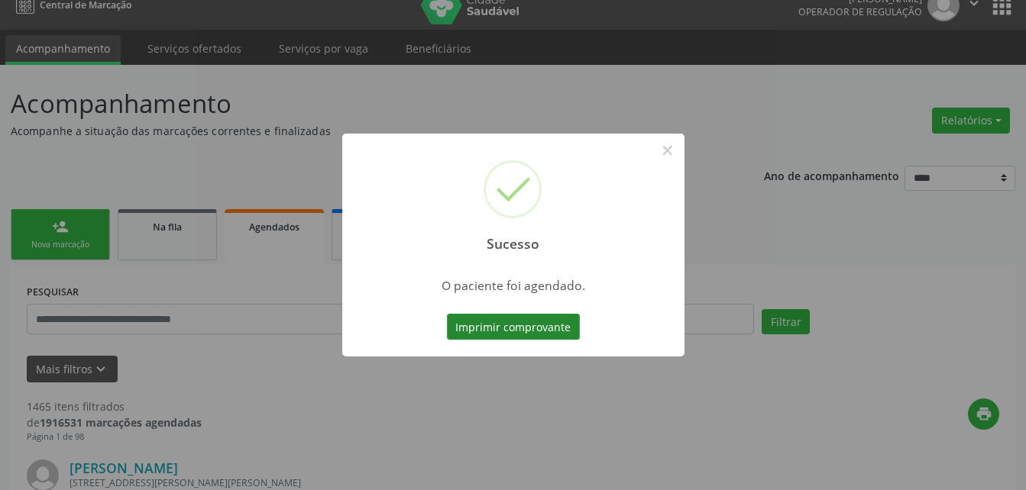
click at [558, 316] on button "Imprimir comprovante" at bounding box center [513, 327] width 133 height 26
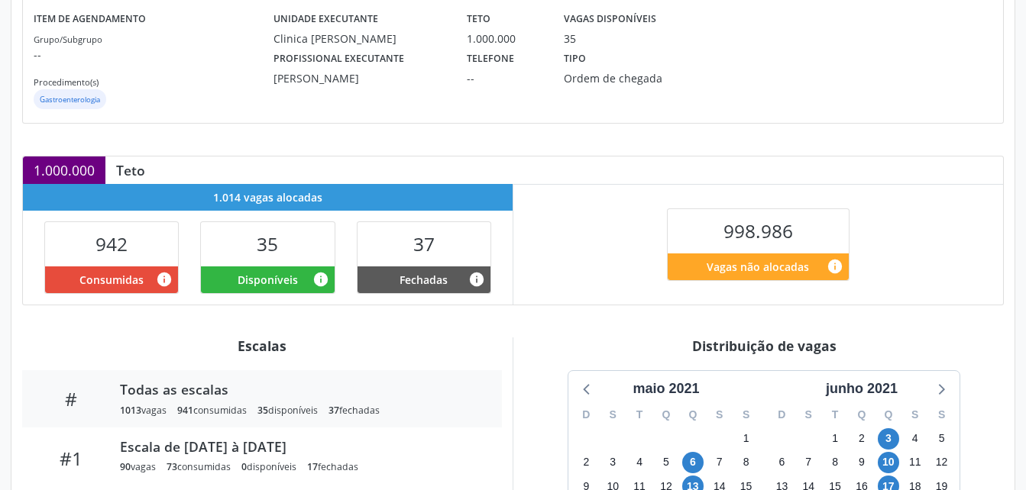
scroll to position [216, 0]
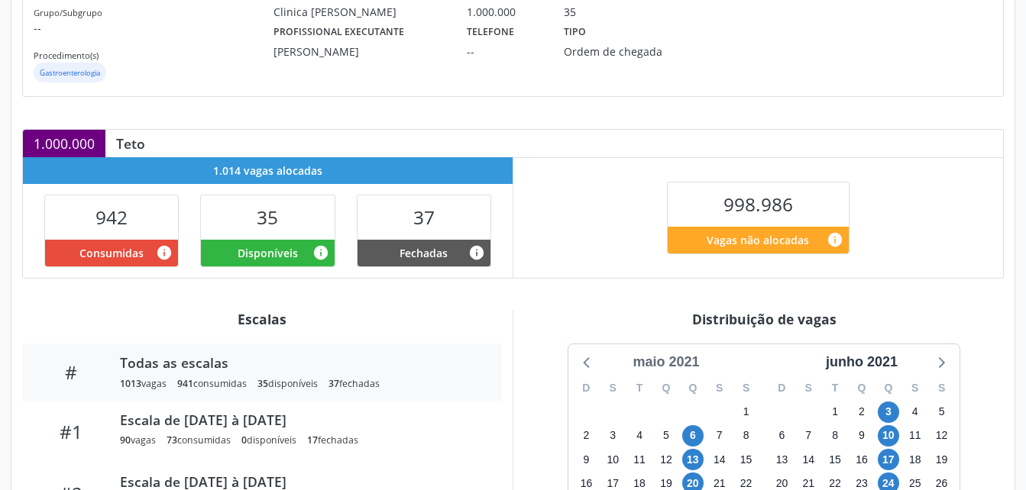
click at [657, 361] on div "maio 2021" at bounding box center [665, 362] width 79 height 21
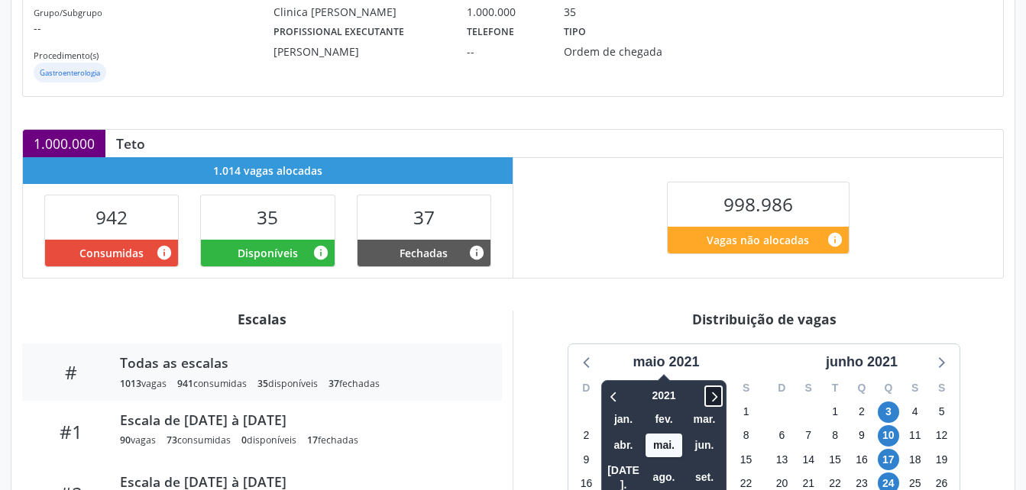
click at [717, 399] on icon at bounding box center [714, 397] width 5 height 10
click at [710, 470] on span "set." at bounding box center [704, 478] width 37 height 24
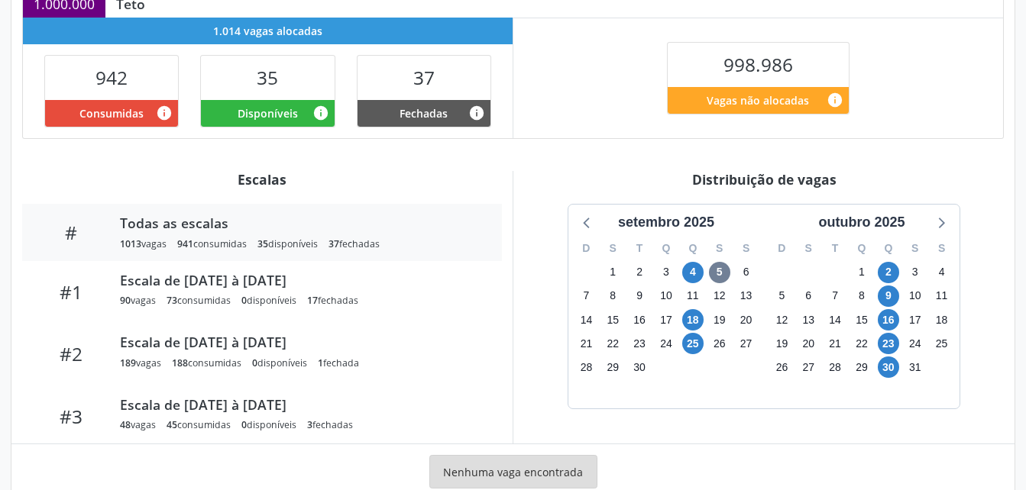
scroll to position [376, 0]
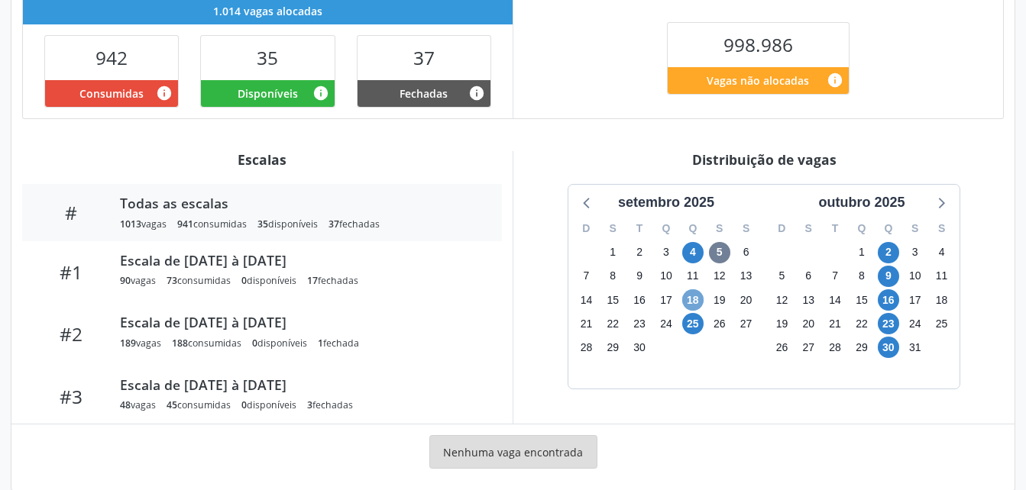
click at [692, 299] on span "18" at bounding box center [692, 300] width 21 height 21
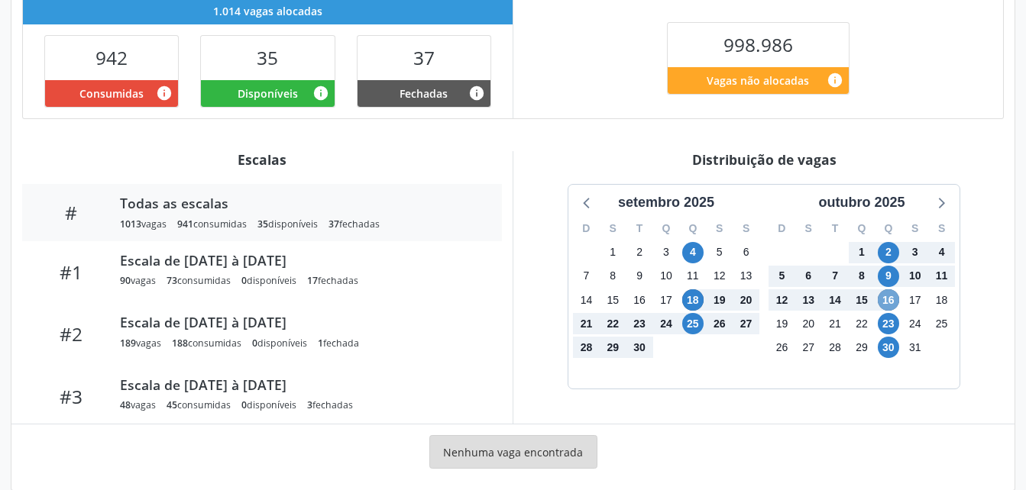
click at [890, 305] on span "16" at bounding box center [888, 300] width 21 height 21
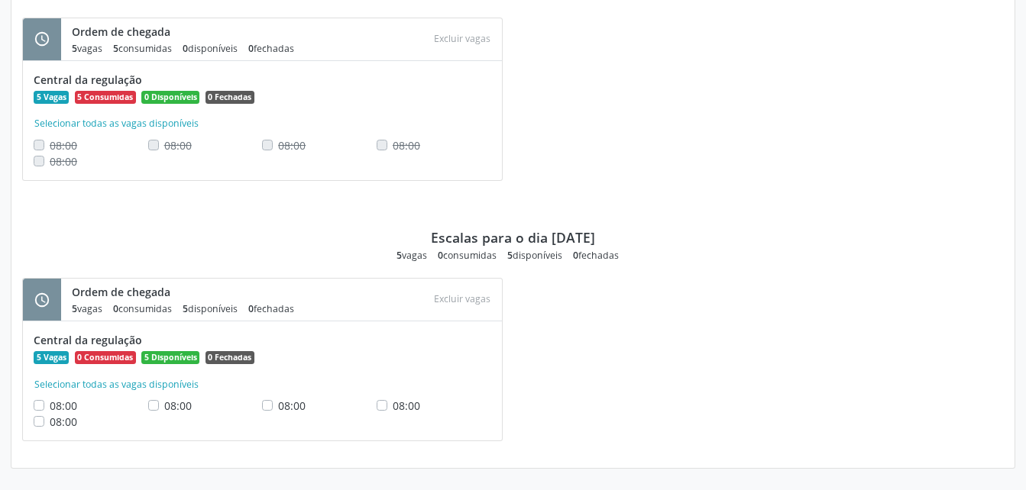
scroll to position [1072, 0]
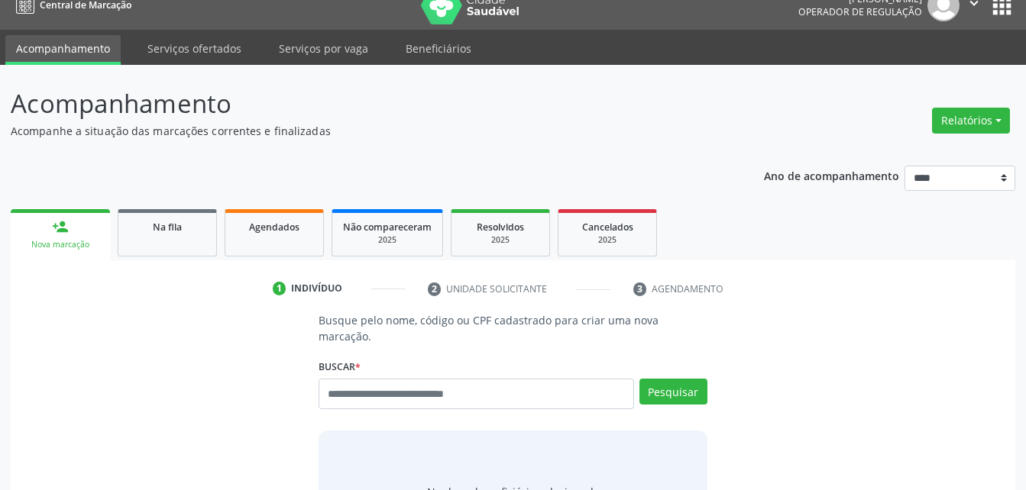
scroll to position [19, 0]
type input "******"
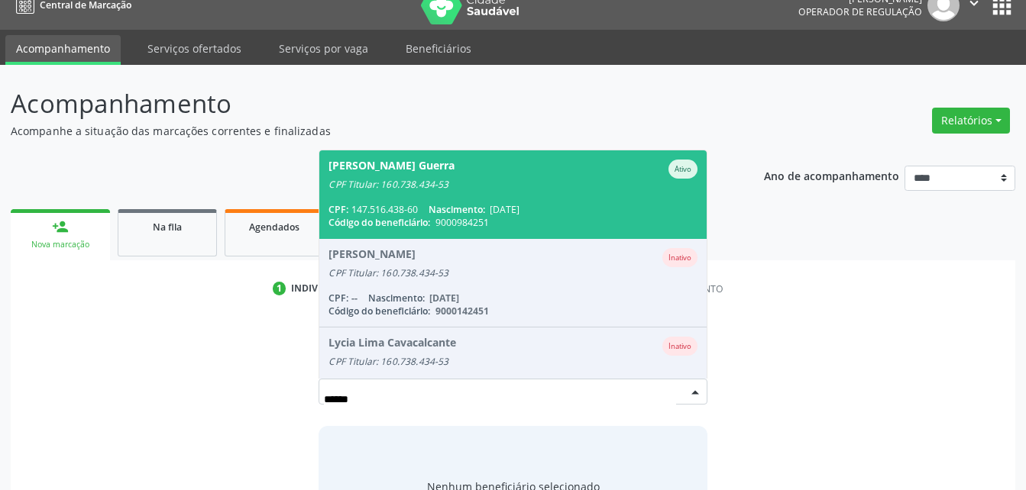
click at [566, 203] on div "CPF: 147.516.438-60 Nascimento: [DATE]" at bounding box center [512, 209] width 368 height 13
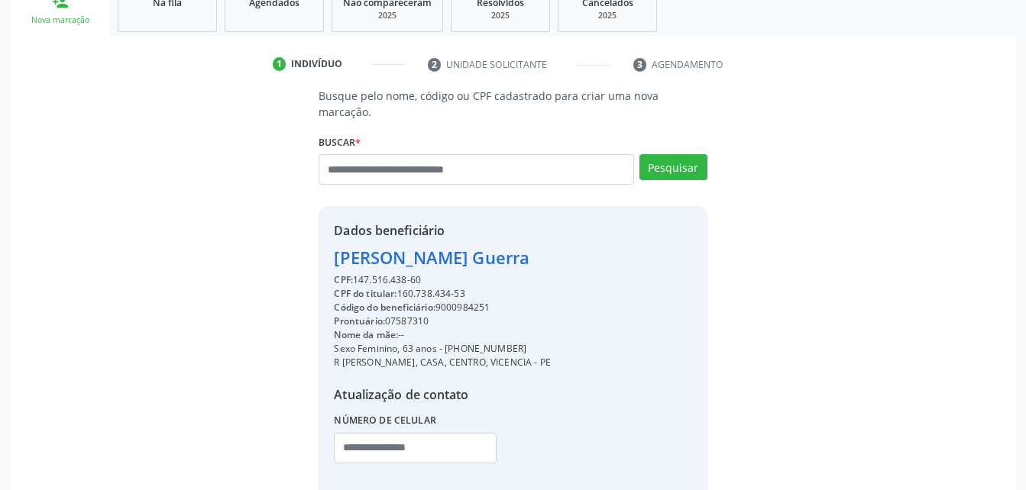
scroll to position [316, 0]
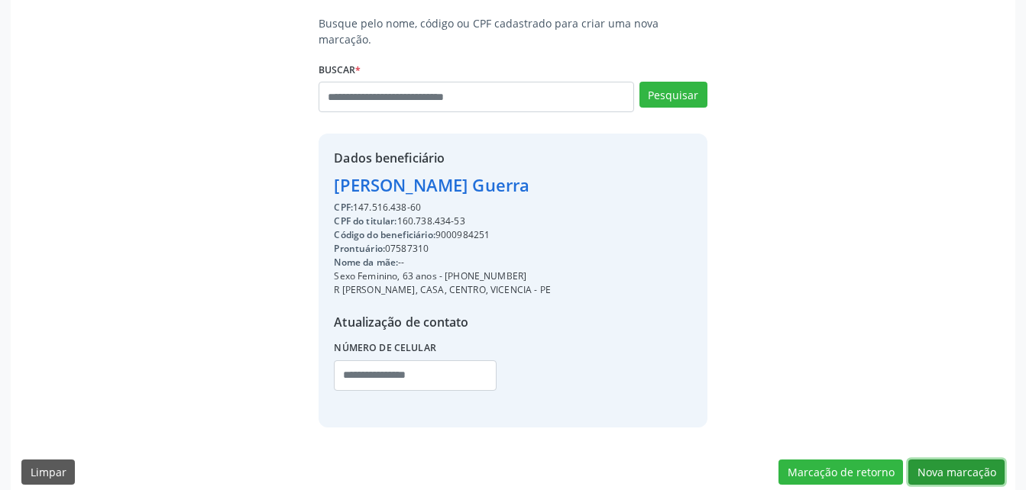
click at [945, 460] on button "Nova marcação" at bounding box center [956, 473] width 96 height 26
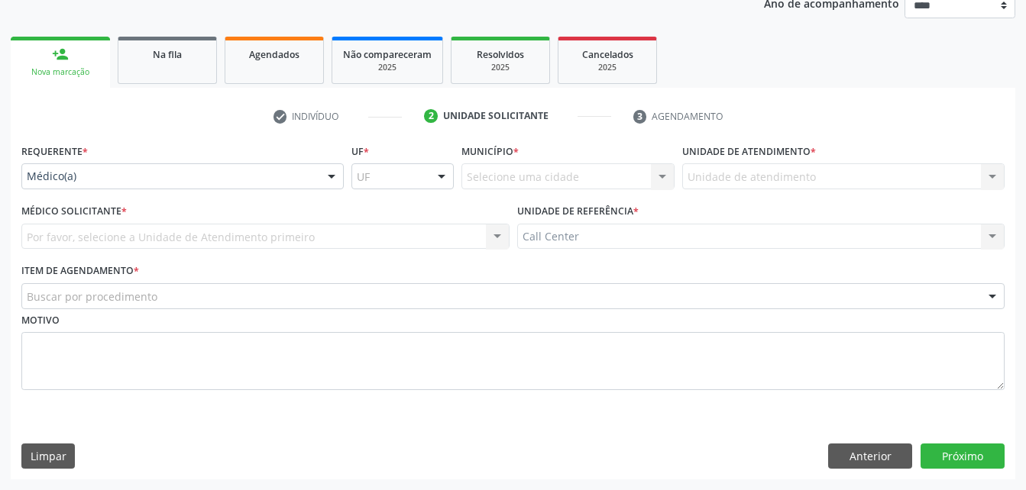
scroll to position [192, 0]
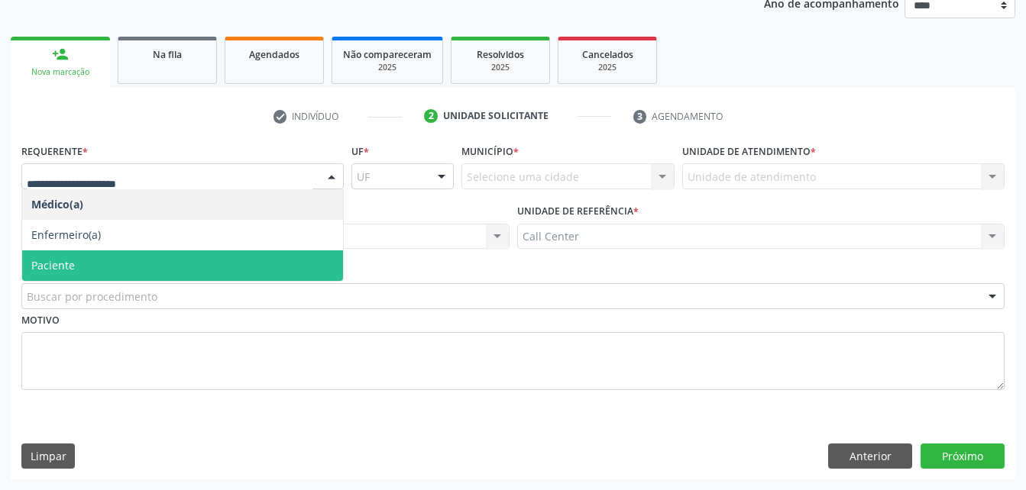
click at [221, 270] on span "Paciente" at bounding box center [182, 266] width 321 height 31
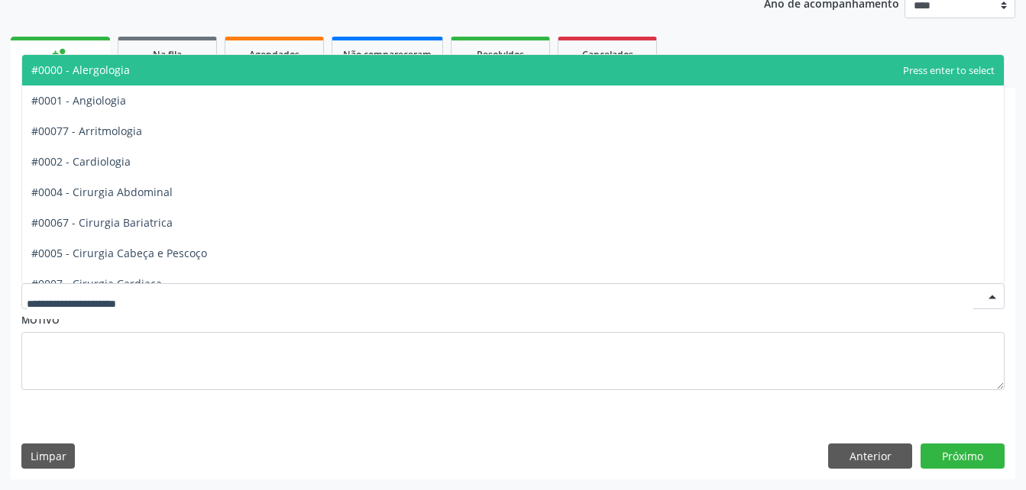
click at [227, 299] on div at bounding box center [512, 296] width 983 height 26
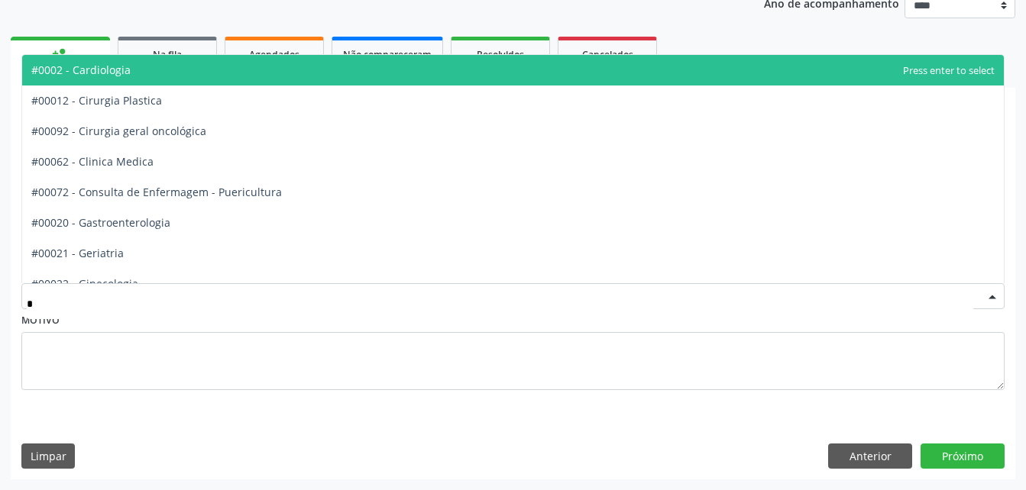
type input "**"
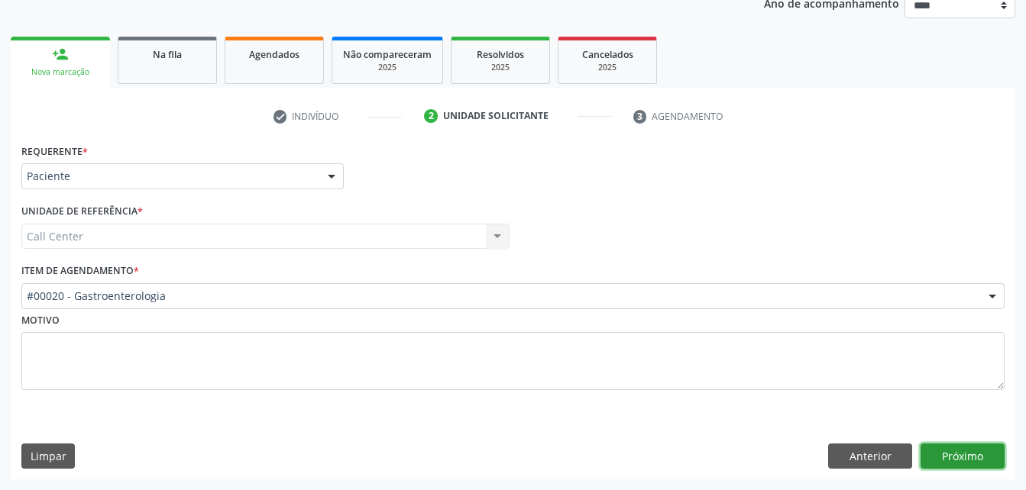
click at [978, 464] on button "Próximo" at bounding box center [963, 457] width 84 height 26
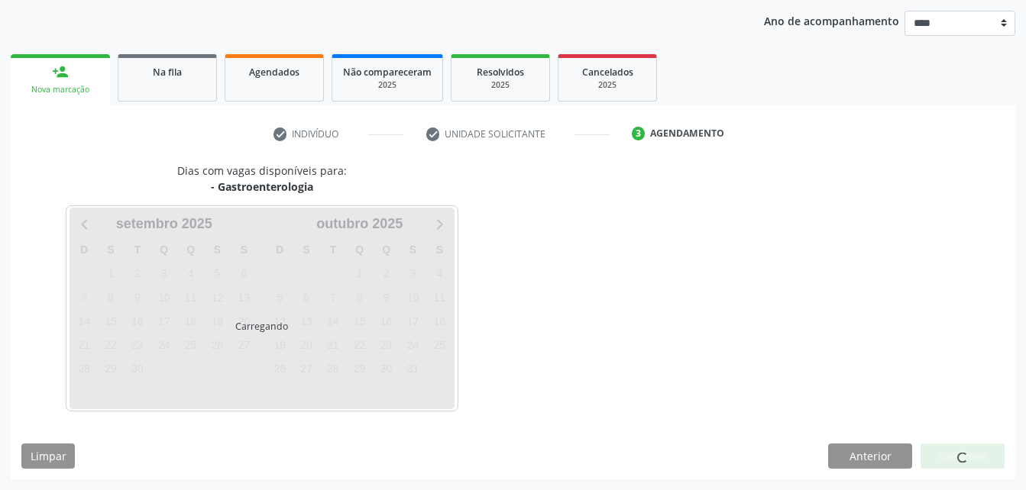
scroll to position [174, 0]
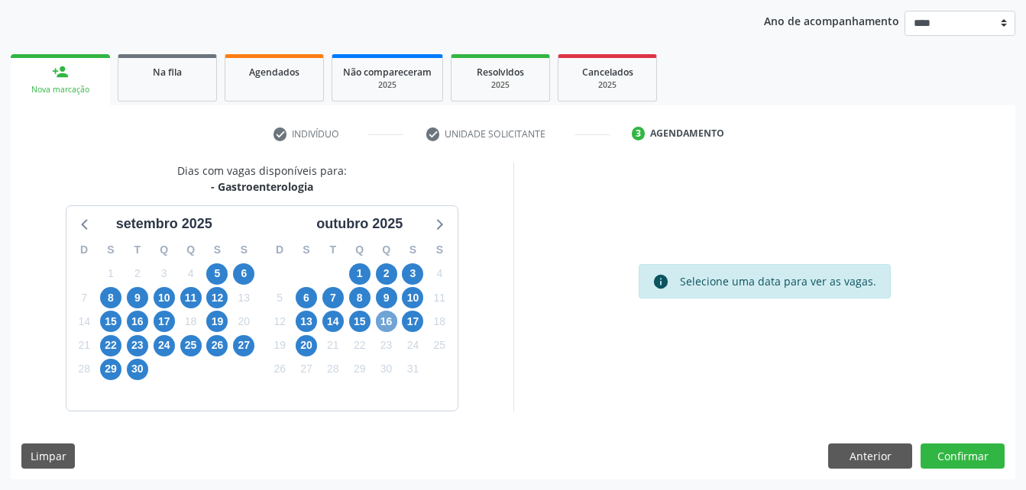
click at [383, 322] on span "16" at bounding box center [386, 321] width 21 height 21
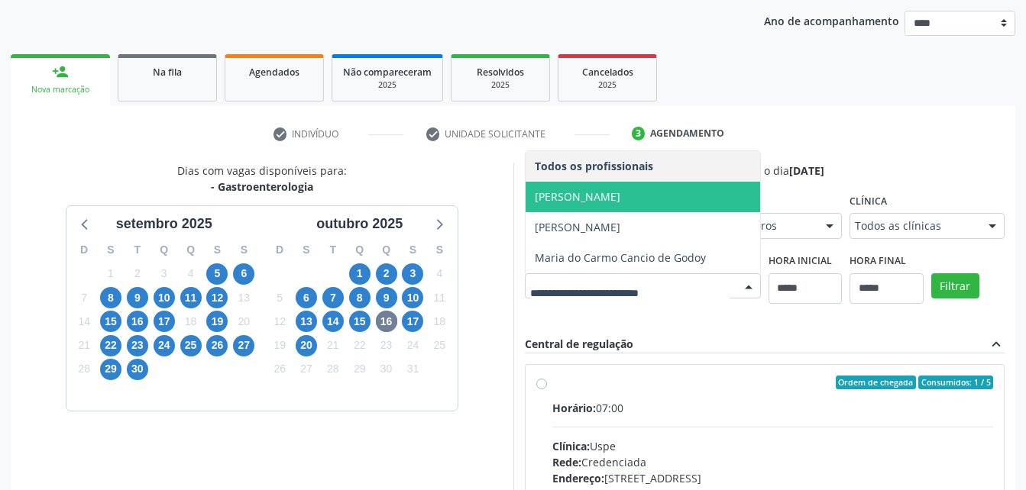
click at [620, 202] on span "[PERSON_NAME]" at bounding box center [578, 196] width 86 height 15
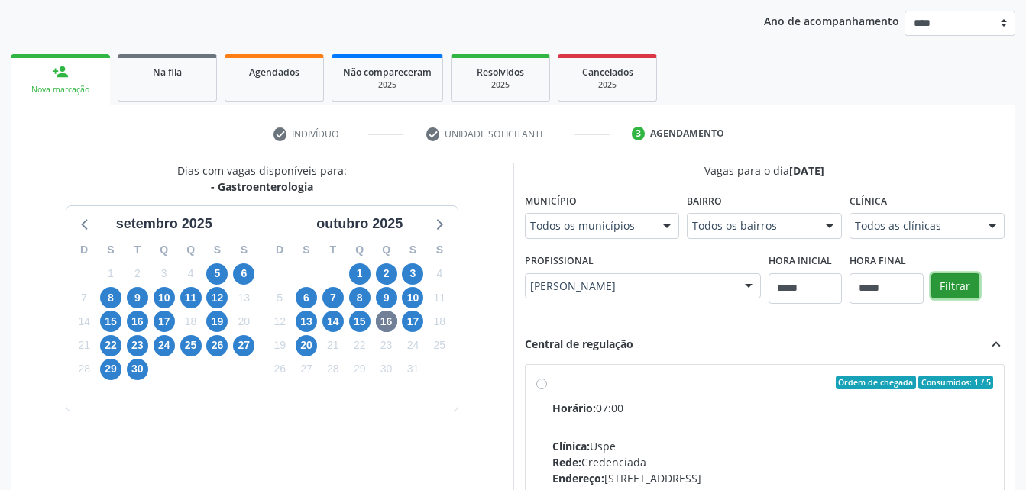
click at [963, 281] on button "Filtrar" at bounding box center [955, 286] width 48 height 26
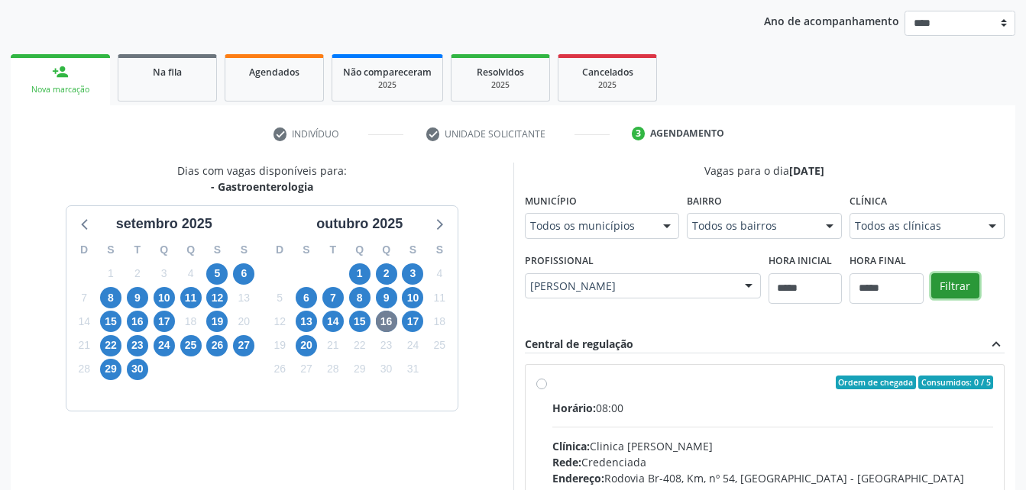
drag, startPoint x: 963, startPoint y: 281, endPoint x: 1037, endPoint y: 251, distance: 80.2
click at [1025, 251] on html "Central de Marcação [PERSON_NAME] Operador de regulação  Configurações Sair ap…" at bounding box center [513, 71] width 1026 height 490
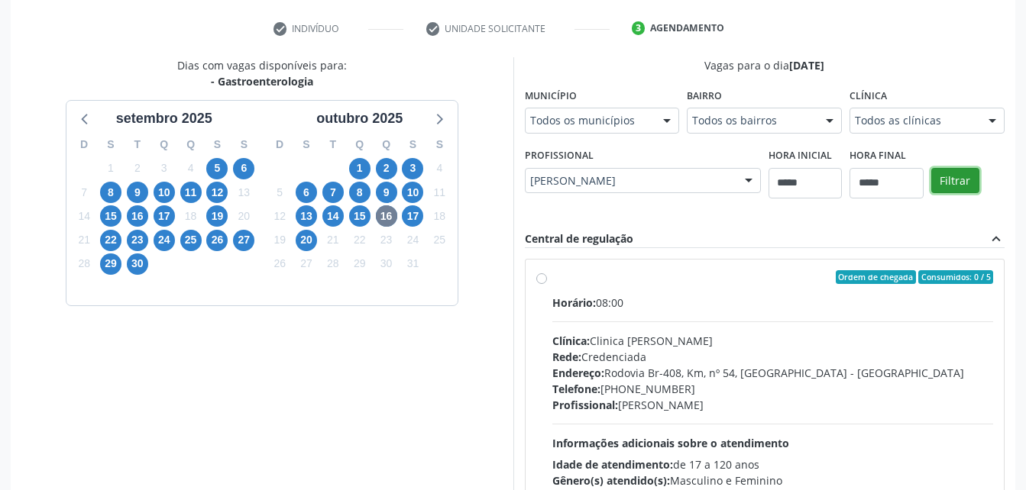
scroll to position [302, 0]
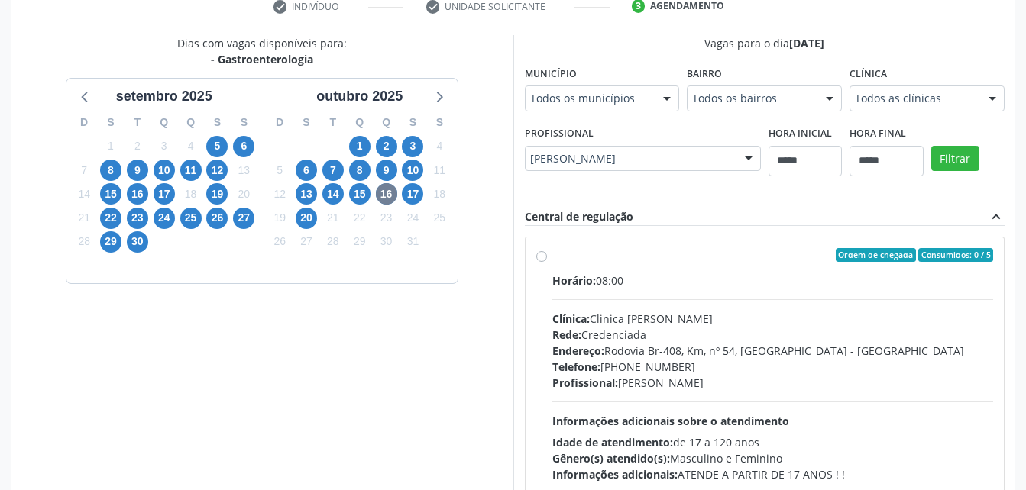
click at [772, 336] on div "Rede: Credenciada" at bounding box center [773, 335] width 442 height 16
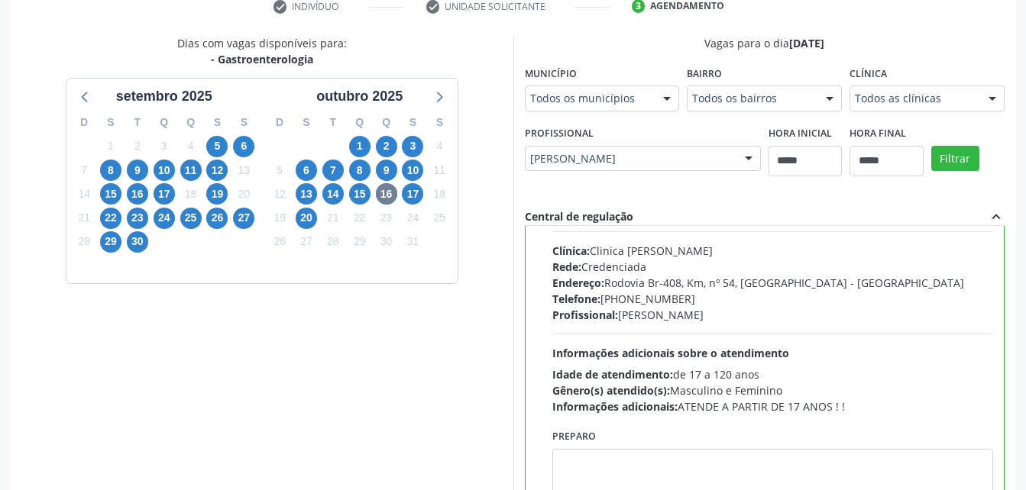
scroll to position [76, 0]
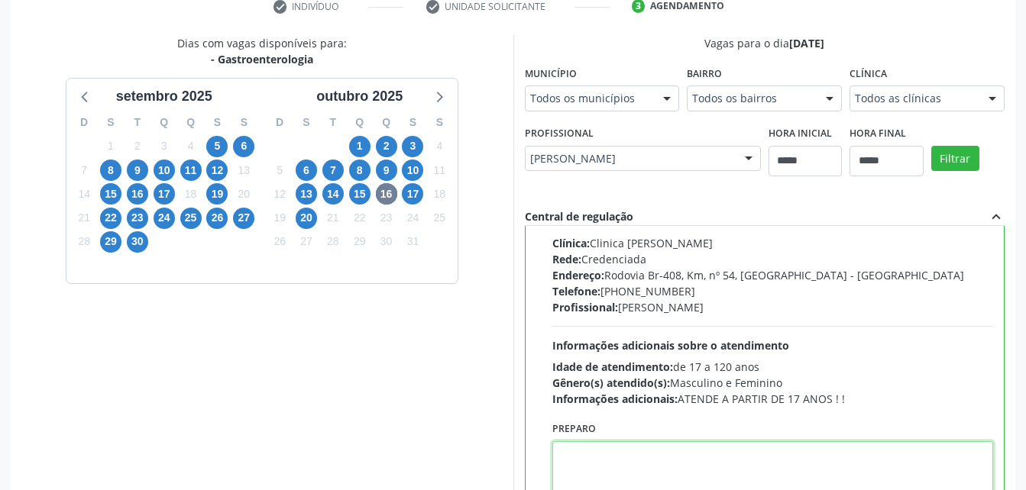
paste textarea "**********"
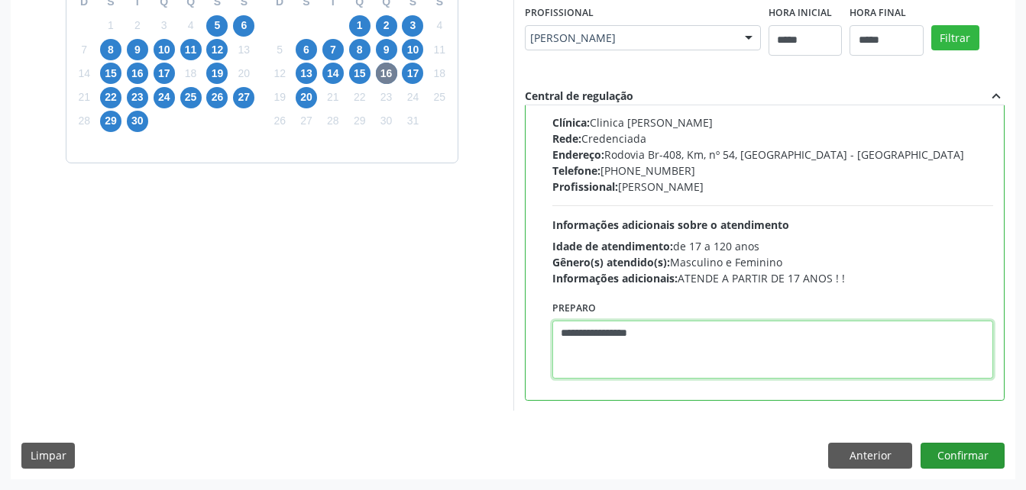
type textarea "**********"
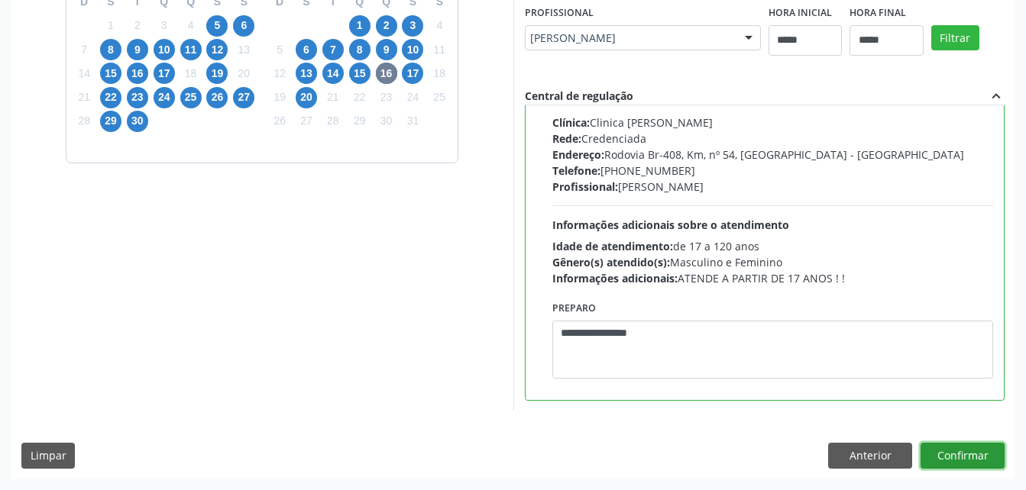
click at [957, 459] on button "Confirmar" at bounding box center [963, 456] width 84 height 26
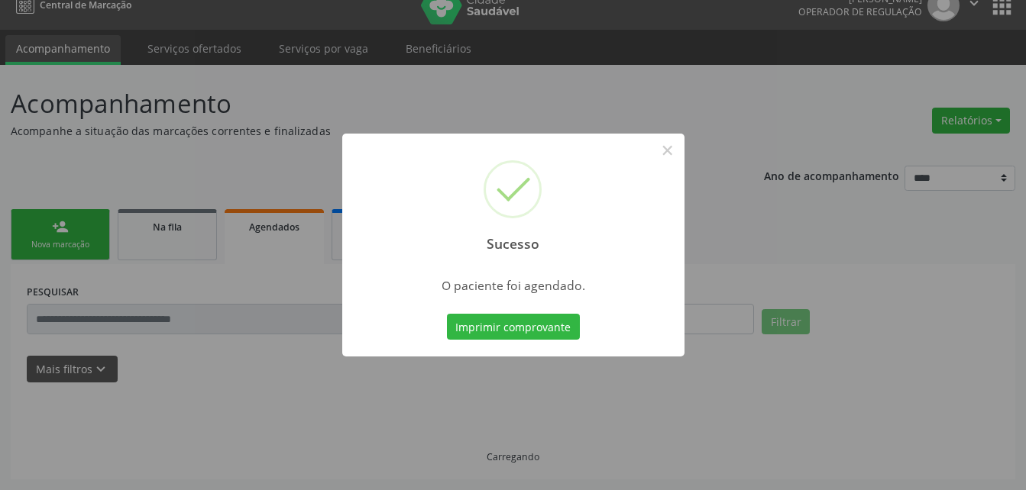
scroll to position [19, 0]
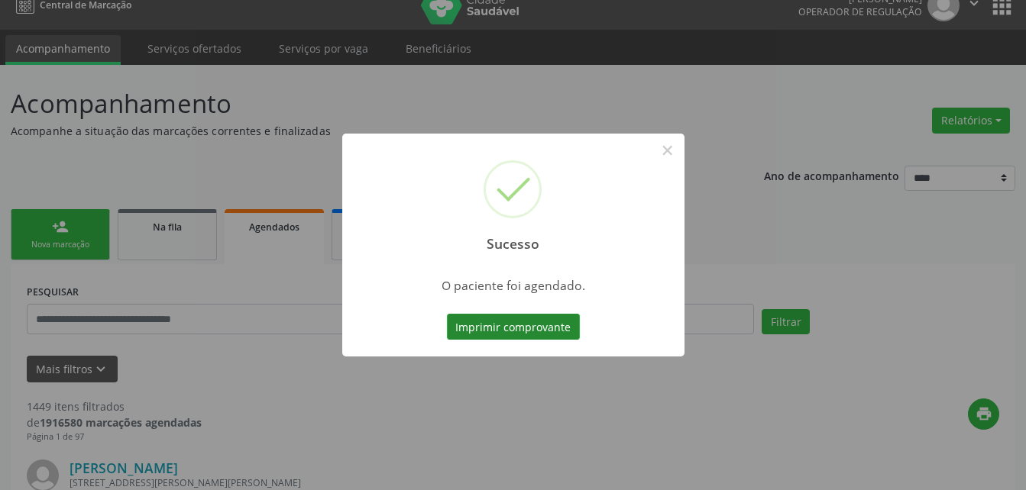
click at [516, 323] on button "Imprimir comprovante" at bounding box center [513, 327] width 133 height 26
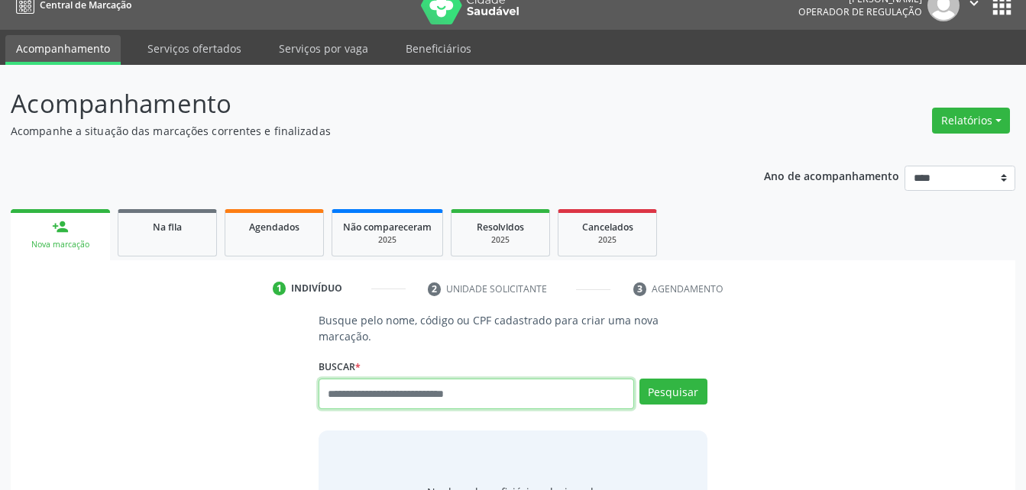
scroll to position [19, 0]
type input "*****"
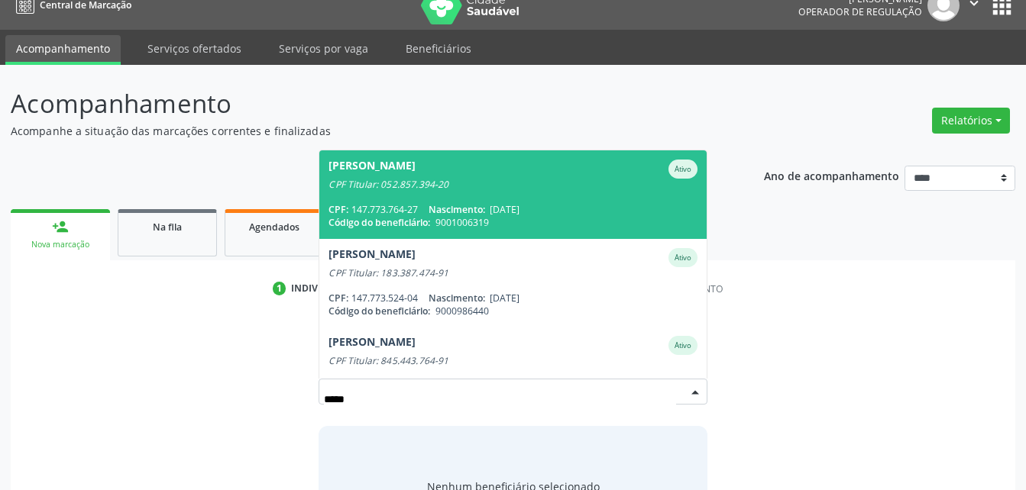
click at [480, 178] on span "[PERSON_NAME] Ativo CPF Titular: 052.857.394-20 CPF: 147.773.764-27 Nascimento:…" at bounding box center [512, 194] width 387 height 88
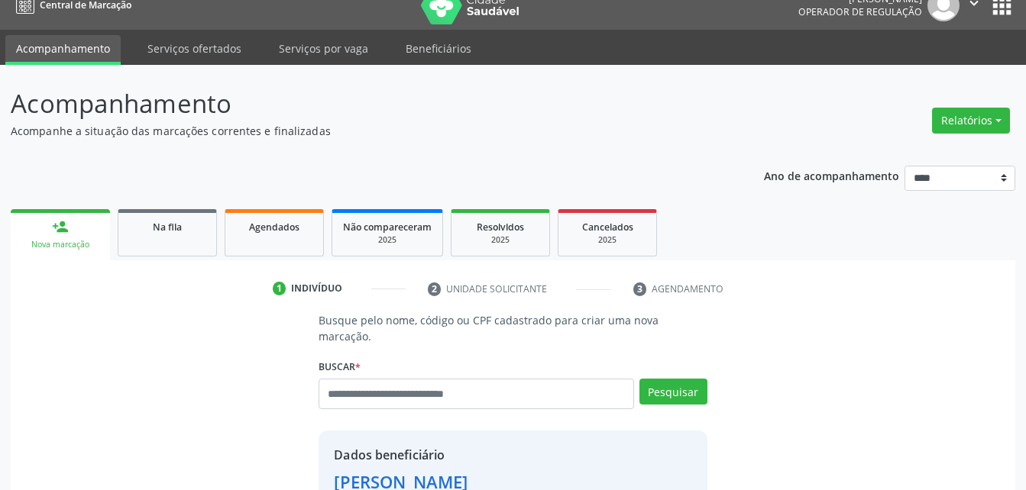
scroll to position [316, 0]
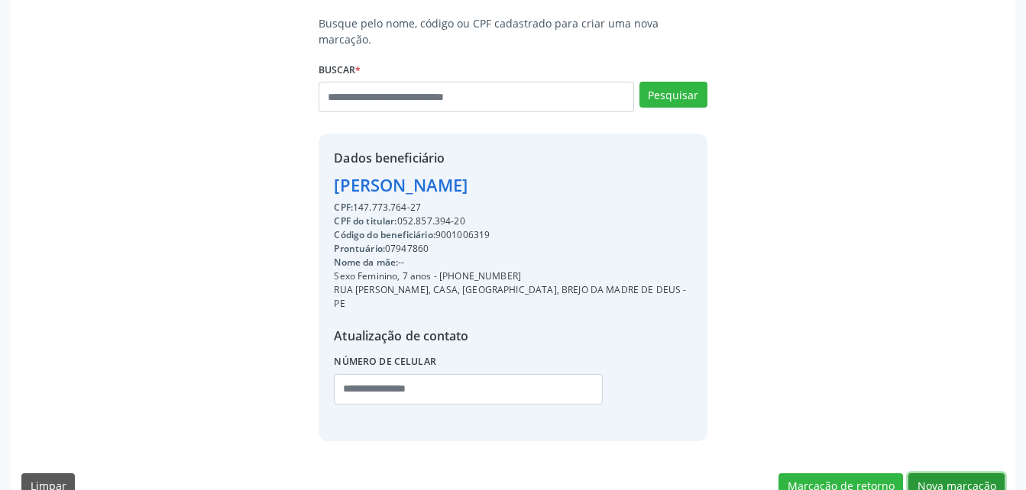
click at [940, 474] on button "Nova marcação" at bounding box center [956, 487] width 96 height 26
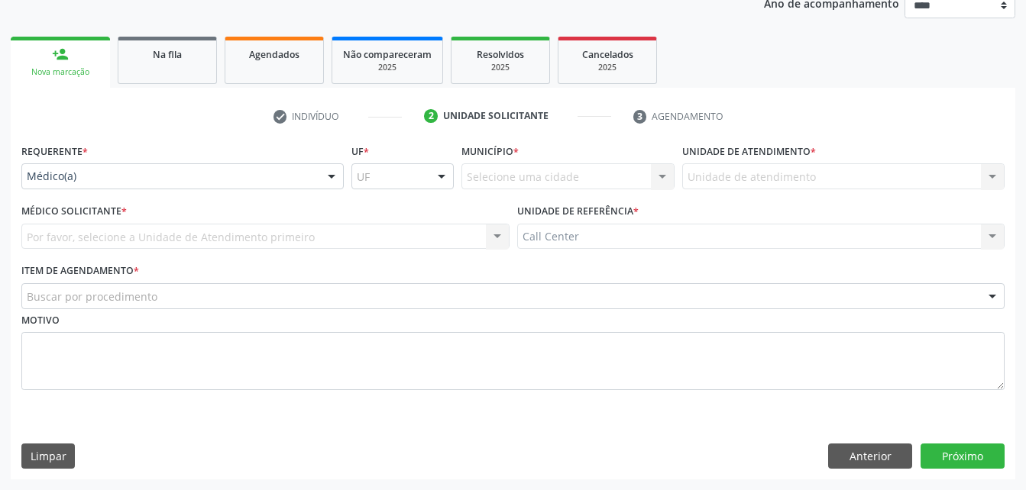
scroll to position [192, 0]
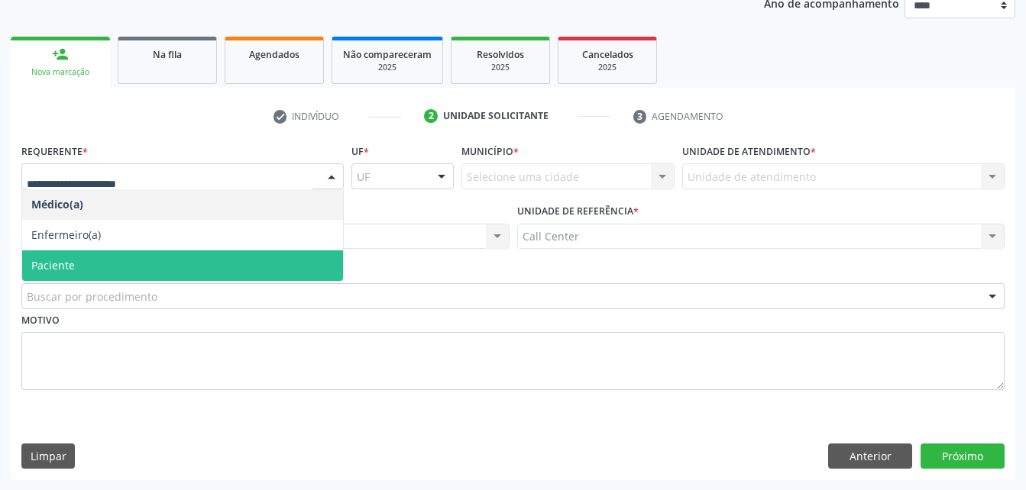
click at [135, 258] on span "Paciente" at bounding box center [182, 266] width 321 height 31
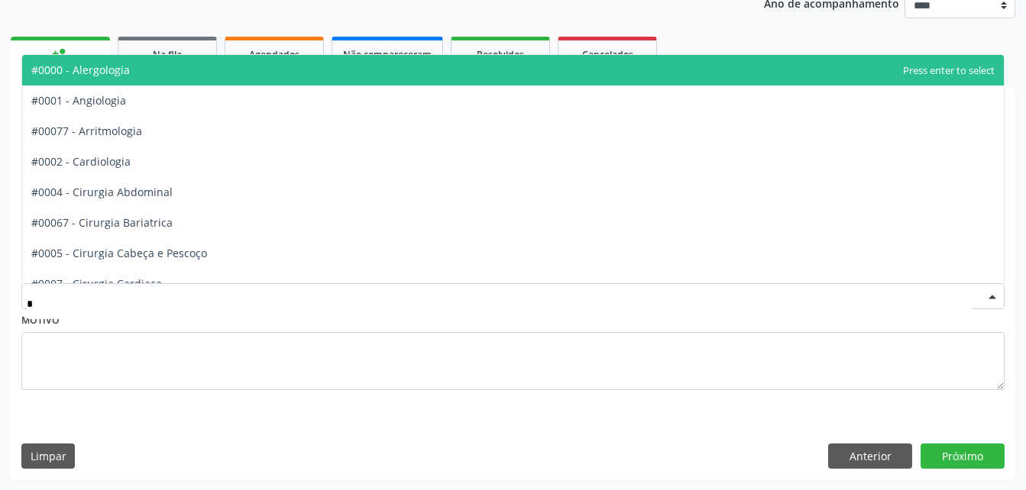
type input "**"
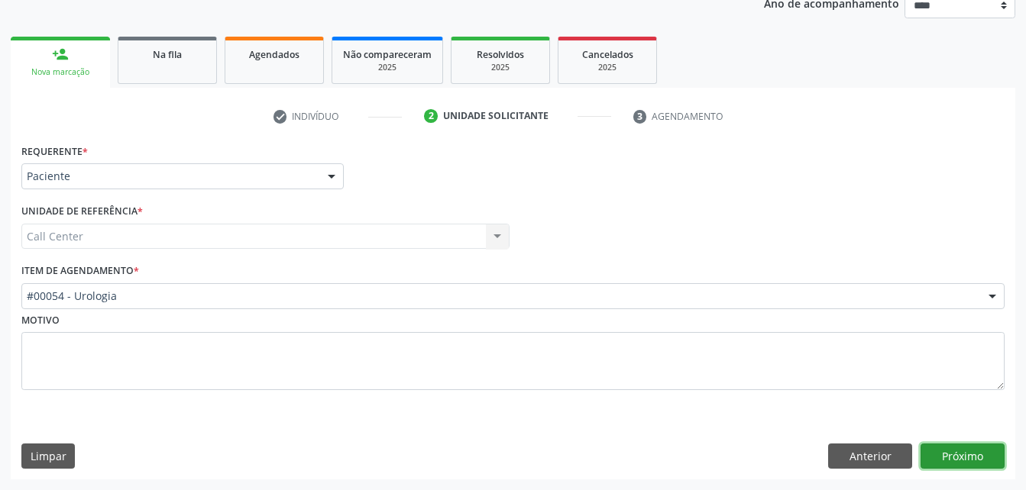
click at [963, 454] on button "Próximo" at bounding box center [963, 457] width 84 height 26
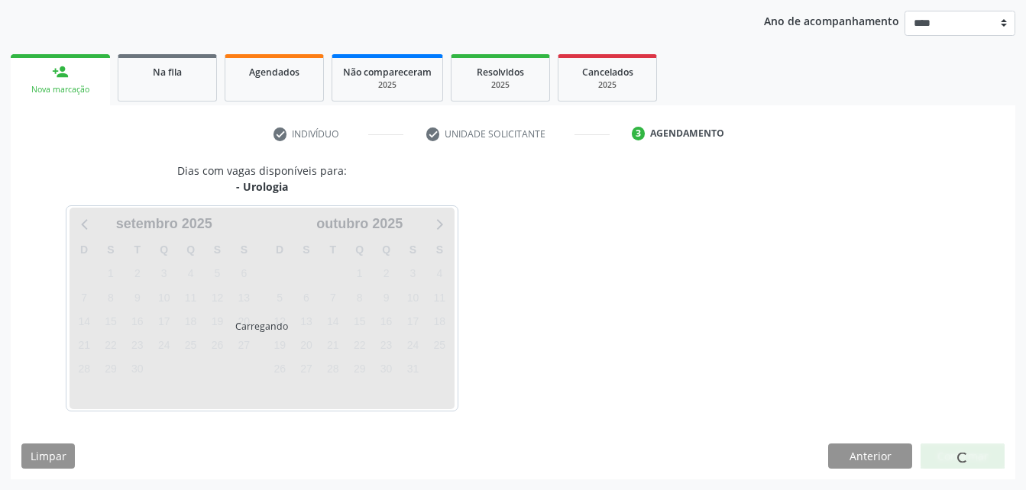
scroll to position [174, 0]
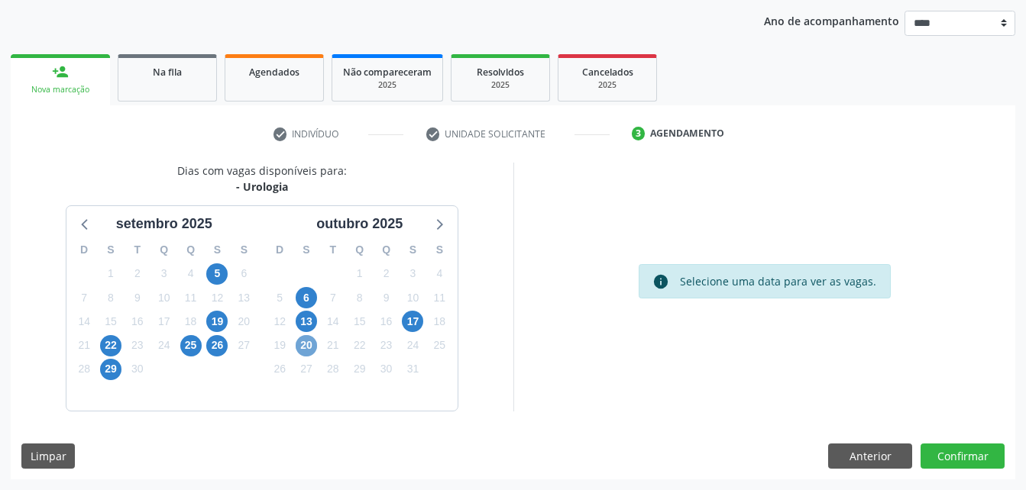
click at [308, 343] on span "20" at bounding box center [306, 345] width 21 height 21
click at [309, 341] on span "20" at bounding box center [306, 345] width 21 height 21
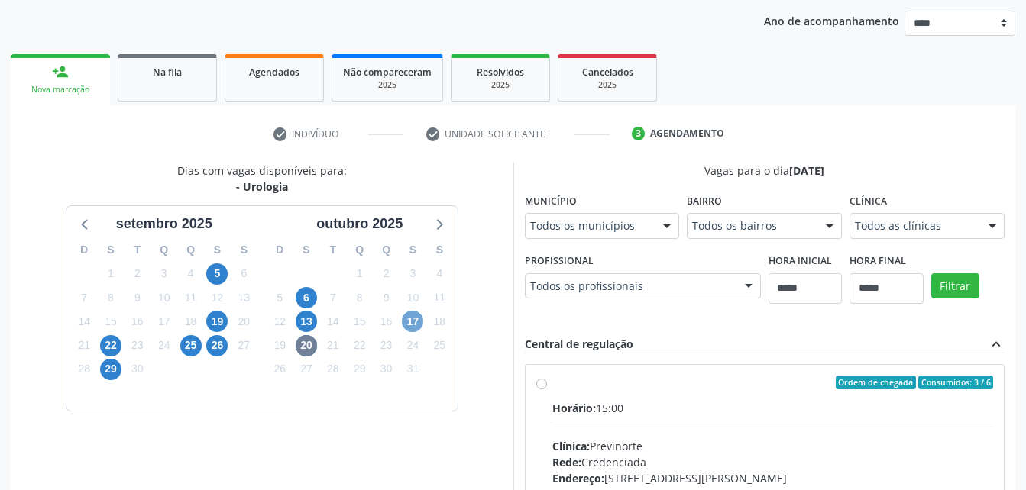
click at [416, 322] on span "17" at bounding box center [412, 321] width 21 height 21
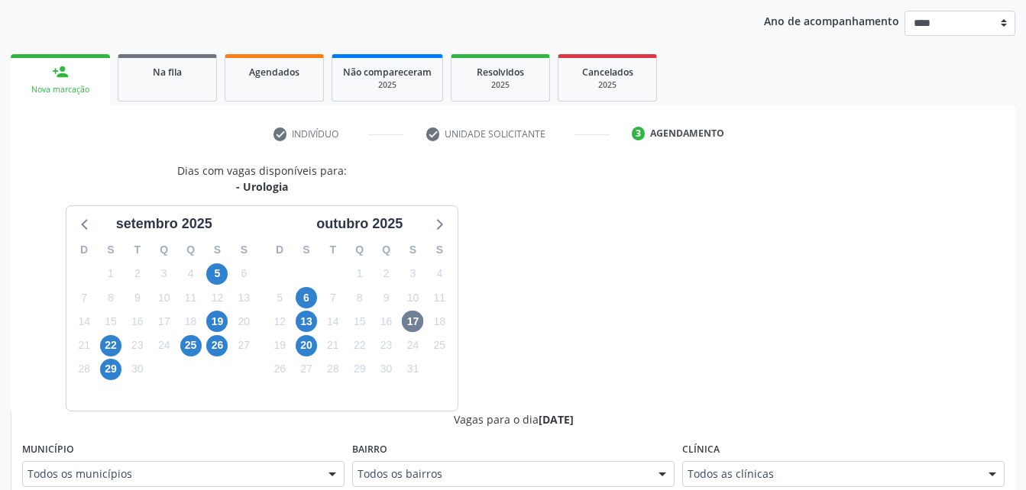
scroll to position [181, 0]
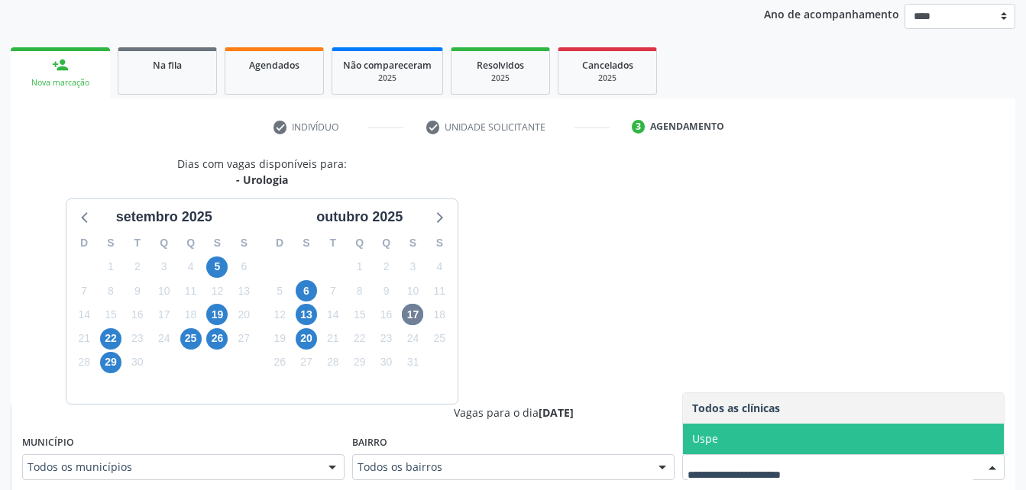
click at [846, 443] on span "Uspe" at bounding box center [843, 439] width 321 height 31
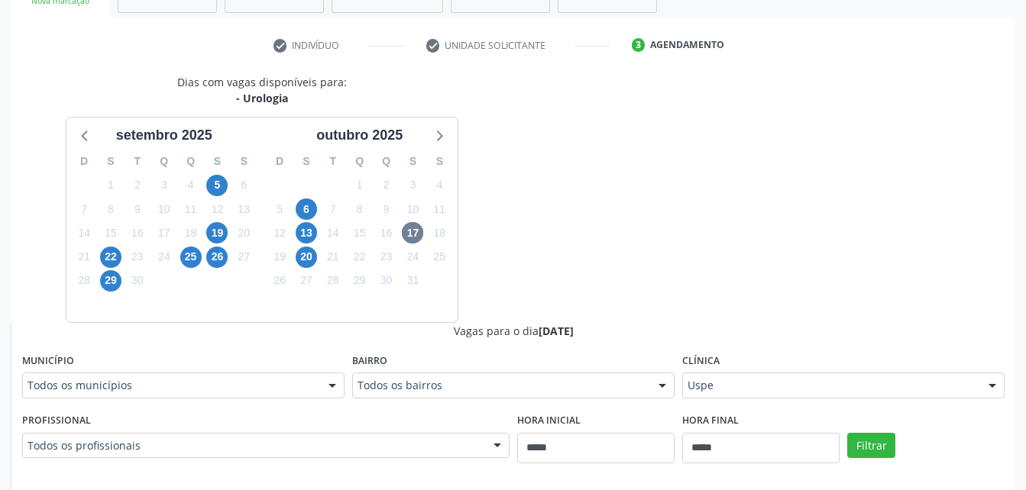
scroll to position [303, 0]
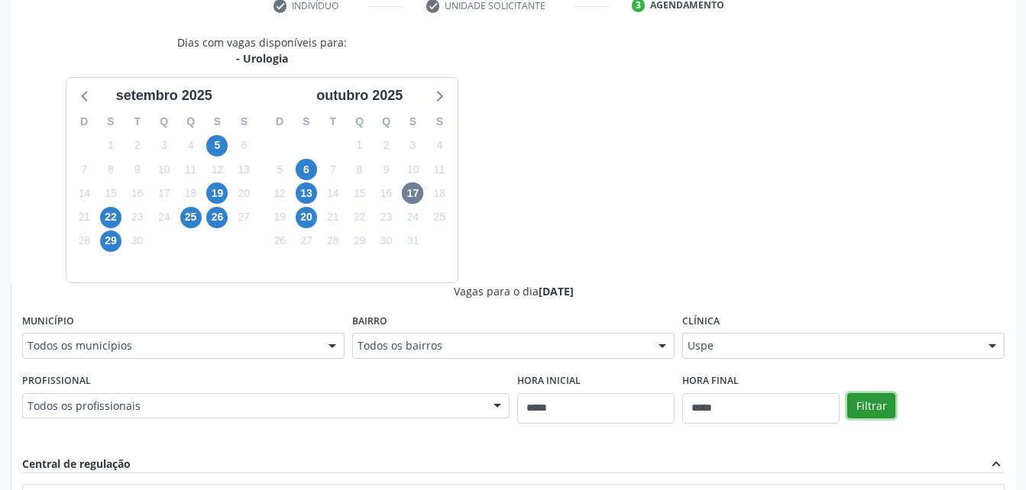
click at [868, 402] on button "Filtrar" at bounding box center [871, 406] width 48 height 26
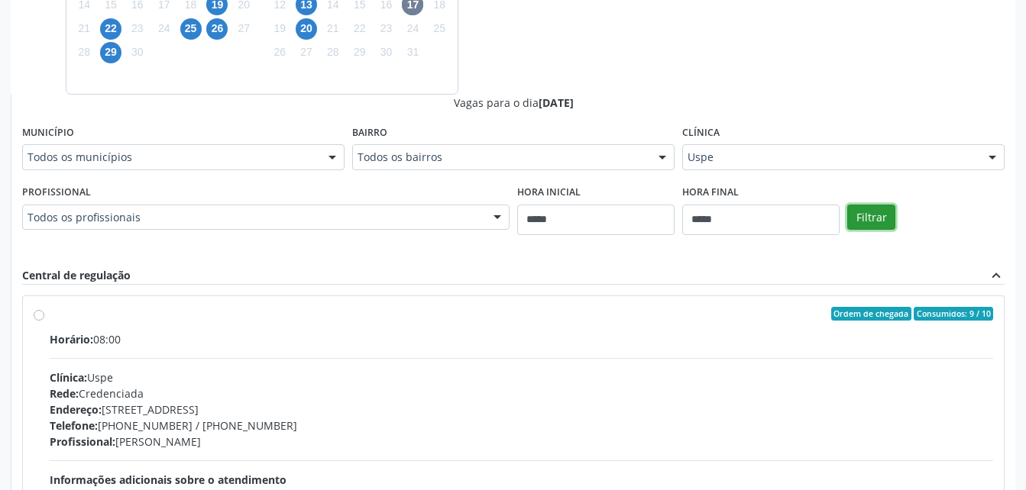
scroll to position [512, 0]
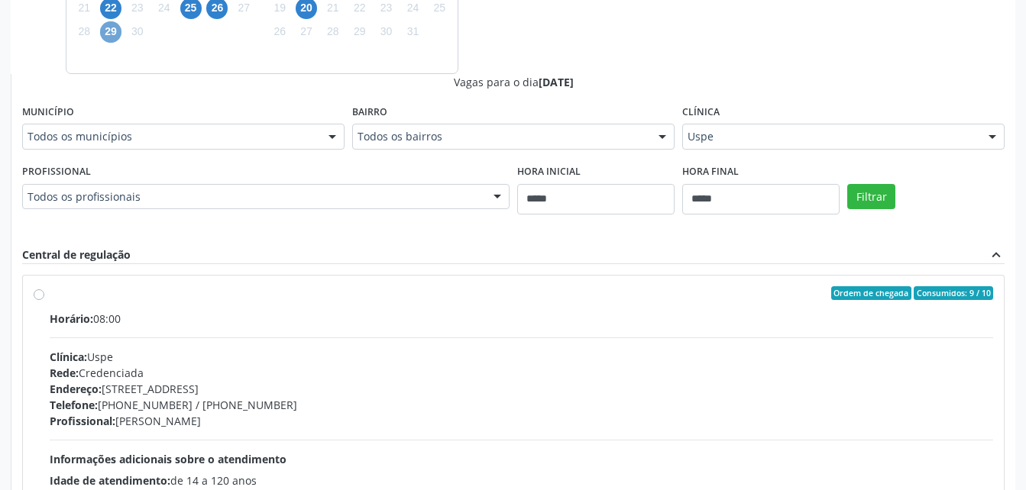
click at [107, 31] on span "29" at bounding box center [110, 31] width 21 height 21
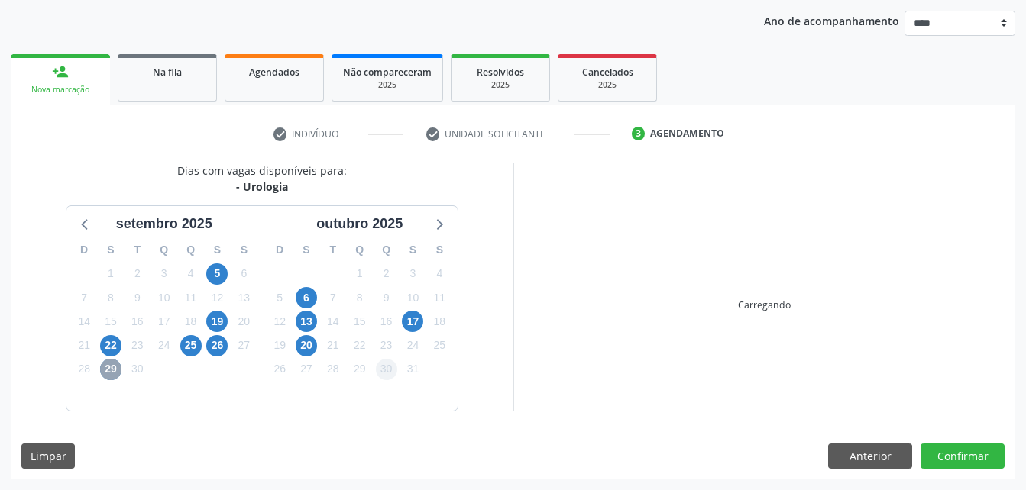
scroll to position [422, 0]
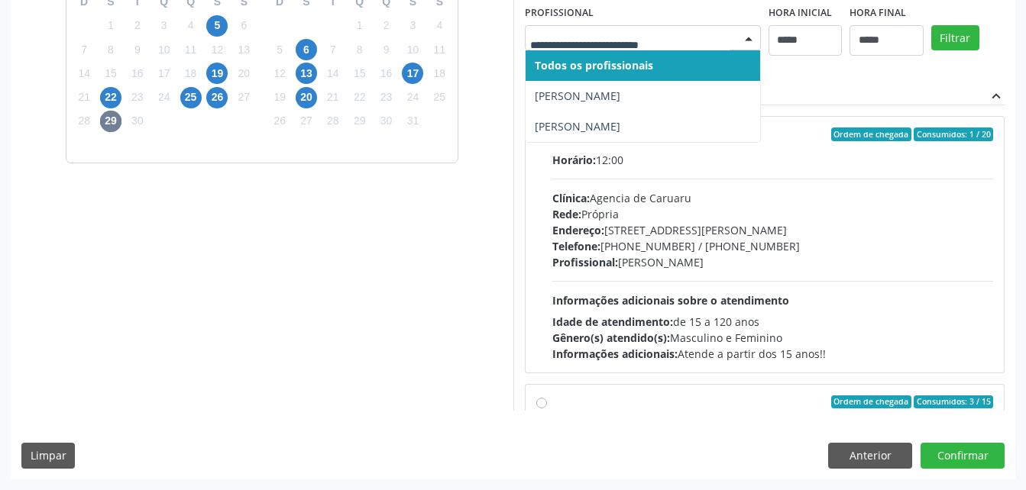
click at [601, 29] on div at bounding box center [643, 38] width 236 height 26
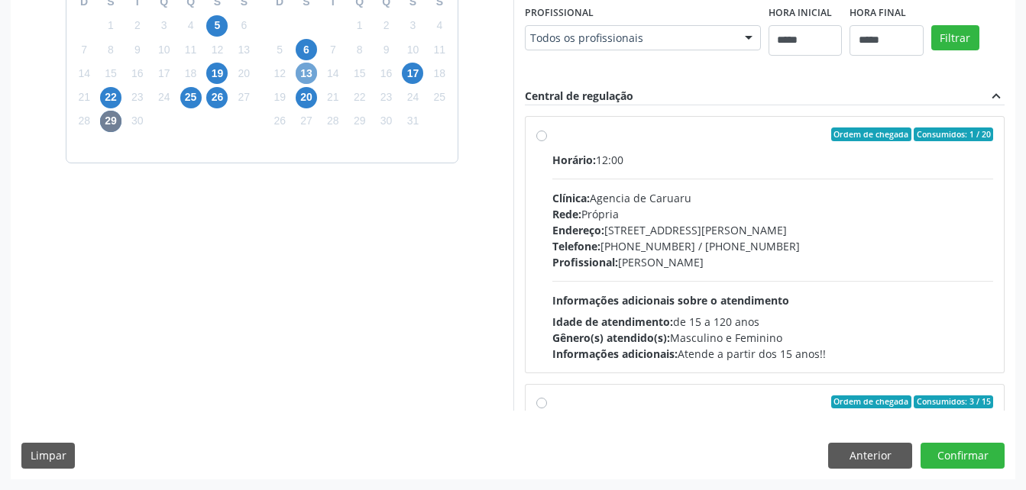
click at [306, 66] on span "13" at bounding box center [306, 73] width 21 height 21
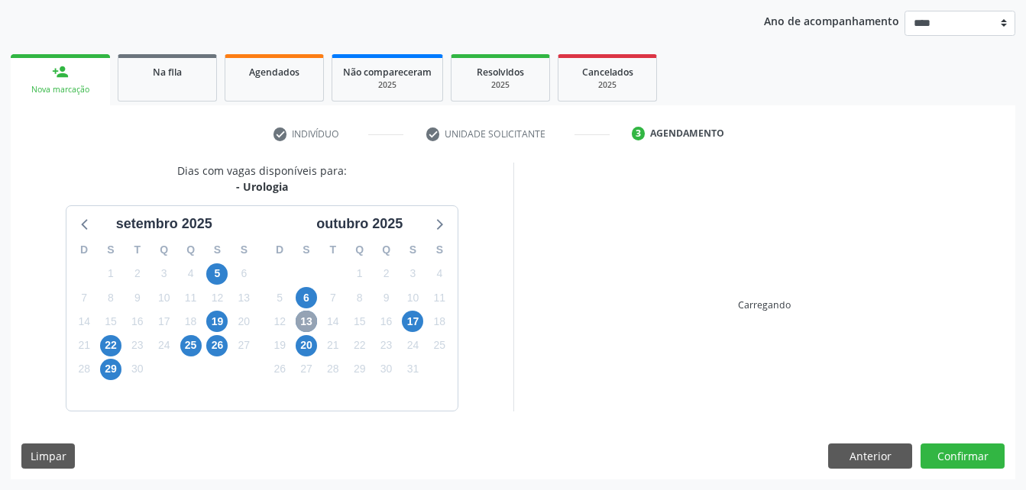
scroll to position [395, 0]
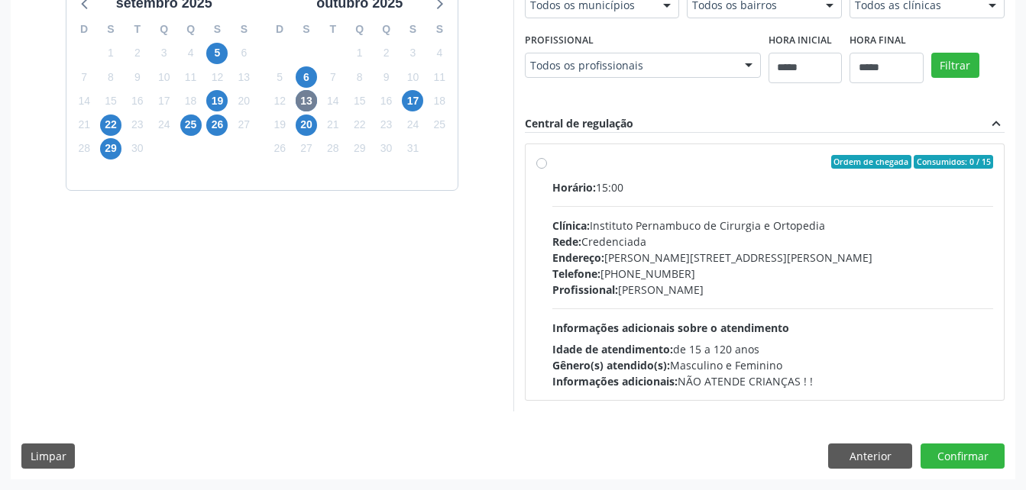
click at [416, 101] on span "17" at bounding box center [412, 100] width 21 height 21
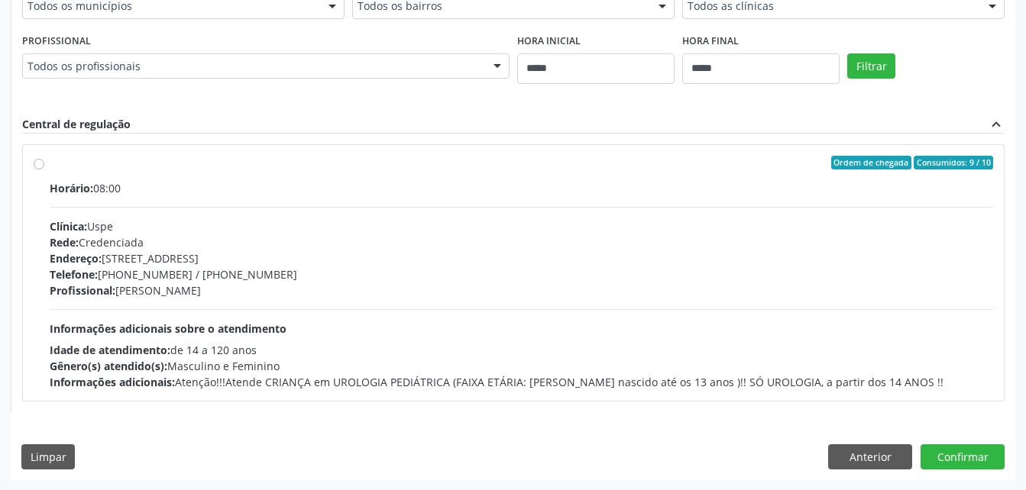
scroll to position [643, 0]
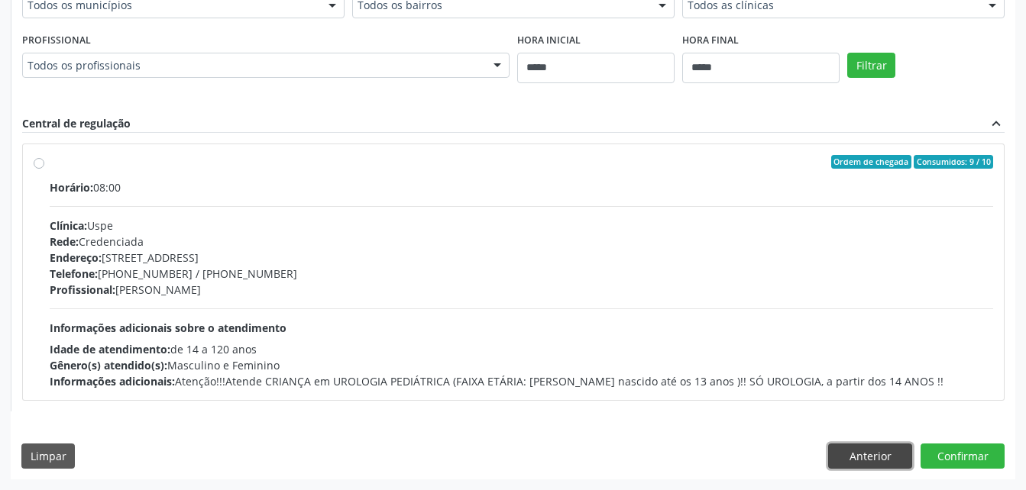
click at [880, 464] on button "Anterior" at bounding box center [870, 457] width 84 height 26
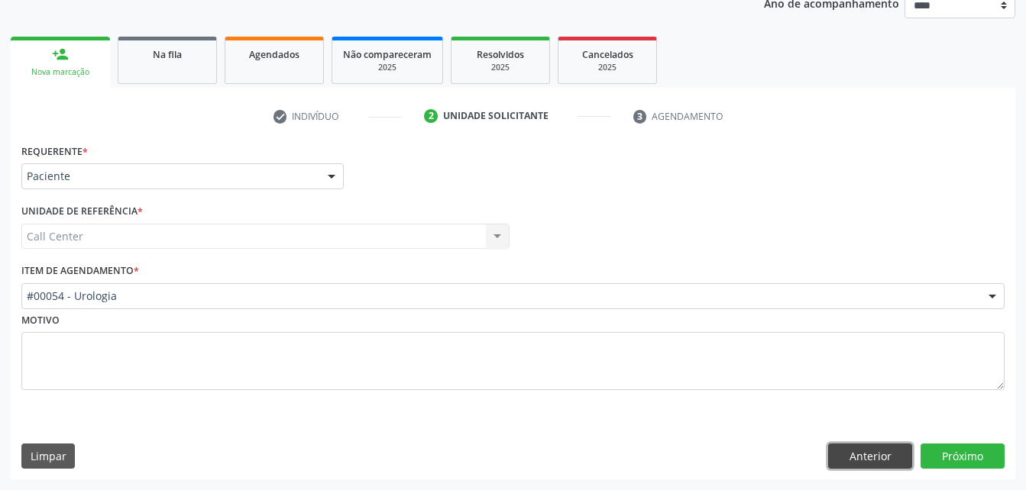
click at [901, 449] on button "Anterior" at bounding box center [870, 457] width 84 height 26
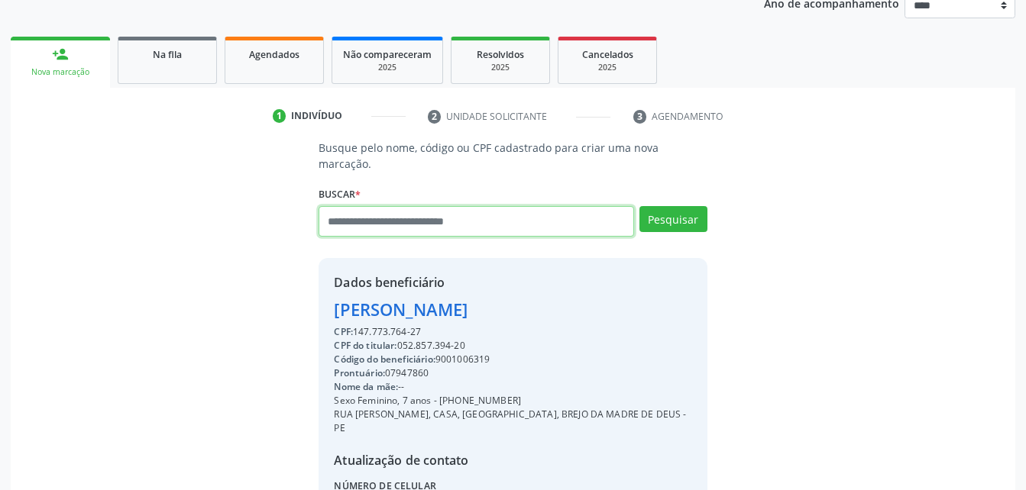
paste input "**********"
type input "**********"
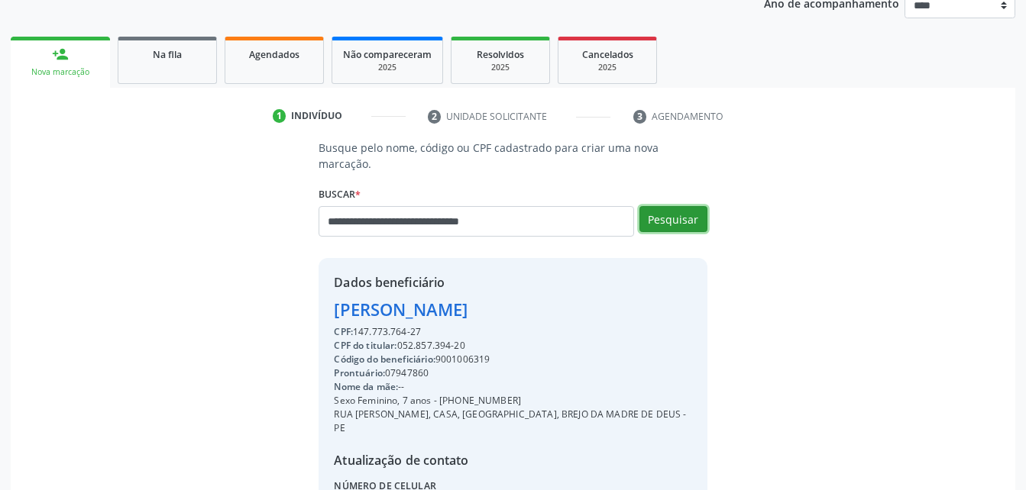
click at [668, 206] on button "Pesquisar" at bounding box center [673, 219] width 68 height 26
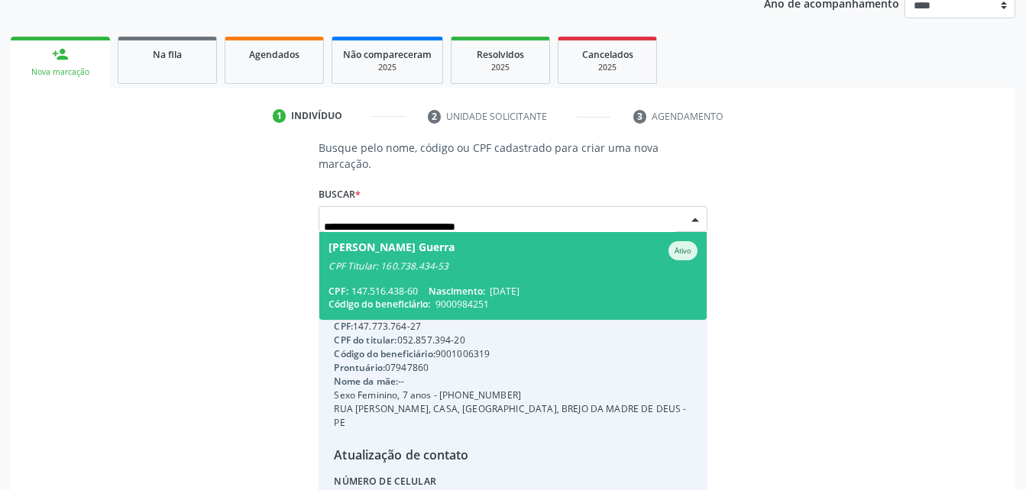
click at [455, 241] on div "[PERSON_NAME] Guerra" at bounding box center [391, 250] width 126 height 19
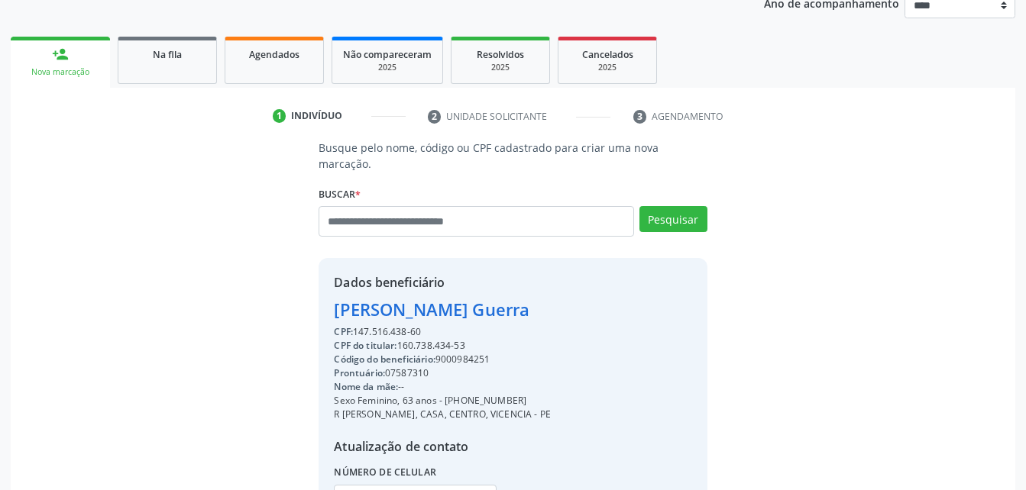
click at [404, 339] on div "CPF do titular: 160.738.434-53" at bounding box center [442, 346] width 217 height 14
copy div "CPF do titular: 160.738.434-53"
paste input "**********"
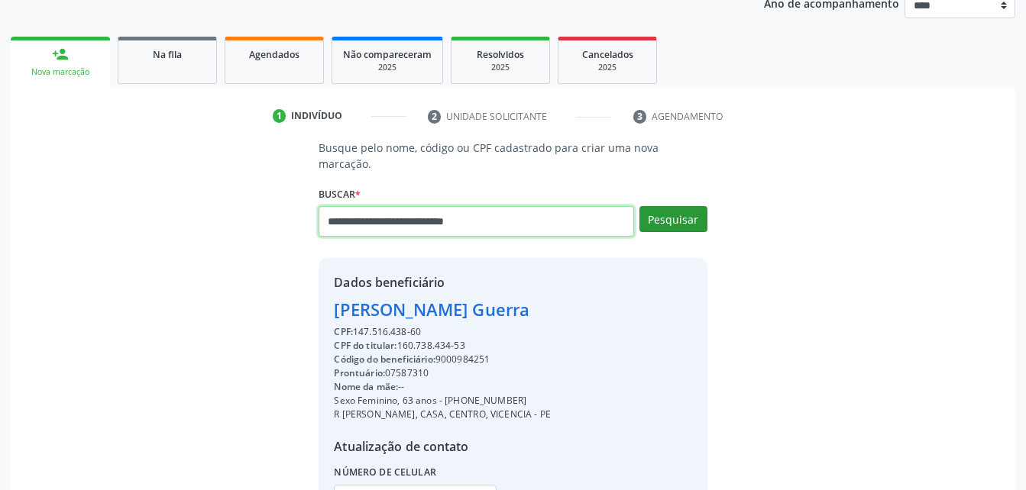
type input "**********"
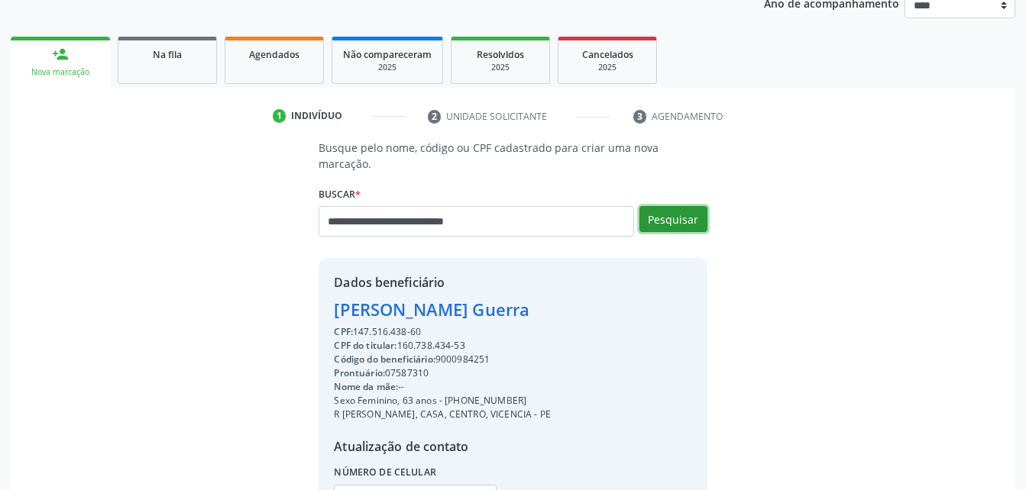
click at [675, 206] on button "Pesquisar" at bounding box center [673, 219] width 68 height 26
type input "**********"
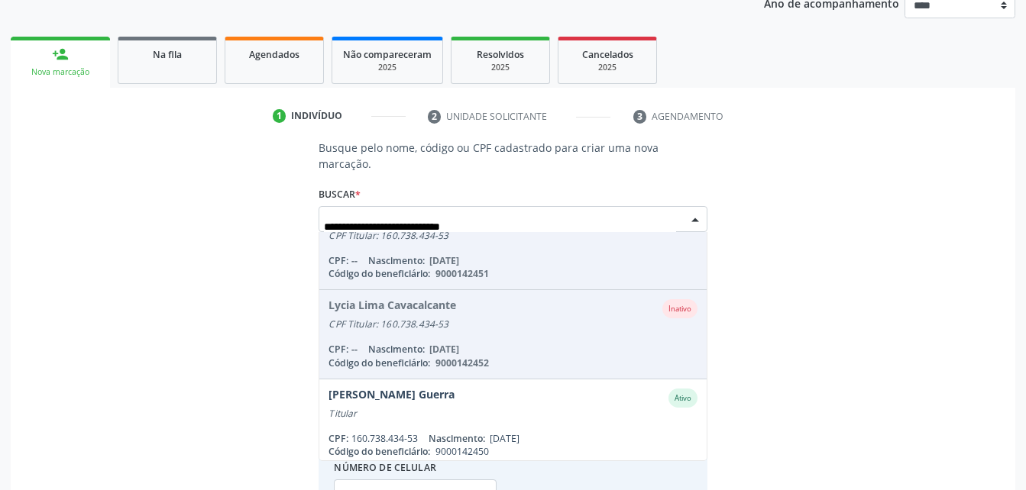
scroll to position [125, 0]
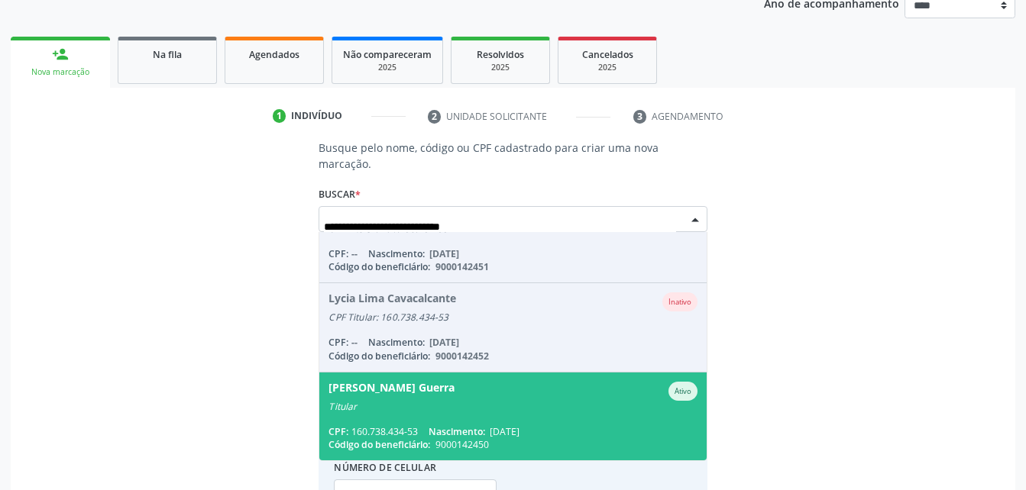
click at [609, 401] on div "Titular" at bounding box center [512, 407] width 368 height 12
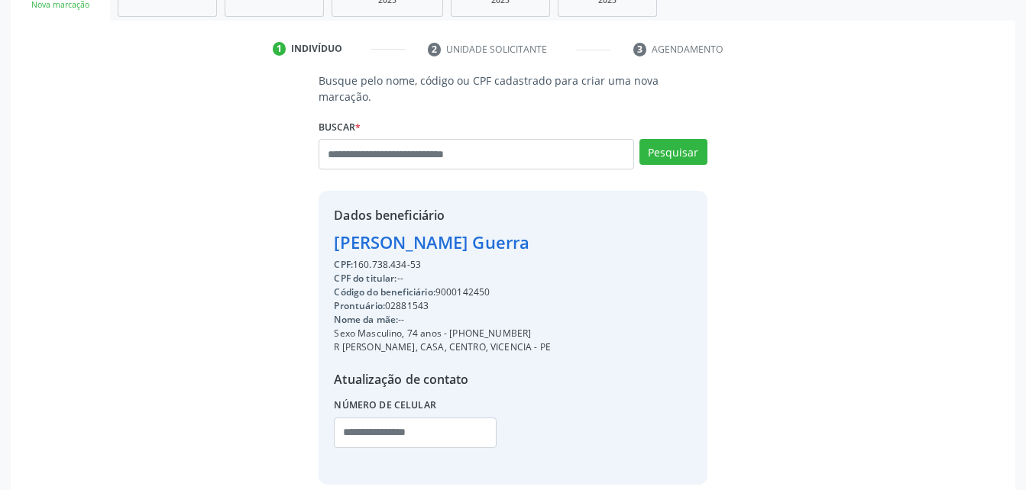
scroll to position [316, 0]
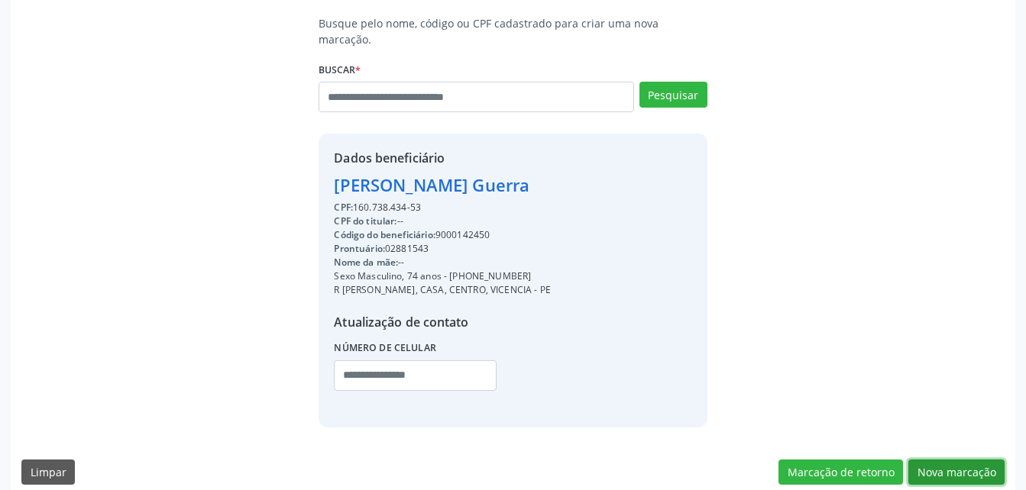
click at [961, 460] on button "Nova marcação" at bounding box center [956, 473] width 96 height 26
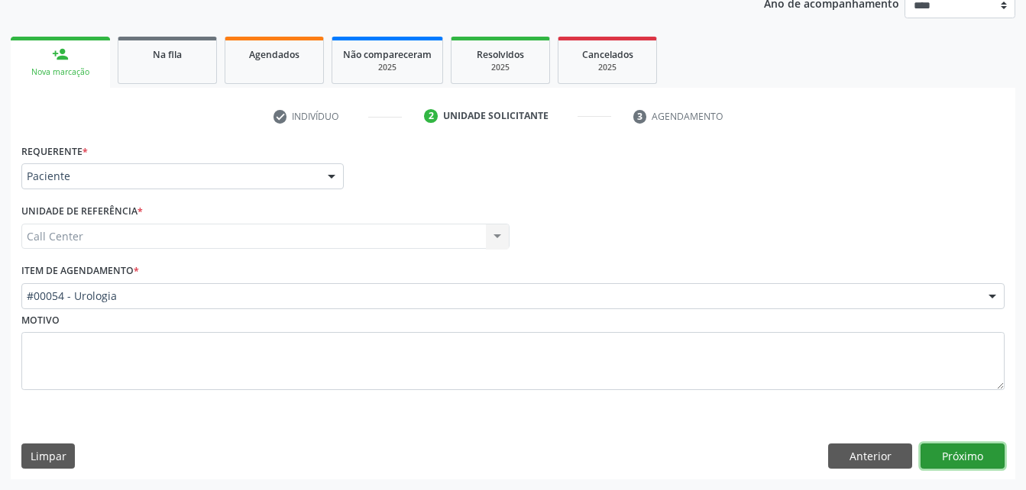
click at [972, 451] on button "Próximo" at bounding box center [963, 457] width 84 height 26
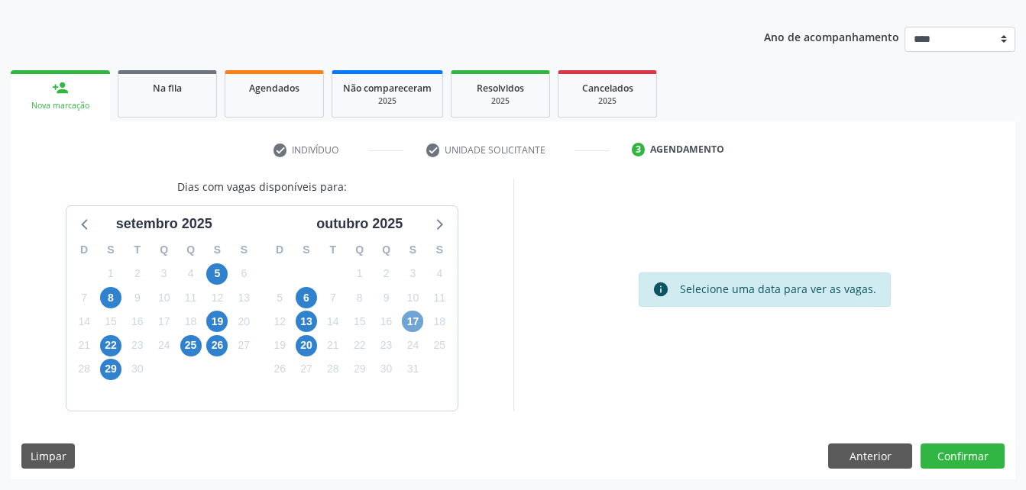
click at [411, 316] on span "17" at bounding box center [412, 321] width 21 height 21
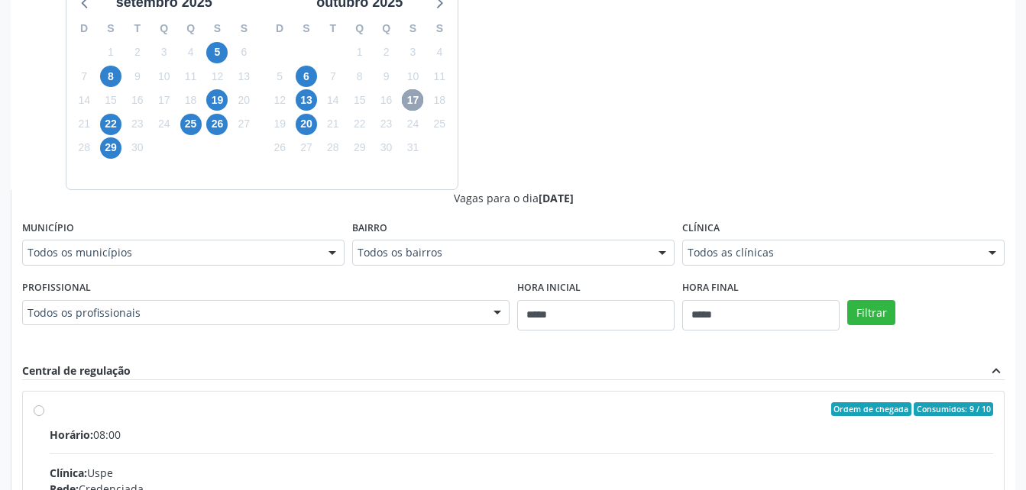
scroll to position [383, 0]
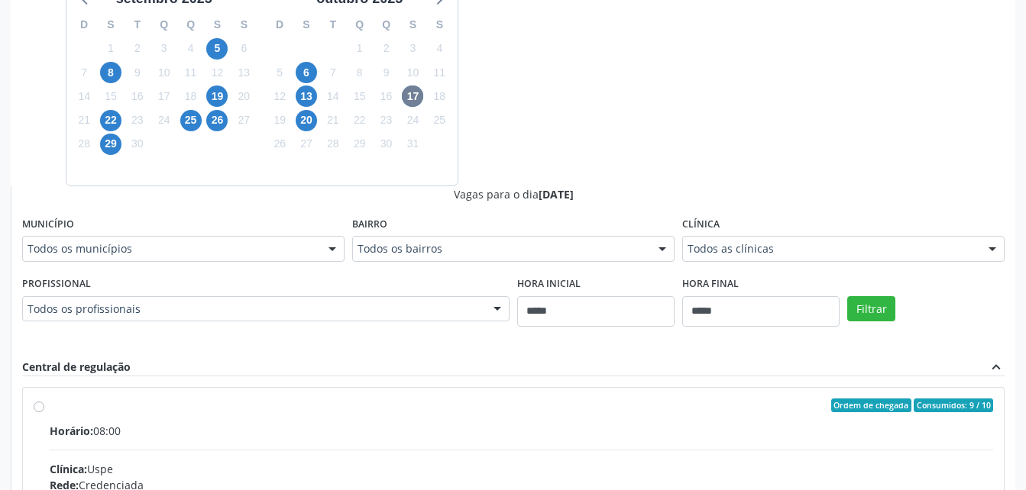
click at [736, 461] on div "Clínica: Uspe" at bounding box center [521, 469] width 943 height 16
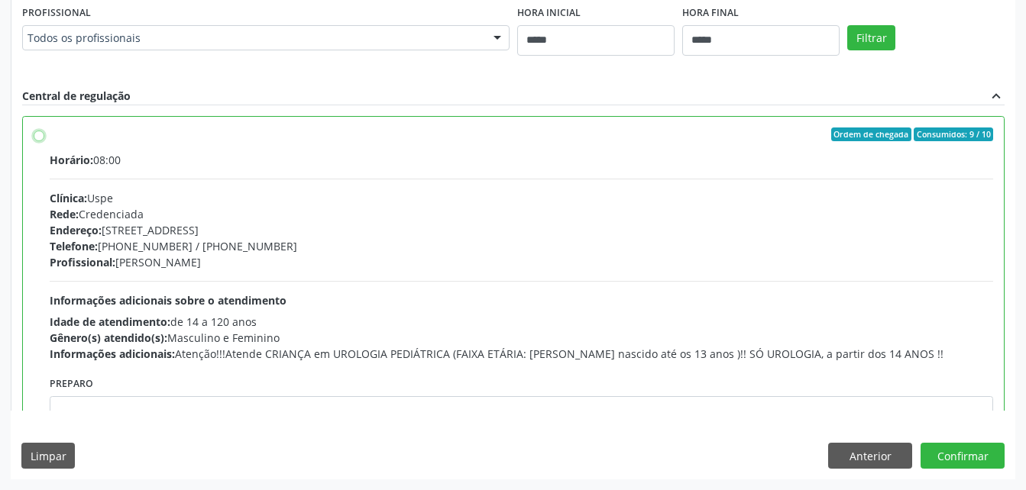
scroll to position [76, 0]
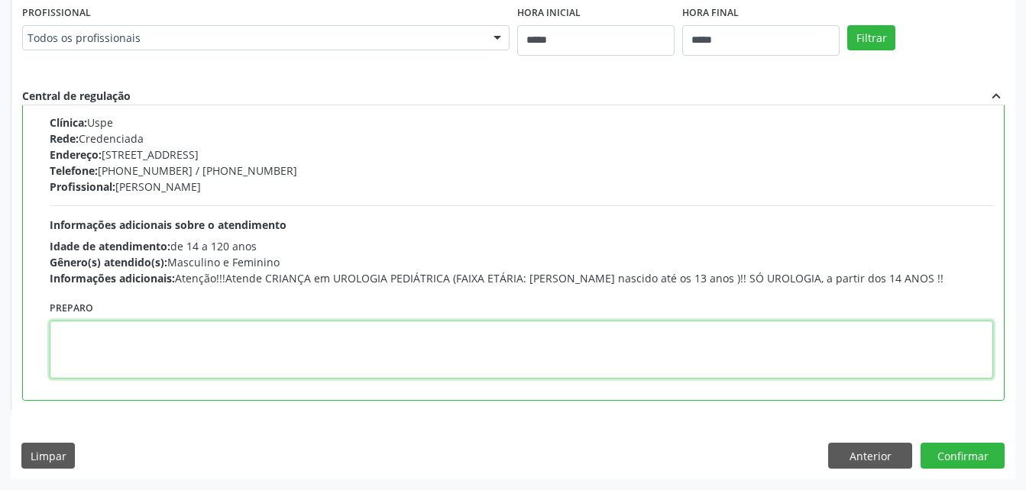
paste textarea "**********"
type textarea "**********"
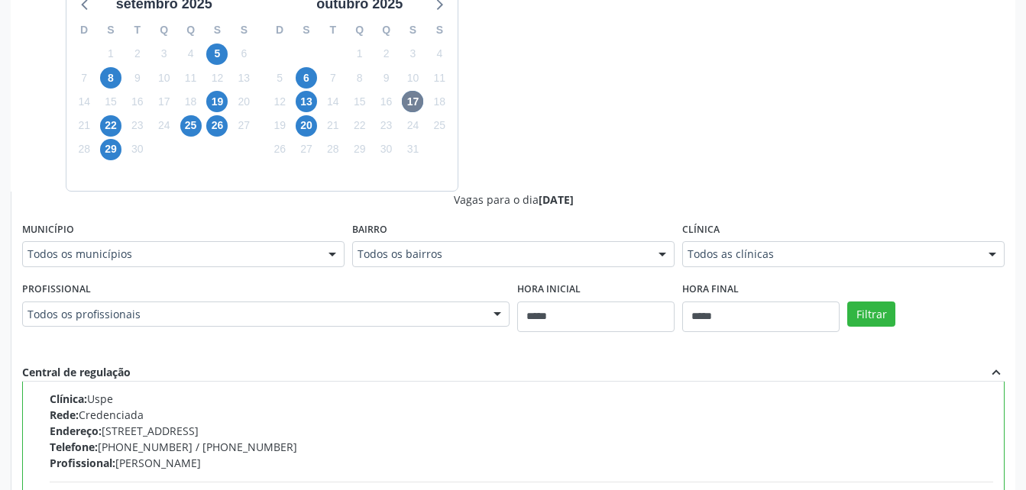
scroll to position [374, 0]
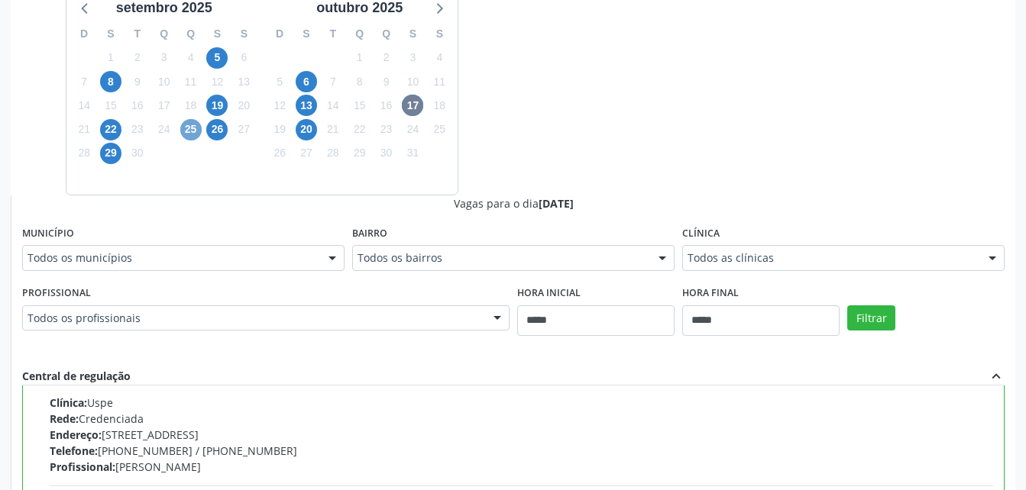
click at [187, 134] on span "25" at bounding box center [190, 129] width 21 height 21
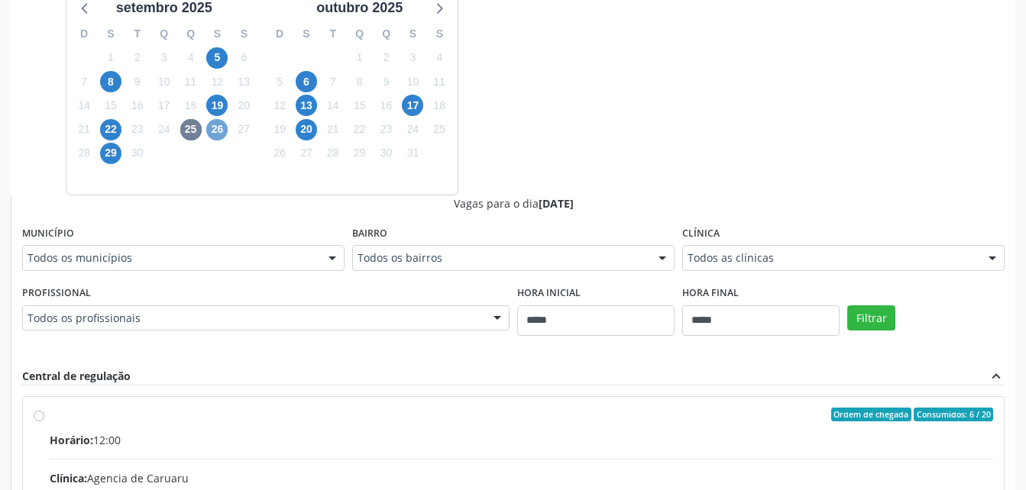
click at [216, 129] on span "26" at bounding box center [216, 129] width 21 height 21
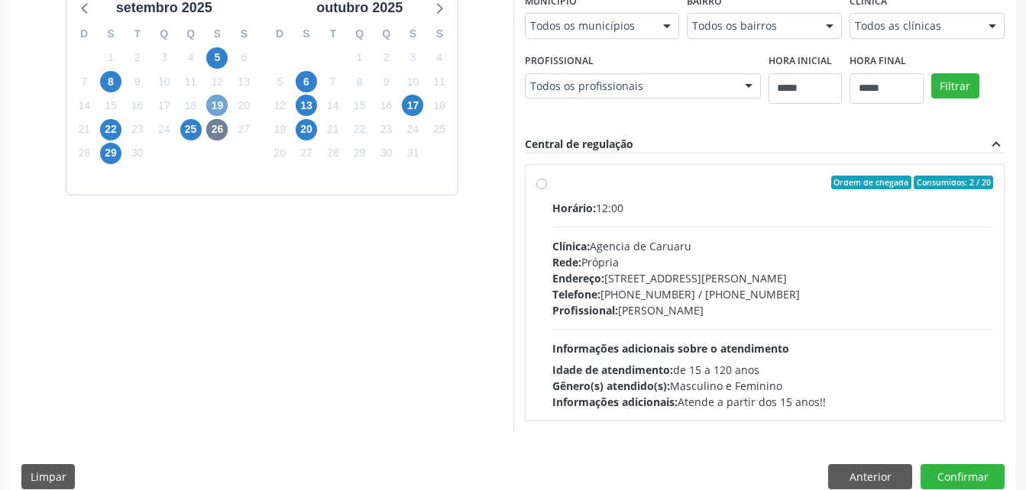
click at [210, 101] on span "19" at bounding box center [216, 105] width 21 height 21
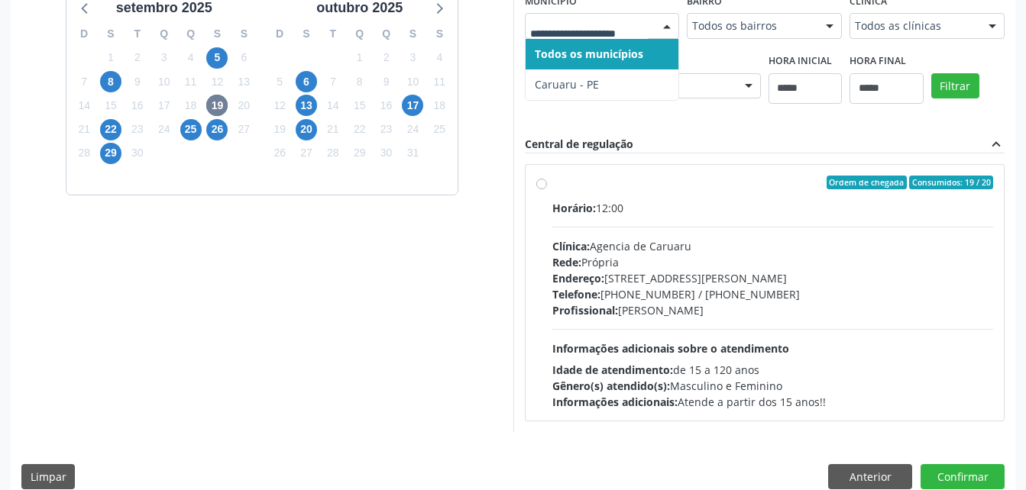
click at [599, 13] on div at bounding box center [602, 26] width 155 height 26
click at [112, 83] on span "8" at bounding box center [110, 81] width 21 height 21
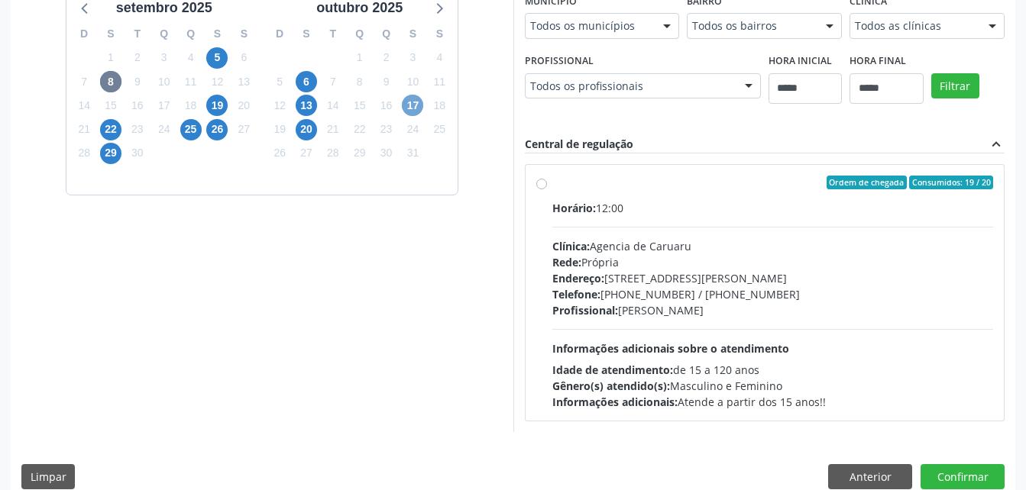
click at [413, 105] on span "17" at bounding box center [412, 105] width 21 height 21
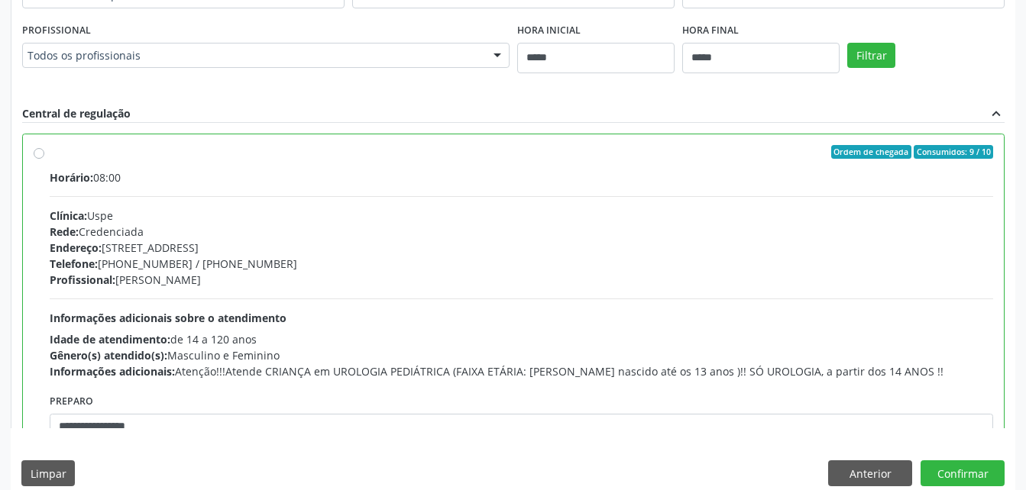
scroll to position [655, 0]
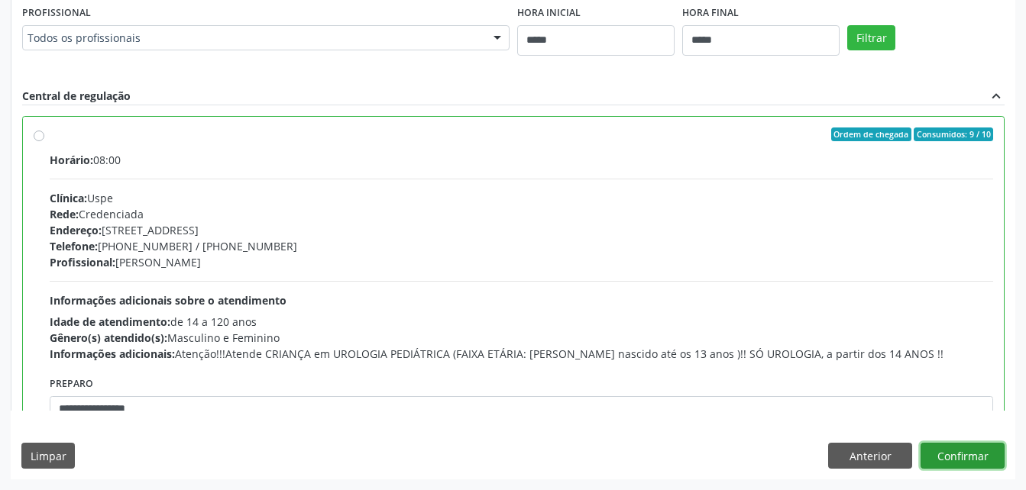
click at [956, 463] on button "Confirmar" at bounding box center [963, 456] width 84 height 26
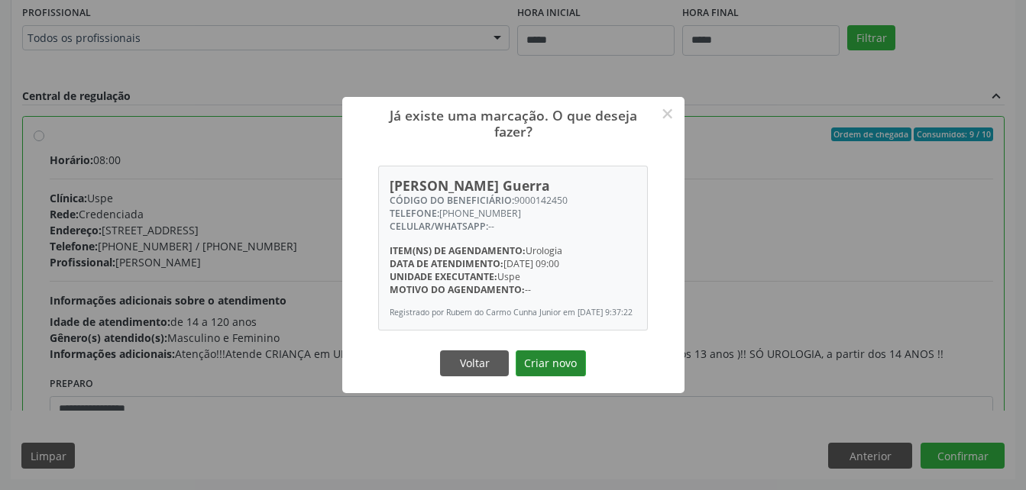
click at [575, 364] on button "Criar novo" at bounding box center [551, 364] width 70 height 26
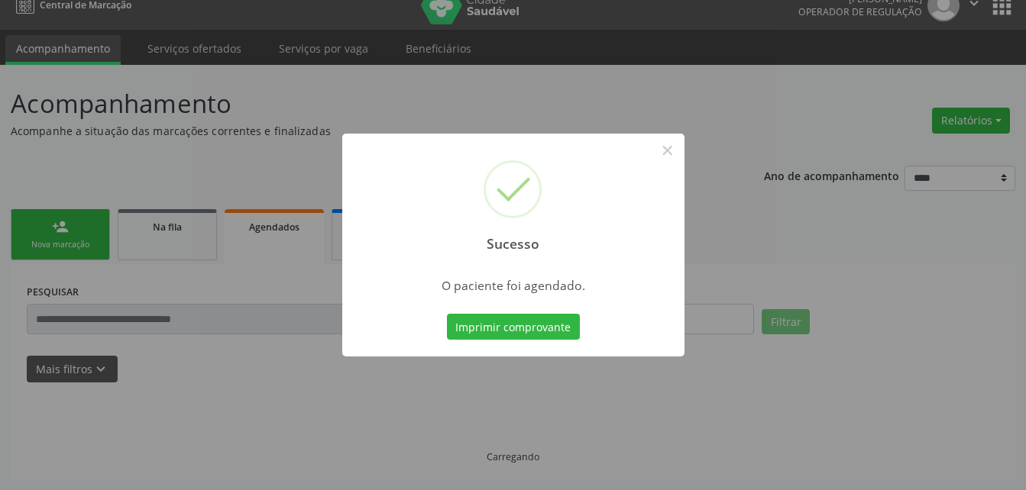
scroll to position [19, 0]
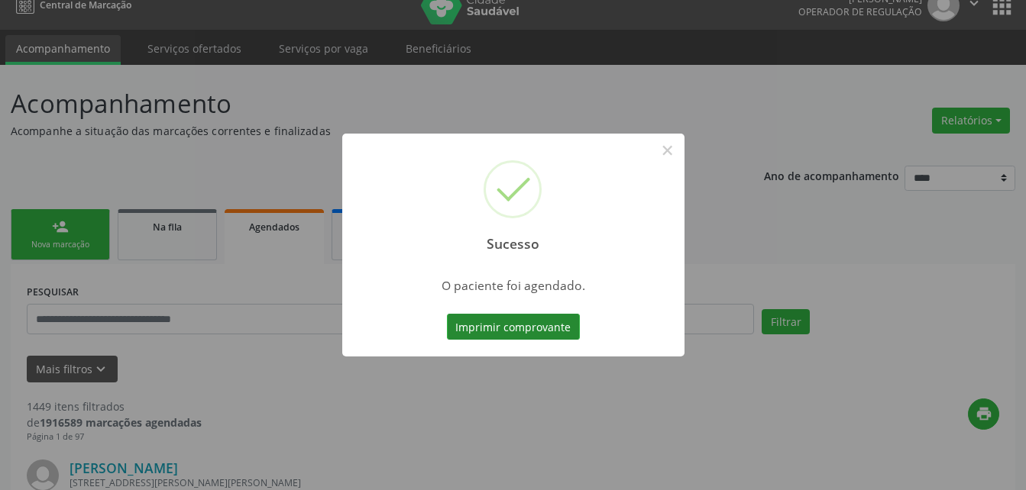
click at [529, 316] on button "Imprimir comprovante" at bounding box center [513, 327] width 133 height 26
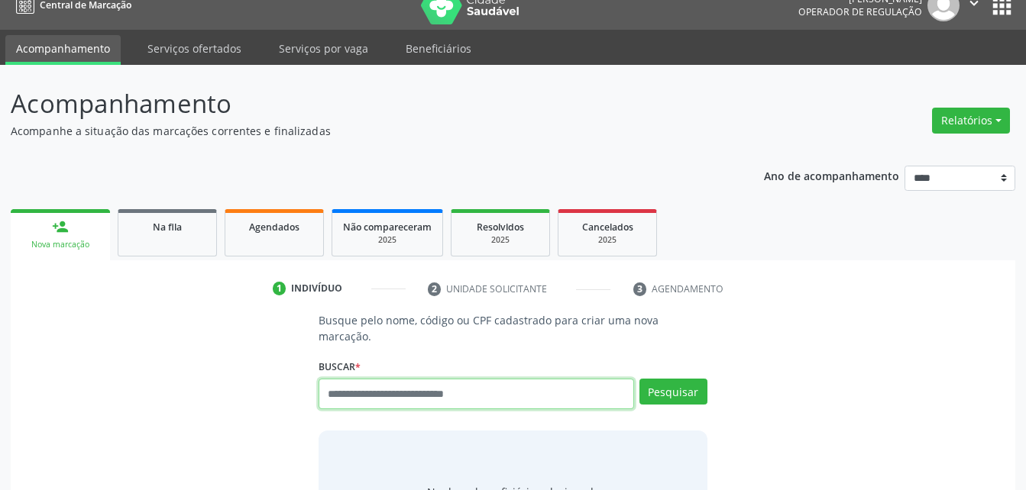
scroll to position [19, 0]
type input "****"
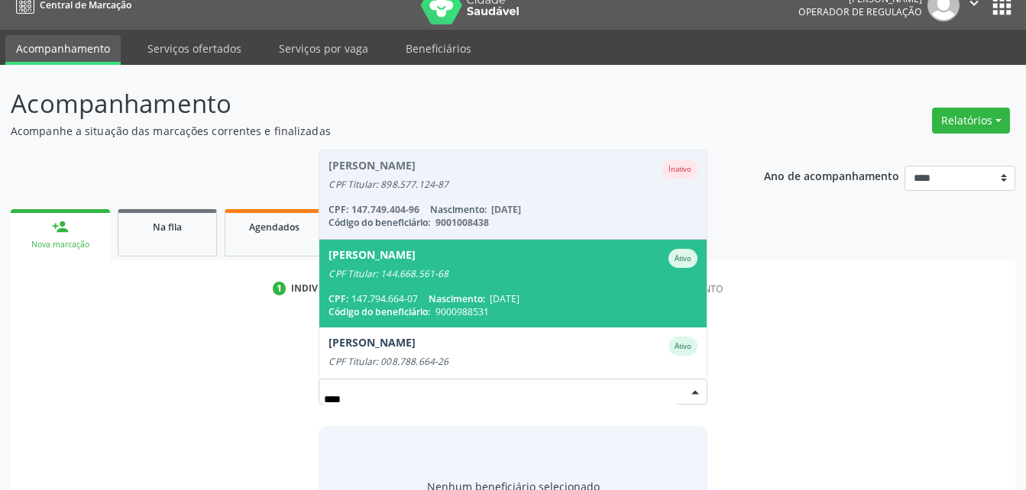
click at [508, 268] on div "CPF Titular: 144.668.561-68" at bounding box center [512, 274] width 368 height 12
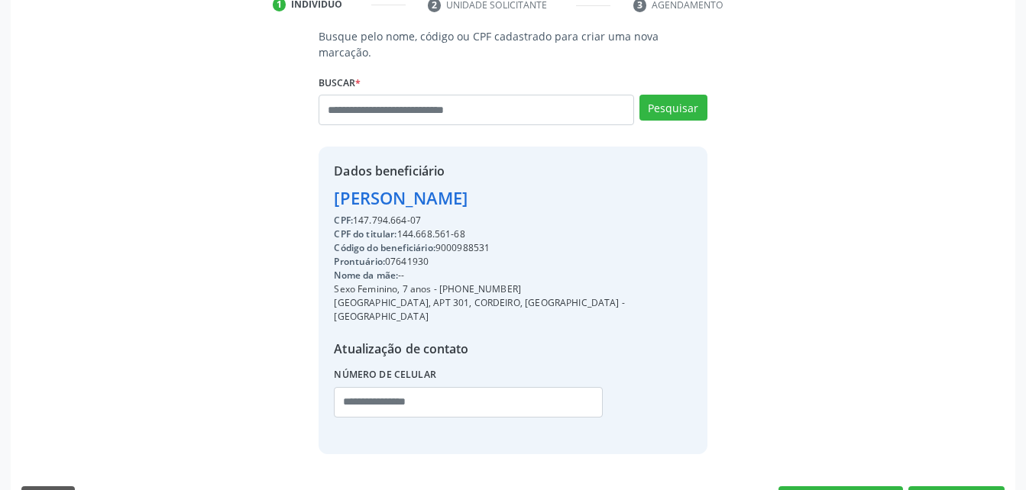
scroll to position [316, 0]
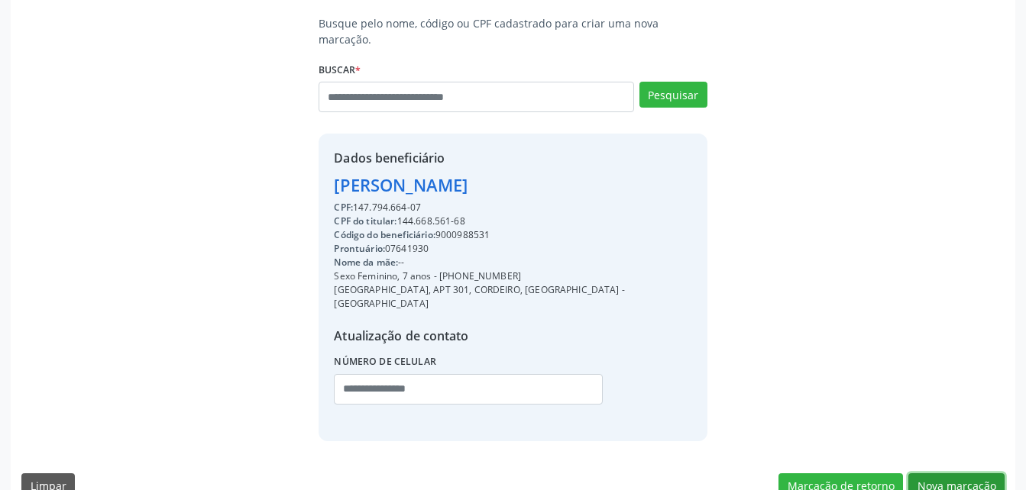
click at [963, 474] on button "Nova marcação" at bounding box center [956, 487] width 96 height 26
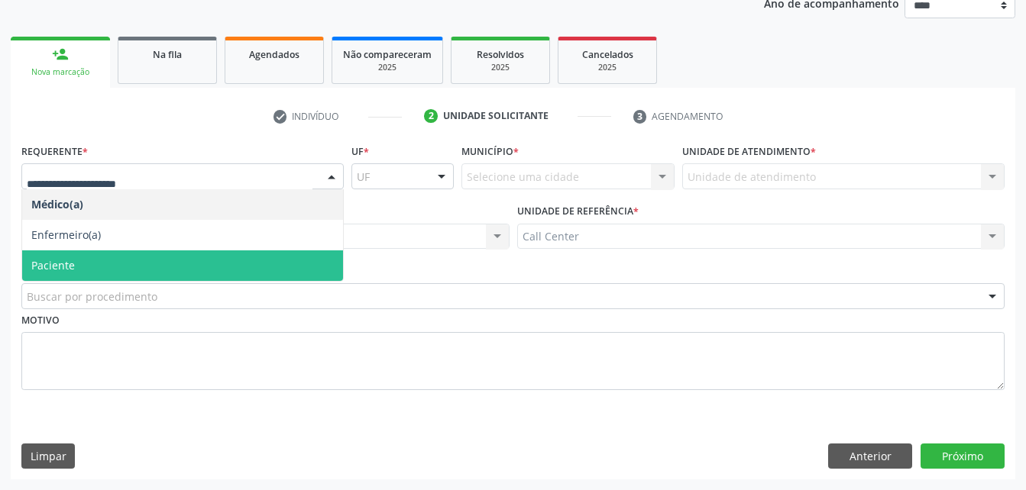
click at [147, 266] on span "Paciente" at bounding box center [182, 266] width 321 height 31
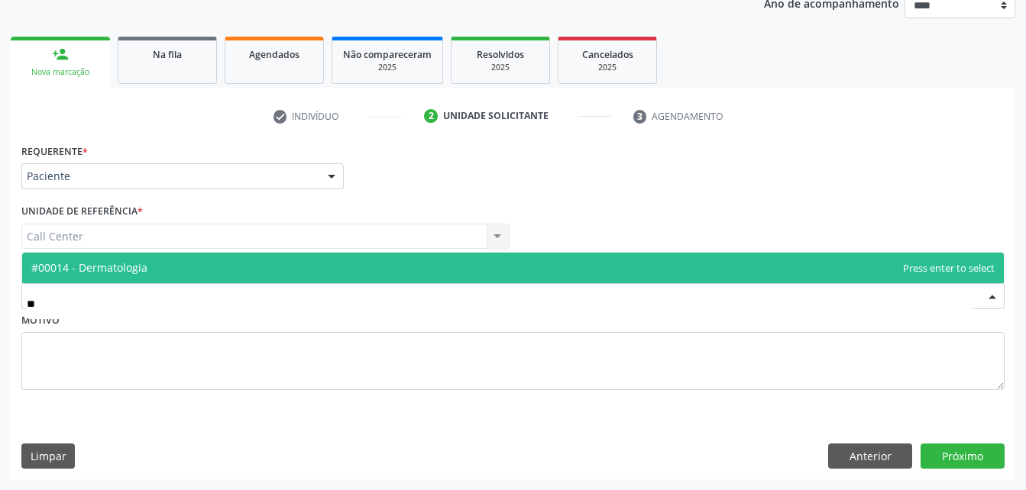
type input "*"
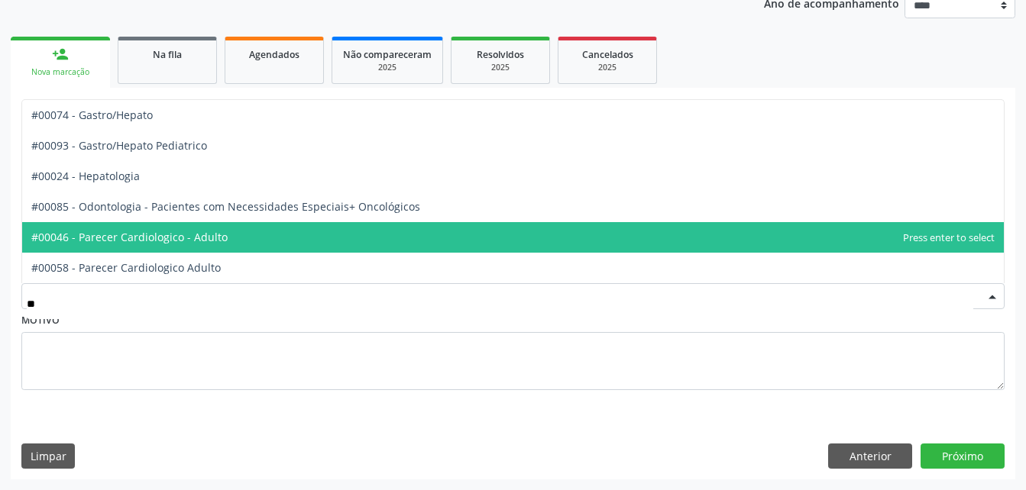
click at [145, 239] on span "#00046 - Parecer Cardiologico - Adulto" at bounding box center [129, 237] width 196 height 15
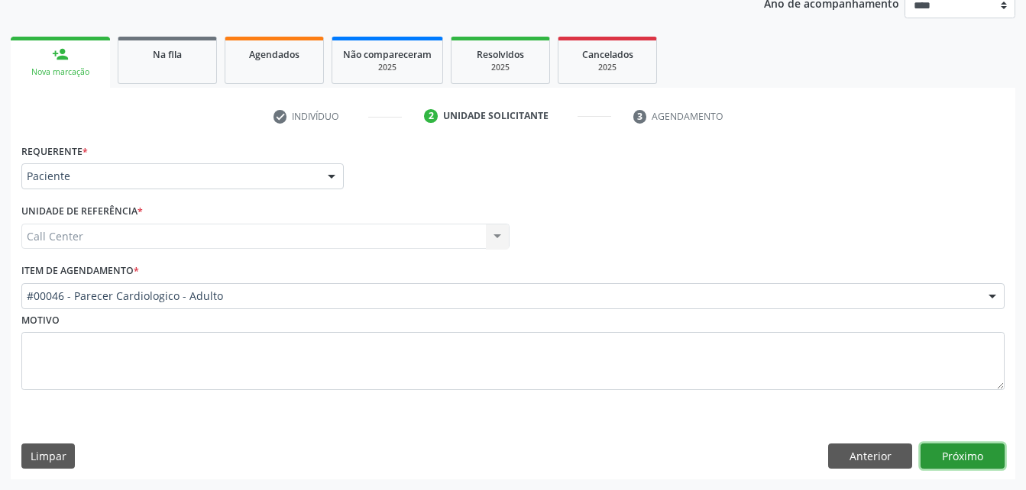
click at [985, 461] on button "Próximo" at bounding box center [963, 457] width 84 height 26
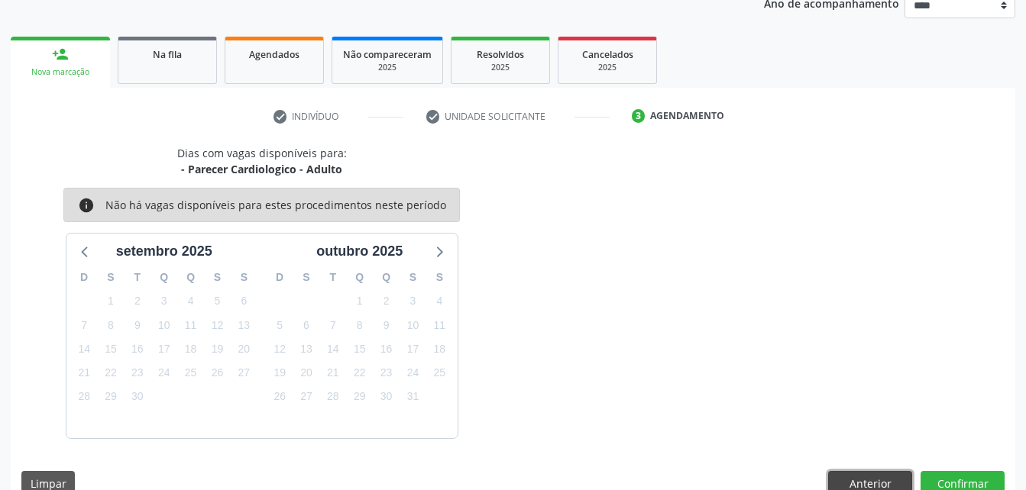
click at [853, 487] on button "Anterior" at bounding box center [870, 484] width 84 height 26
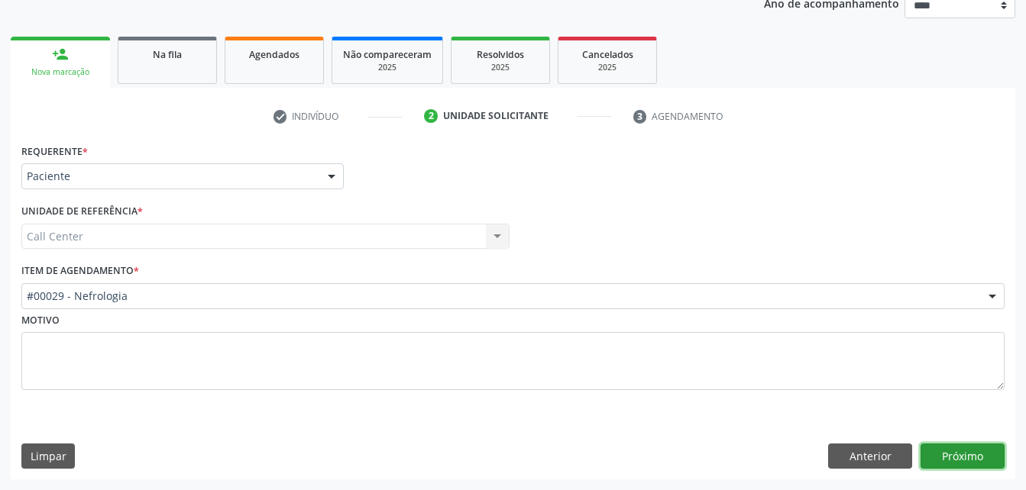
click at [991, 451] on button "Próximo" at bounding box center [963, 457] width 84 height 26
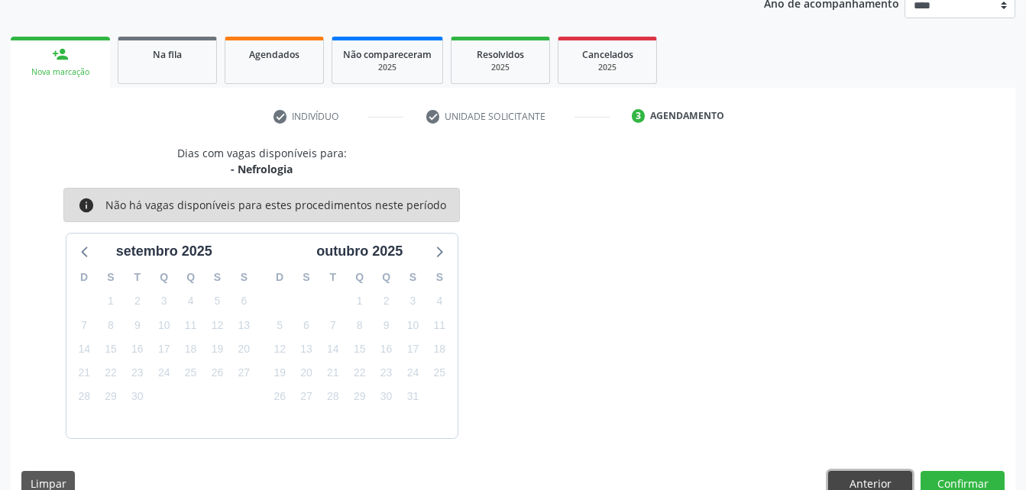
click at [844, 483] on button "Anterior" at bounding box center [870, 484] width 84 height 26
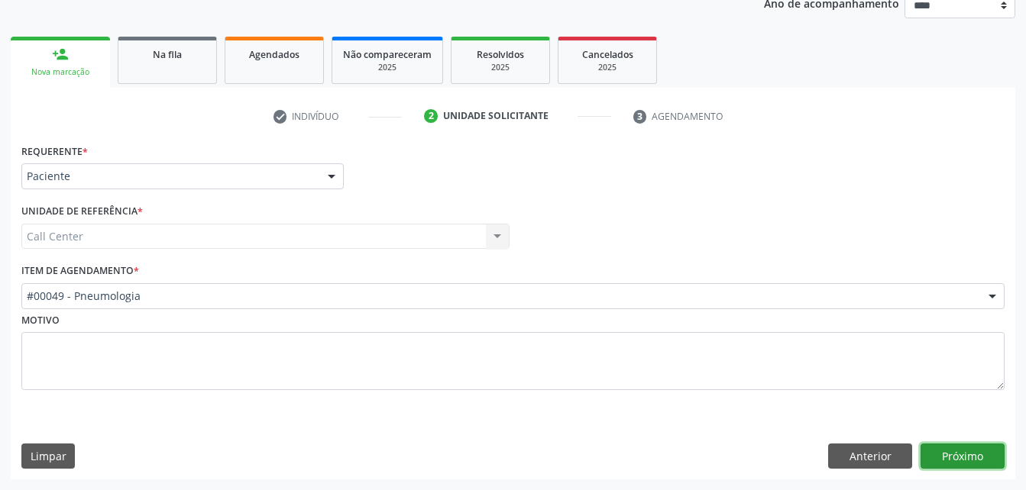
click at [951, 454] on button "Próximo" at bounding box center [963, 457] width 84 height 26
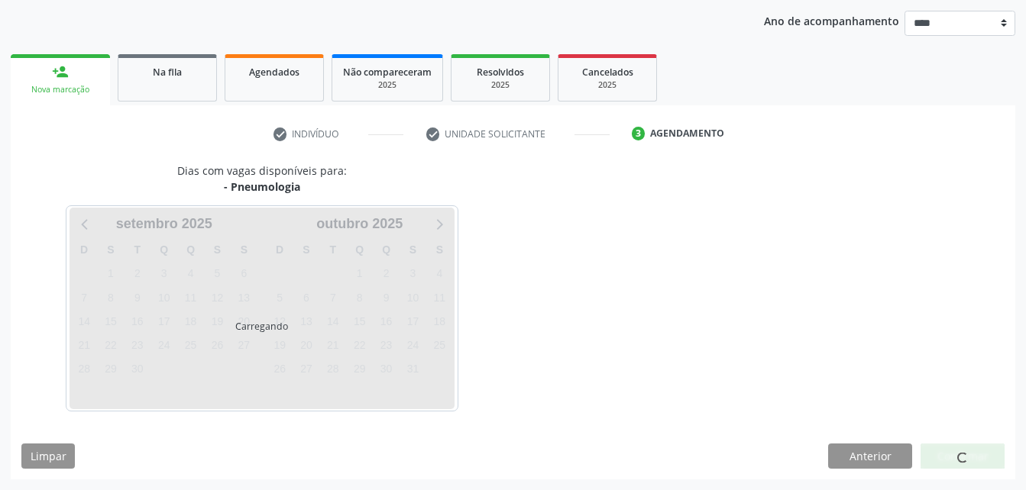
scroll to position [174, 0]
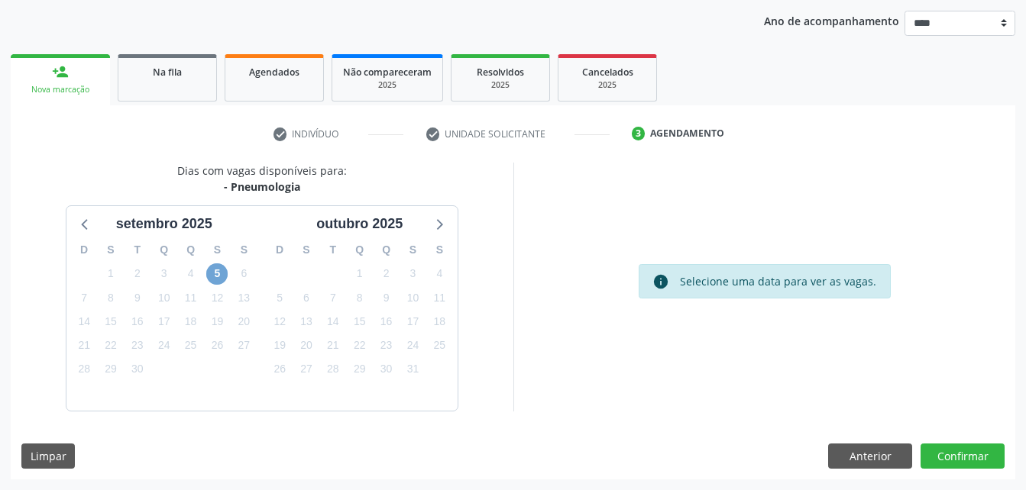
click at [218, 274] on span "5" at bounding box center [216, 274] width 21 height 21
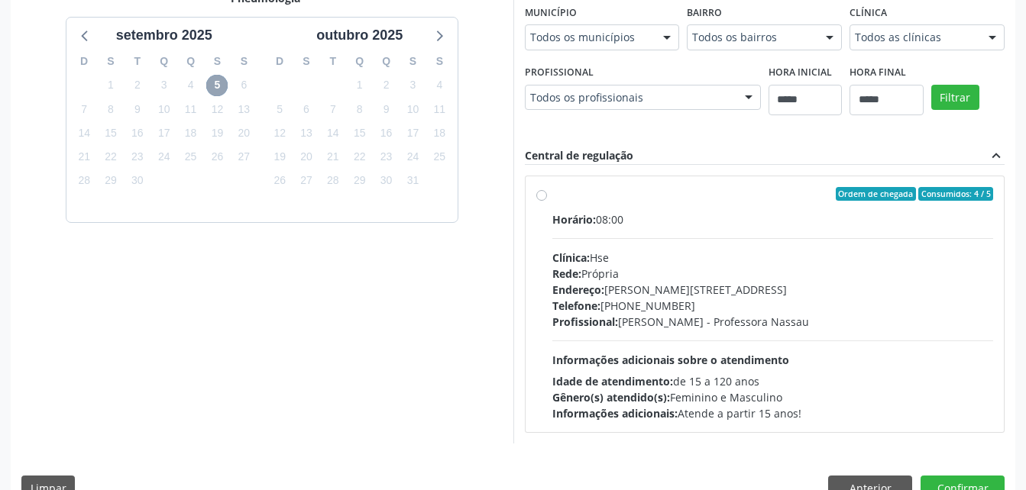
scroll to position [395, 0]
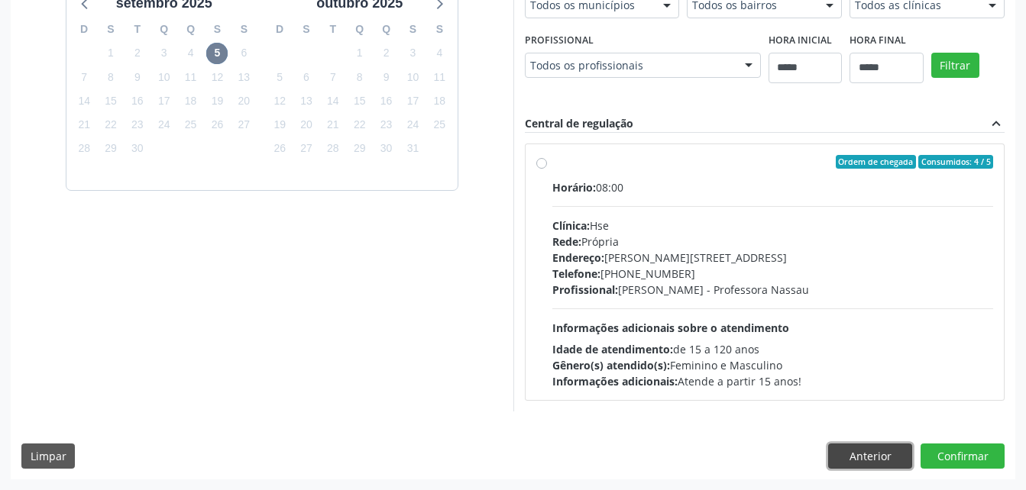
click at [855, 457] on button "Anterior" at bounding box center [870, 457] width 84 height 26
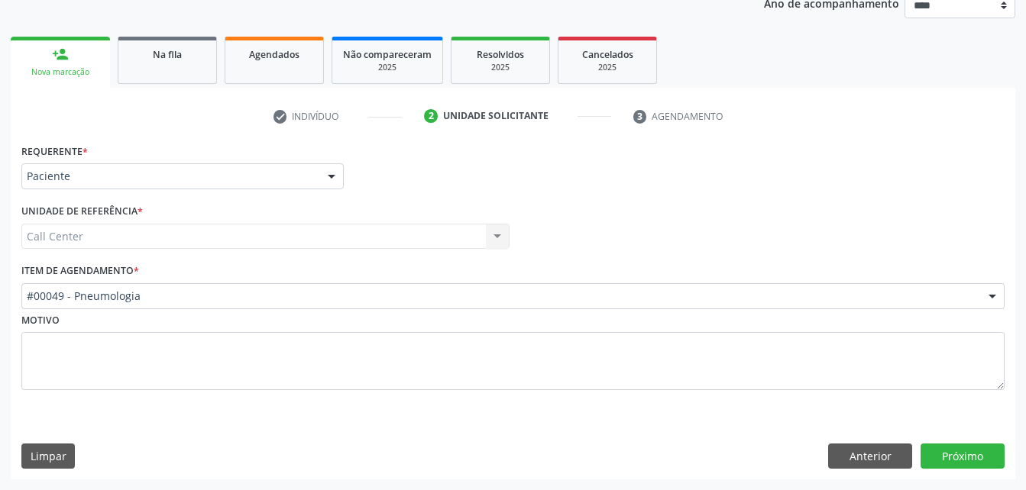
scroll to position [192, 0]
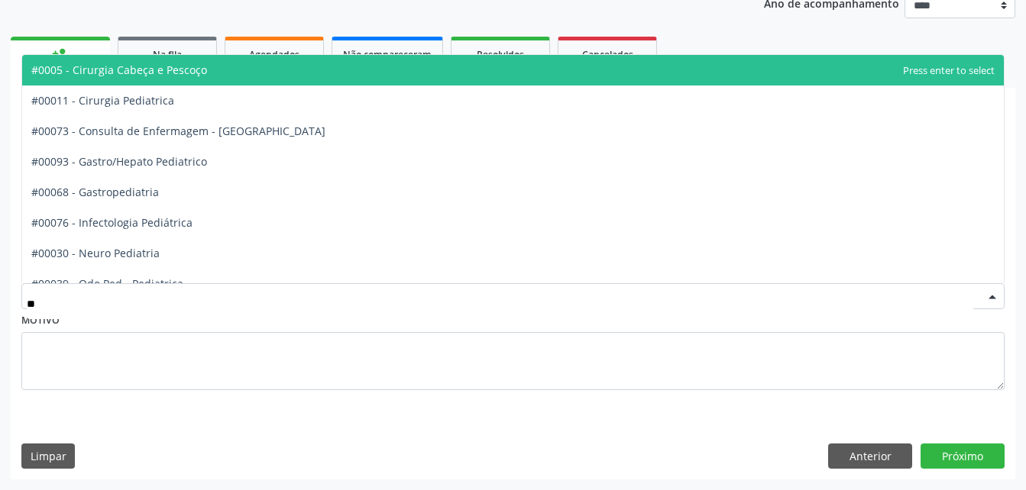
type input "***"
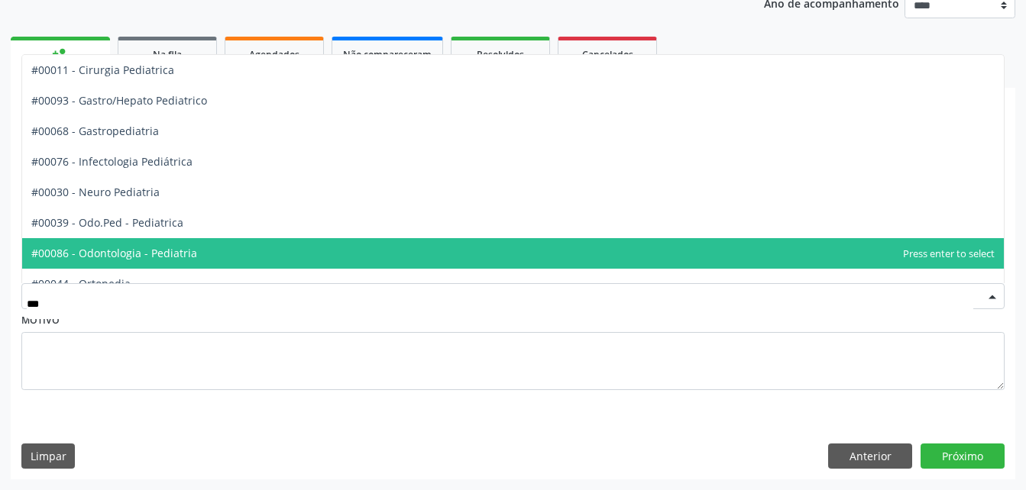
click at [300, 255] on span "#00086 - Odontologia - Pediatria" at bounding box center [513, 253] width 982 height 31
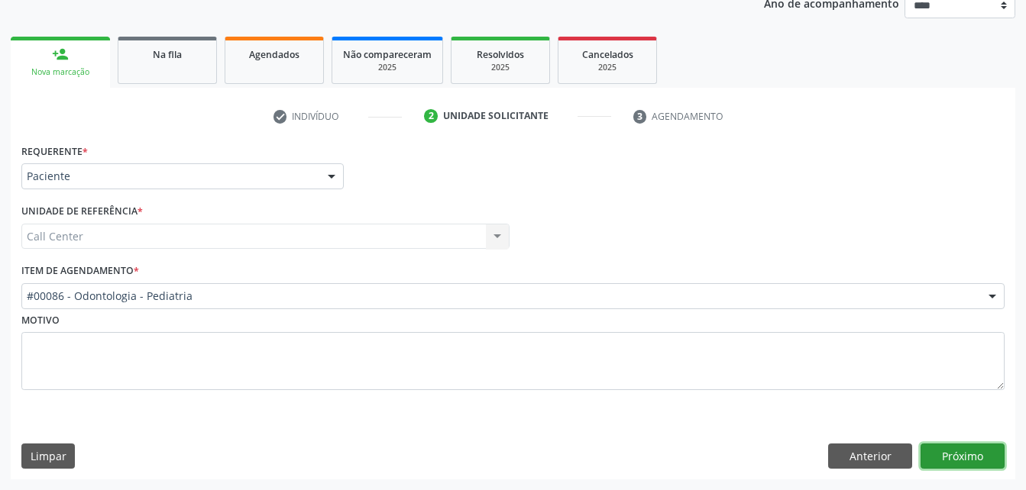
click at [963, 448] on button "Próximo" at bounding box center [963, 457] width 84 height 26
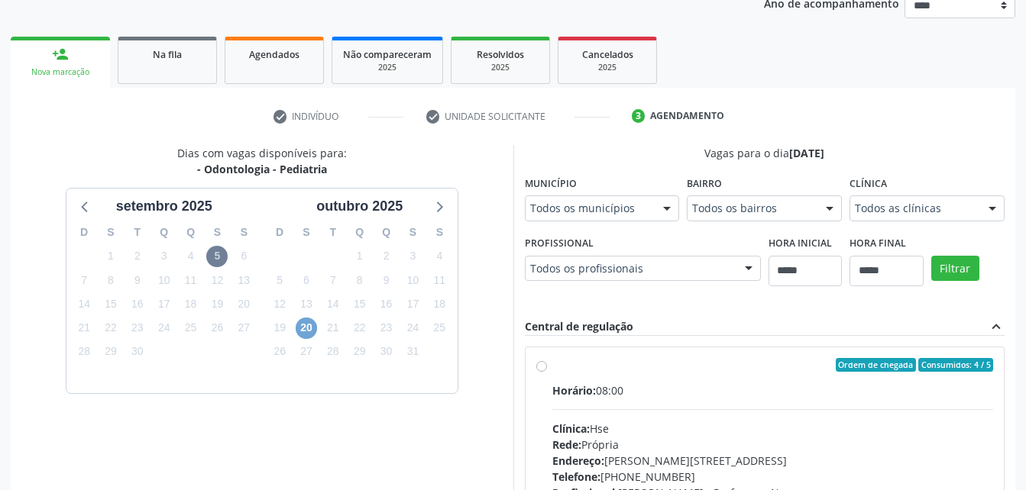
click at [311, 334] on span "20" at bounding box center [306, 328] width 21 height 21
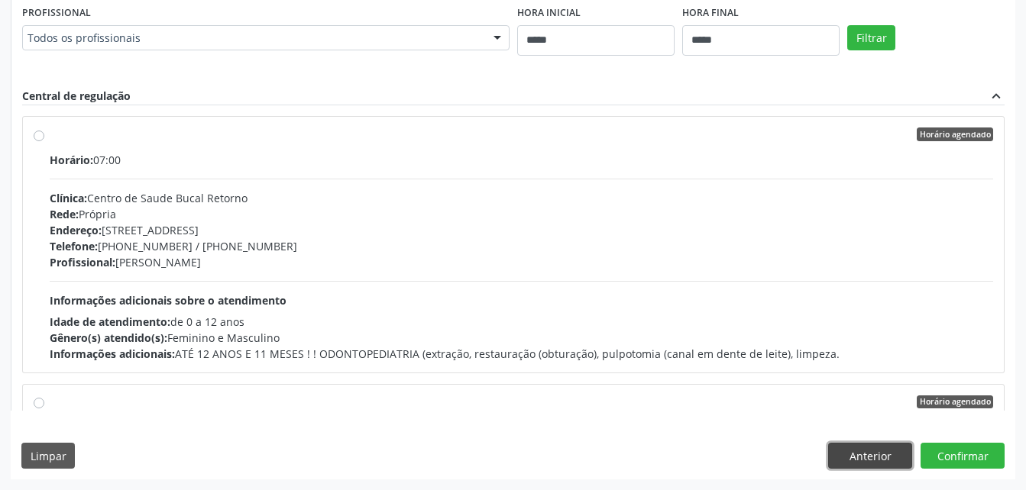
scroll to position [477, 0]
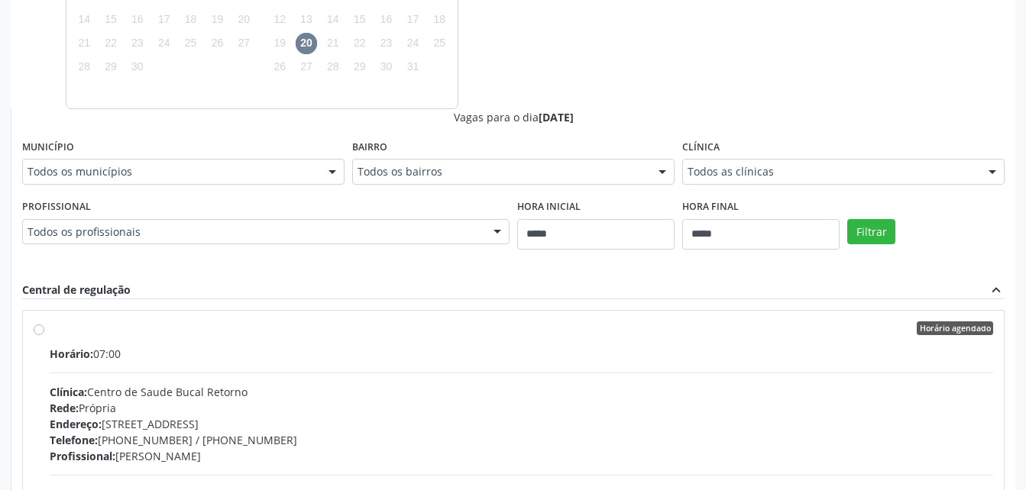
drag, startPoint x: 1031, startPoint y: 349, endPoint x: 841, endPoint y: 459, distance: 219.1
click at [841, 459] on div "Dias com vagas disponíveis para: - Odontologia - [GEOGRAPHIC_DATA] [DATE] D S T…" at bounding box center [513, 266] width 1005 height 813
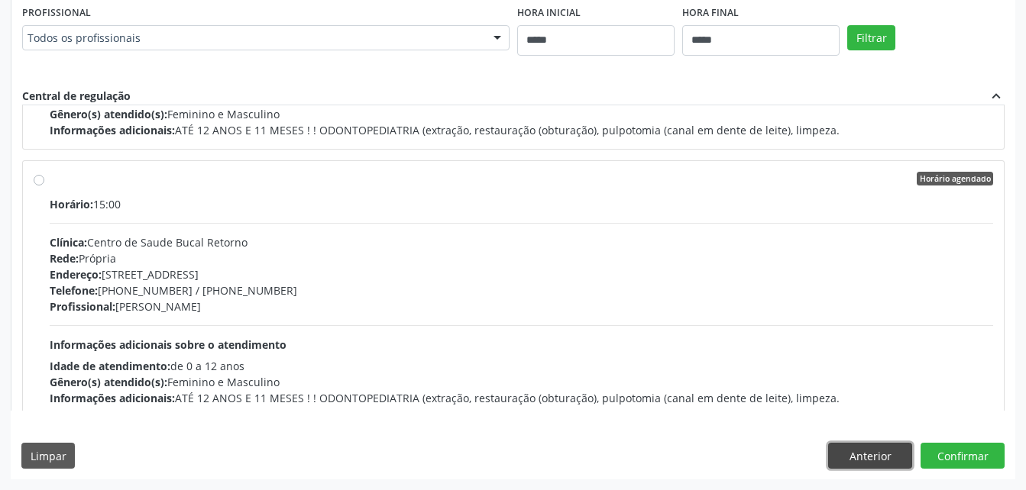
scroll to position [1021, 0]
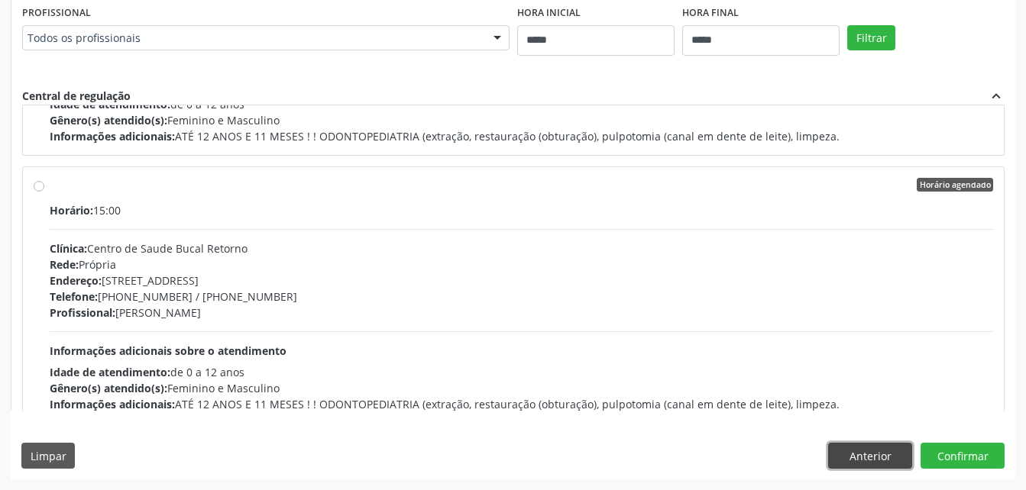
click at [866, 464] on button "Anterior" at bounding box center [870, 456] width 84 height 26
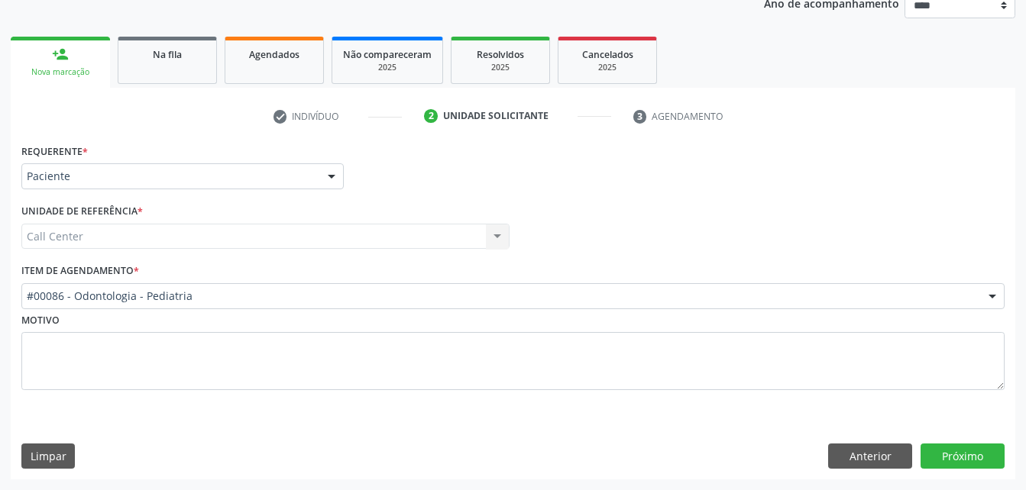
scroll to position [192, 0]
click at [845, 461] on button "Anterior" at bounding box center [870, 457] width 84 height 26
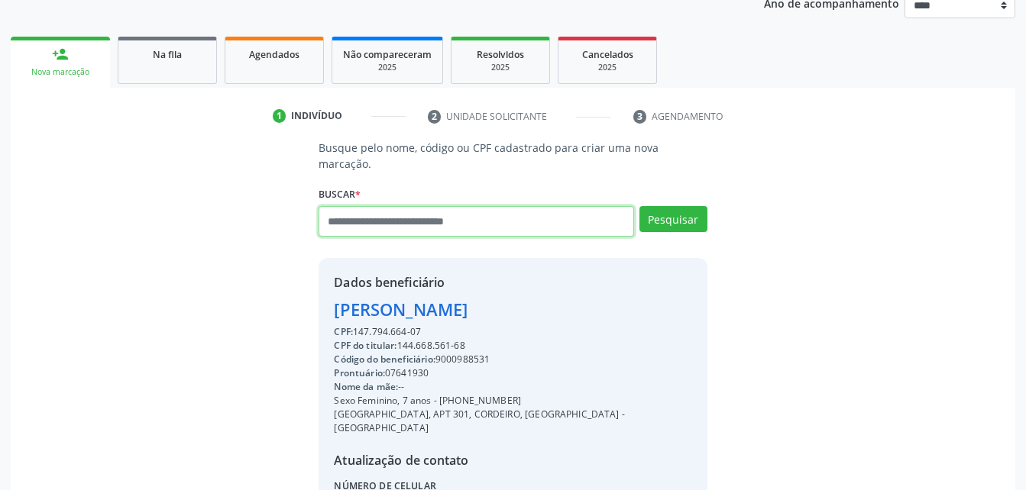
click at [464, 215] on input "text" at bounding box center [476, 221] width 315 height 31
type input "**********"
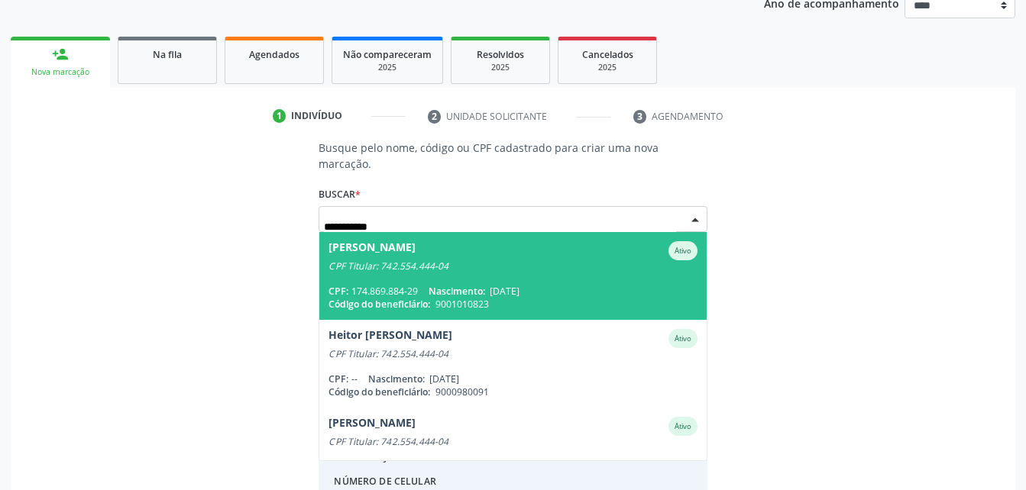
click at [649, 285] on div "CPF: 174.869.884-29 Nascimento: [DATE]" at bounding box center [512, 291] width 368 height 13
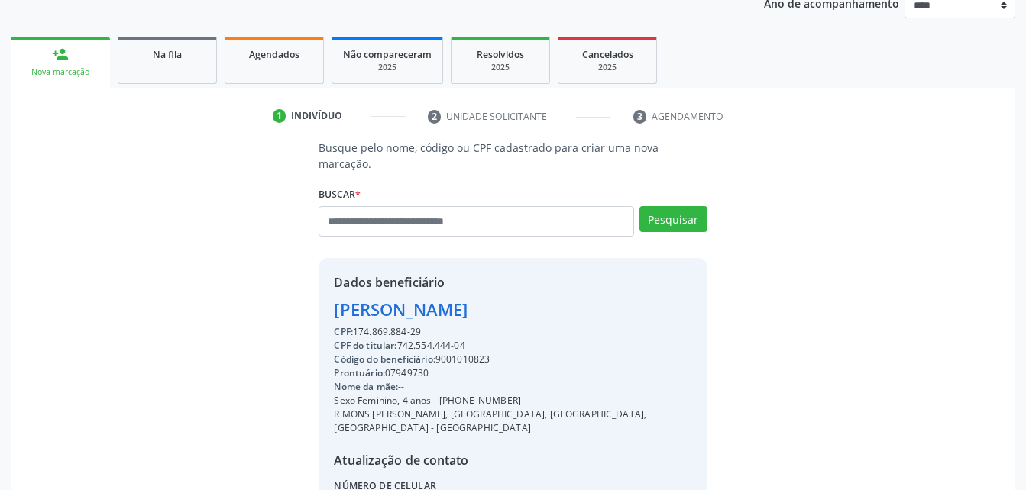
scroll to position [316, 0]
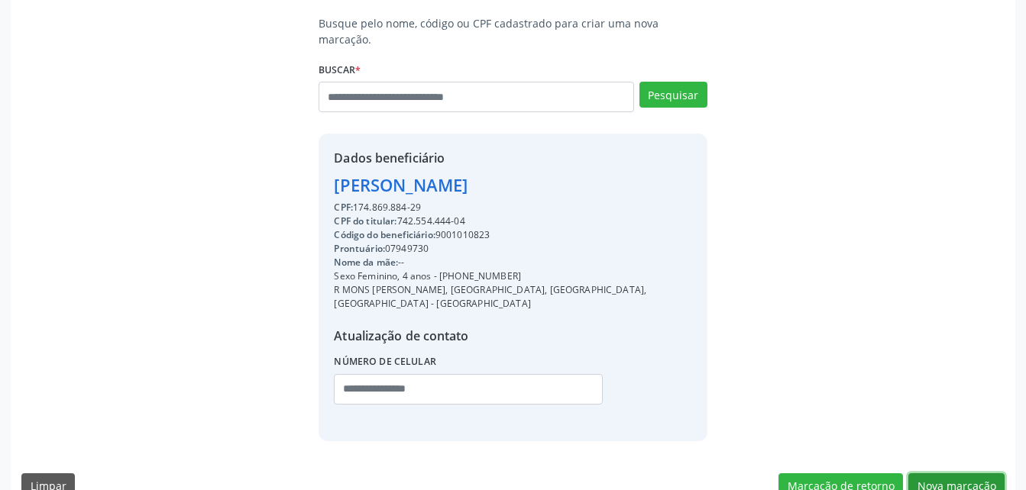
click at [965, 474] on button "Nova marcação" at bounding box center [956, 487] width 96 height 26
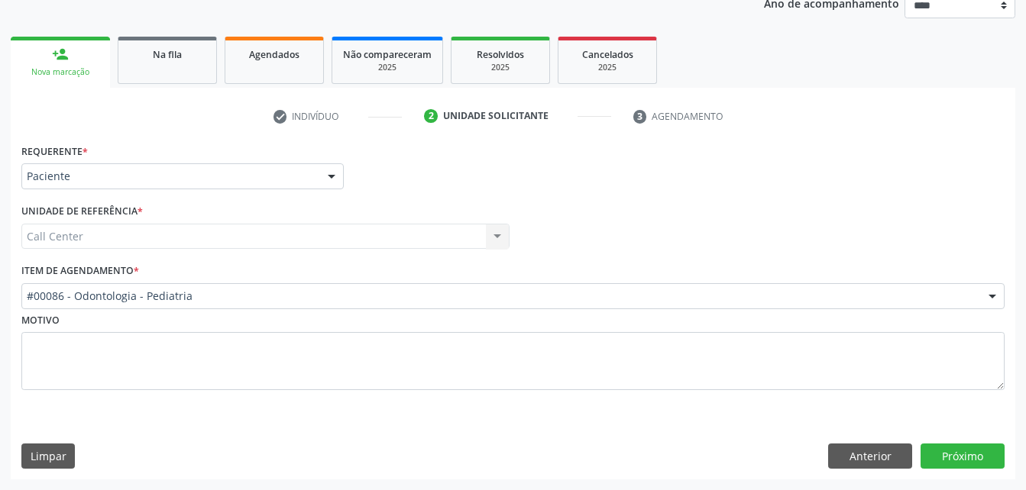
scroll to position [192, 0]
click at [953, 448] on button "Próximo" at bounding box center [963, 457] width 84 height 26
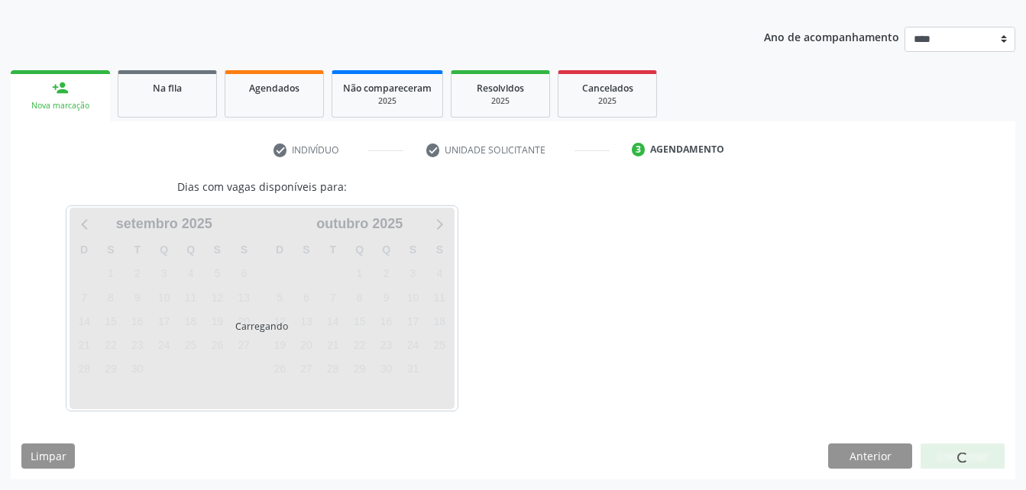
scroll to position [158, 0]
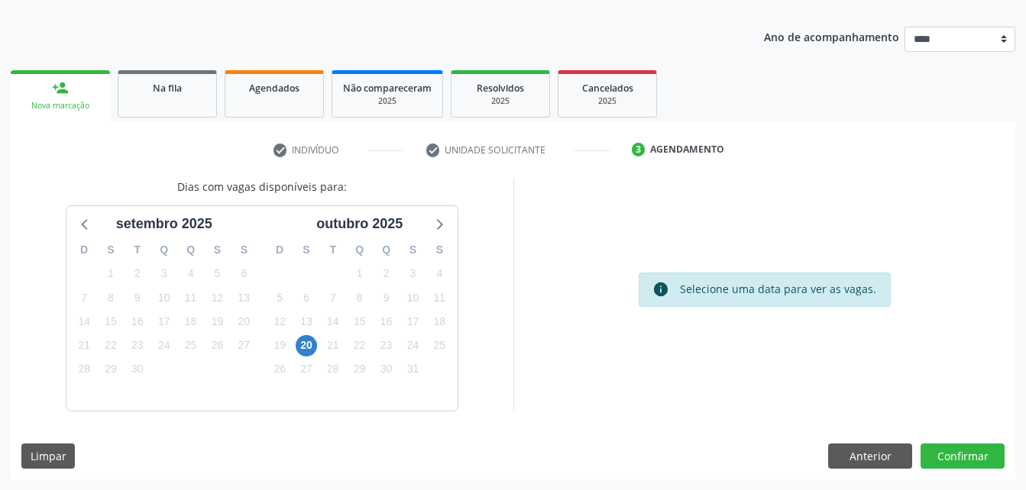
click at [313, 337] on div "20" at bounding box center [306, 346] width 21 height 24
click at [308, 342] on span "20" at bounding box center [306, 345] width 21 height 21
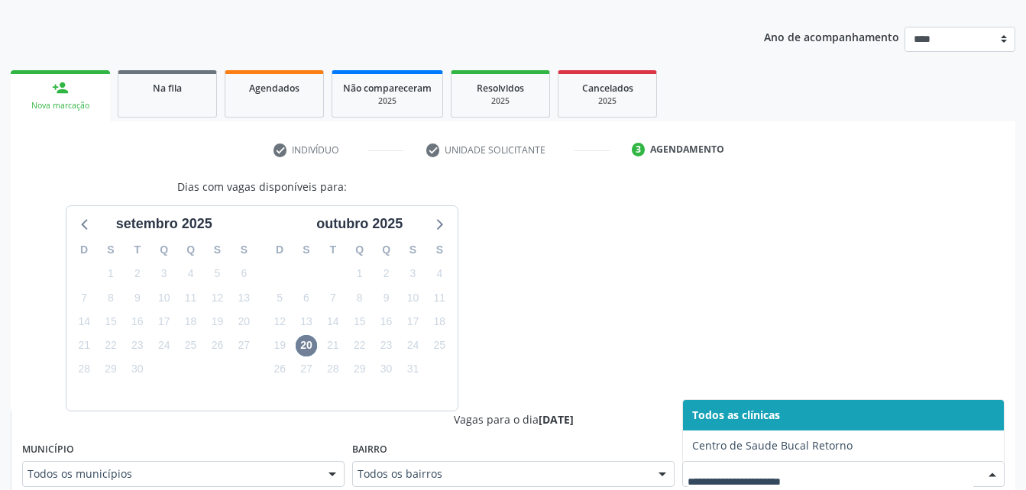
scroll to position [165, 0]
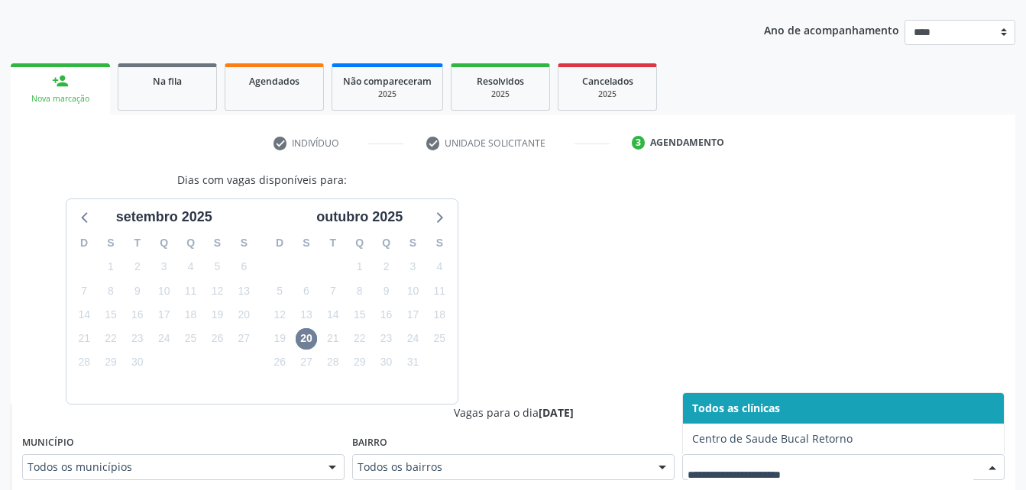
click at [799, 461] on div at bounding box center [843, 468] width 322 height 26
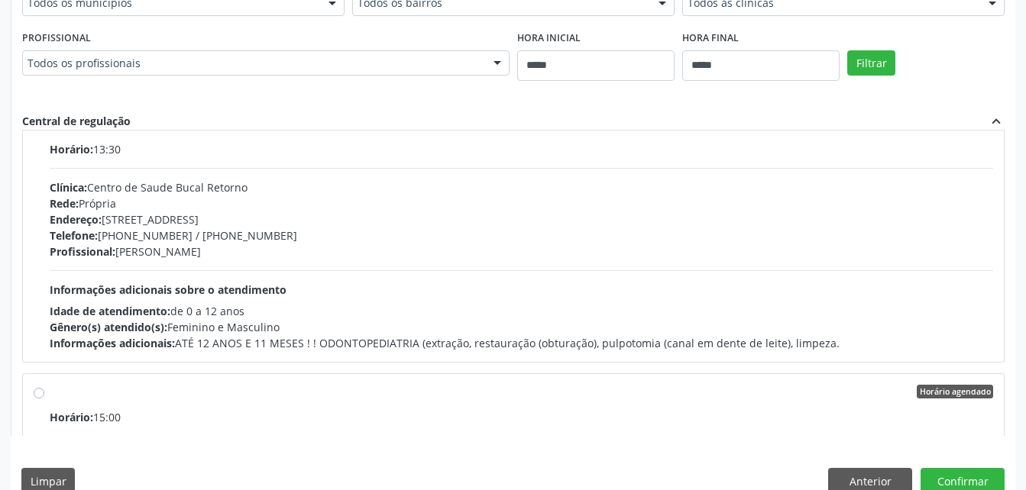
scroll to position [814, 0]
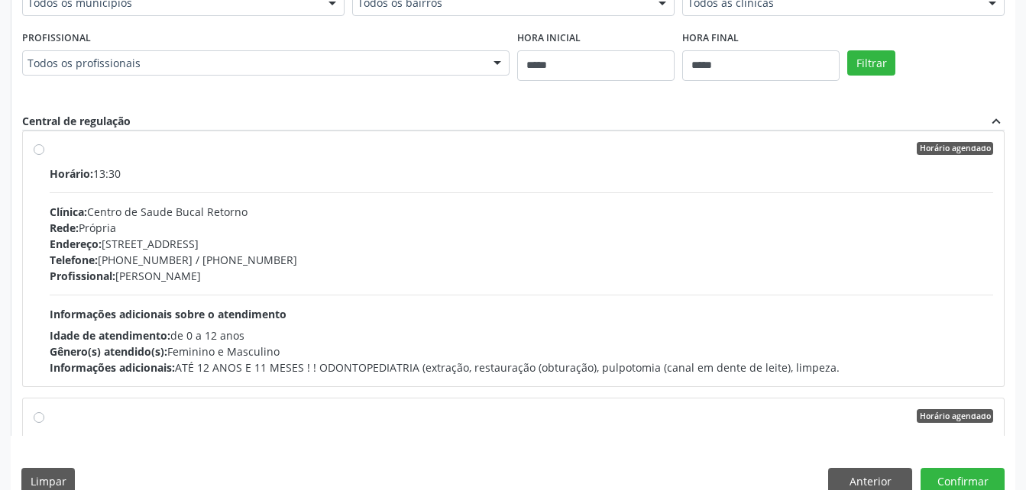
click at [692, 273] on div "Profissional: [PERSON_NAME]" at bounding box center [521, 276] width 943 height 16
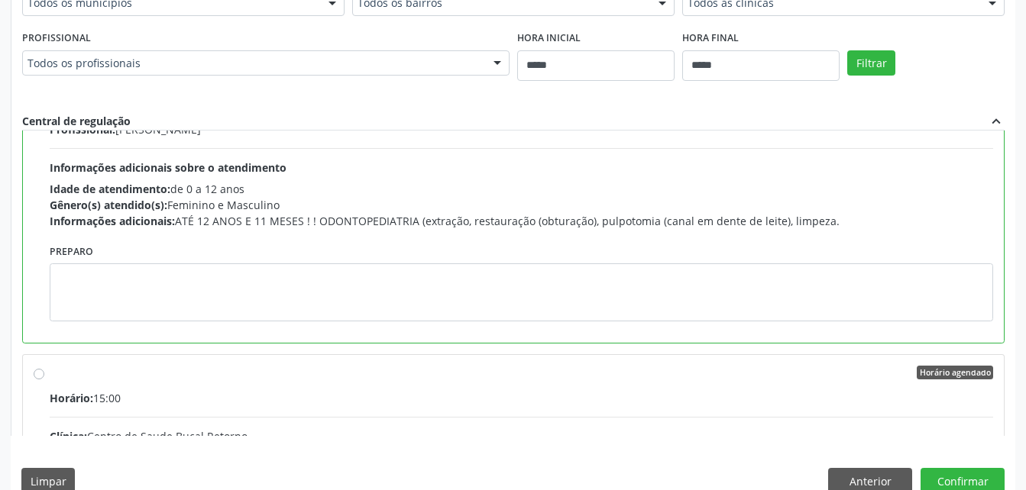
scroll to position [973, 0]
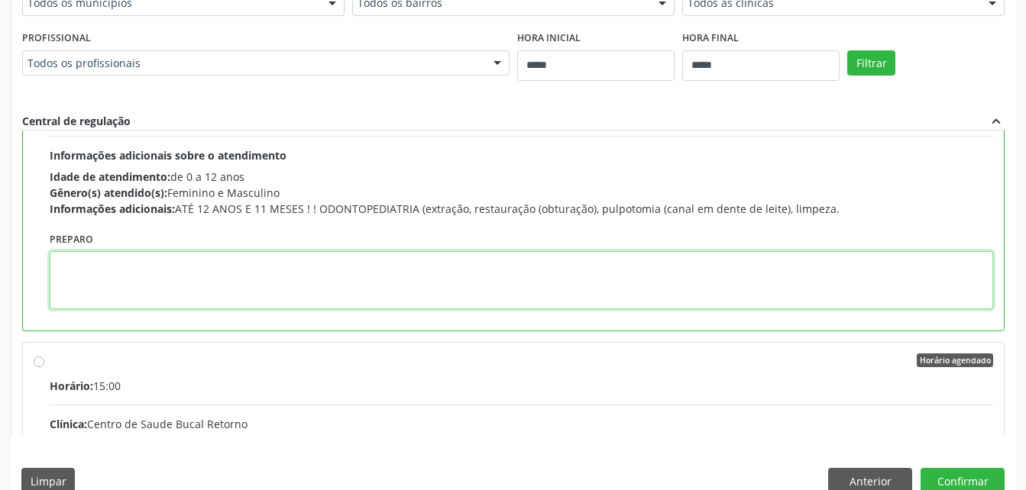
click at [902, 263] on textarea at bounding box center [521, 280] width 943 height 58
click at [911, 262] on textarea at bounding box center [521, 280] width 943 height 58
paste textarea "**********"
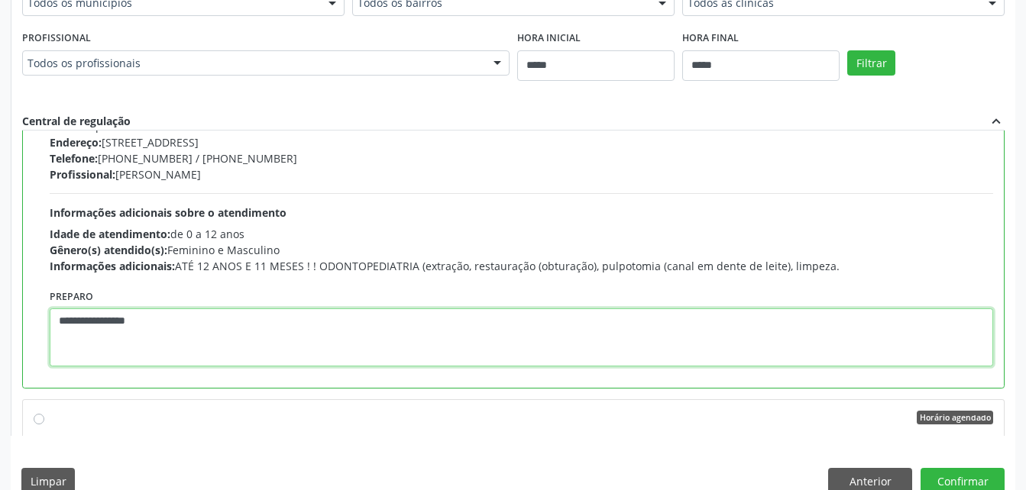
scroll to position [878, 0]
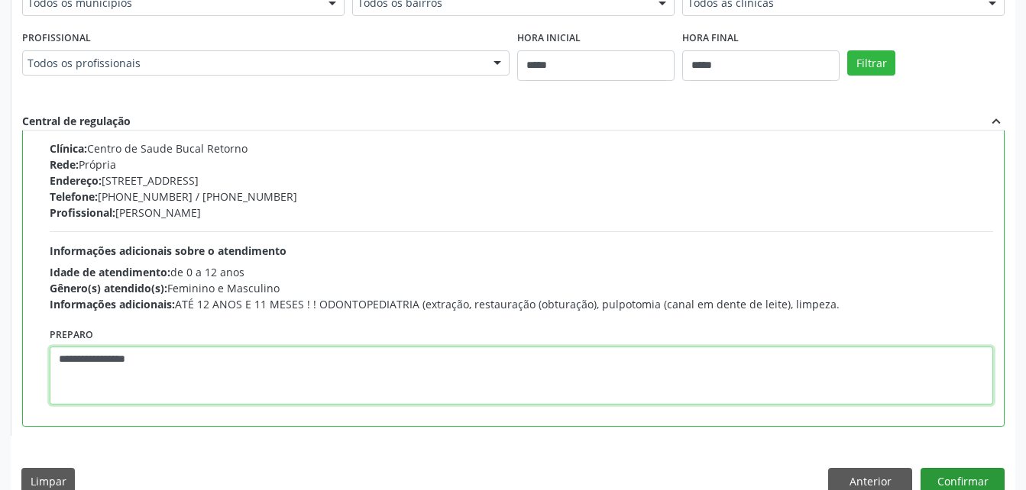
type textarea "**********"
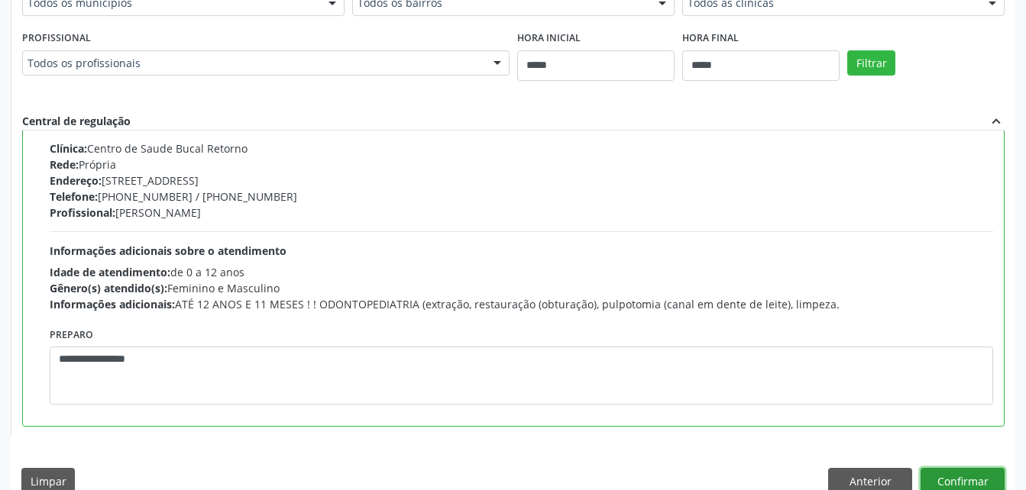
click at [963, 483] on button "Confirmar" at bounding box center [963, 481] width 84 height 26
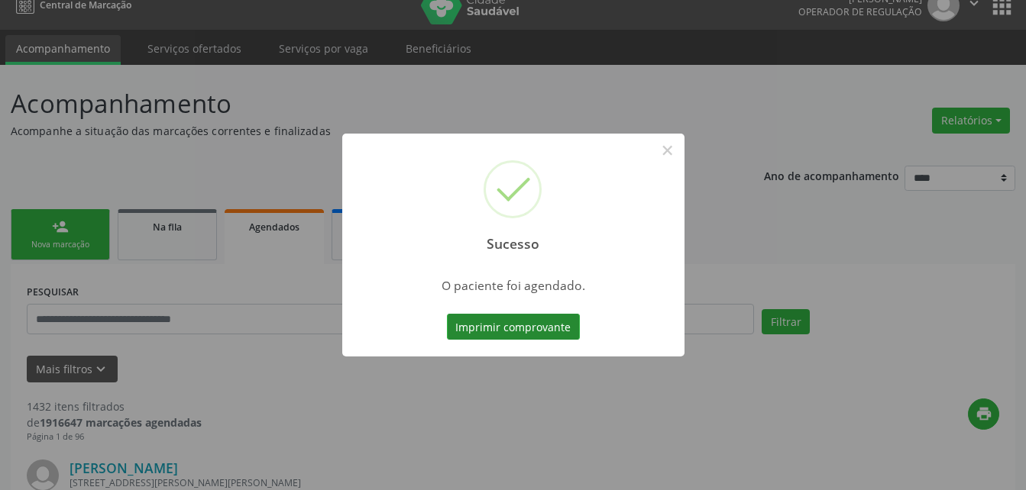
click at [532, 324] on button "Imprimir comprovante" at bounding box center [513, 327] width 133 height 26
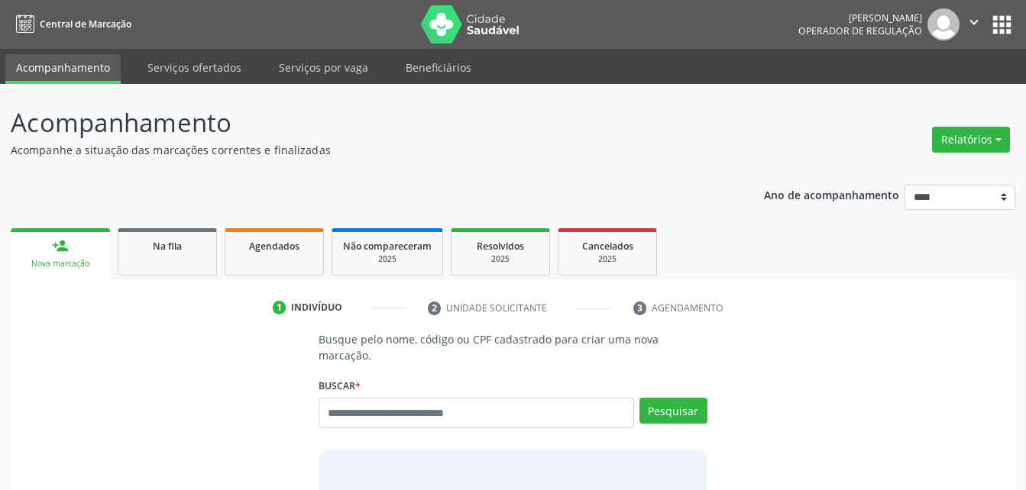
scroll to position [19, 0]
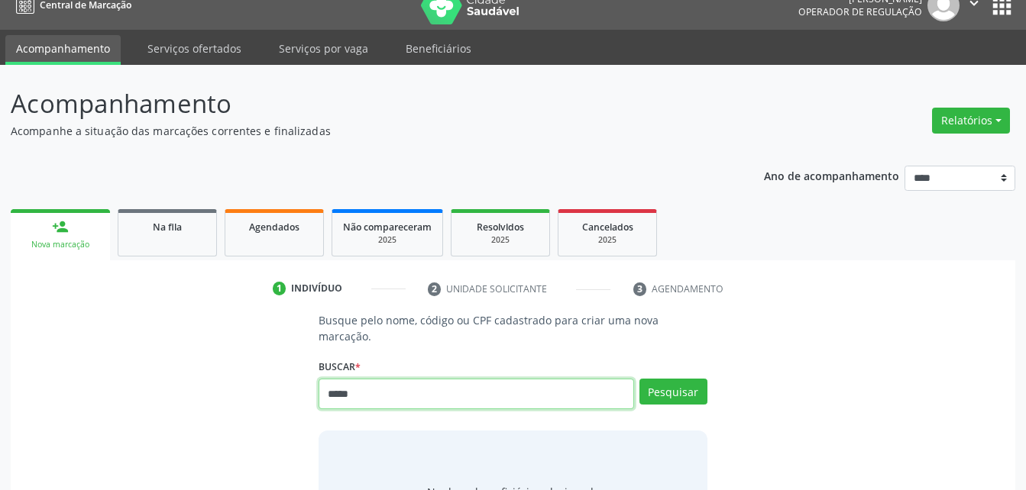
type input "*****"
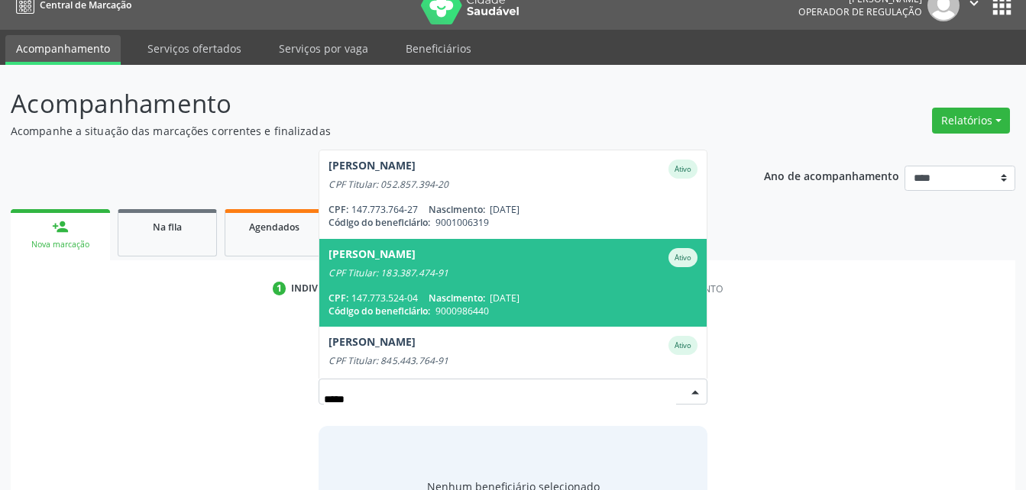
click at [468, 267] on div "CPF Titular: 183.387.474-91" at bounding box center [512, 273] width 368 height 12
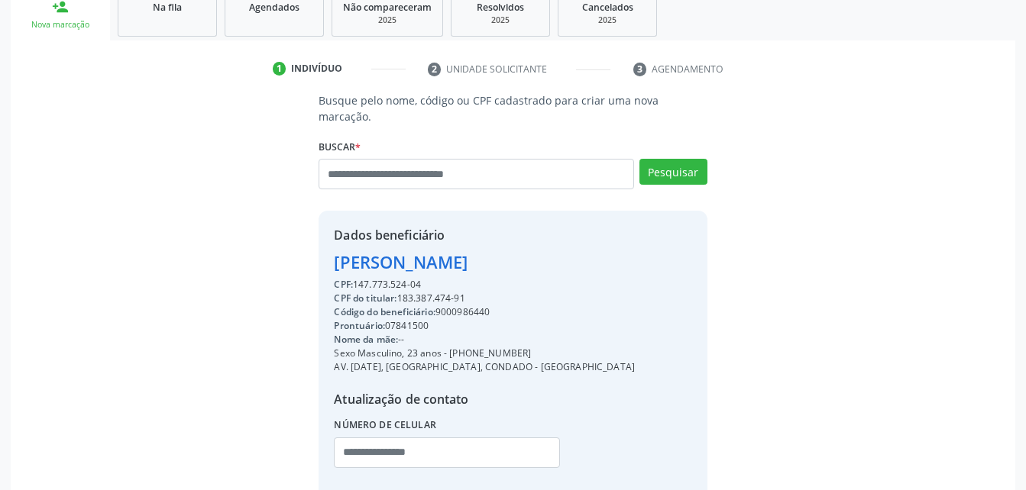
scroll to position [316, 0]
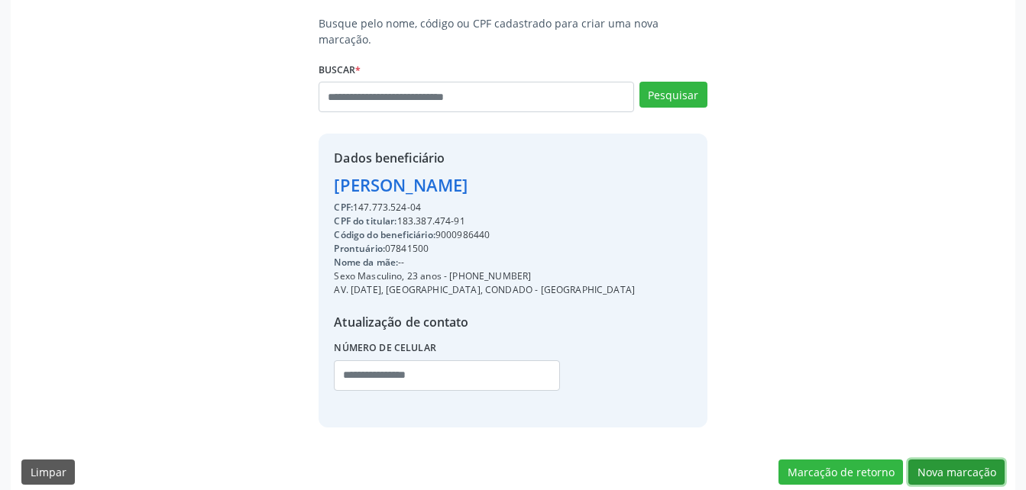
click at [985, 464] on button "Nova marcação" at bounding box center [956, 473] width 96 height 26
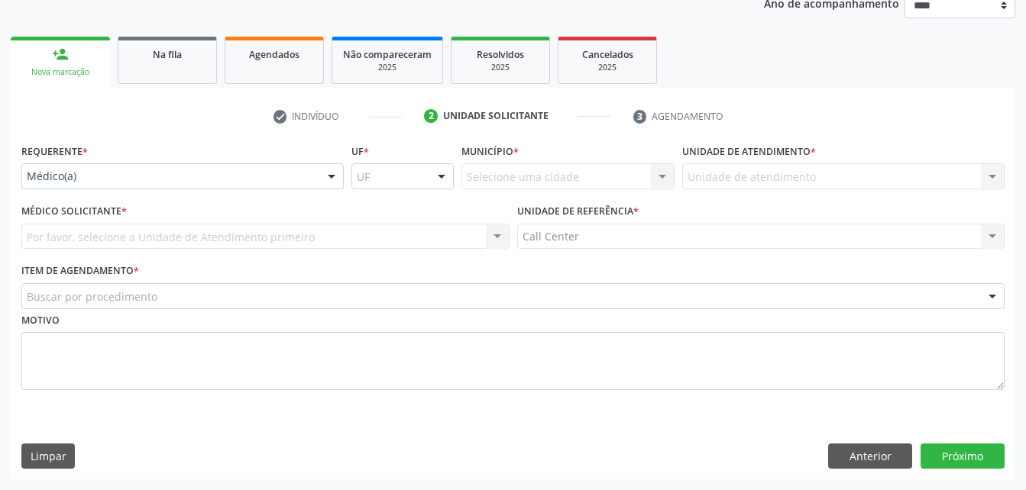
scroll to position [192, 0]
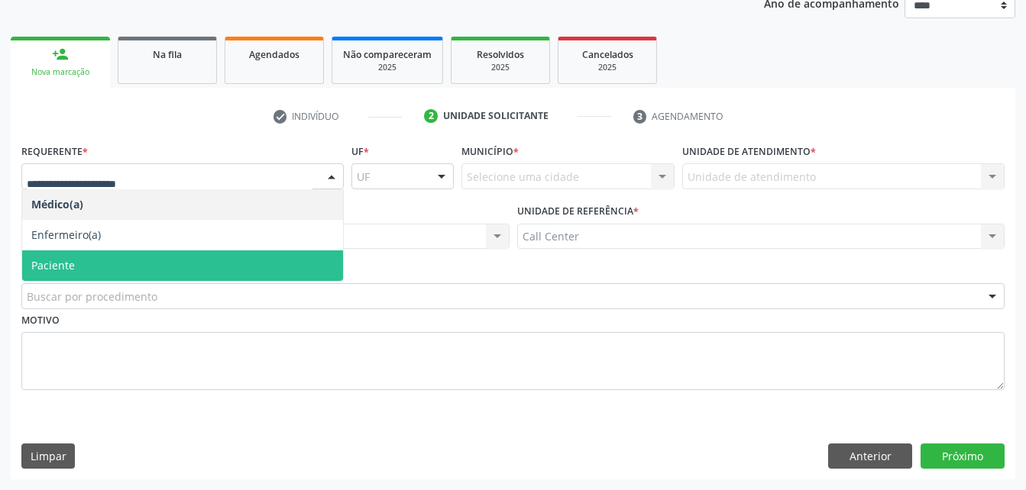
click at [198, 261] on span "Paciente" at bounding box center [182, 266] width 321 height 31
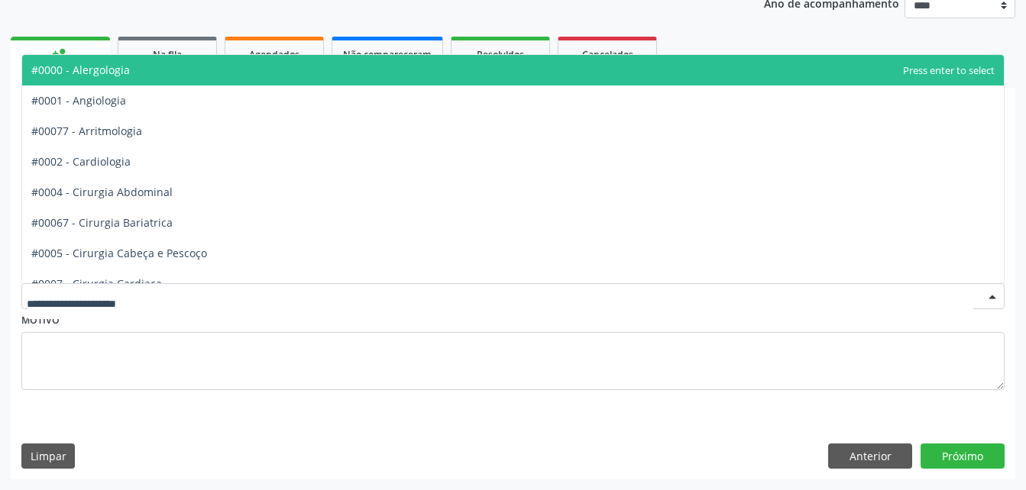
click at [180, 297] on div at bounding box center [512, 296] width 983 height 26
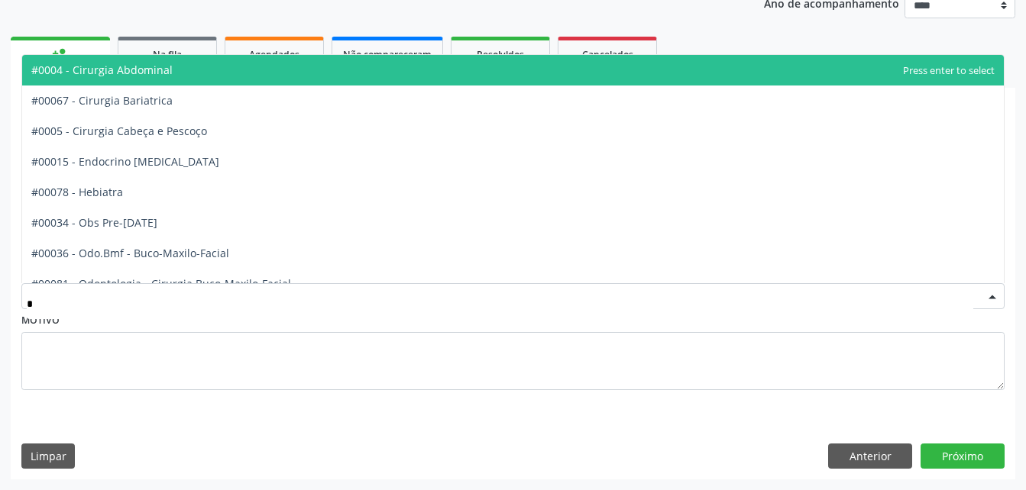
type input "**"
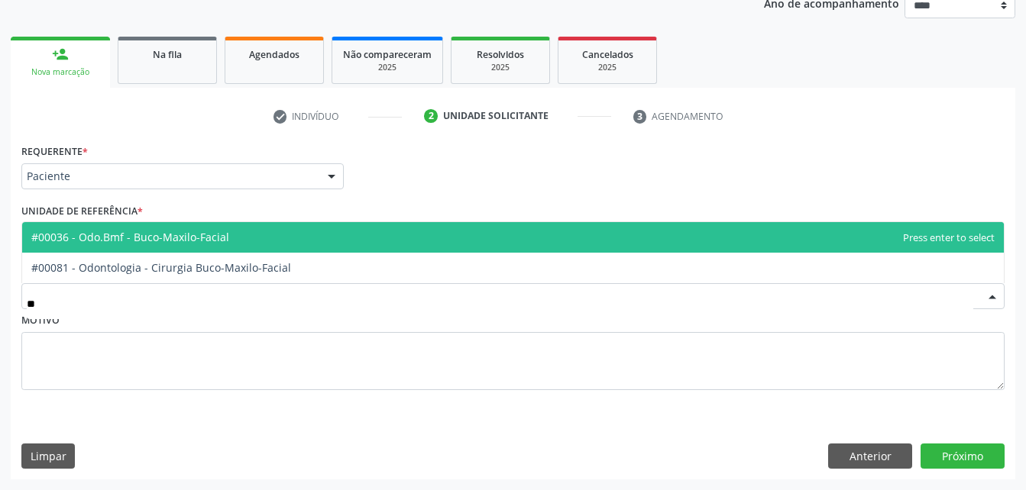
click at [175, 251] on span "#00036 - Odo.Bmf - Buco-Maxilo-Facial" at bounding box center [513, 237] width 982 height 31
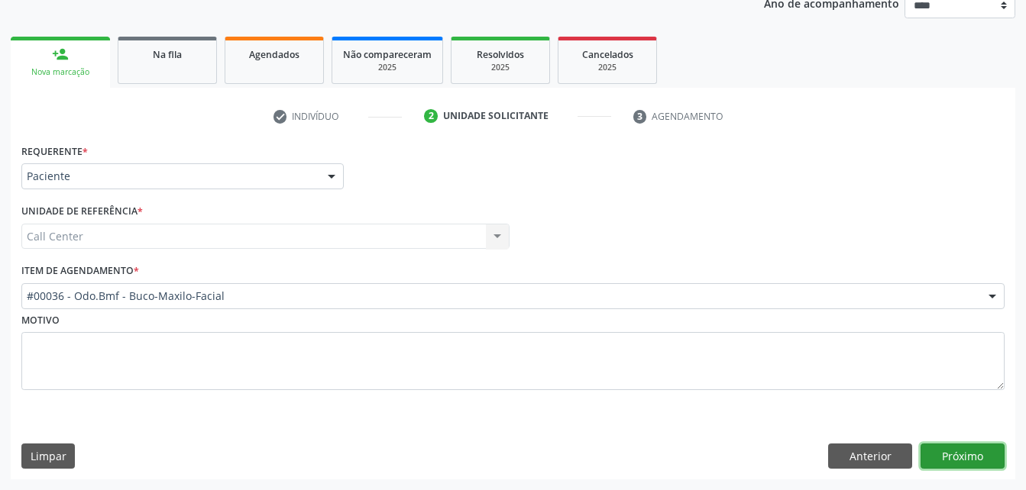
click at [949, 463] on button "Próximo" at bounding box center [963, 457] width 84 height 26
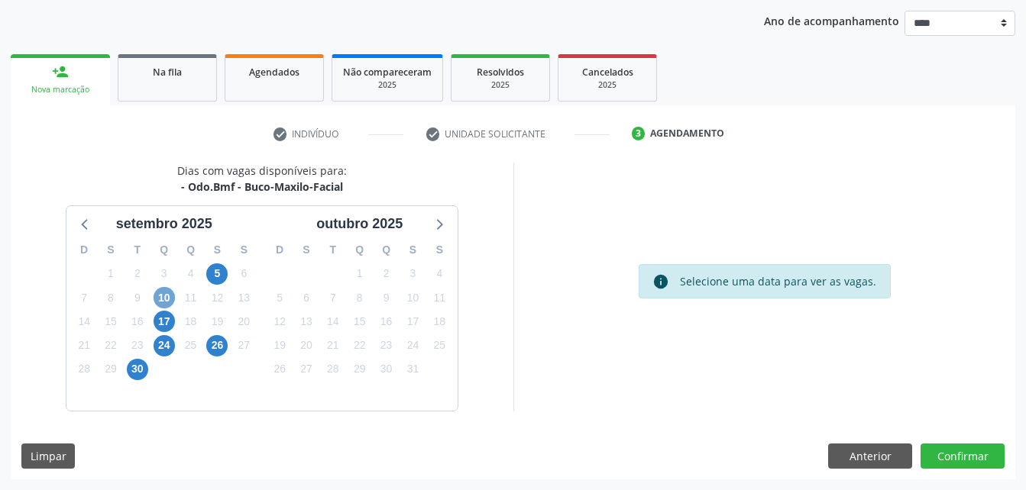
click at [156, 299] on span "10" at bounding box center [164, 297] width 21 height 21
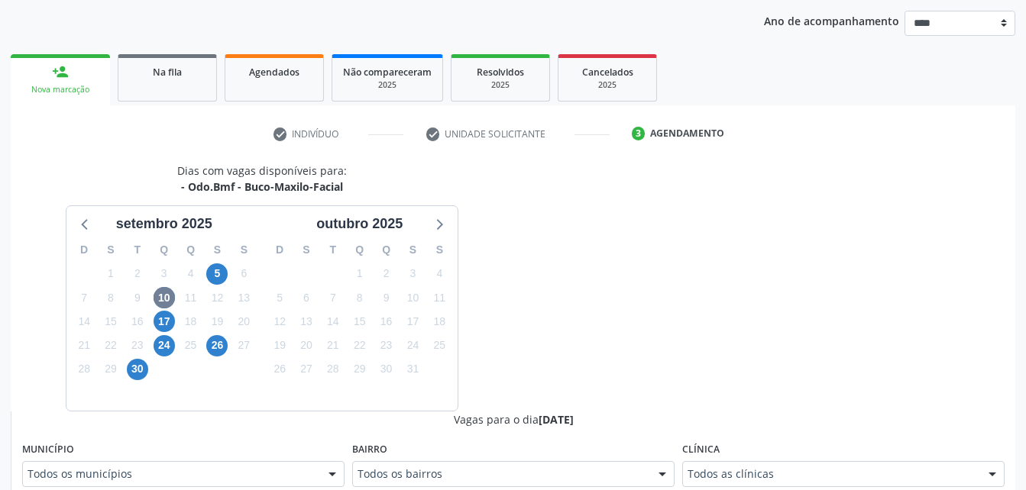
scroll to position [181, 0]
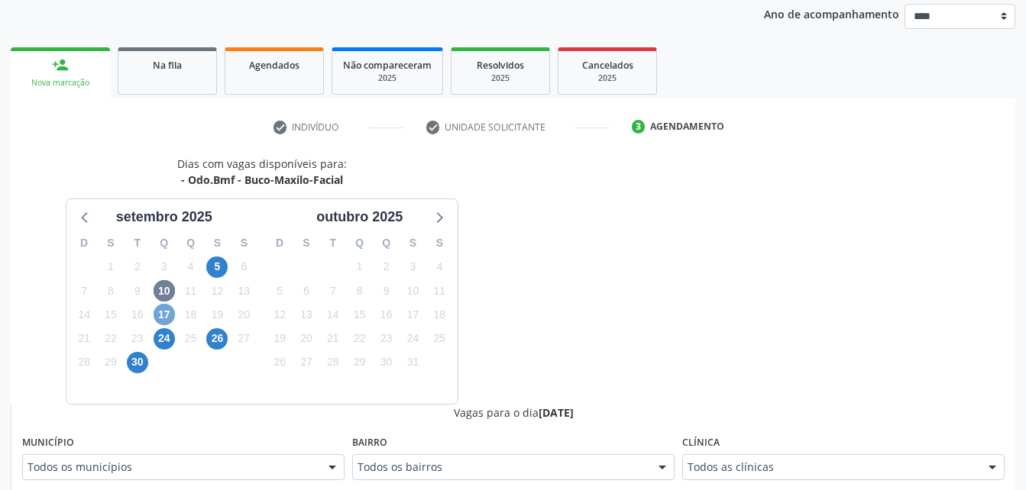
click at [164, 314] on span "17" at bounding box center [164, 314] width 21 height 21
click at [157, 334] on span "24" at bounding box center [164, 338] width 21 height 21
click at [213, 302] on div "12" at bounding box center [216, 292] width 21 height 24
click at [217, 334] on span "26" at bounding box center [216, 338] width 21 height 21
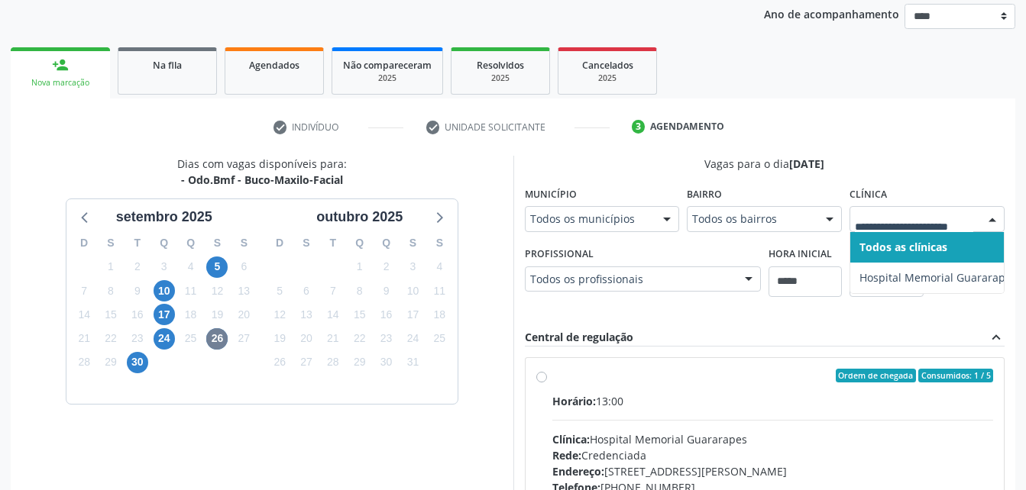
click at [953, 209] on div at bounding box center [926, 219] width 155 height 26
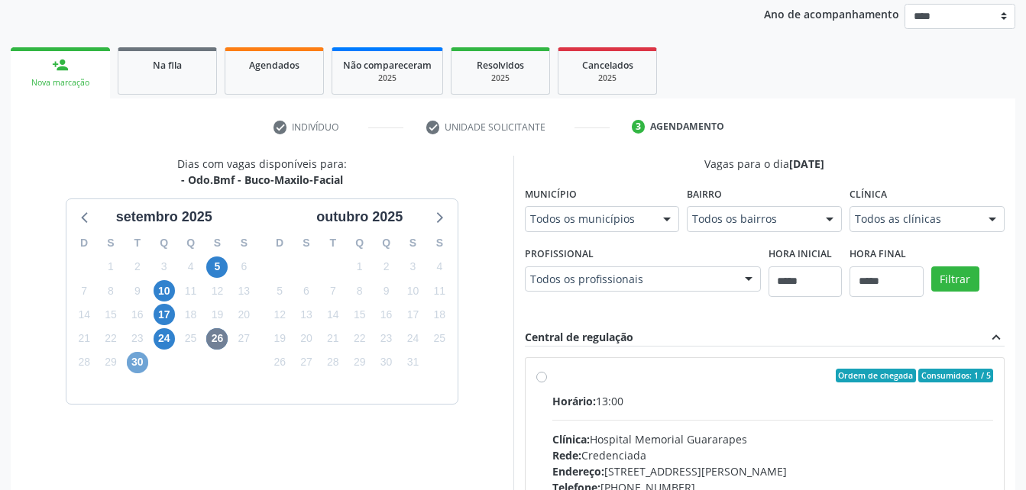
click at [130, 362] on span "30" at bounding box center [137, 362] width 21 height 21
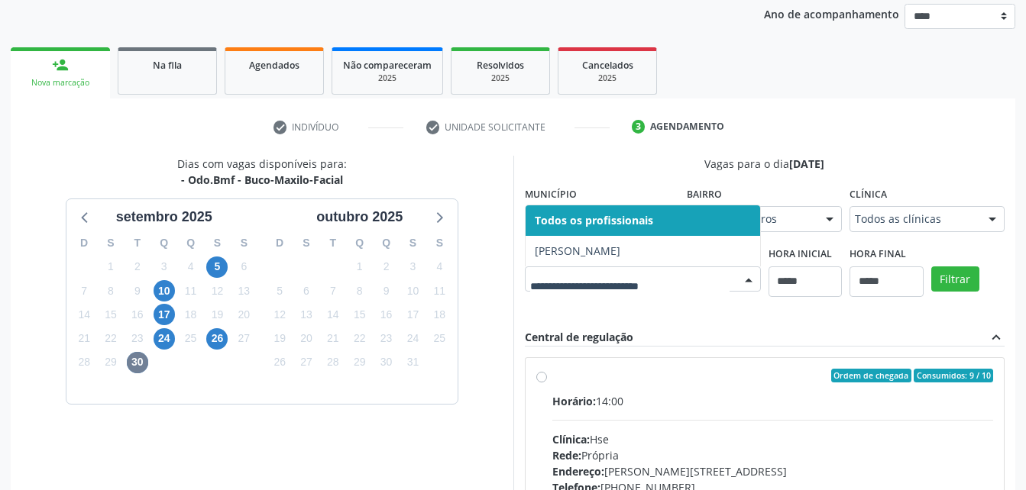
click at [747, 276] on div at bounding box center [748, 280] width 23 height 26
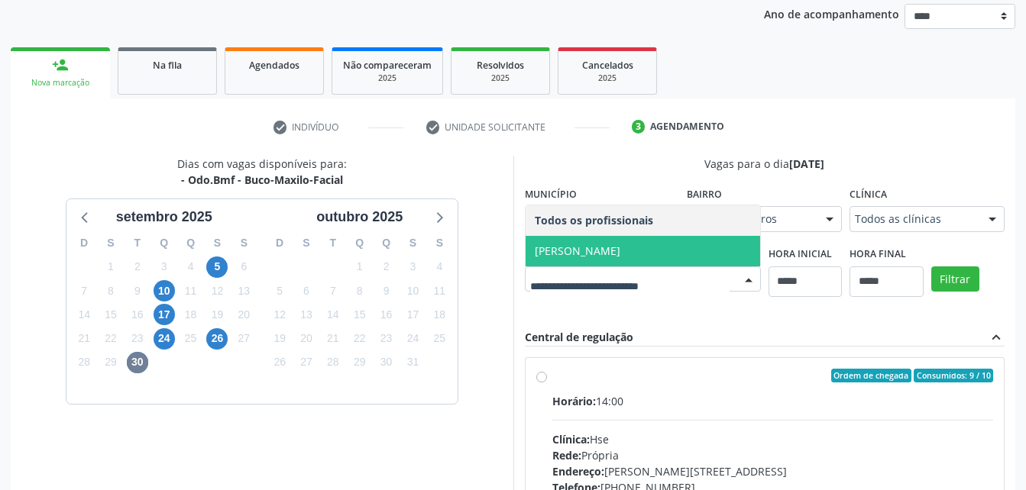
click at [705, 249] on span "[PERSON_NAME]" at bounding box center [643, 251] width 235 height 31
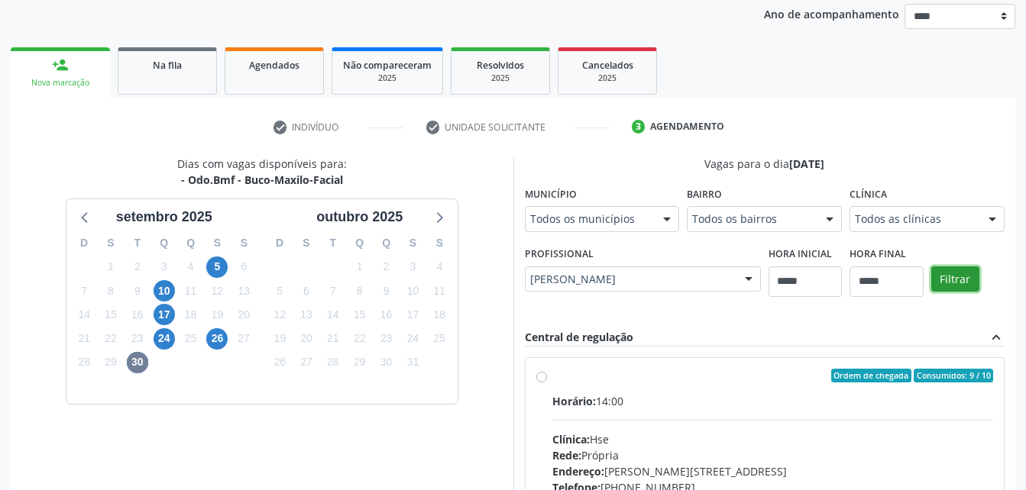
click at [943, 280] on button "Filtrar" at bounding box center [955, 280] width 48 height 26
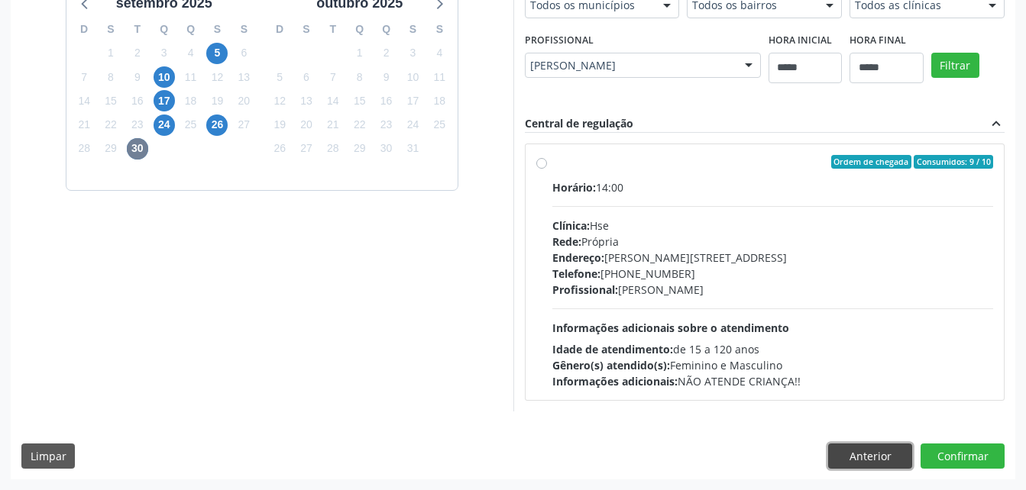
click at [887, 455] on button "Anterior" at bounding box center [870, 457] width 84 height 26
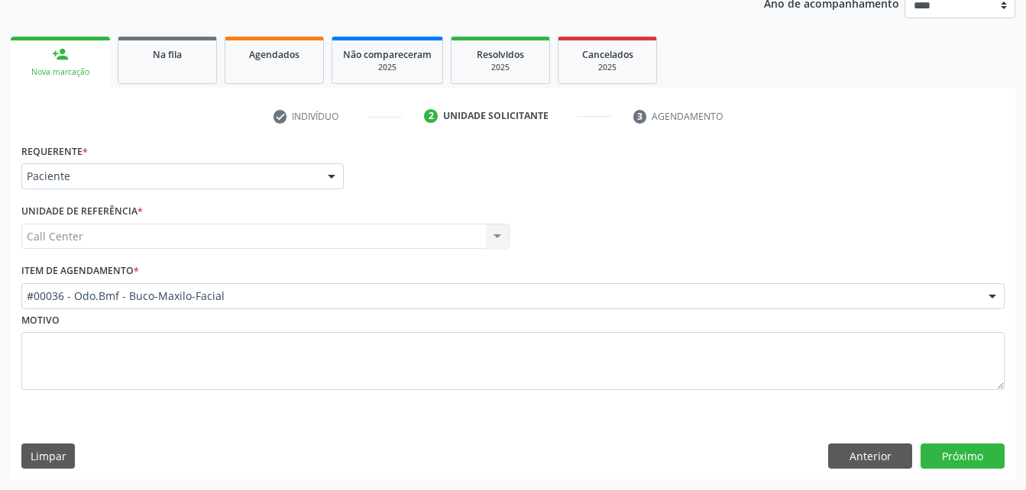
scroll to position [192, 0]
click at [887, 455] on button "Anterior" at bounding box center [870, 457] width 84 height 26
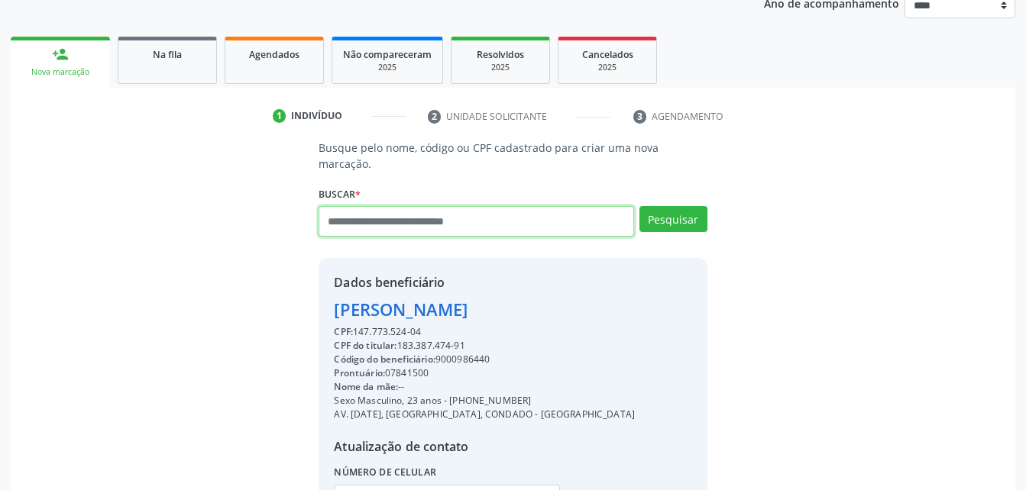
click at [530, 206] on input "text" at bounding box center [476, 221] width 315 height 31
type input "**********"
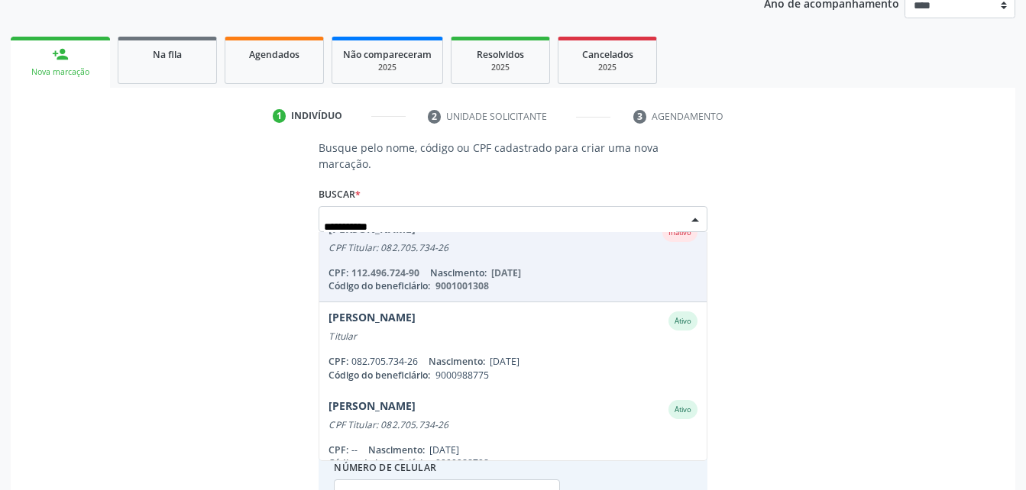
scroll to position [108, 0]
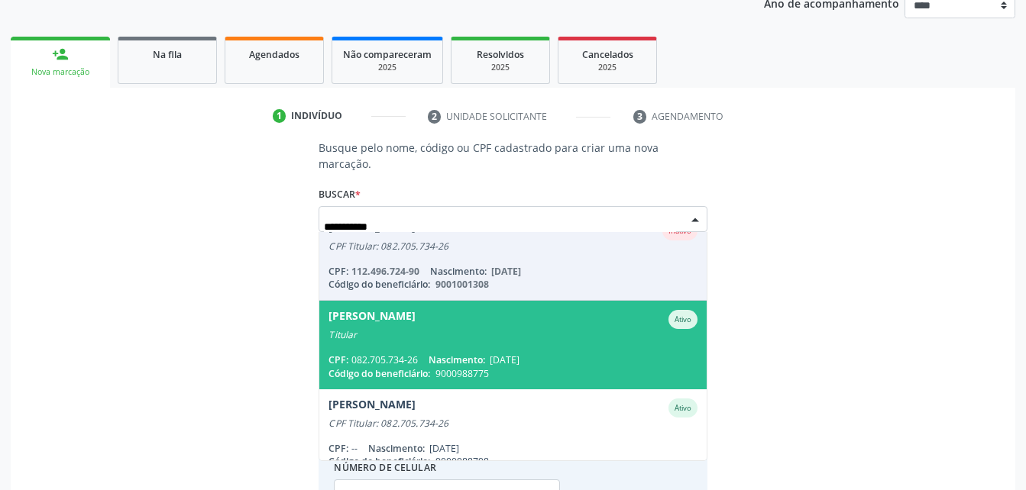
click at [554, 354] on div "CPF: 082.705.734-26 Nascimento: 26/05/1990" at bounding box center [512, 360] width 368 height 13
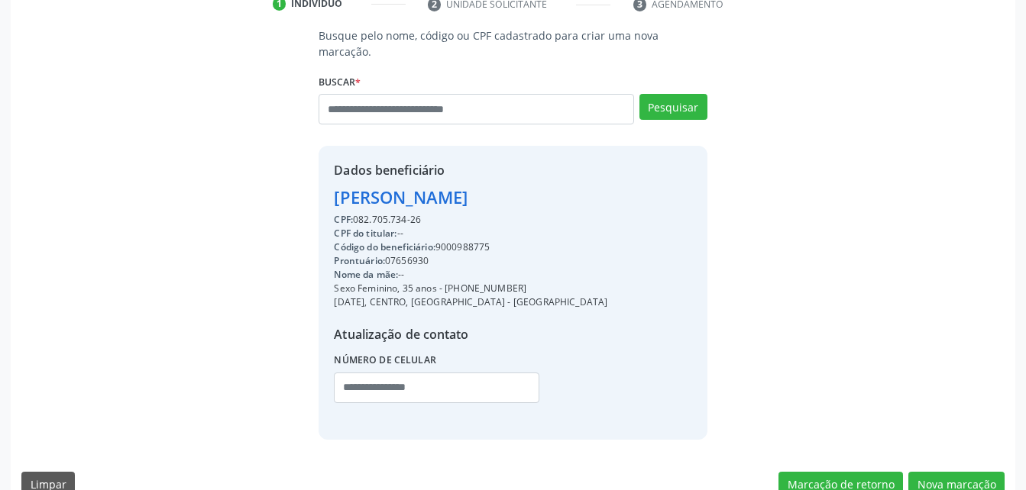
scroll to position [316, 0]
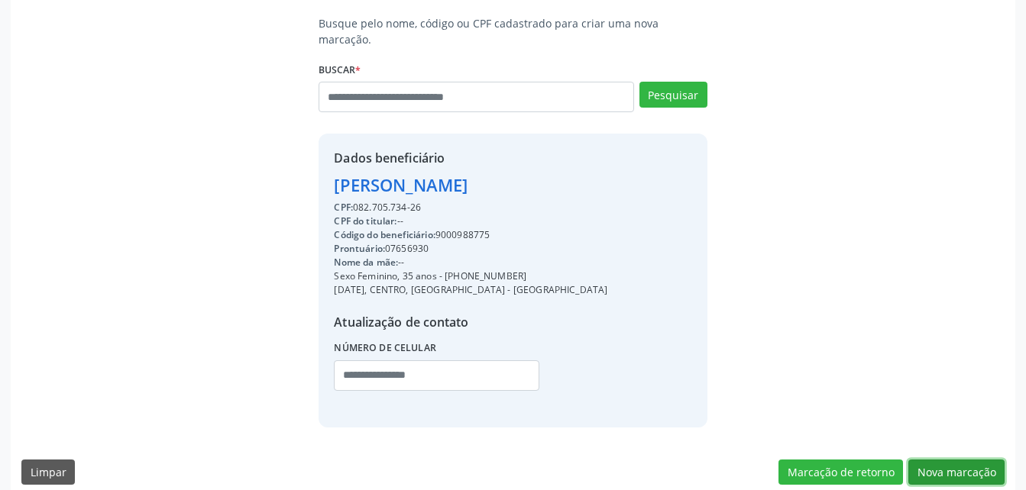
click at [974, 460] on button "Nova marcação" at bounding box center [956, 473] width 96 height 26
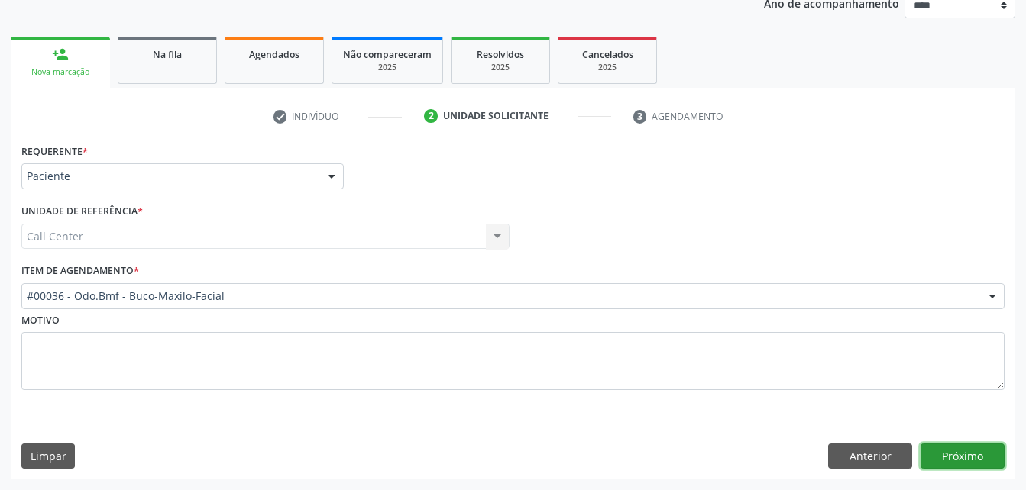
click at [984, 461] on button "Próximo" at bounding box center [963, 457] width 84 height 26
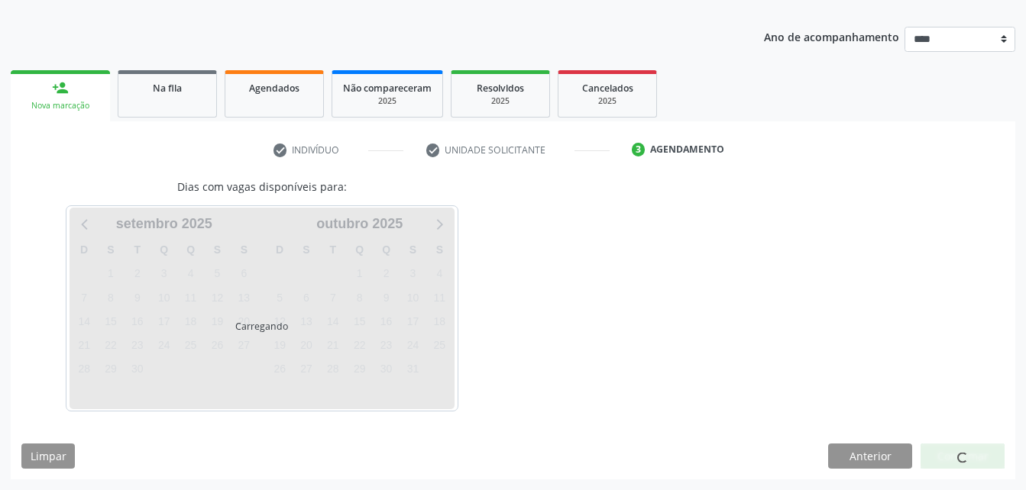
scroll to position [158, 0]
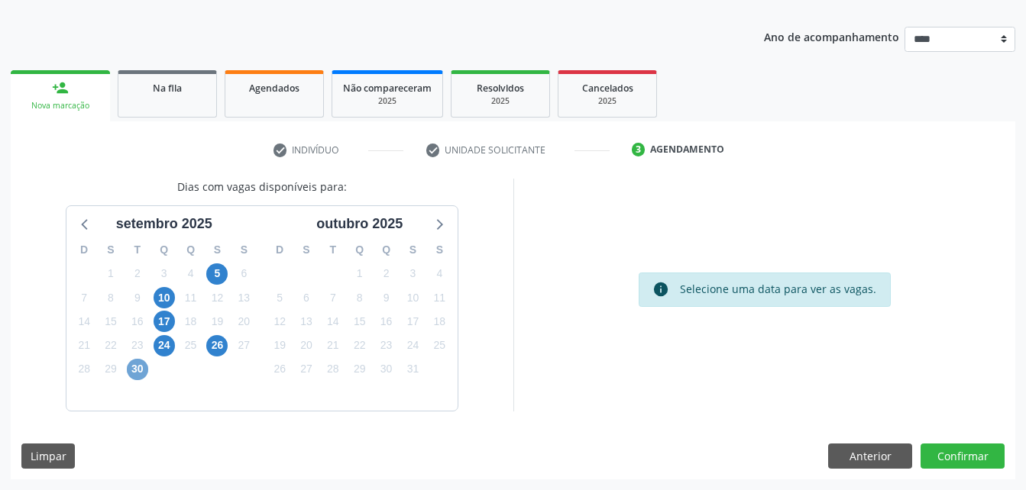
click at [136, 377] on span "30" at bounding box center [137, 369] width 21 height 21
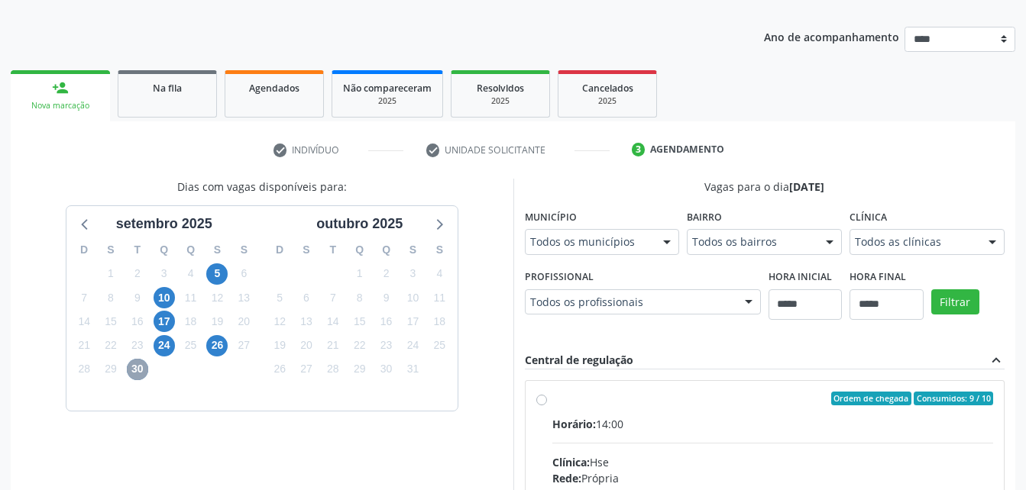
scroll to position [395, 0]
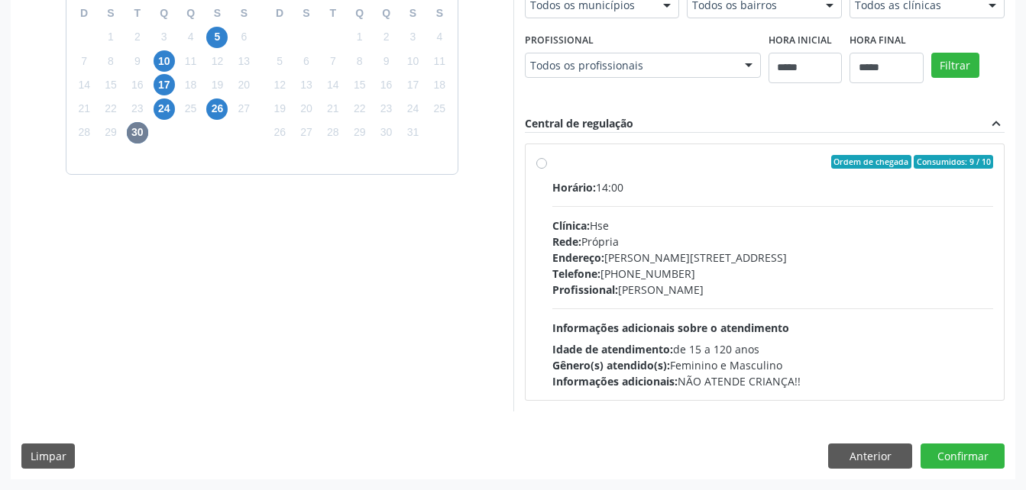
click at [808, 290] on div "Profissional: Jose Rodrigues Laureano Filho" at bounding box center [773, 290] width 442 height 16
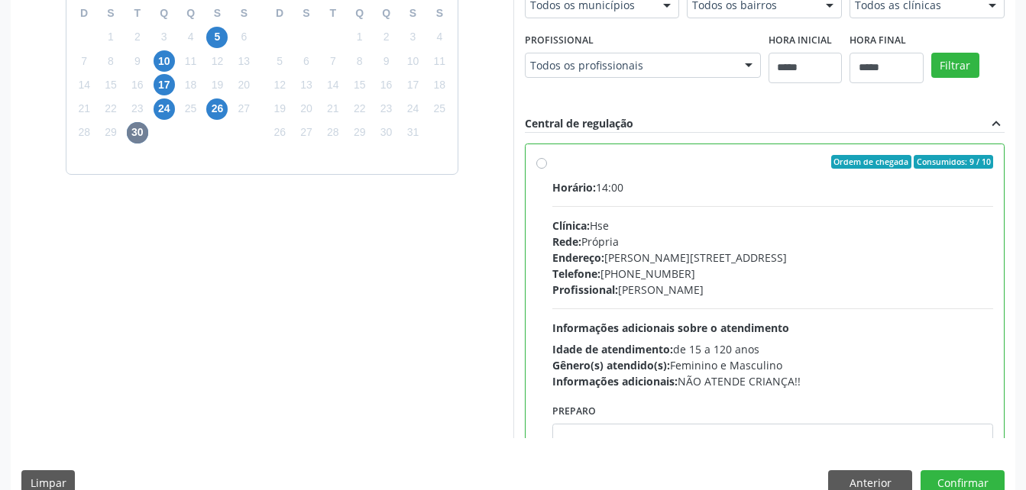
scroll to position [76, 0]
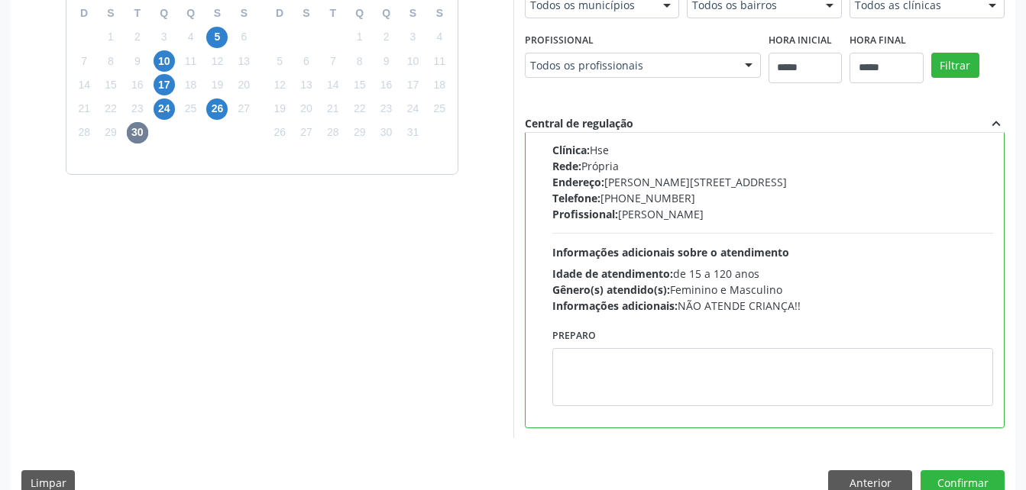
drag, startPoint x: 707, startPoint y: 442, endPoint x: 685, endPoint y: 388, distance: 57.6
click at [685, 388] on div "Dias com vagas disponíveis para: setembro 2025 D S T Q Q S S 31 1 2 3 4 5 6 7 8…" at bounding box center [513, 224] width 1005 height 565
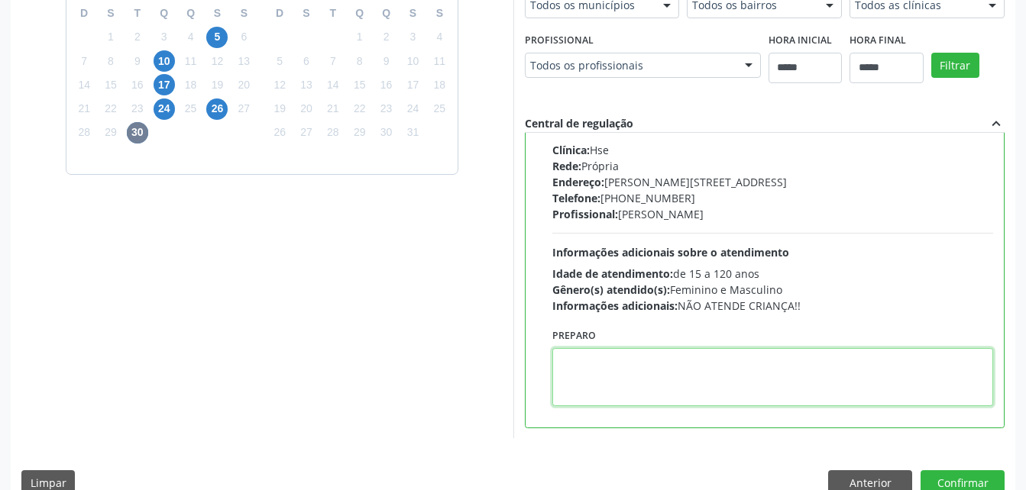
click at [685, 388] on textarea at bounding box center [773, 377] width 442 height 58
paste textarea "**********"
type textarea "**********"
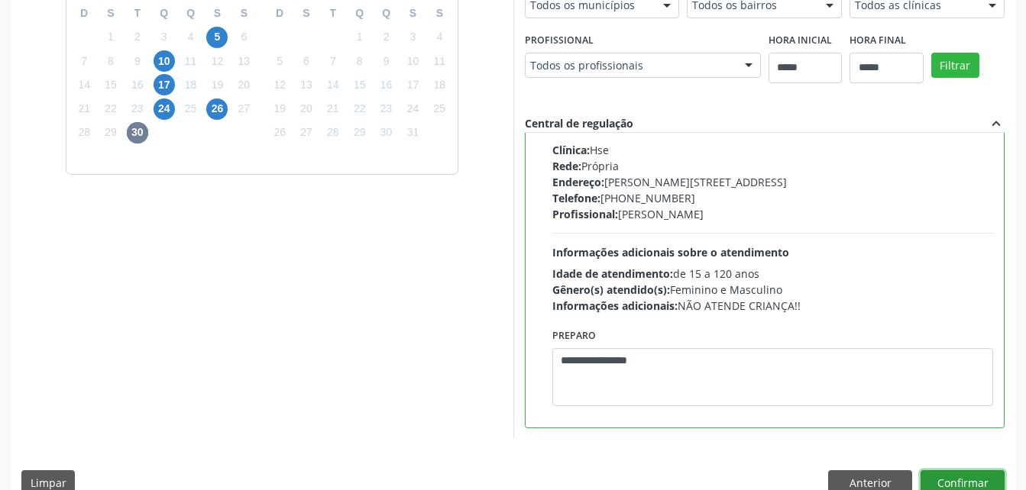
click at [949, 473] on button "Confirmar" at bounding box center [963, 484] width 84 height 26
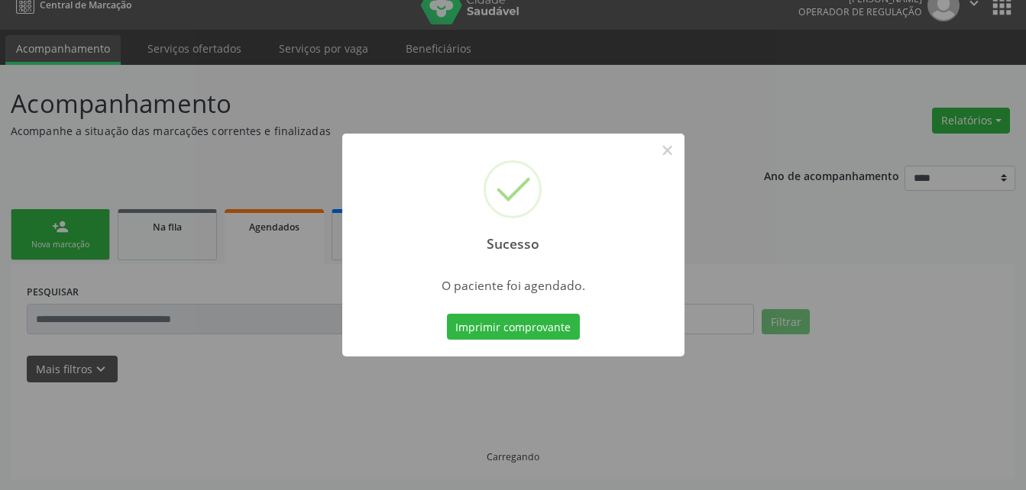
scroll to position [19, 0]
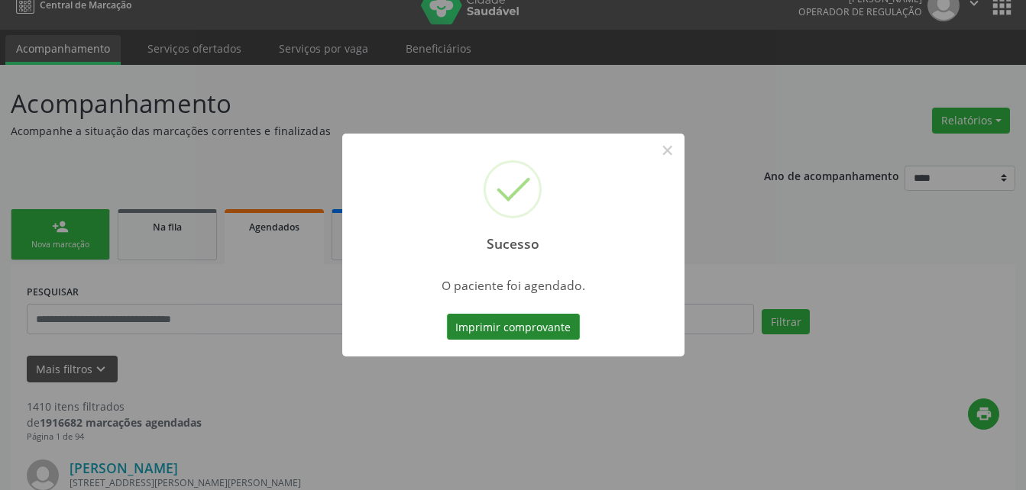
click at [519, 326] on button "Imprimir comprovante" at bounding box center [513, 327] width 133 height 26
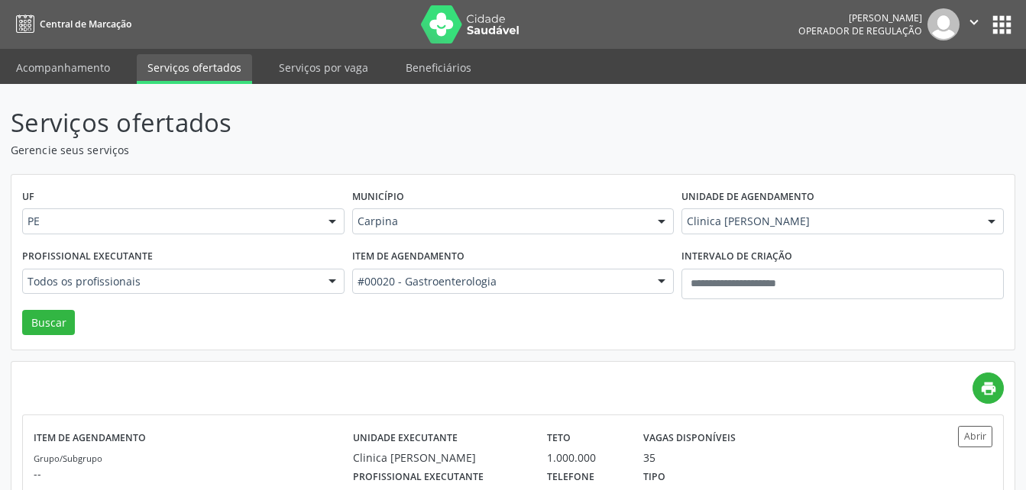
scroll to position [86, 0]
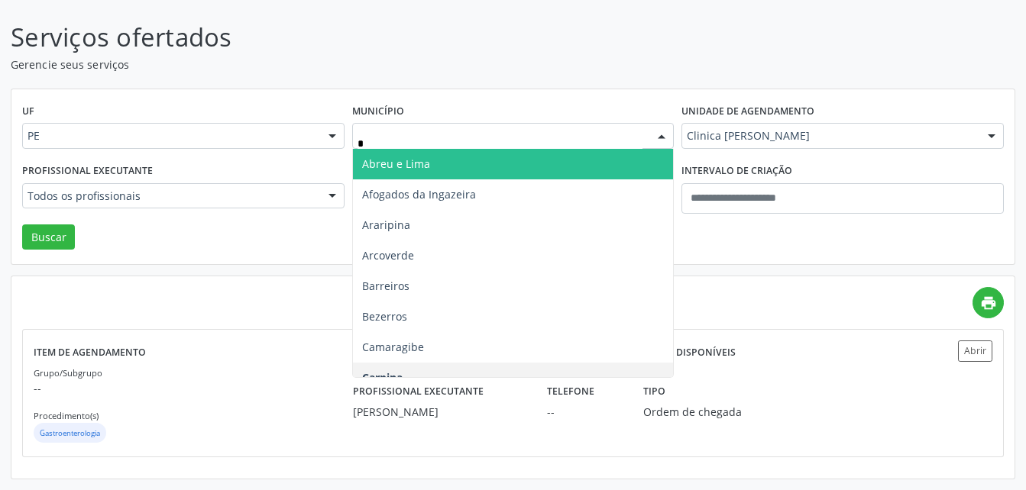
type input "**"
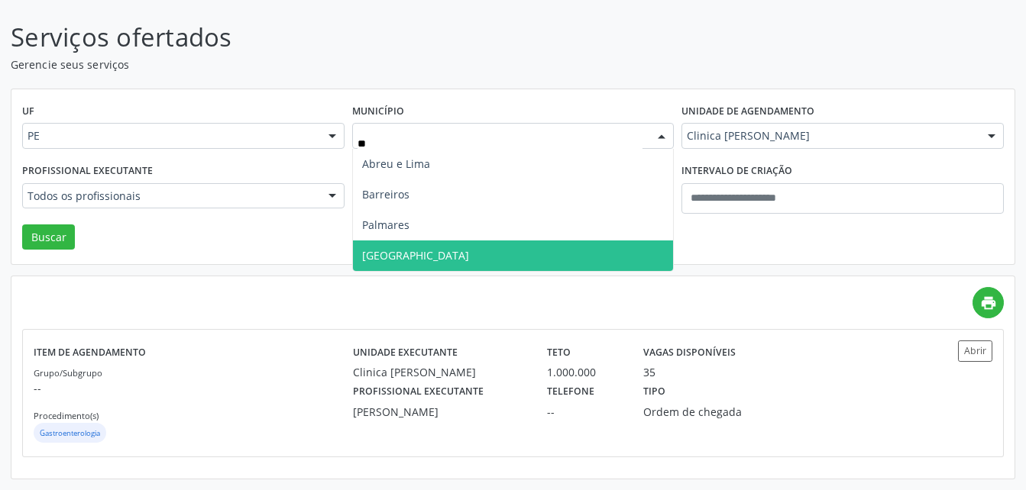
click at [490, 254] on span "[GEOGRAPHIC_DATA]" at bounding box center [513, 256] width 321 height 31
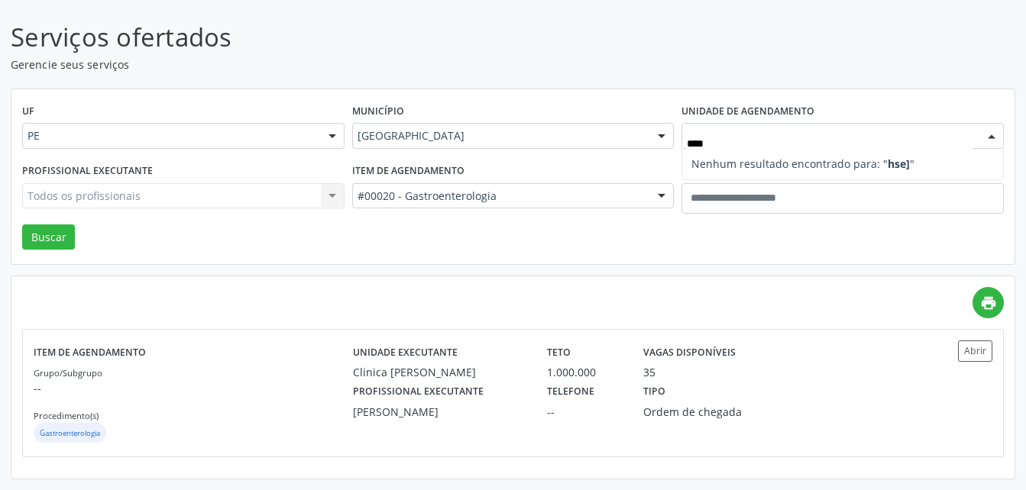
type input "***"
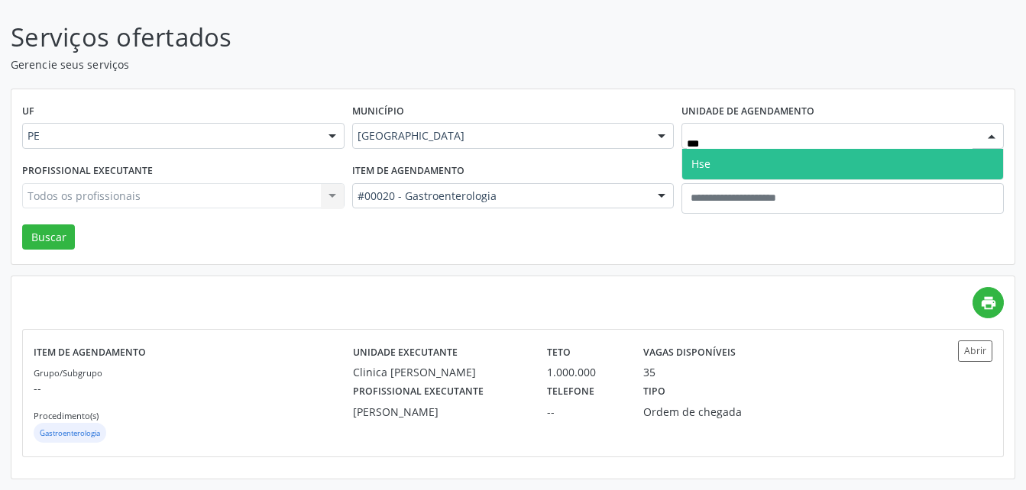
click at [725, 169] on span "Hse" at bounding box center [842, 164] width 321 height 31
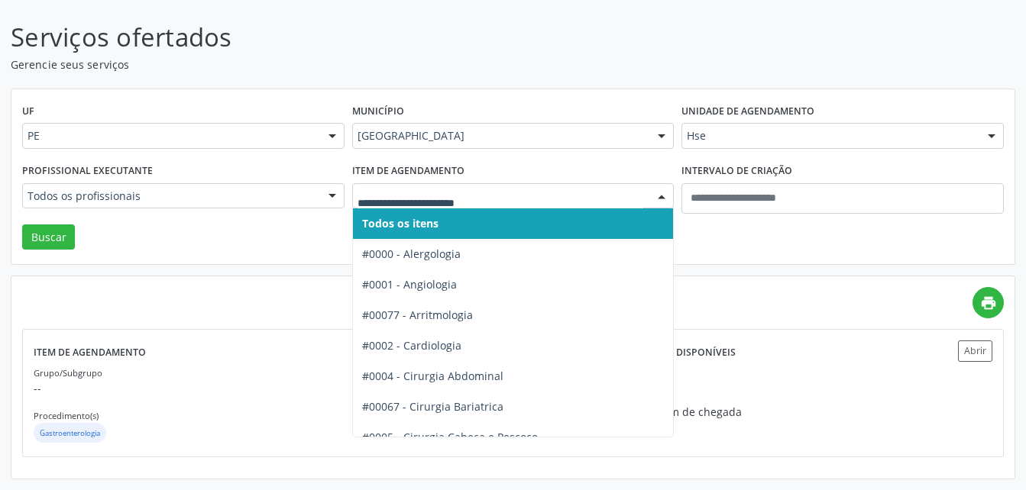
click at [584, 215] on span "Todos os itens" at bounding box center [564, 224] width 423 height 31
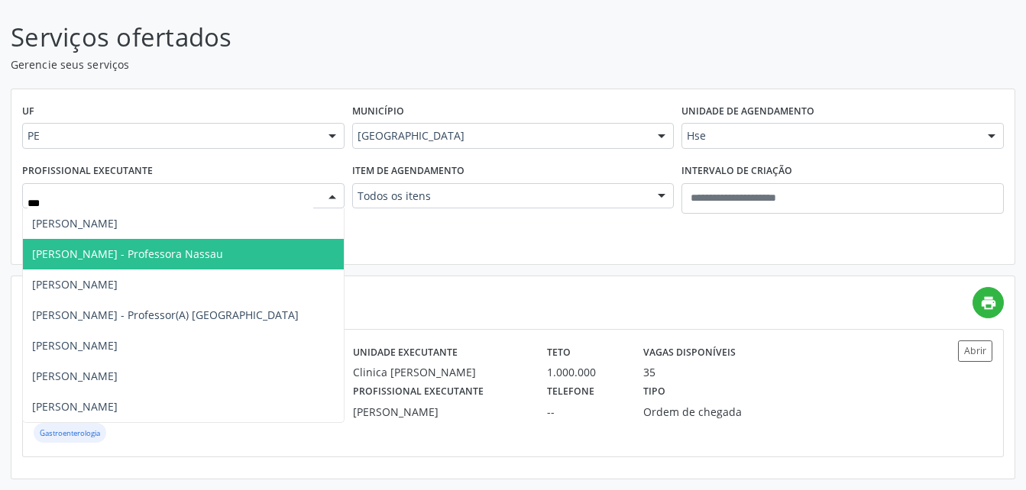
type input "****"
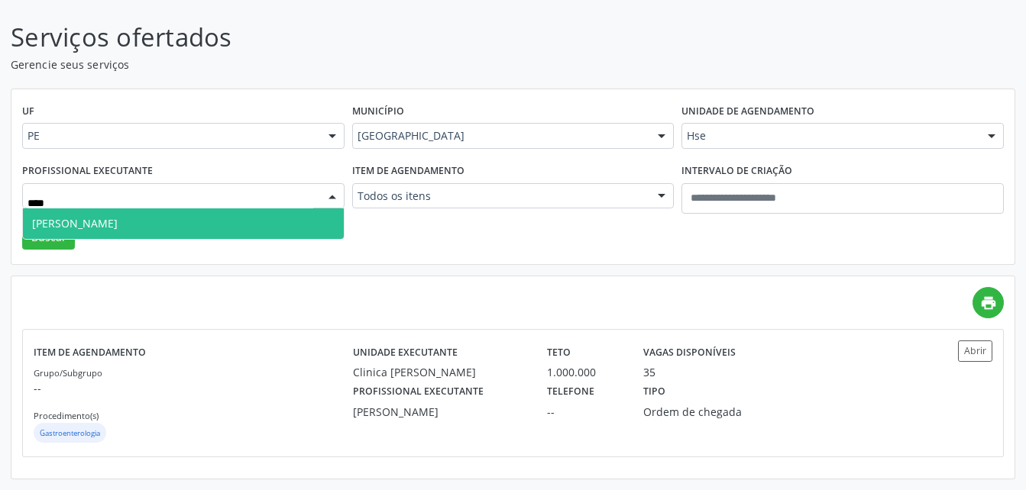
click at [175, 221] on span "[PERSON_NAME]" at bounding box center [183, 224] width 321 height 31
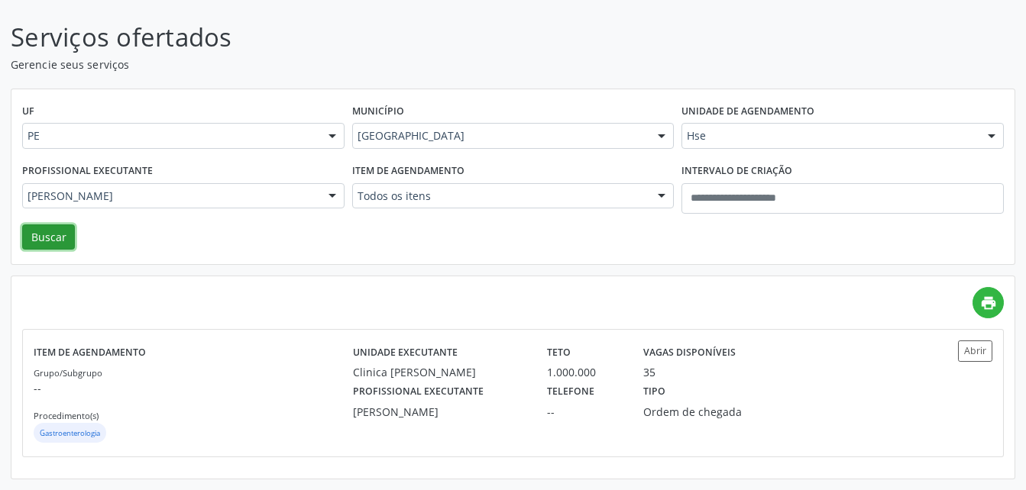
click at [61, 233] on button "Buscar" at bounding box center [48, 238] width 53 height 26
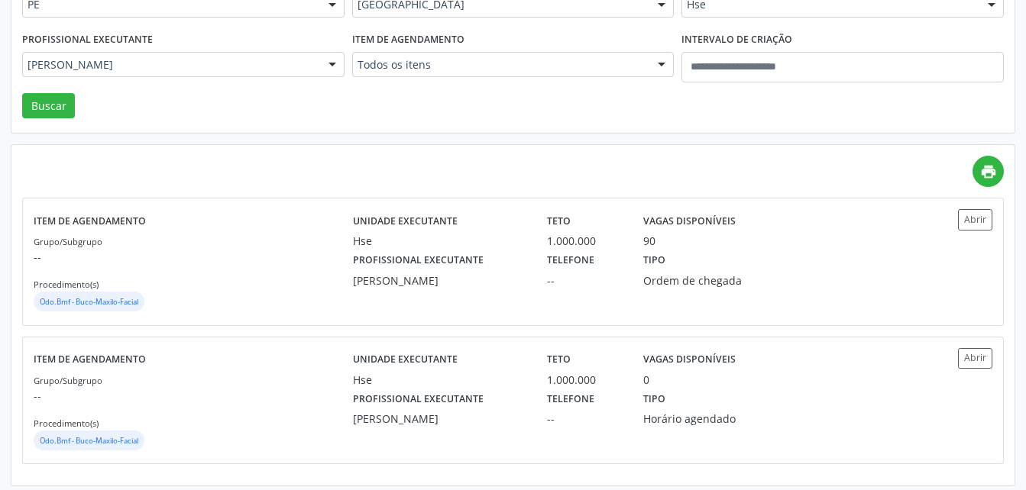
scroll to position [224, 0]
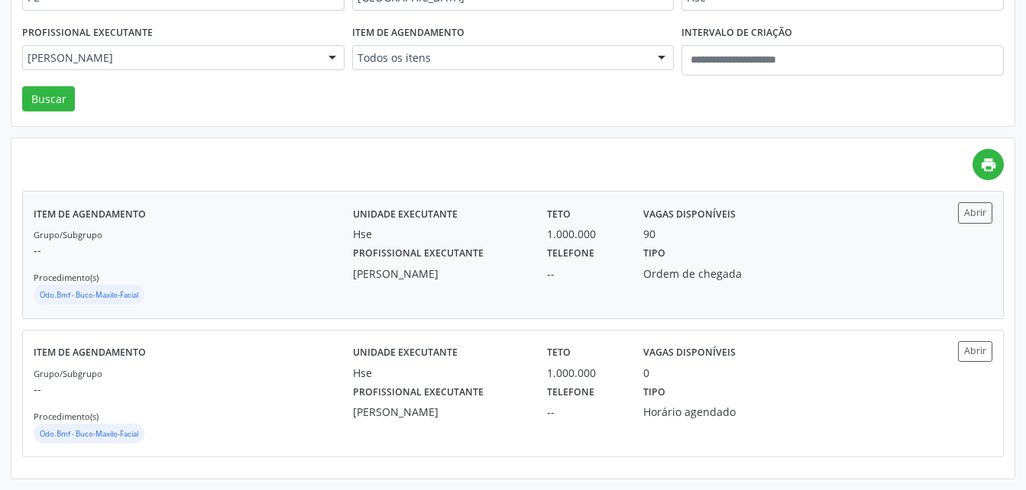
click at [899, 291] on div "Unidade executante Hse Teto 1.000.000 Vagas disponíveis 90 Profissional executa…" at bounding box center [632, 254] width 559 height 105
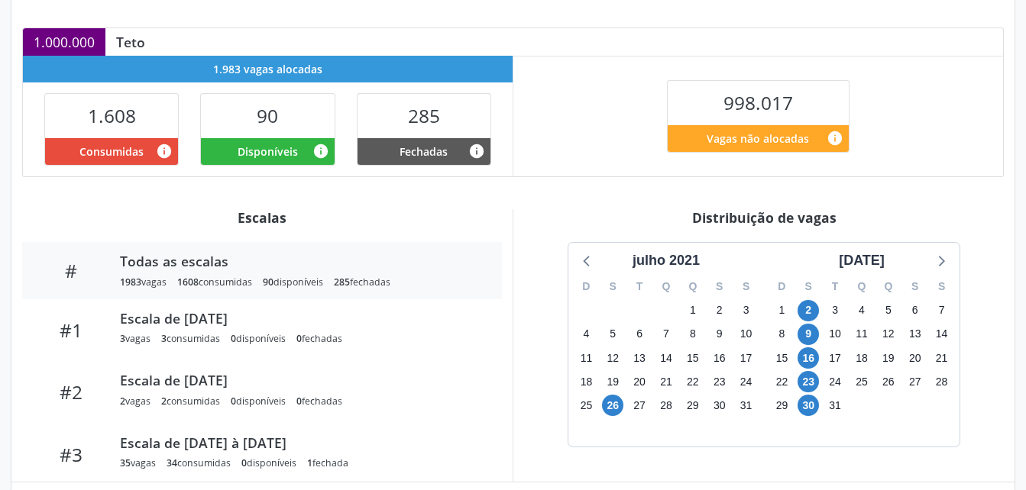
scroll to position [331, 0]
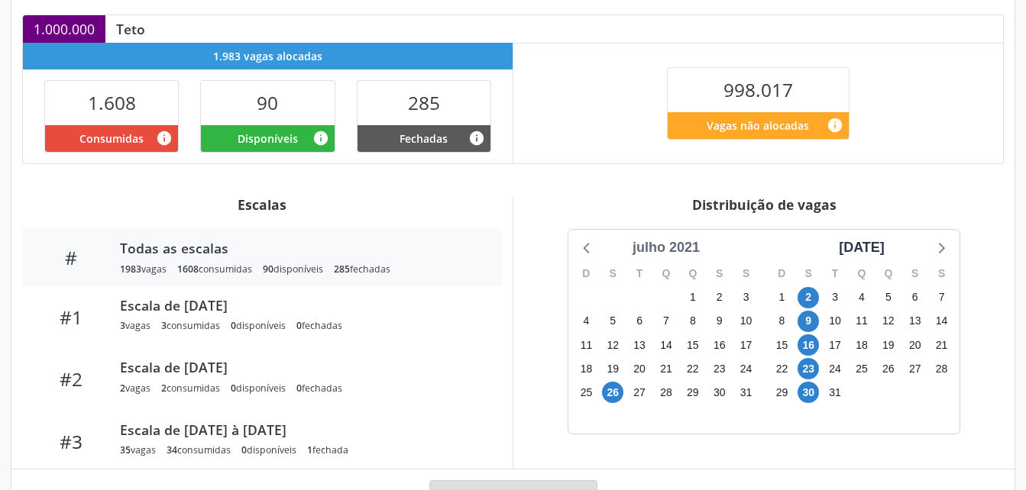
click at [696, 241] on div "julho 2021" at bounding box center [665, 248] width 79 height 21
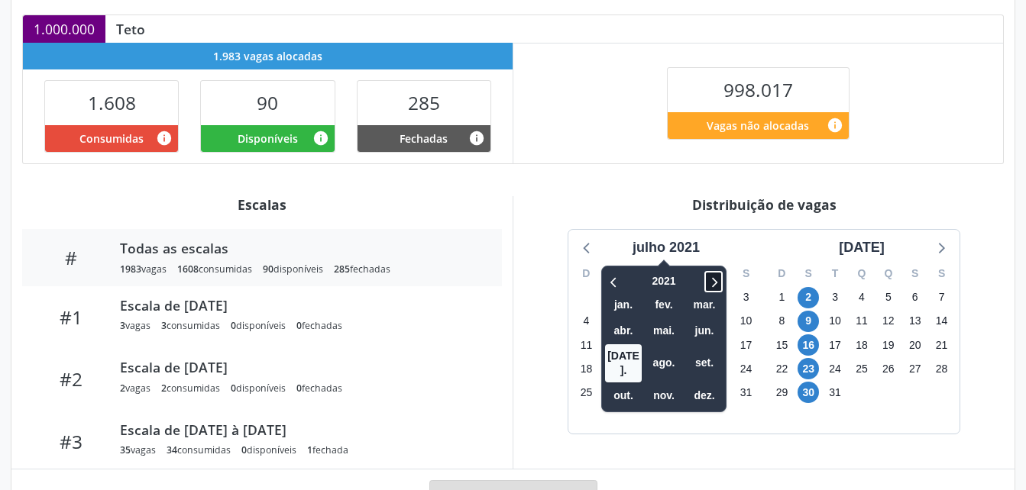
click at [714, 284] on icon at bounding box center [713, 282] width 15 height 18
click at [713, 352] on span "set." at bounding box center [704, 363] width 37 height 24
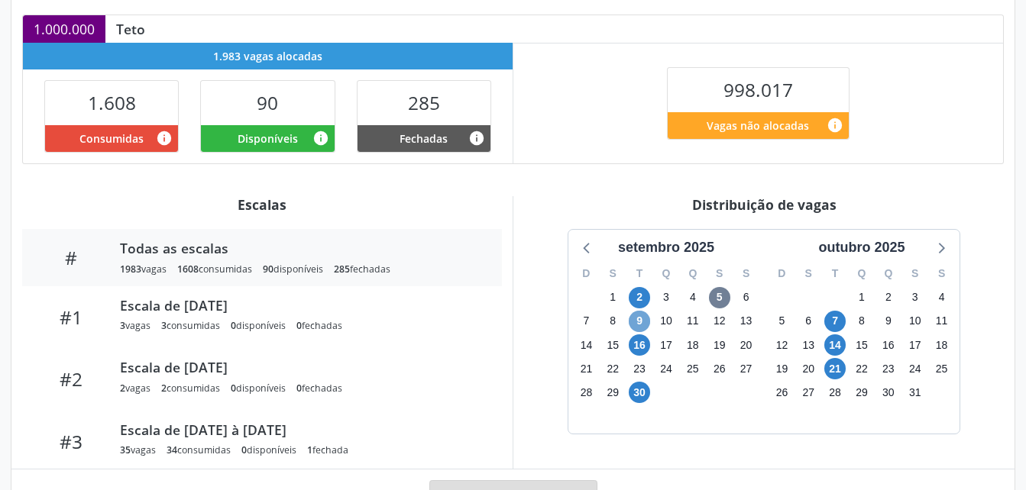
click at [633, 322] on span "9" at bounding box center [639, 321] width 21 height 21
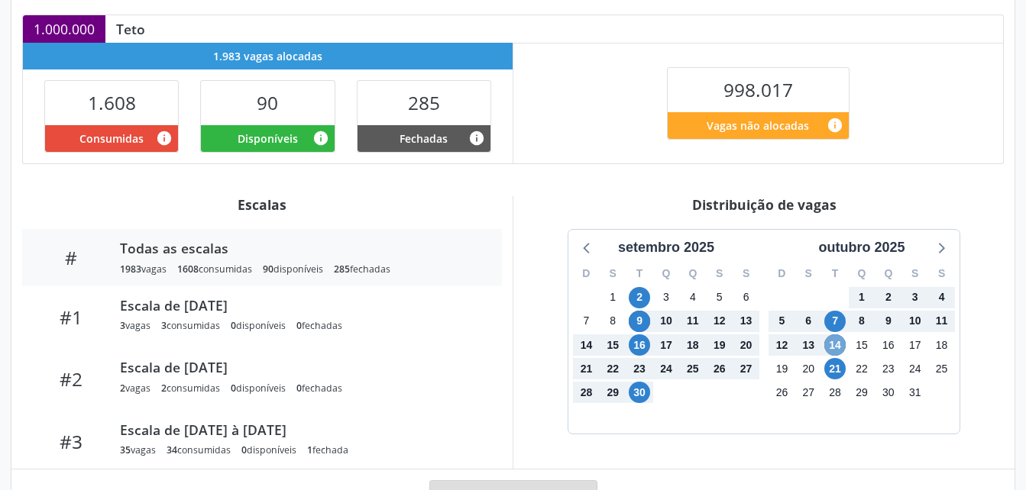
click at [833, 349] on span "14" at bounding box center [834, 345] width 21 height 21
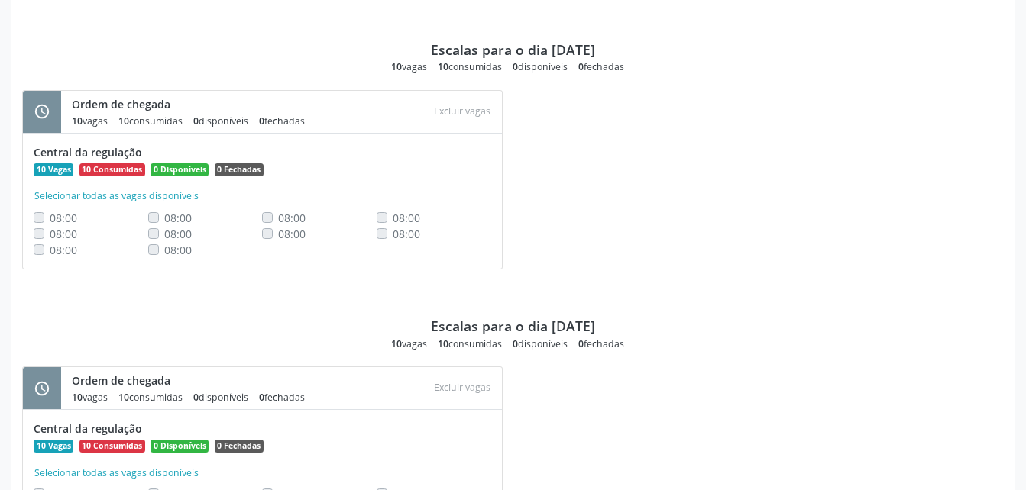
scroll to position [1726, 0]
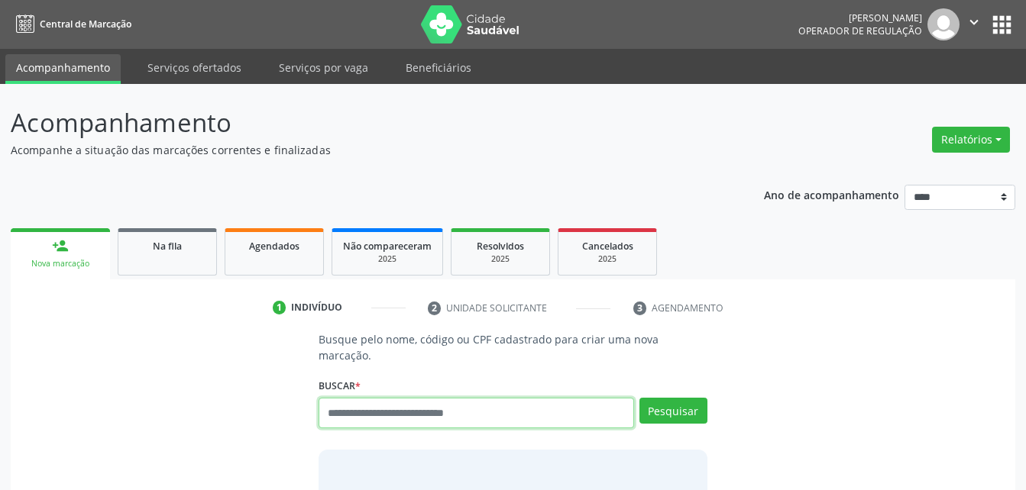
scroll to position [19, 0]
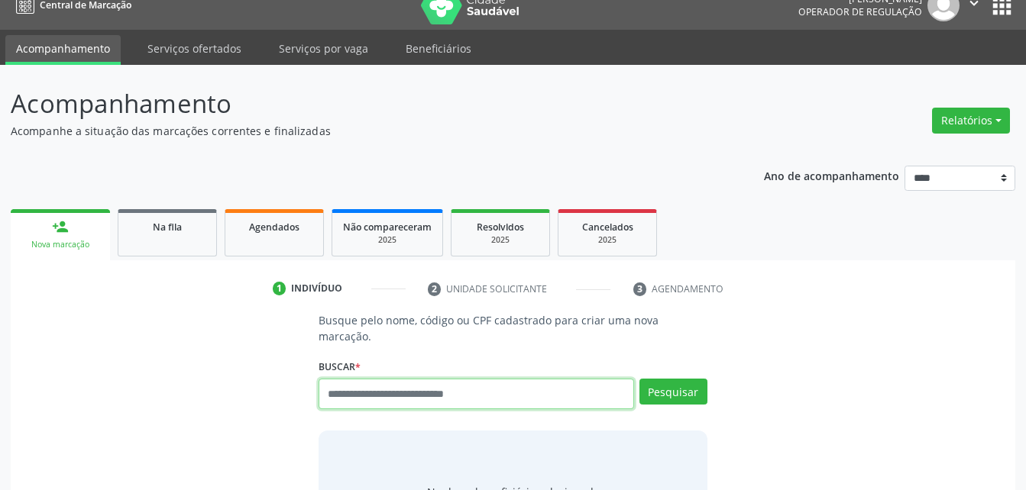
click at [351, 379] on input "text" at bounding box center [476, 394] width 315 height 31
type input "****"
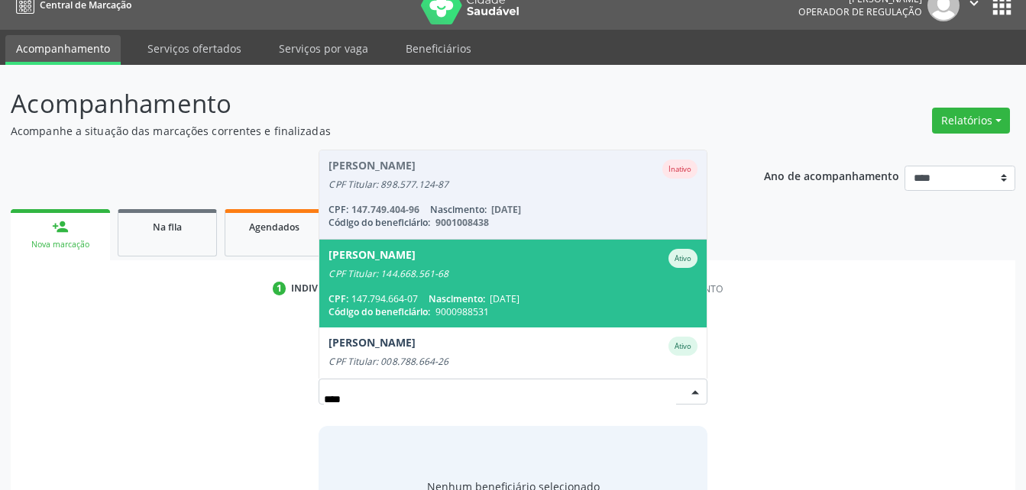
click at [516, 268] on div "CPF Titular: 144.668.561-68" at bounding box center [512, 274] width 368 height 12
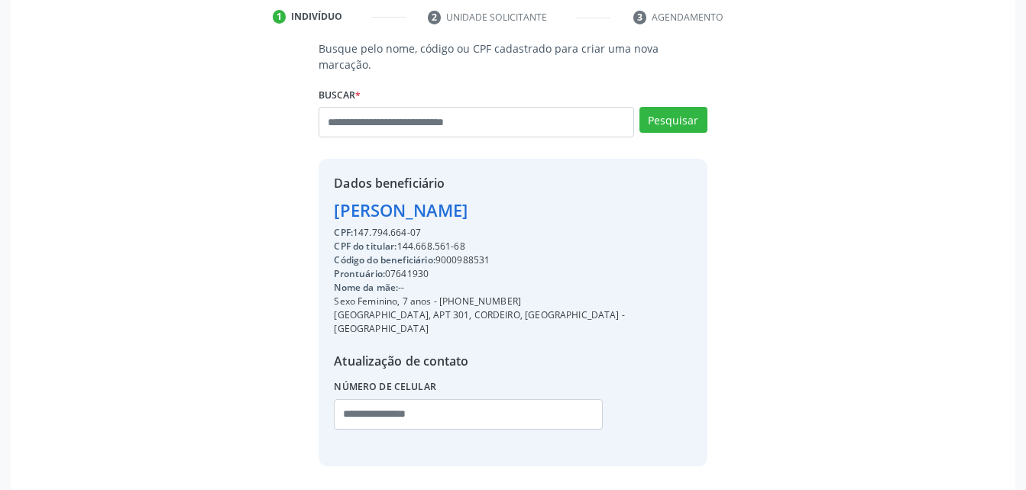
scroll to position [316, 0]
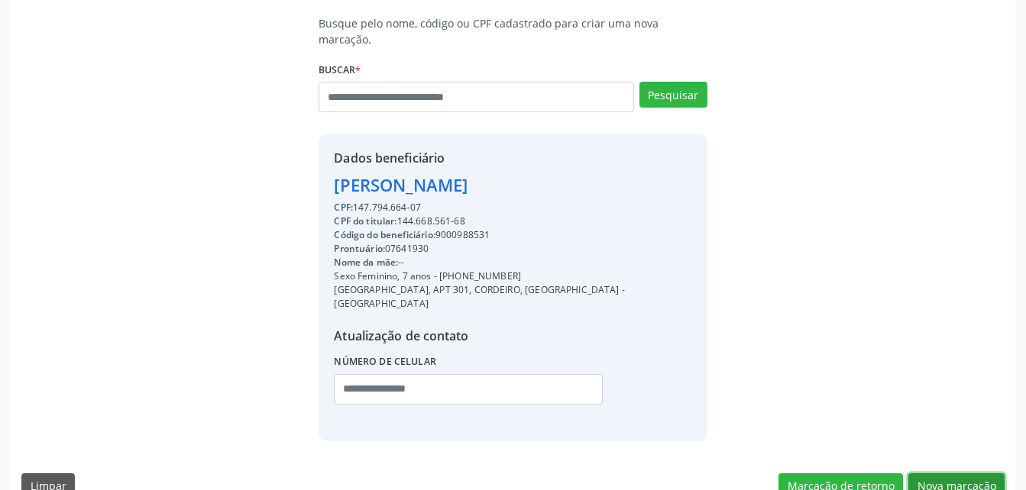
click at [953, 474] on button "Nova marcação" at bounding box center [956, 487] width 96 height 26
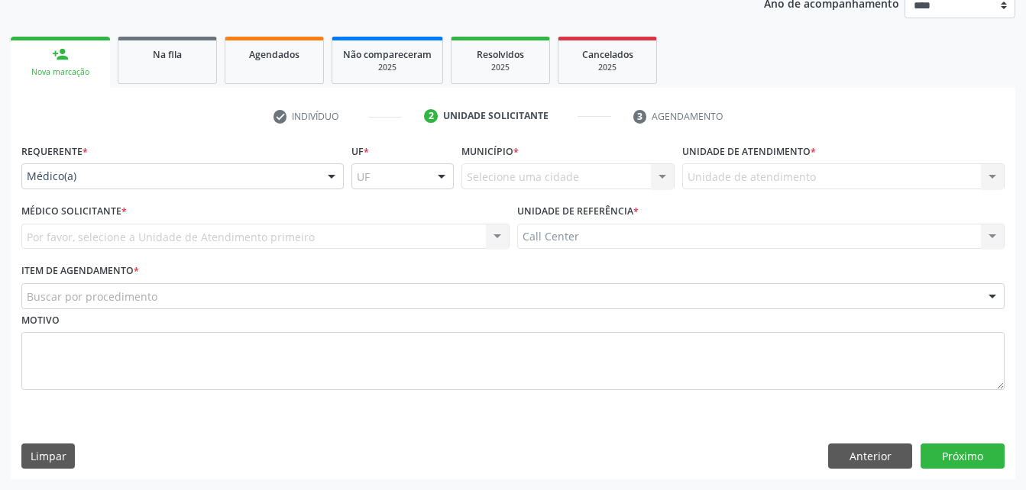
scroll to position [192, 0]
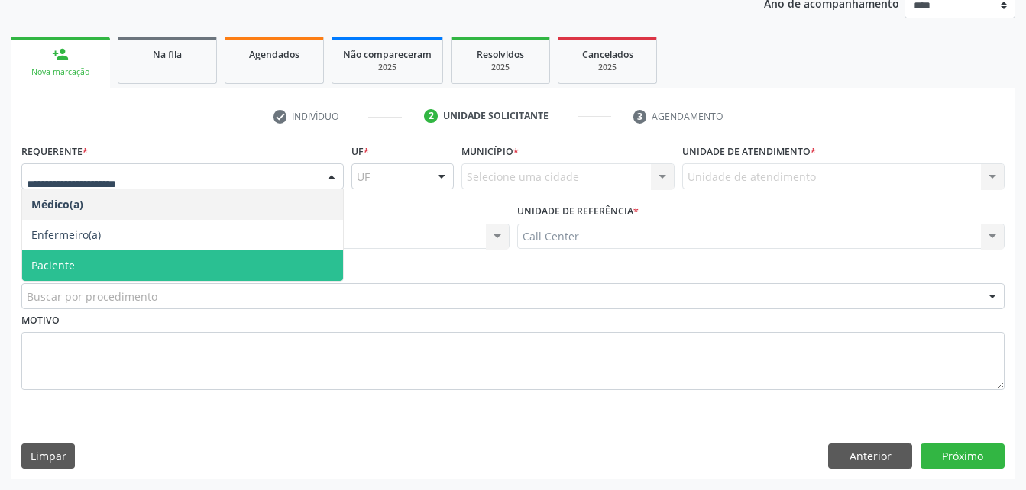
click at [85, 267] on span "Paciente" at bounding box center [182, 266] width 321 height 31
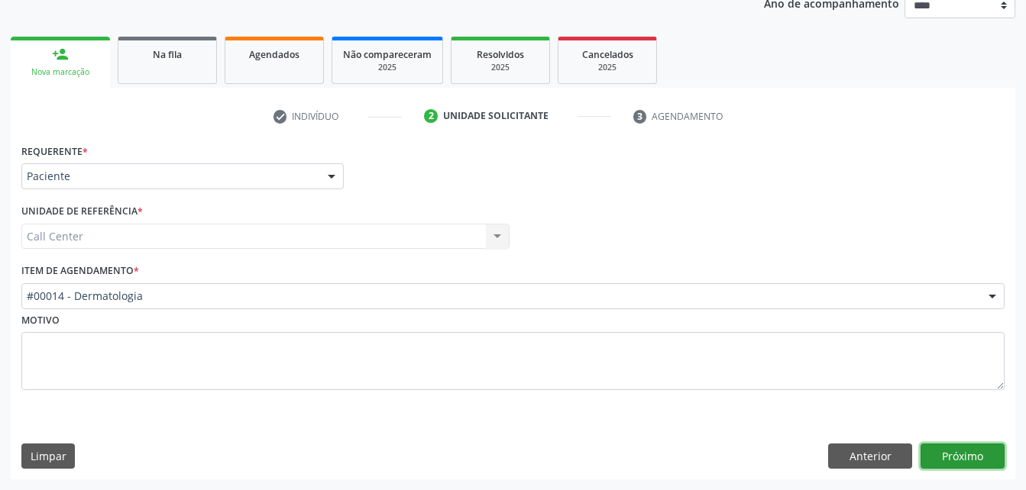
click at [947, 460] on button "Próximo" at bounding box center [963, 457] width 84 height 26
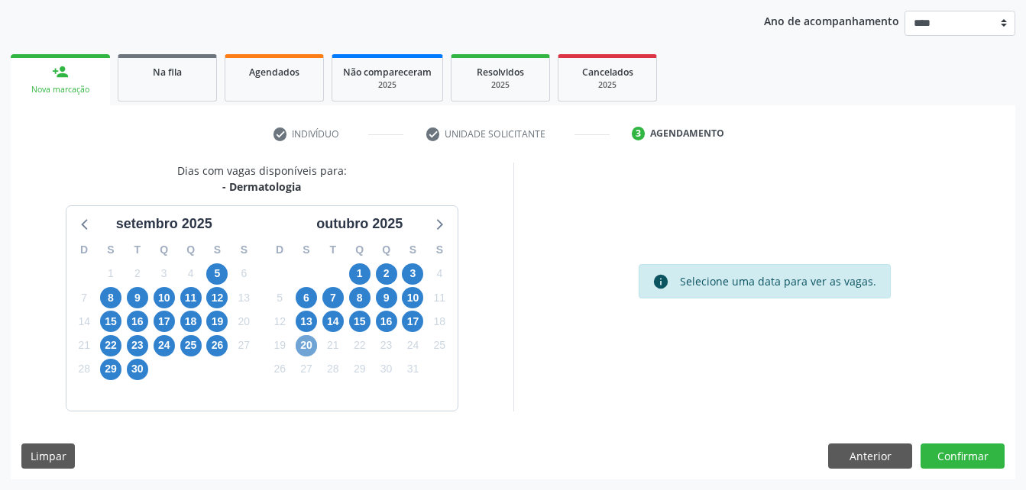
click at [303, 340] on span "20" at bounding box center [306, 345] width 21 height 21
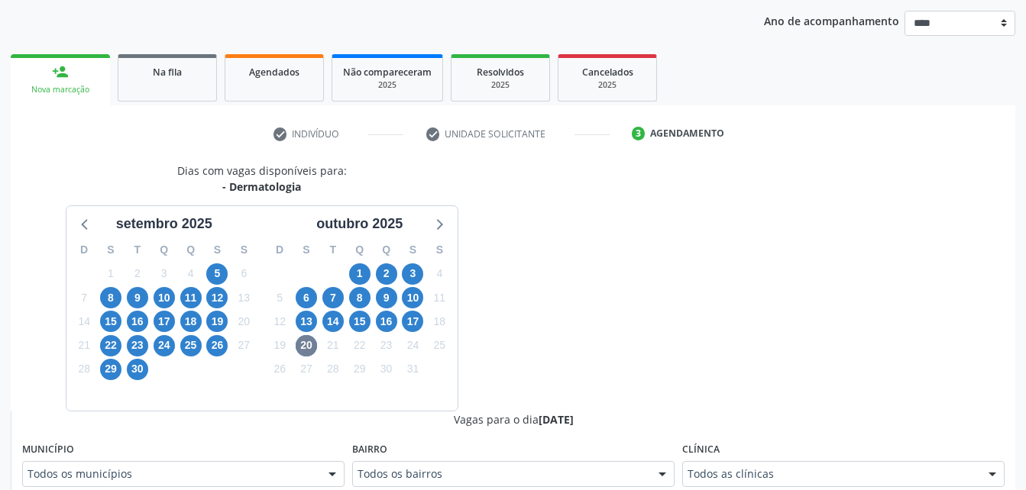
scroll to position [181, 0]
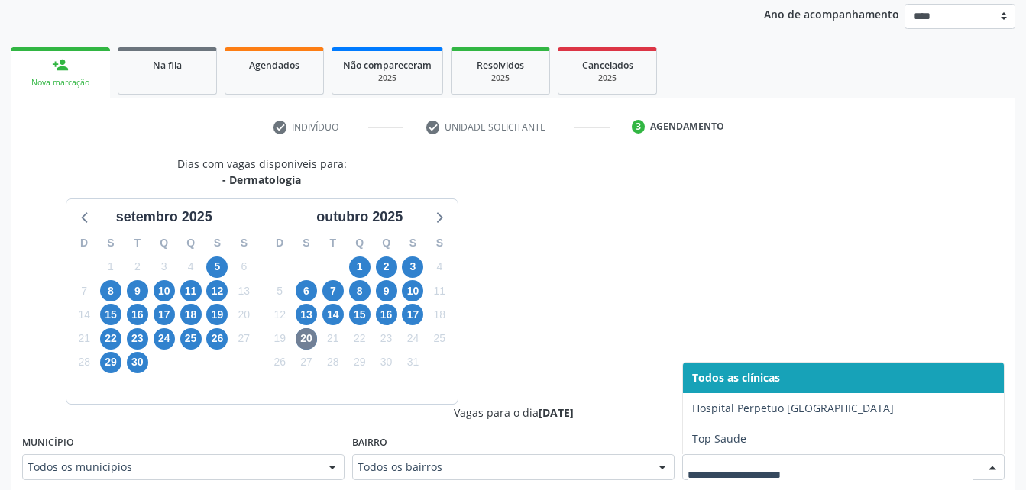
click at [746, 481] on div at bounding box center [843, 468] width 322 height 26
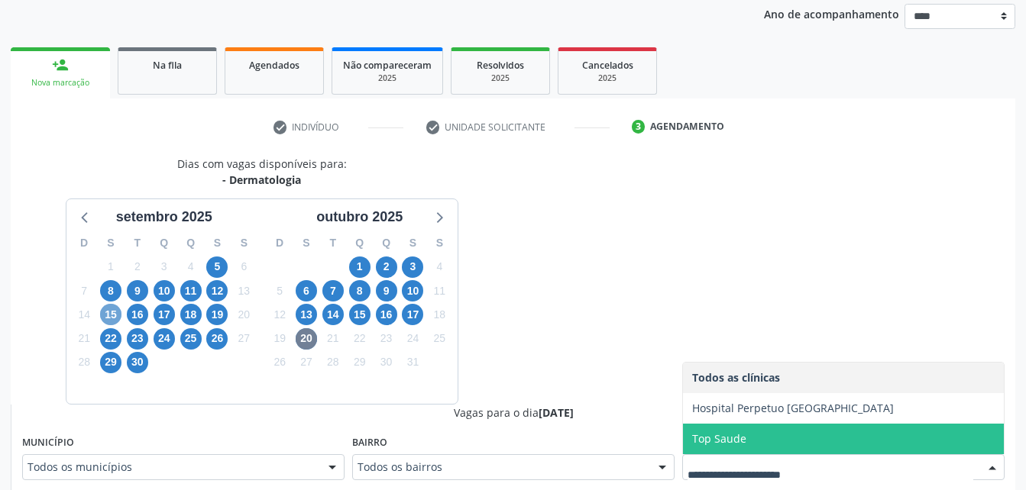
click at [105, 318] on span "15" at bounding box center [110, 314] width 21 height 21
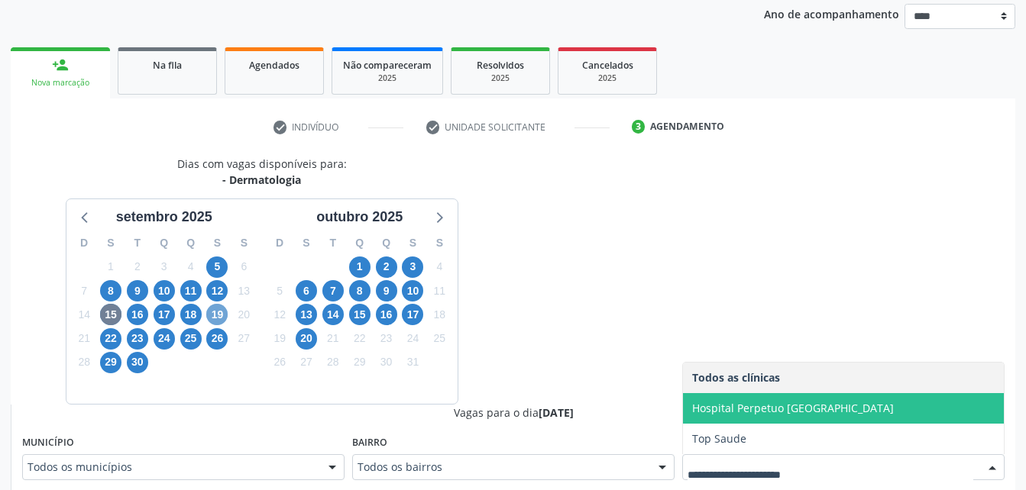
click at [210, 310] on span "19" at bounding box center [216, 314] width 21 height 21
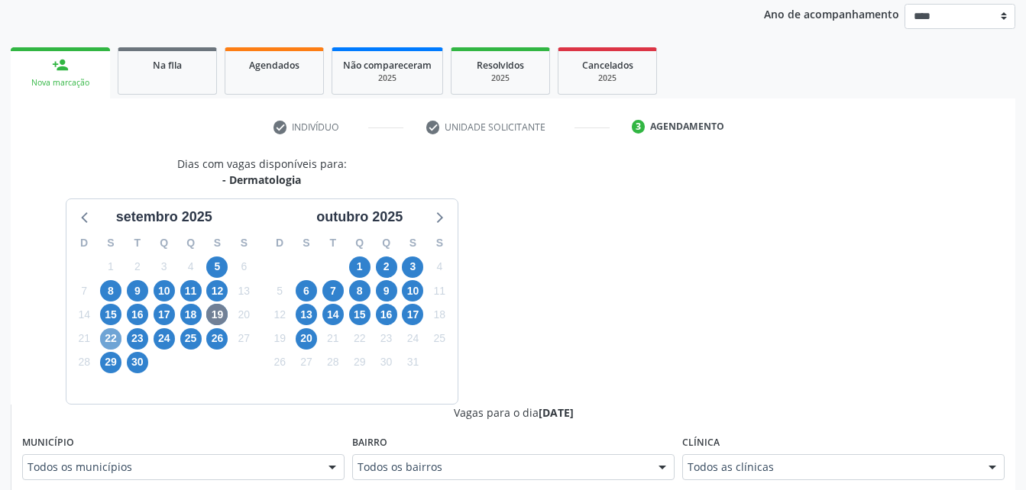
click at [109, 338] on span "22" at bounding box center [110, 338] width 21 height 21
click at [163, 348] on span "24" at bounding box center [164, 338] width 21 height 21
click at [193, 343] on span "25" at bounding box center [190, 338] width 21 height 21
click at [768, 451] on div "Clínica Todos as clínicas Todos as clínicas Hospital Perpetuo Socorro Top Saude…" at bounding box center [843, 456] width 322 height 49
click at [143, 368] on span "30" at bounding box center [137, 362] width 21 height 21
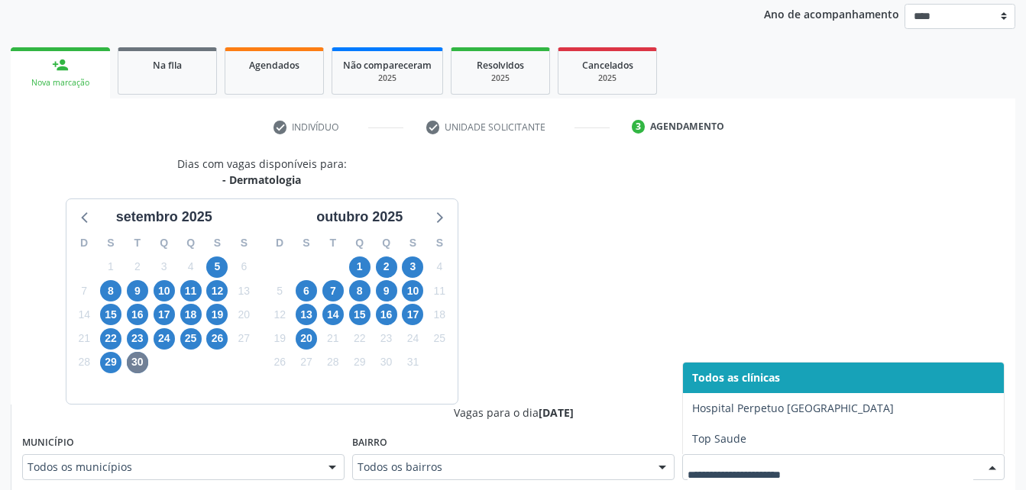
click at [726, 457] on div at bounding box center [843, 468] width 322 height 26
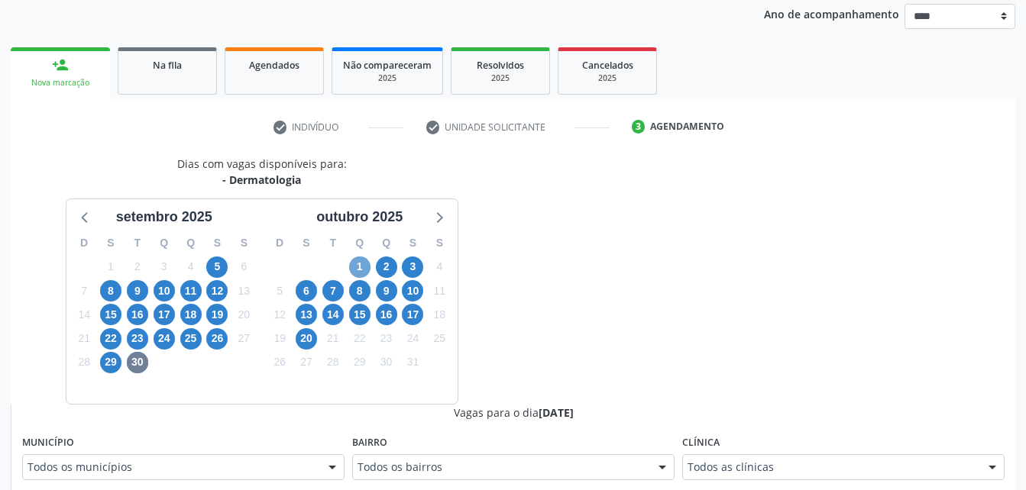
click at [351, 271] on span "1" at bounding box center [359, 267] width 21 height 21
click at [395, 310] on span "16" at bounding box center [386, 314] width 21 height 21
click at [359, 312] on span "15" at bounding box center [359, 314] width 21 height 21
click at [701, 454] on label "Clínica" at bounding box center [700, 444] width 37 height 24
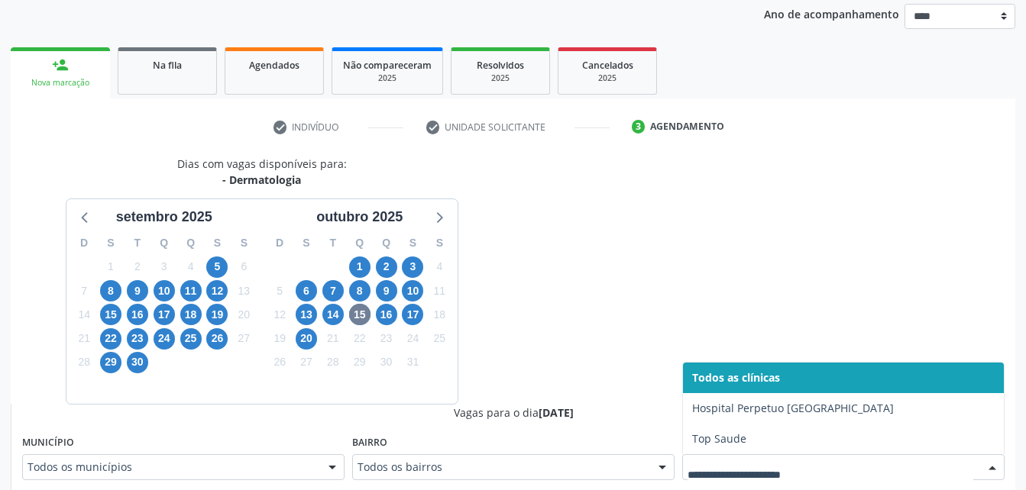
click at [704, 455] on div at bounding box center [843, 468] width 322 height 26
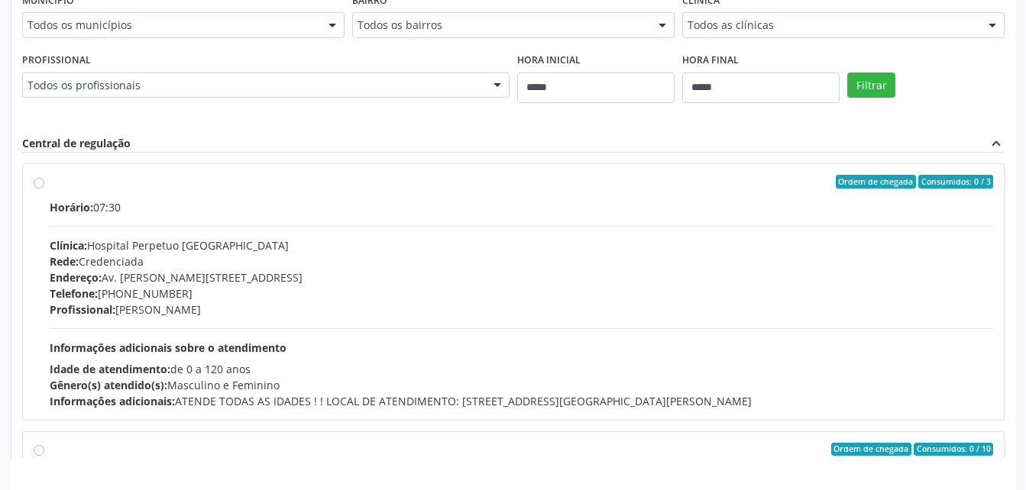
scroll to position [671, 0]
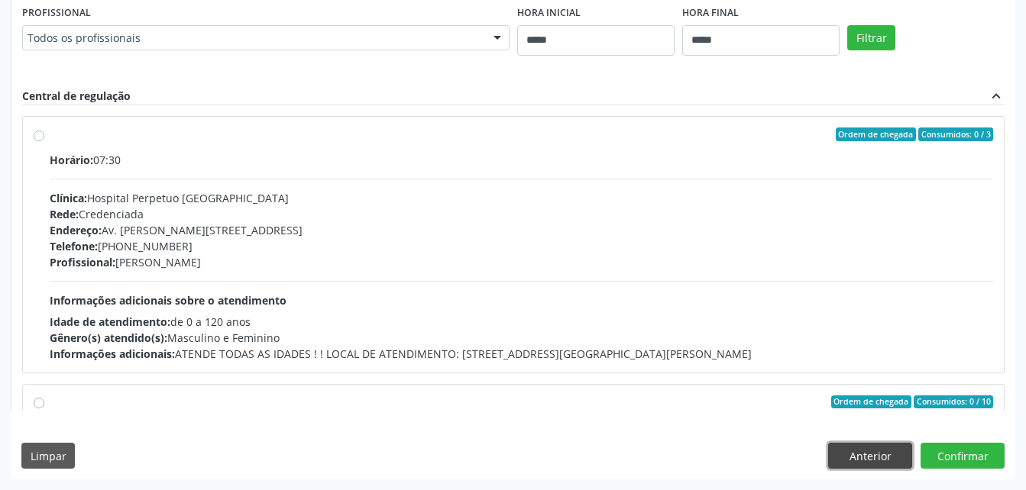
click at [893, 449] on button "Anterior" at bounding box center [870, 456] width 84 height 26
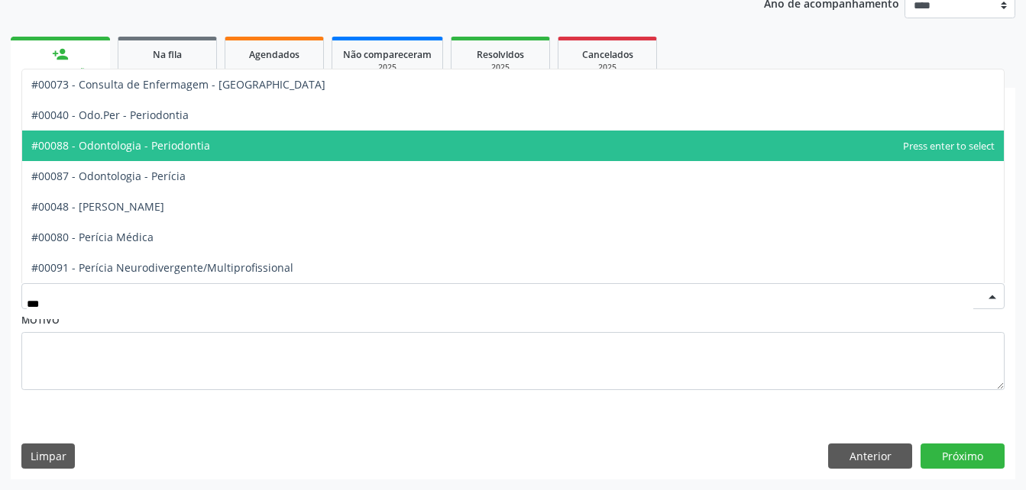
click at [461, 150] on span "#00088 - Odontologia - Periodontia" at bounding box center [513, 146] width 982 height 31
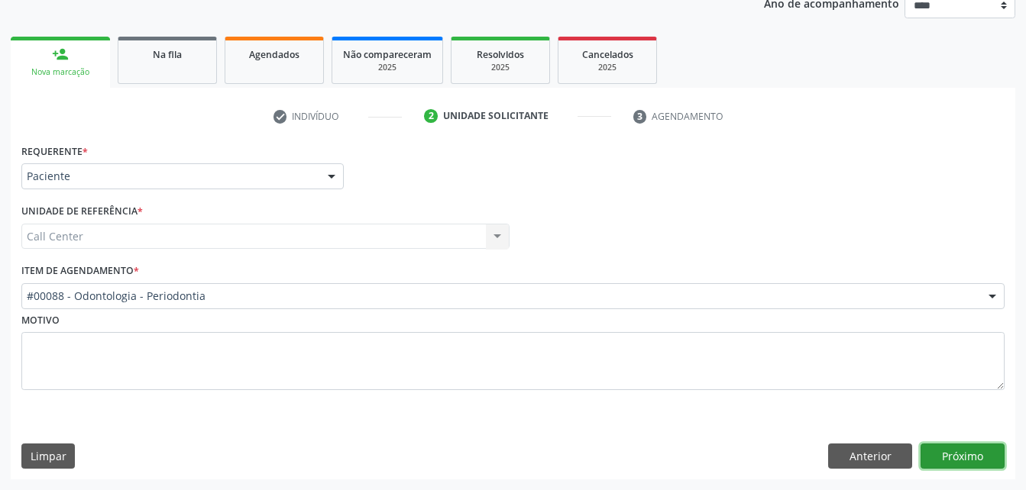
click at [955, 454] on button "Próximo" at bounding box center [963, 457] width 84 height 26
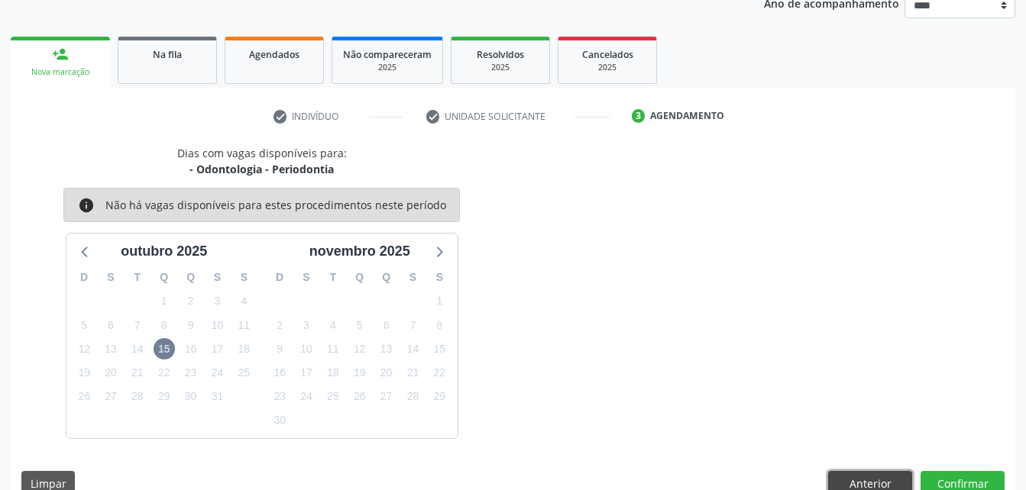
click at [901, 482] on button "Anterior" at bounding box center [870, 484] width 84 height 26
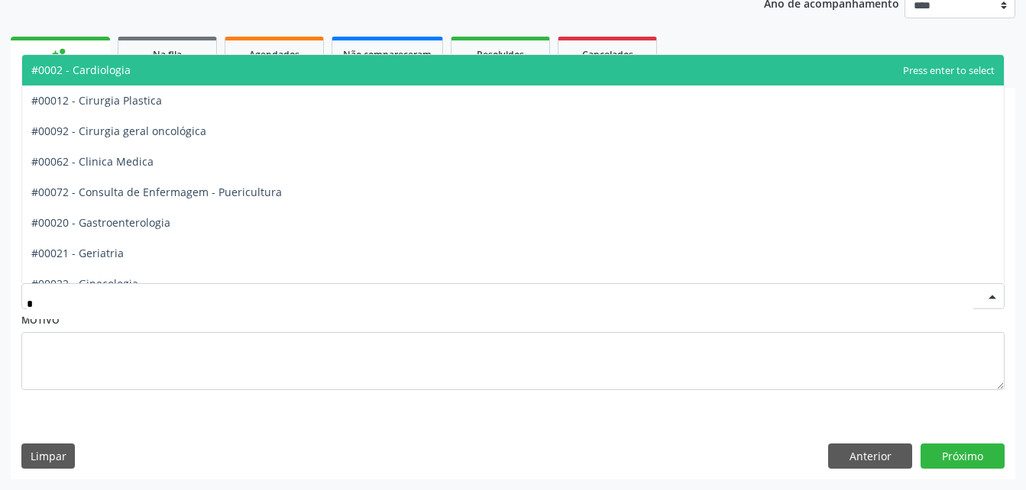
type input "**"
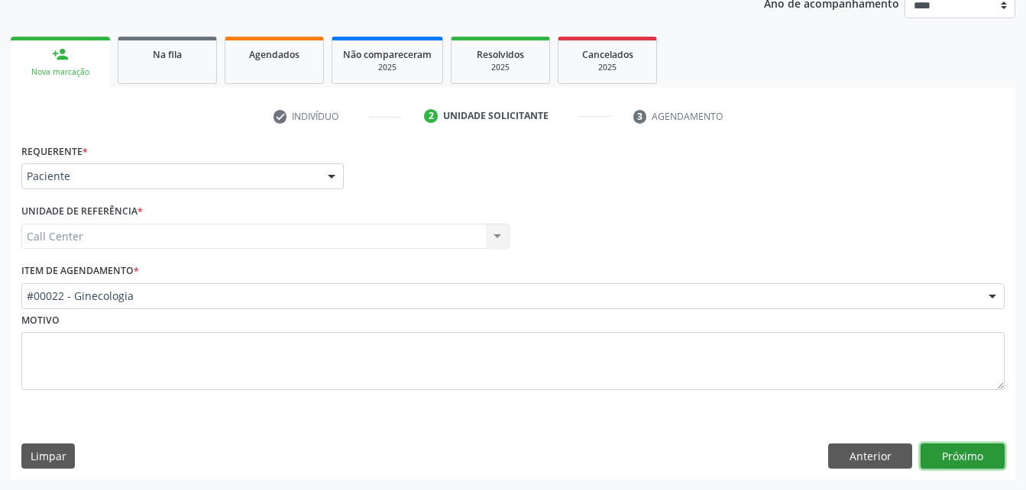
click at [983, 461] on button "Próximo" at bounding box center [963, 457] width 84 height 26
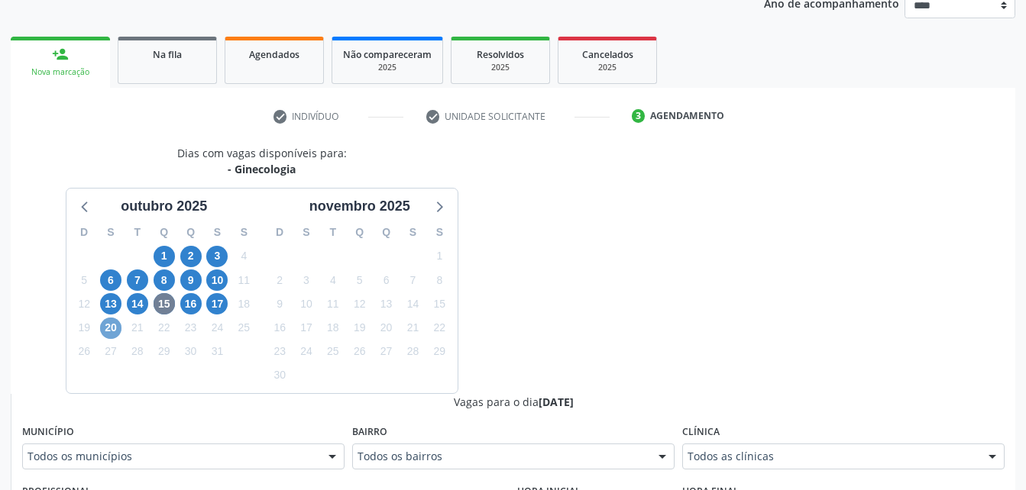
click at [113, 329] on span "20" at bounding box center [110, 328] width 21 height 21
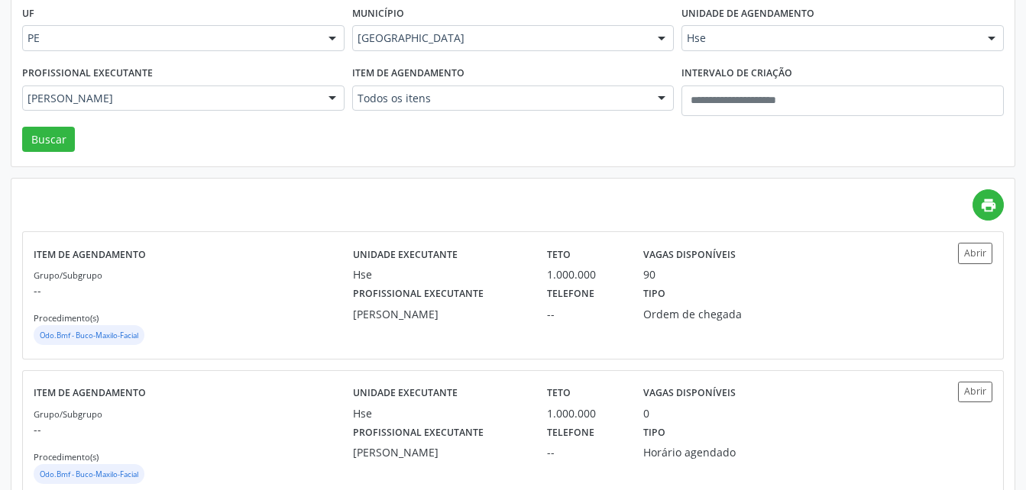
scroll to position [162, 0]
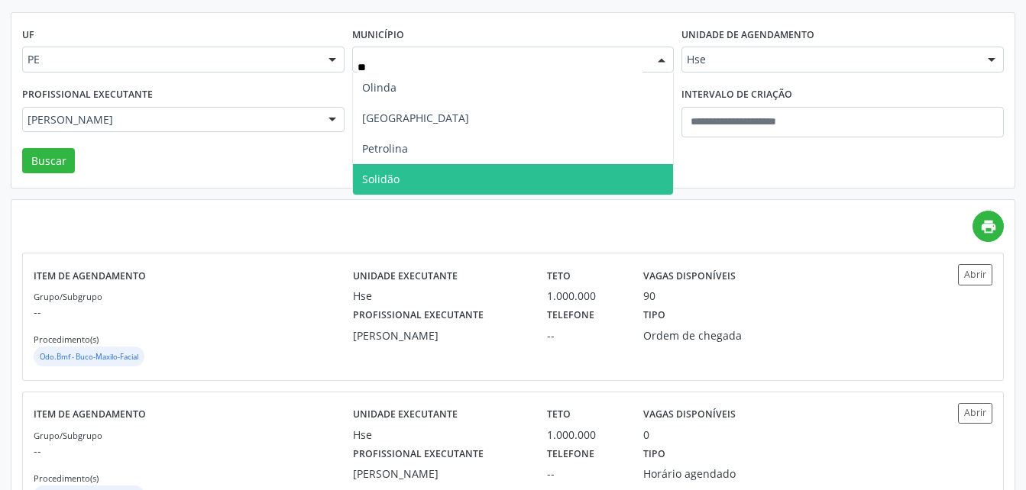
type input "***"
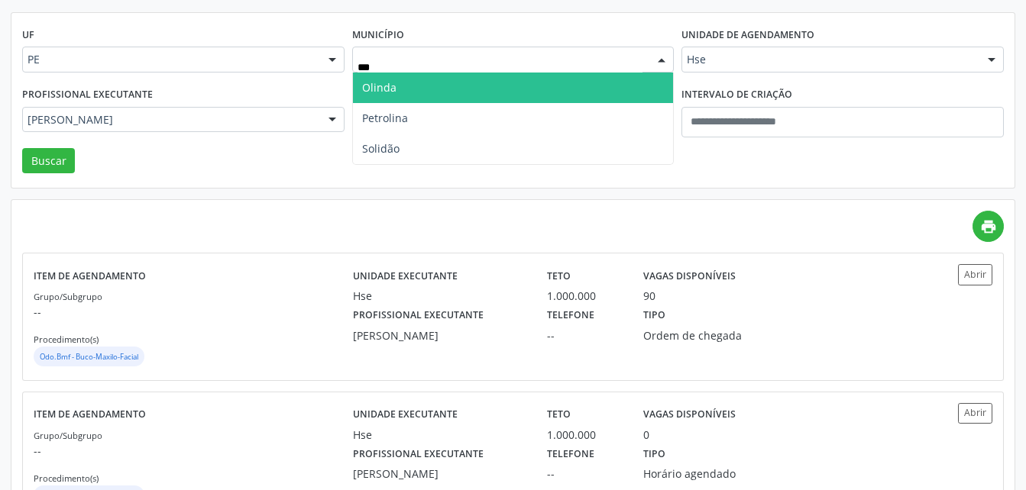
click at [585, 83] on span "Olinda" at bounding box center [513, 88] width 321 height 31
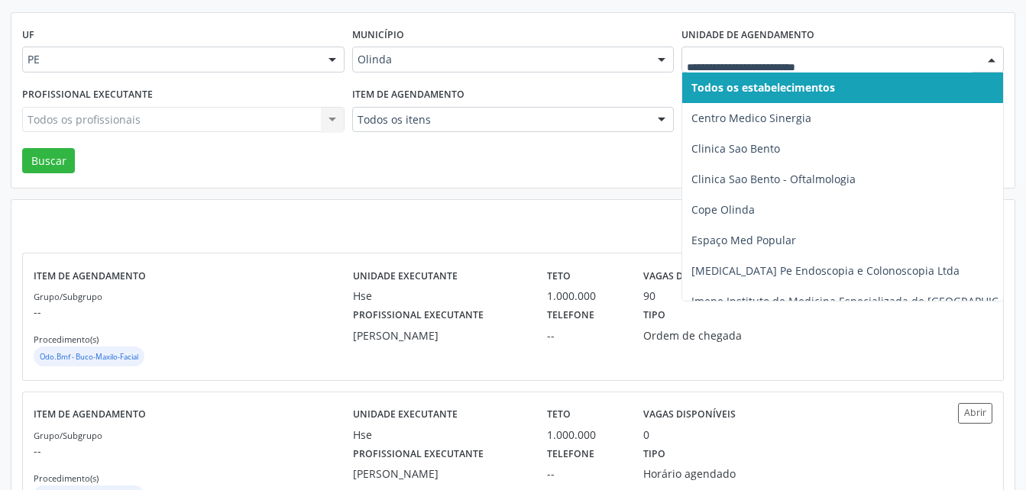
click at [802, 70] on div at bounding box center [842, 60] width 322 height 26
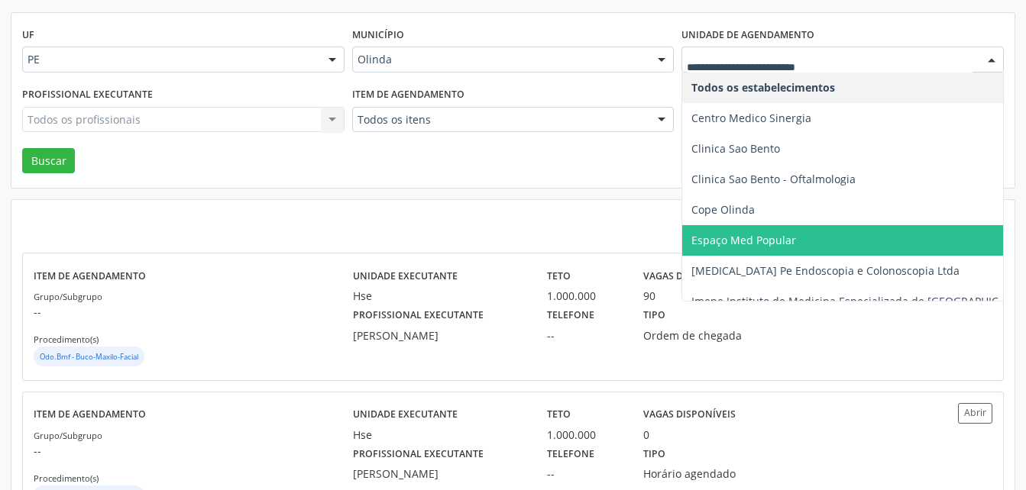
click at [864, 225] on span "Espaço Med Popular" at bounding box center [862, 240] width 361 height 31
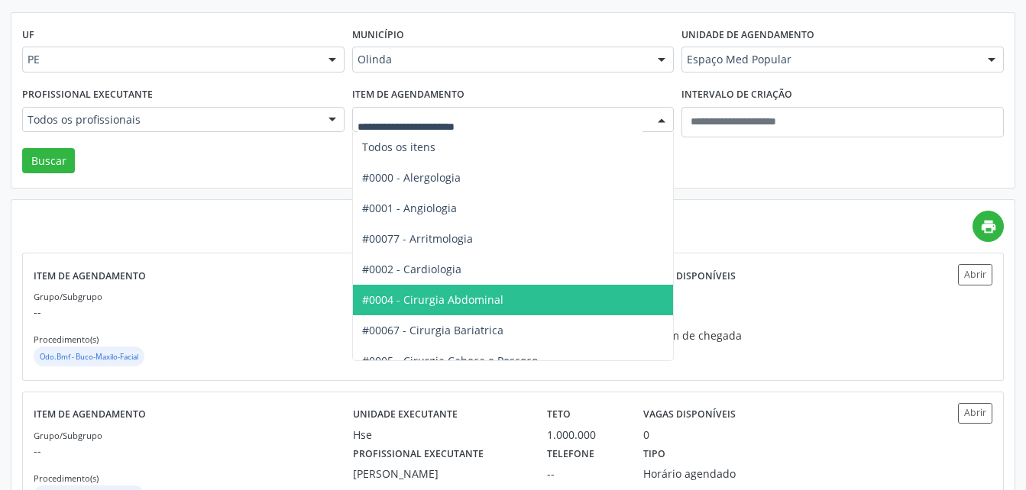
drag, startPoint x: 472, startPoint y: 123, endPoint x: 859, endPoint y: 55, distance: 392.5
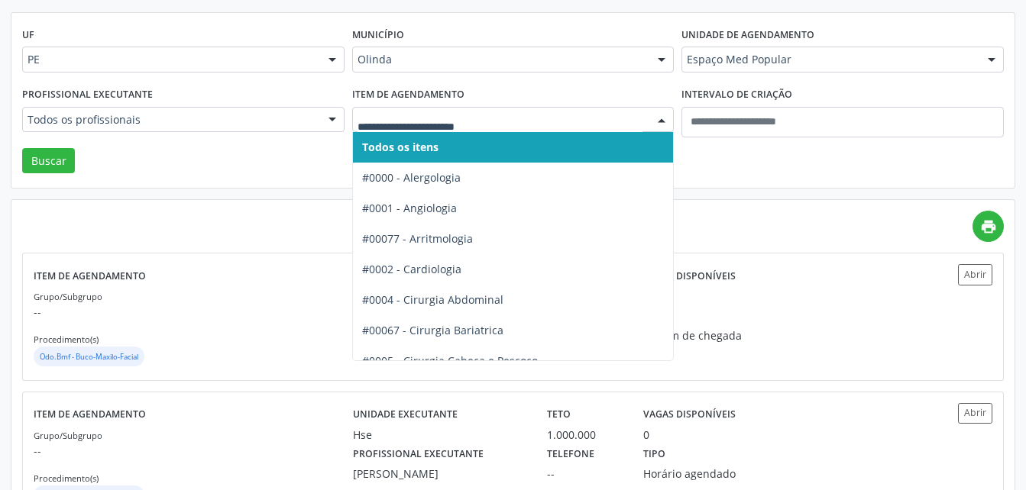
click at [616, 124] on input "text" at bounding box center [501, 127] width 286 height 31
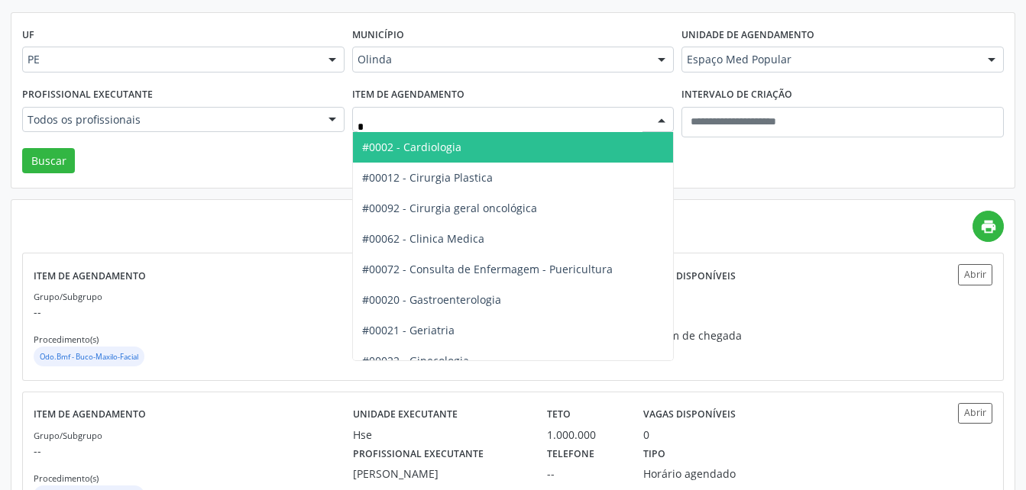
type input "**"
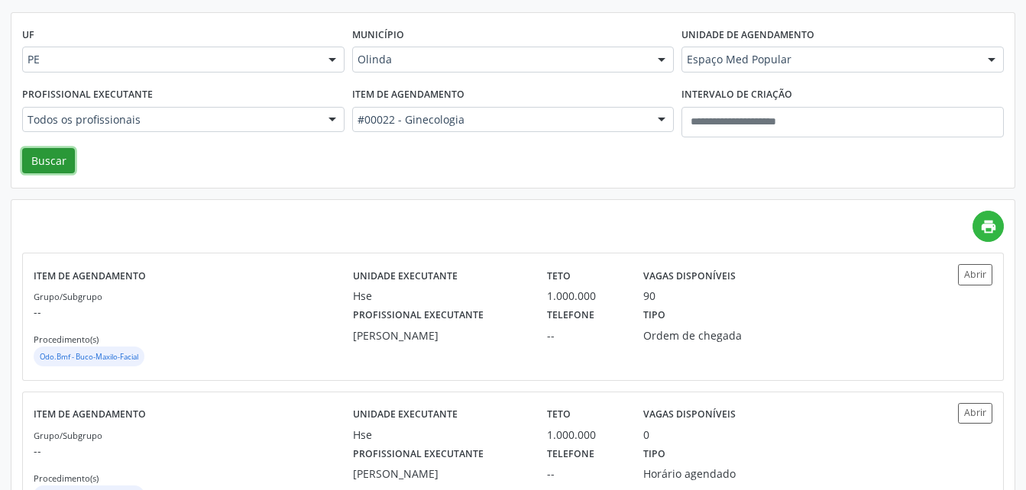
click at [30, 162] on button "Buscar" at bounding box center [48, 161] width 53 height 26
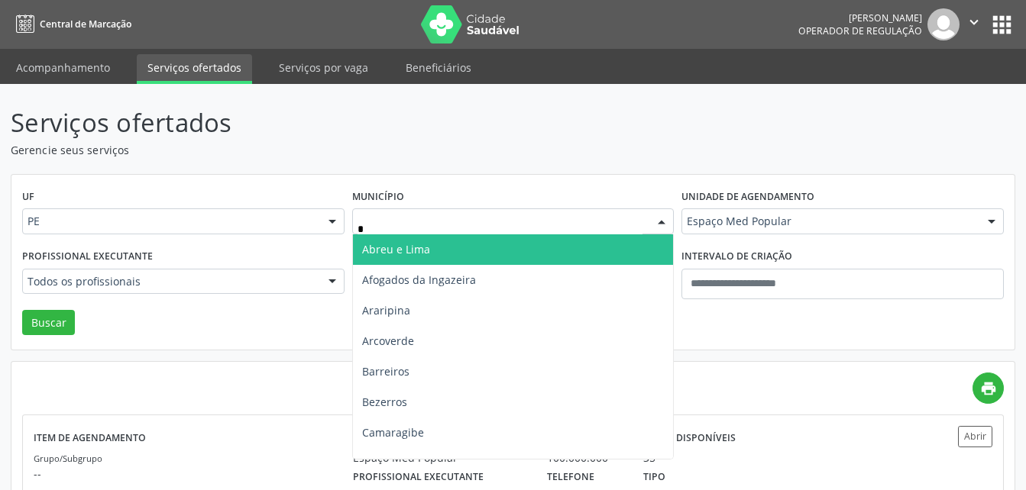
type input "**"
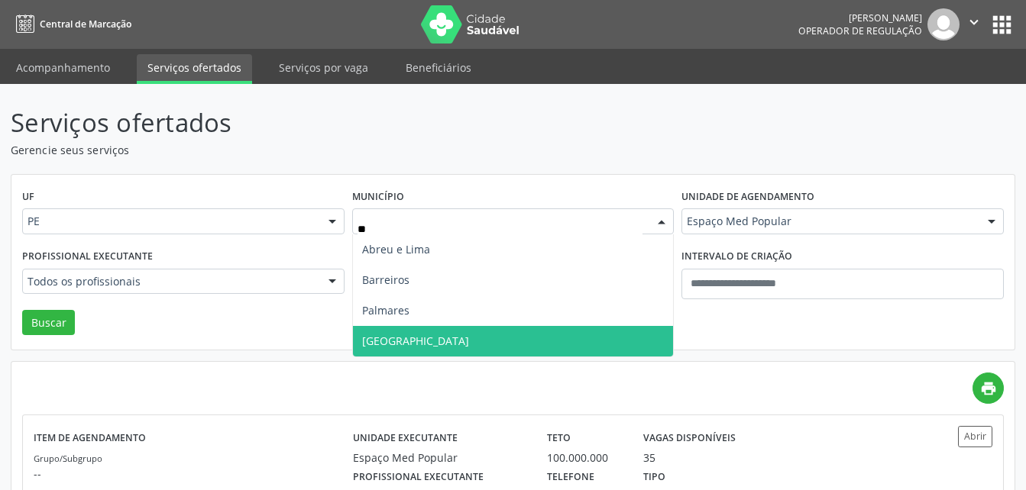
click at [568, 335] on span "[GEOGRAPHIC_DATA]" at bounding box center [513, 341] width 321 height 31
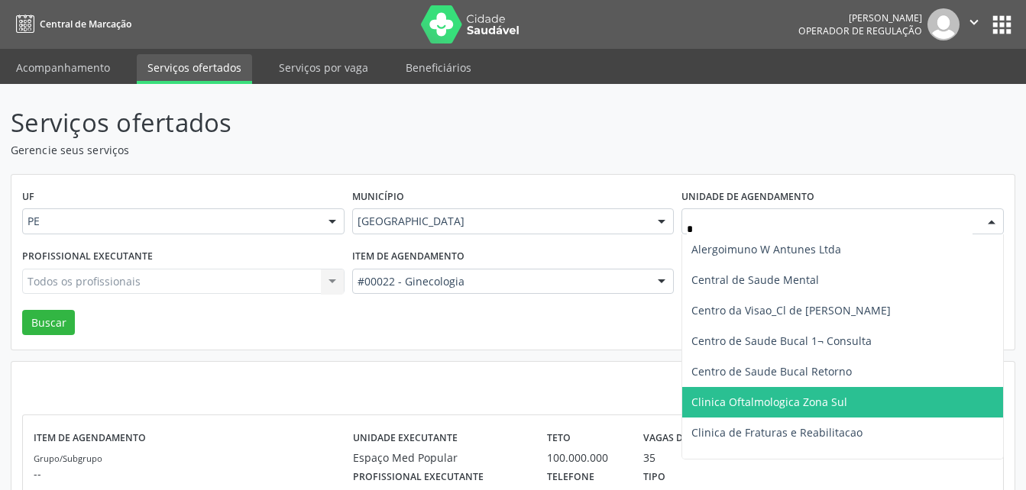
type input "**"
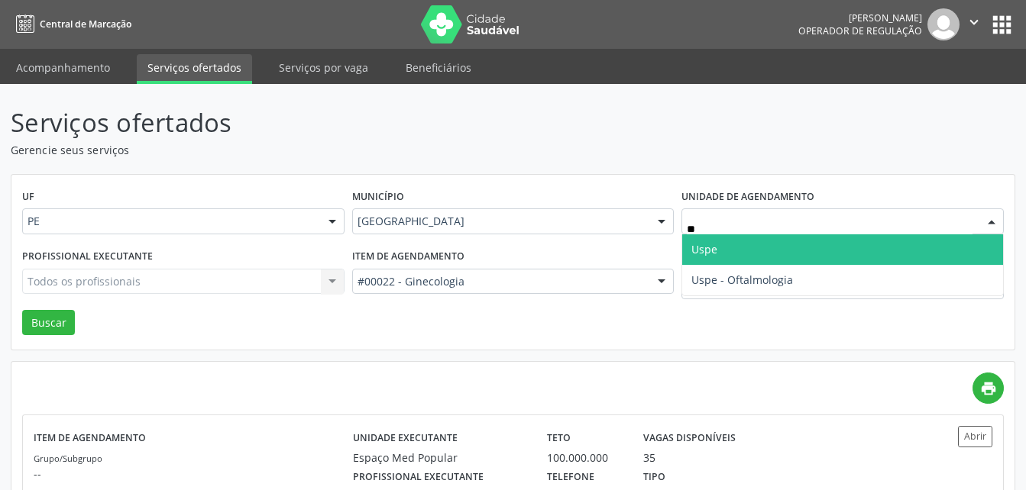
click at [720, 249] on span "Uspe" at bounding box center [842, 250] width 321 height 31
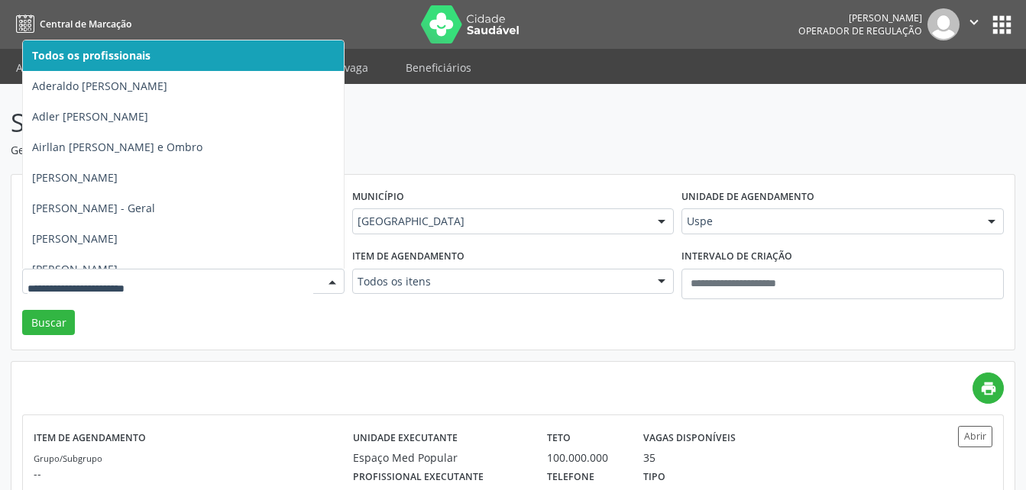
click at [186, 279] on input "text" at bounding box center [171, 289] width 286 height 31
type input "**"
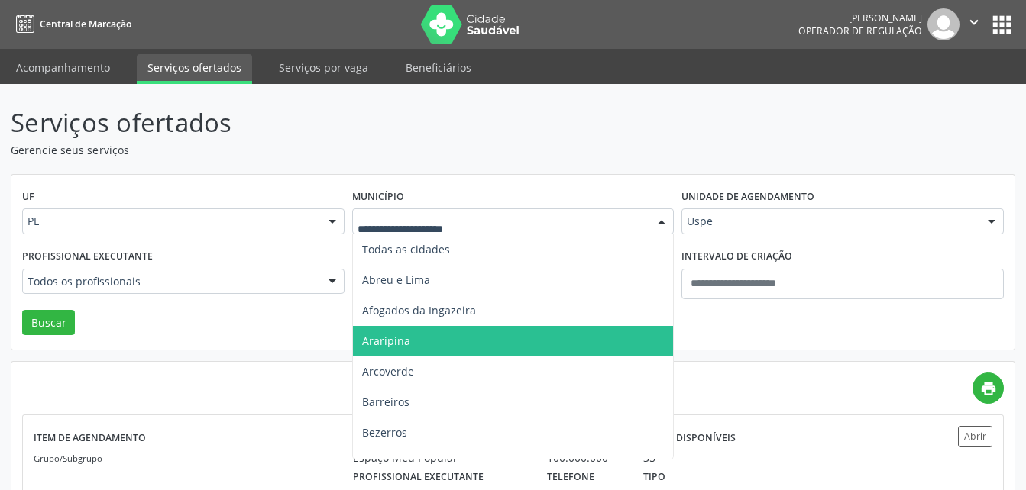
click at [403, 213] on div at bounding box center [513, 222] width 322 height 26
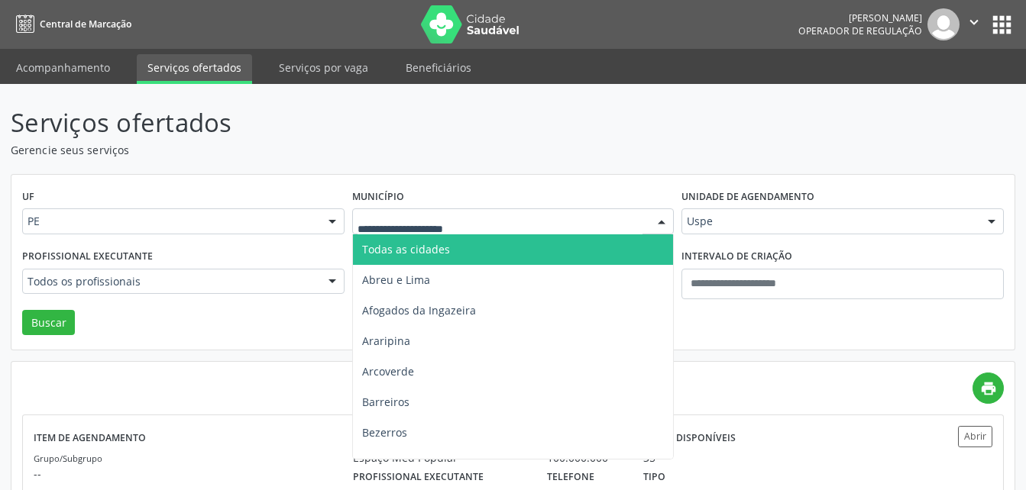
type input "*"
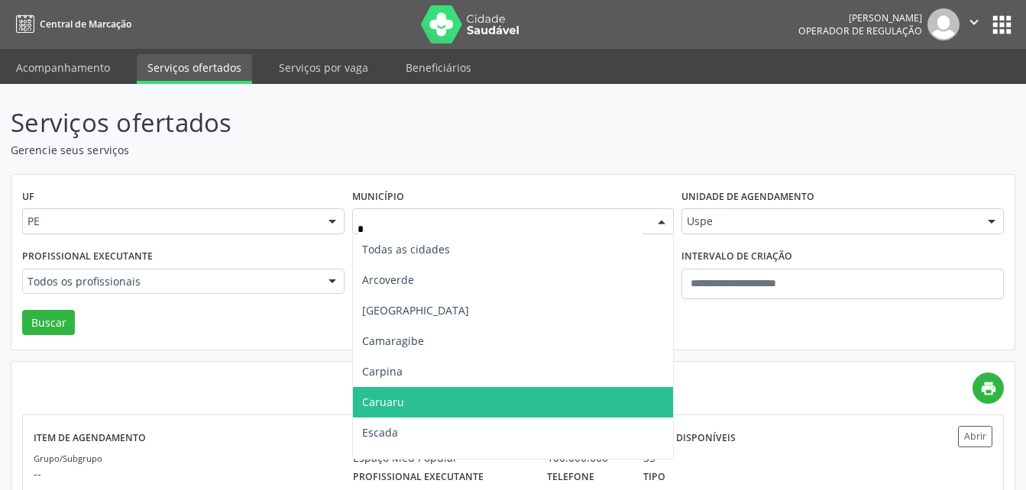
click at [437, 416] on span "Caruaru" at bounding box center [513, 402] width 321 height 31
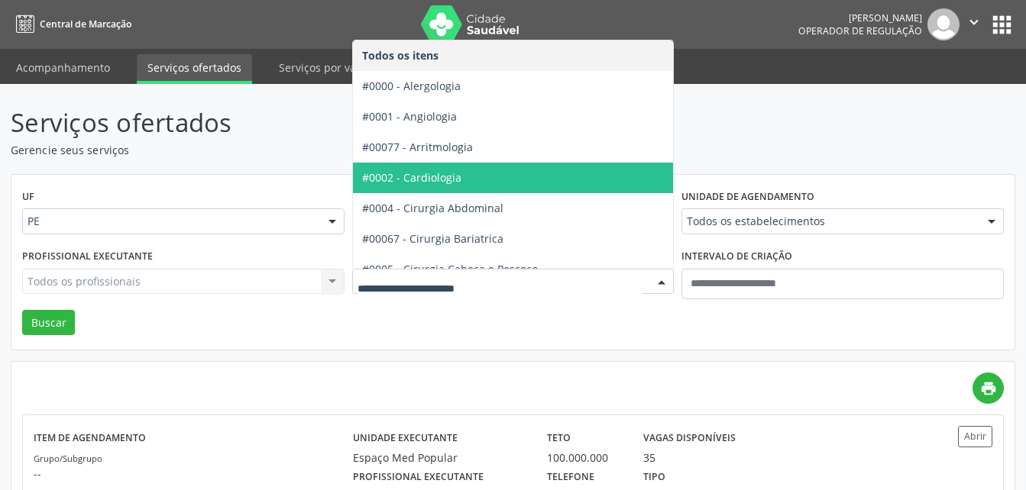
click at [463, 170] on span "#0002 - Cardiologia" at bounding box center [564, 178] width 423 height 31
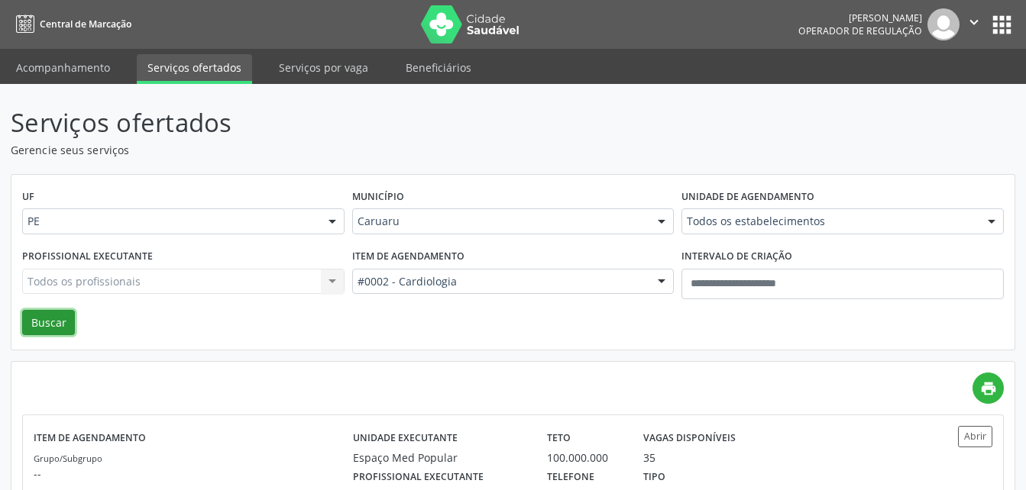
click at [66, 332] on button "Buscar" at bounding box center [48, 323] width 53 height 26
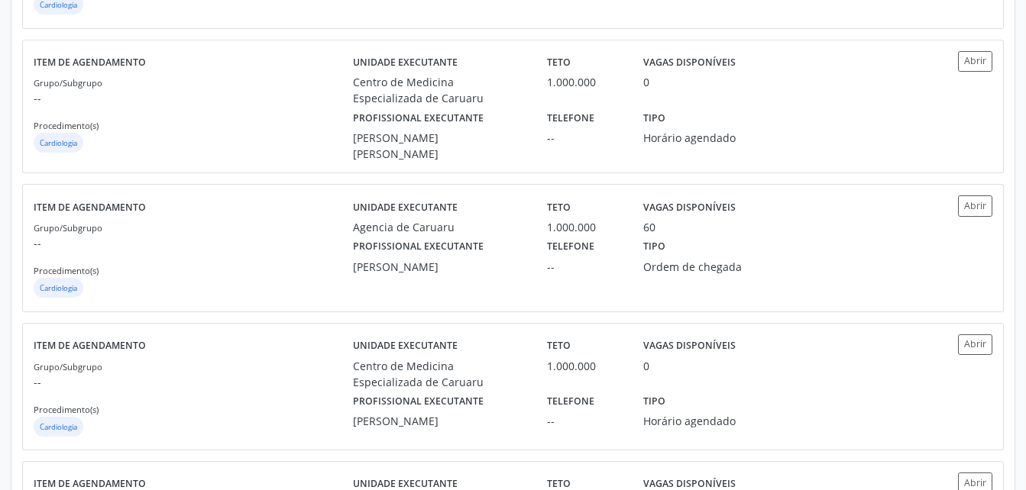
scroll to position [1332, 0]
